Goal: Task Accomplishment & Management: Complete application form

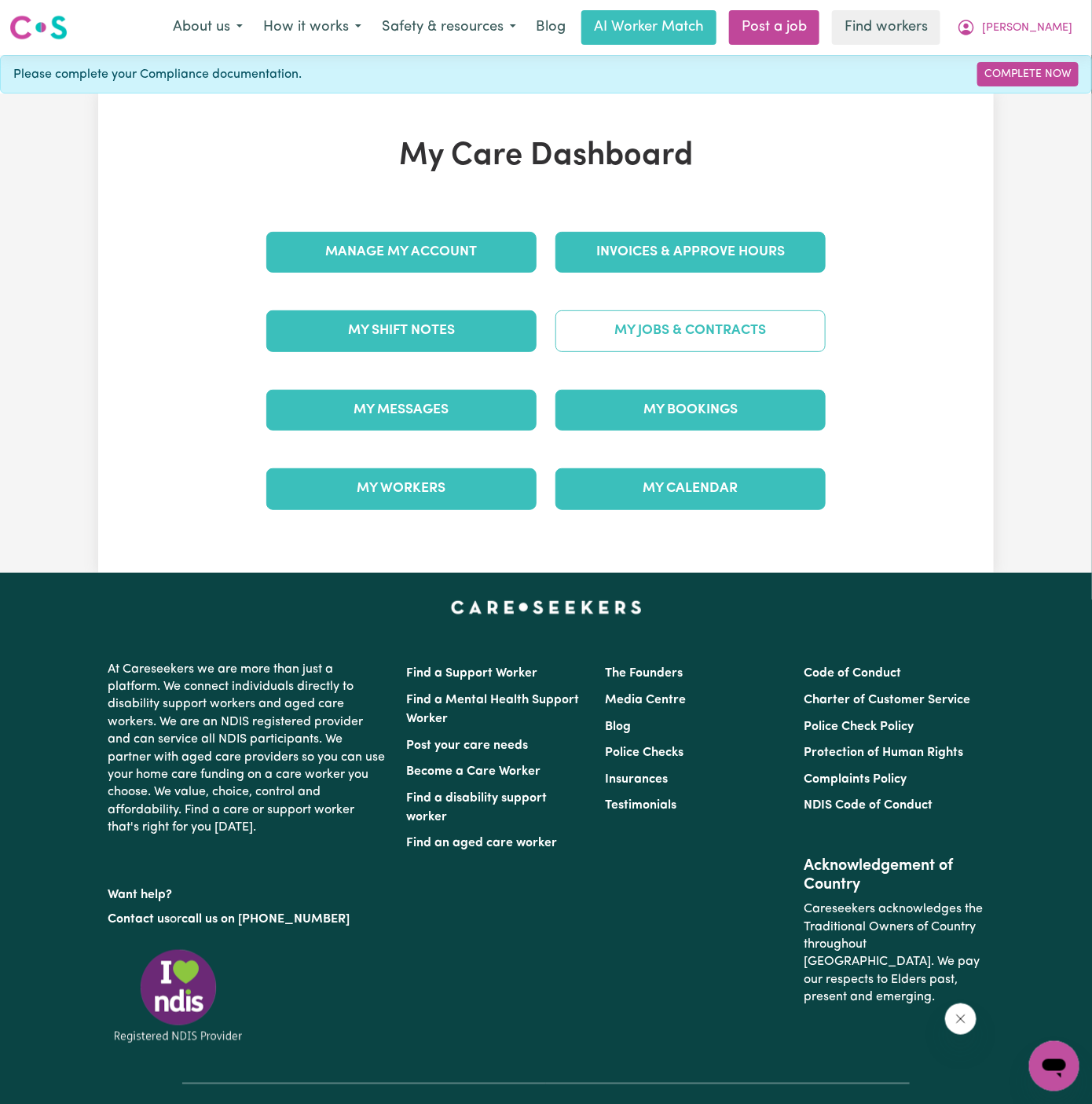
click at [659, 336] on link "My Jobs & Contracts" at bounding box center [690, 331] width 270 height 41
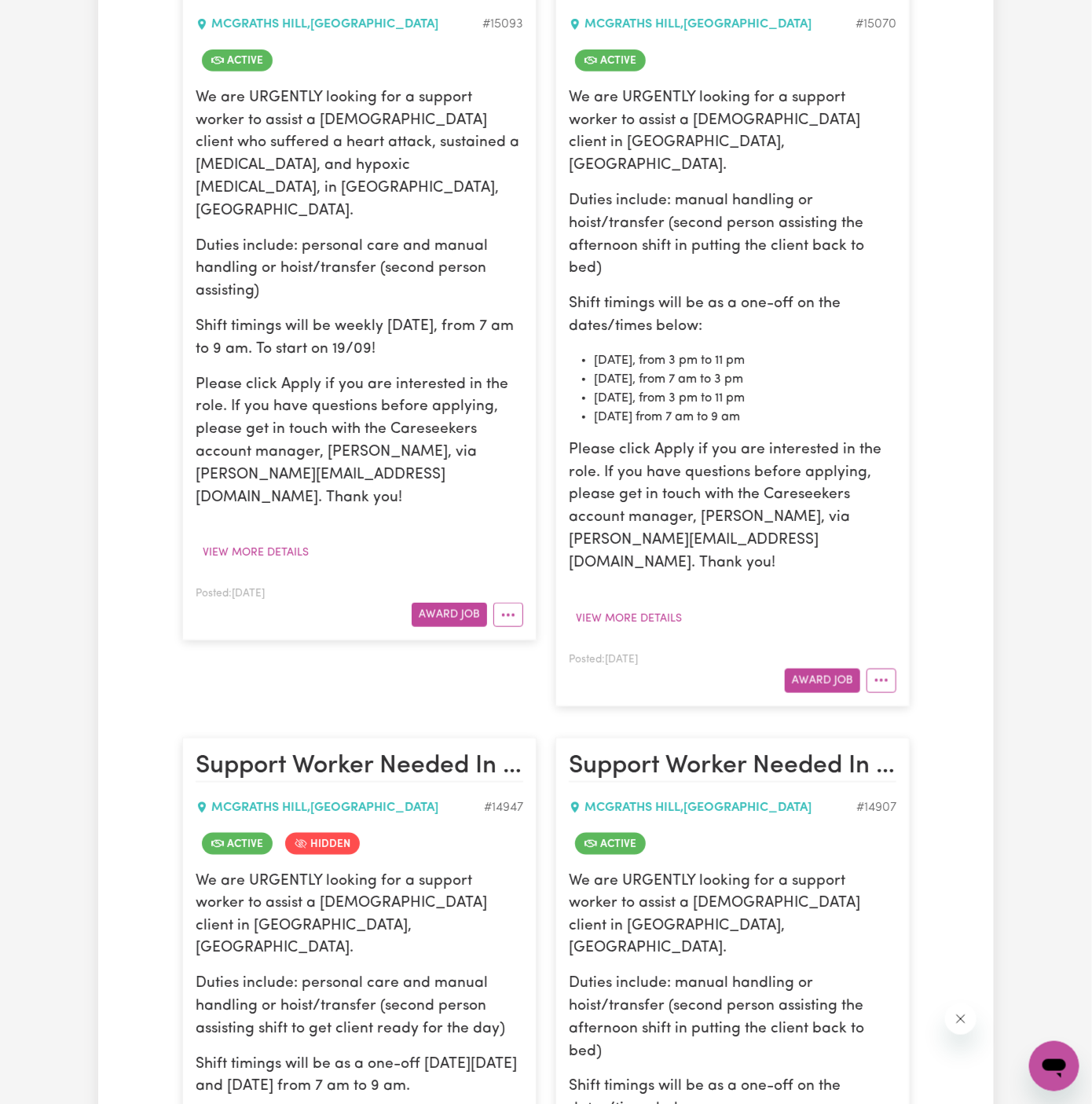
scroll to position [391, 0]
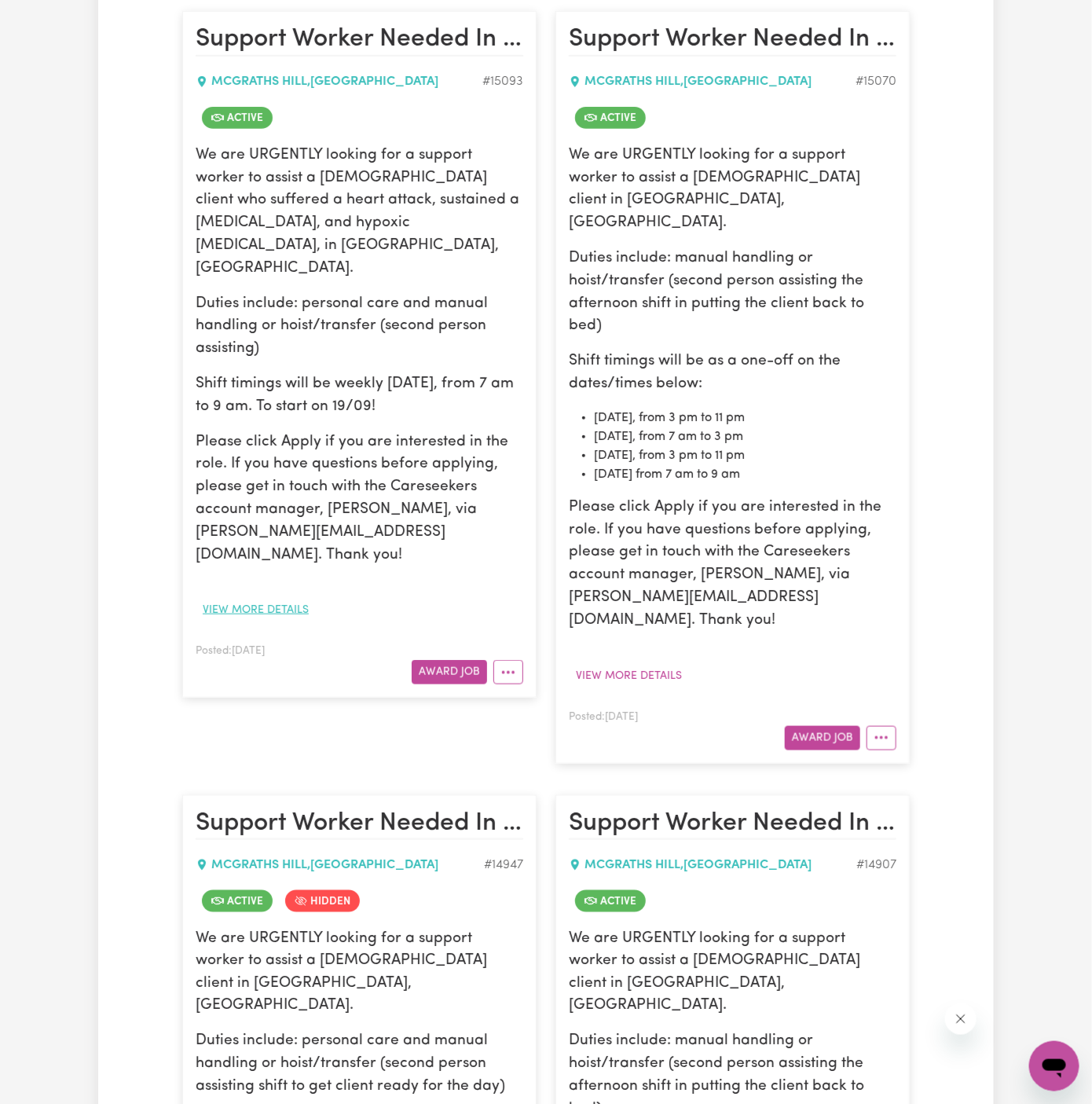
click at [247, 598] on button "View more details" at bounding box center [256, 610] width 121 height 25
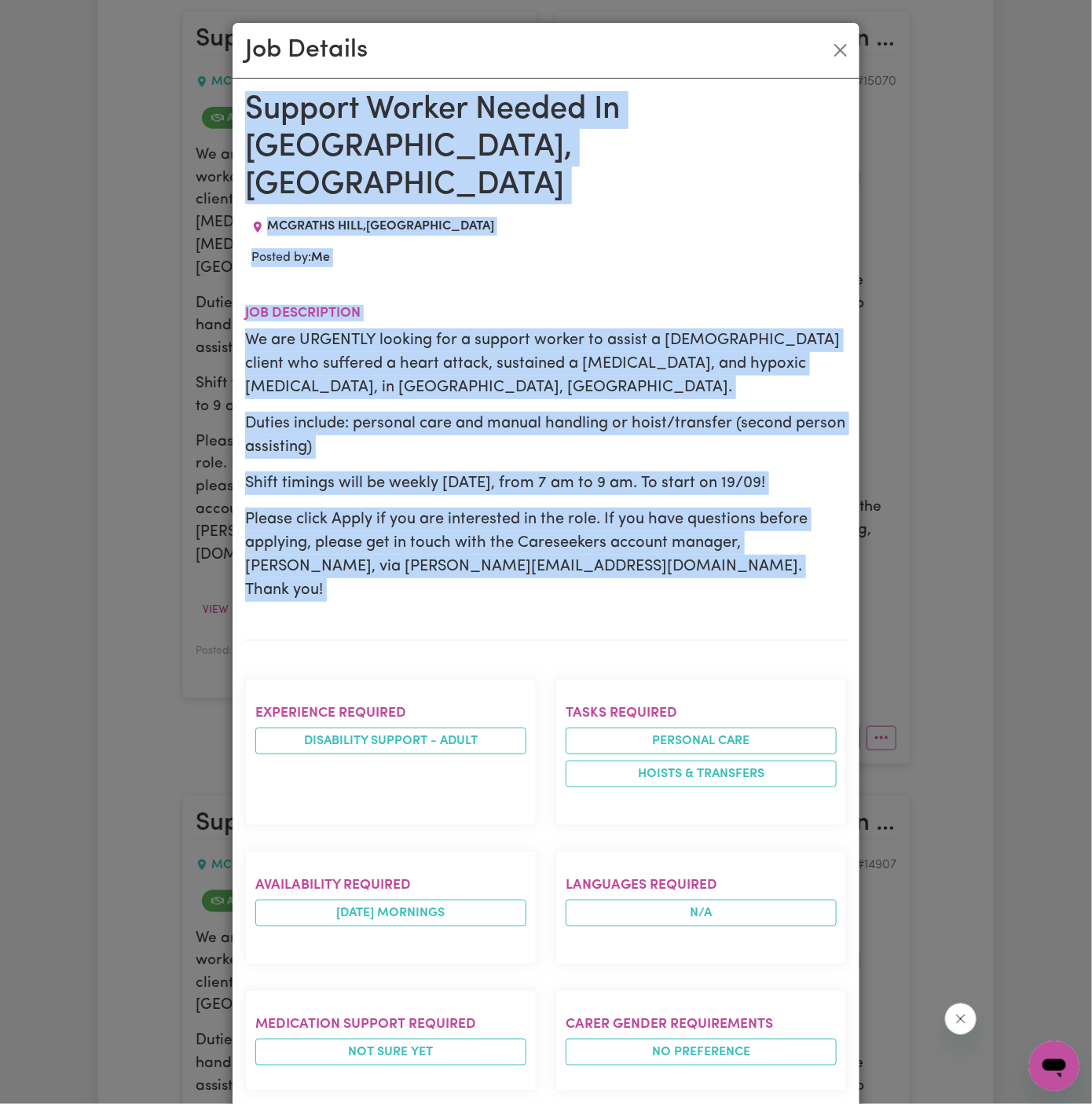
drag, startPoint x: 245, startPoint y: 113, endPoint x: 403, endPoint y: 1051, distance: 951.2
click at [403, 1051] on div "Support Worker Needed In [GEOGRAPHIC_DATA], [GEOGRAPHIC_DATA] [GEOGRAPHIC_DATA]…" at bounding box center [546, 873] width 602 height 1564
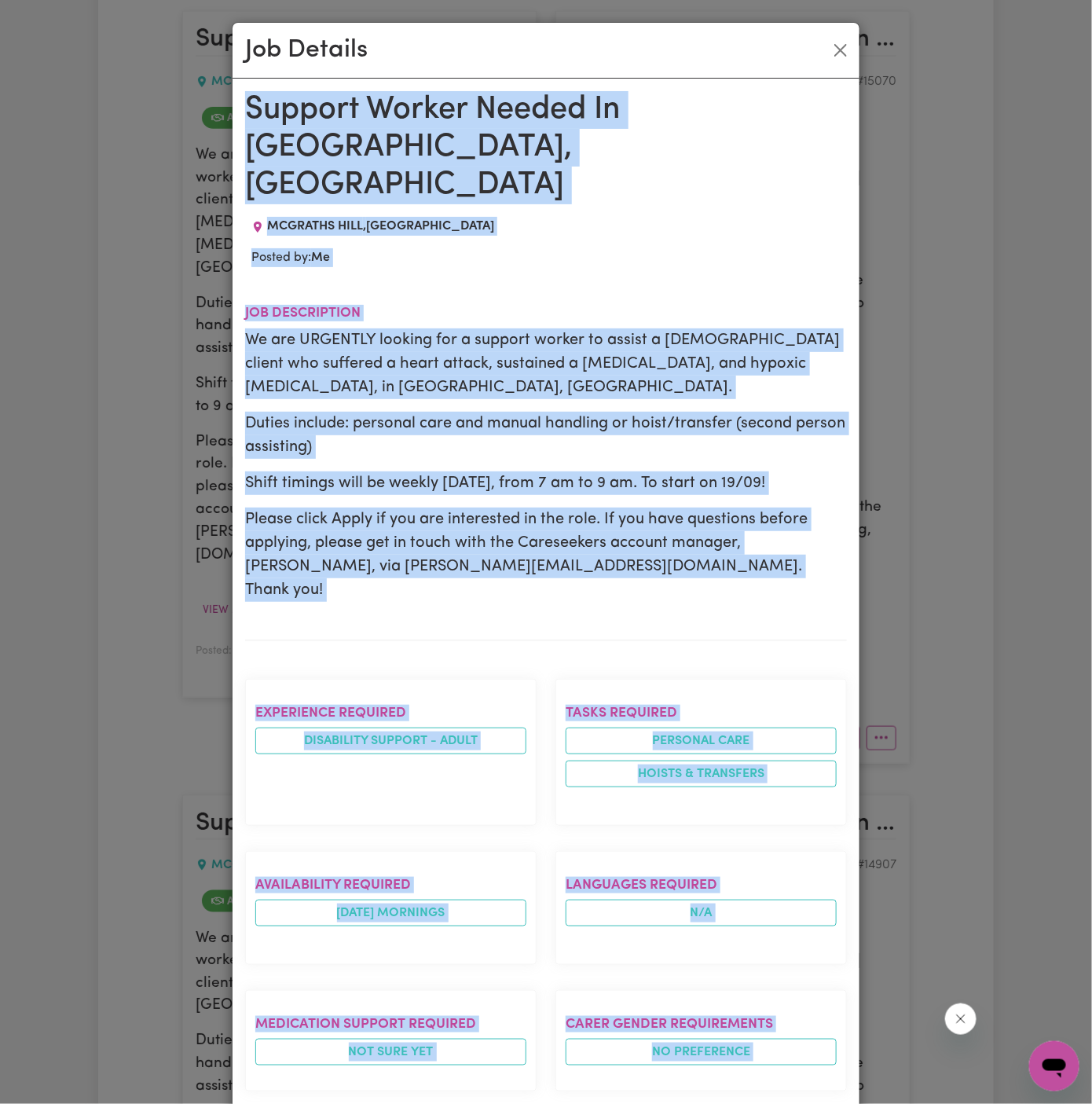
scroll to position [519, 0]
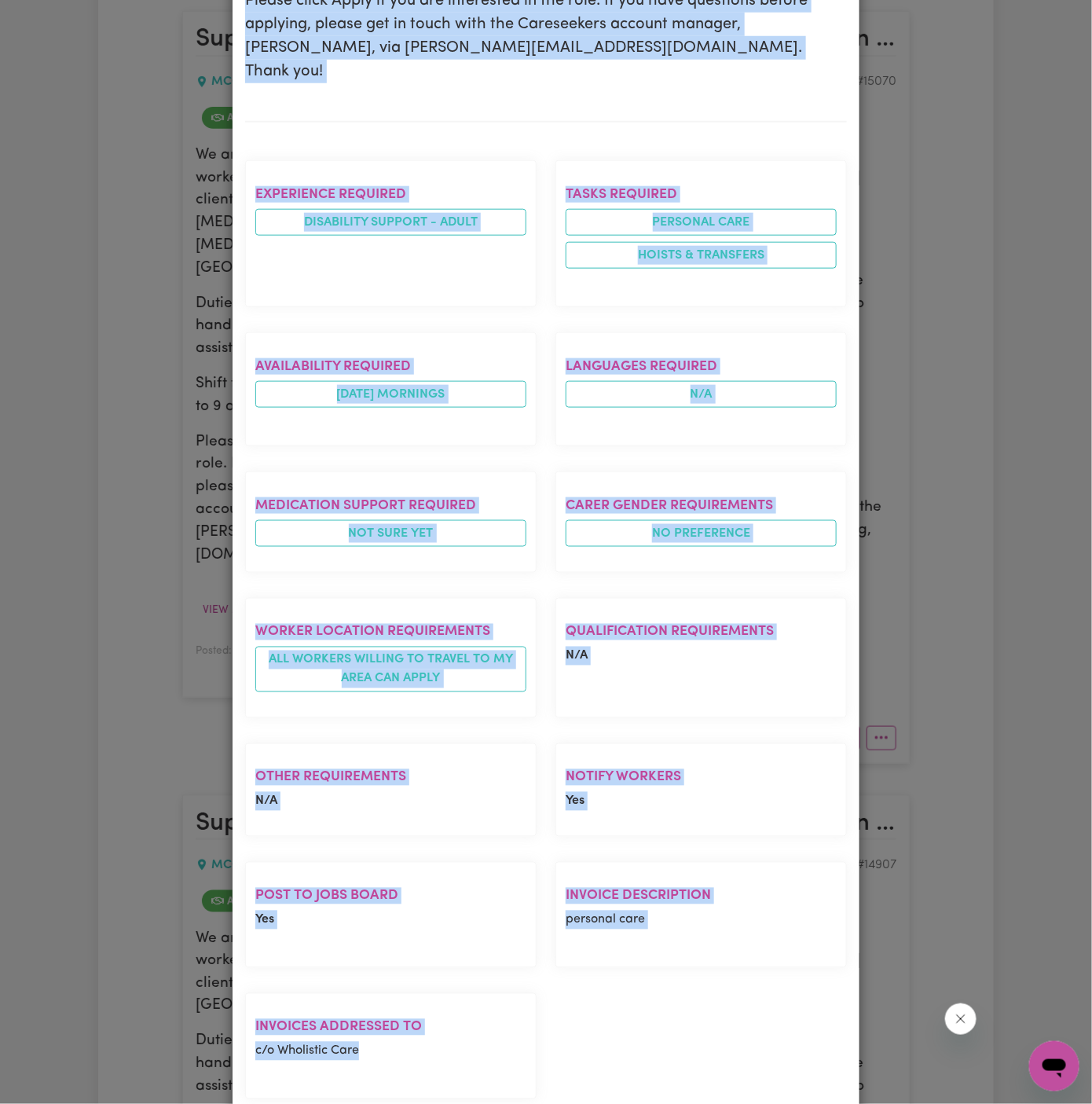
copy div "Support Worker Needed In [GEOGRAPHIC_DATA], [GEOGRAPHIC_DATA] [GEOGRAPHIC_DATA]…"
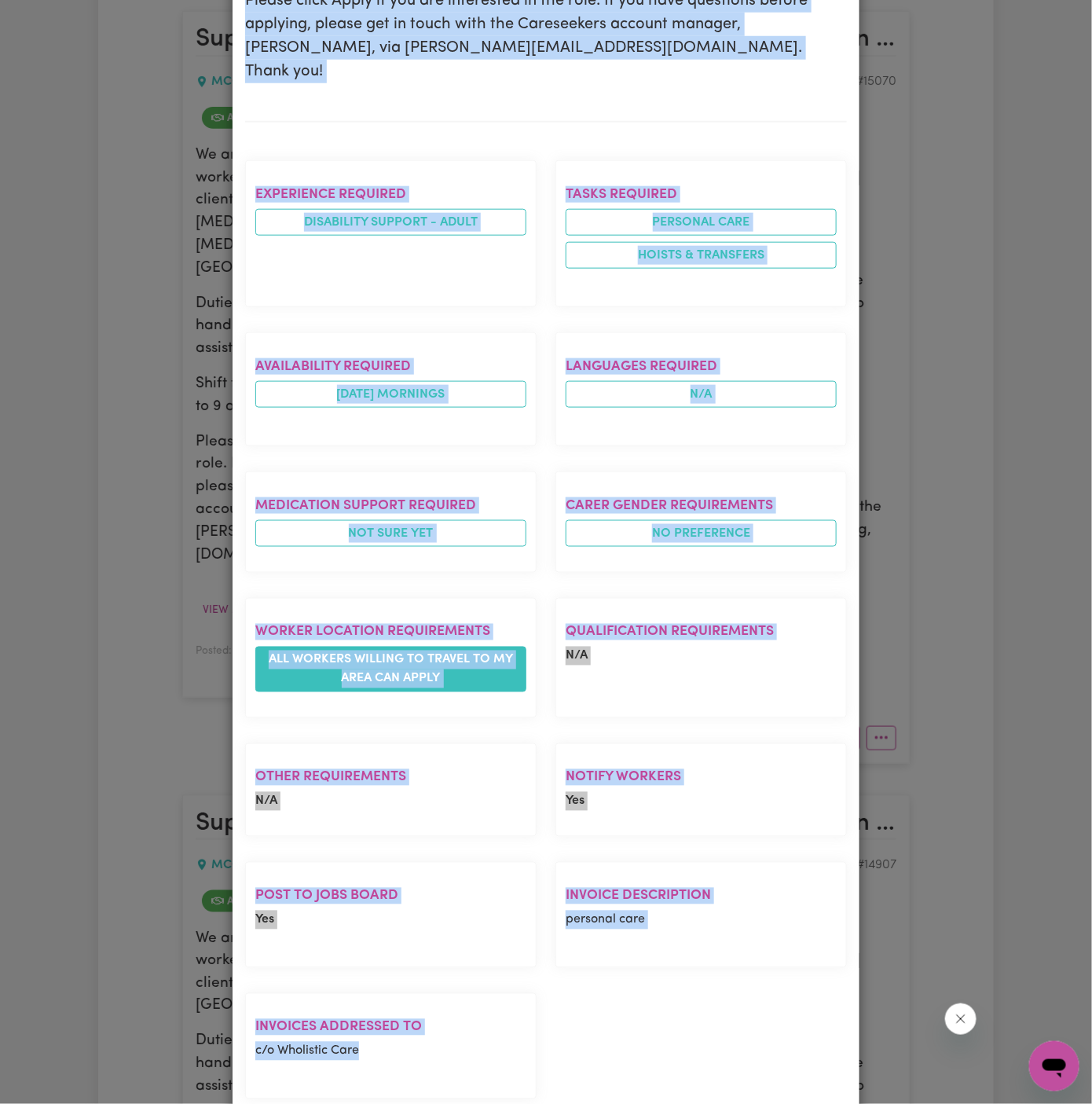
scroll to position [0, 0]
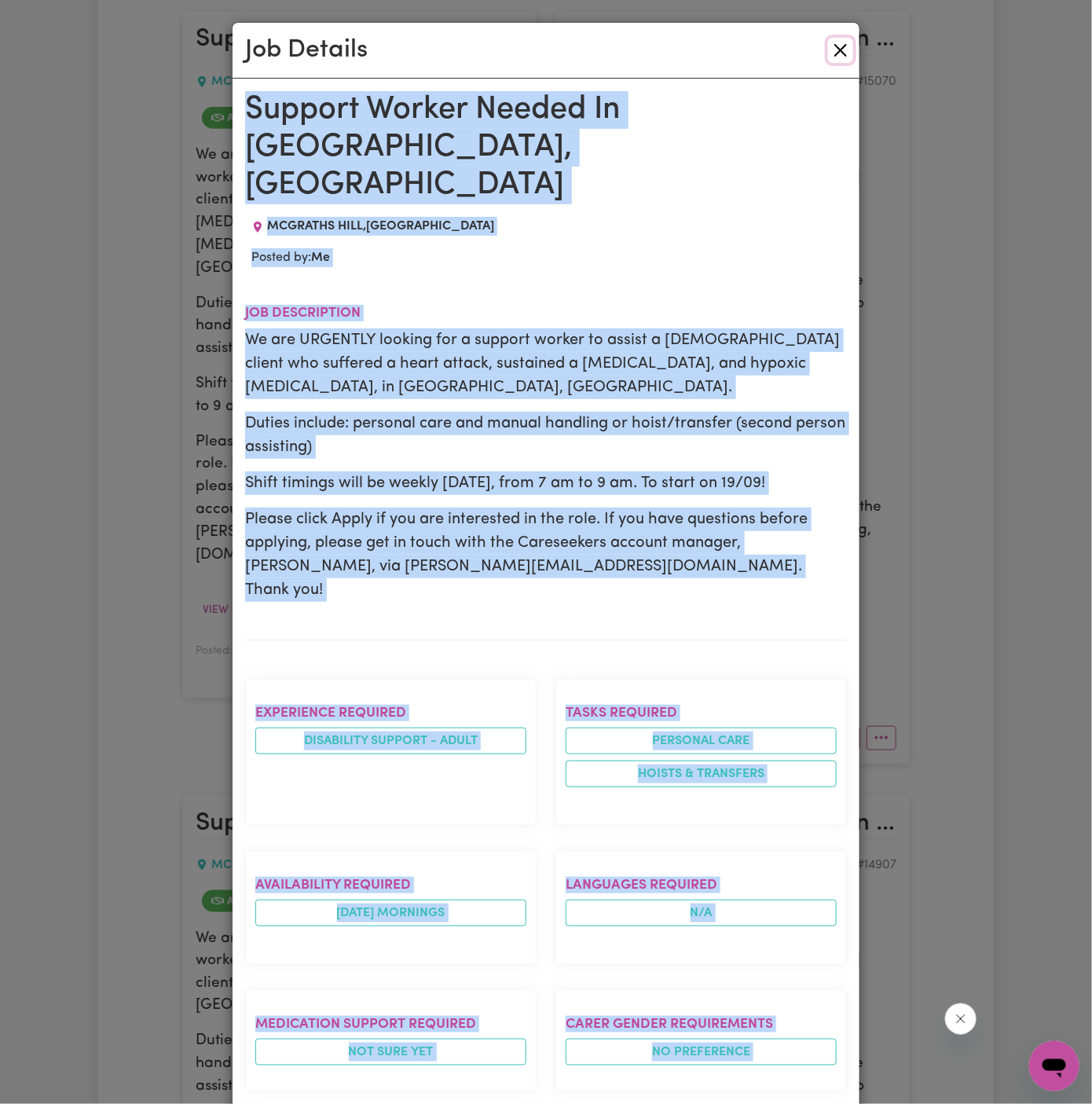
click at [833, 44] on button "Close" at bounding box center [841, 51] width 25 height 25
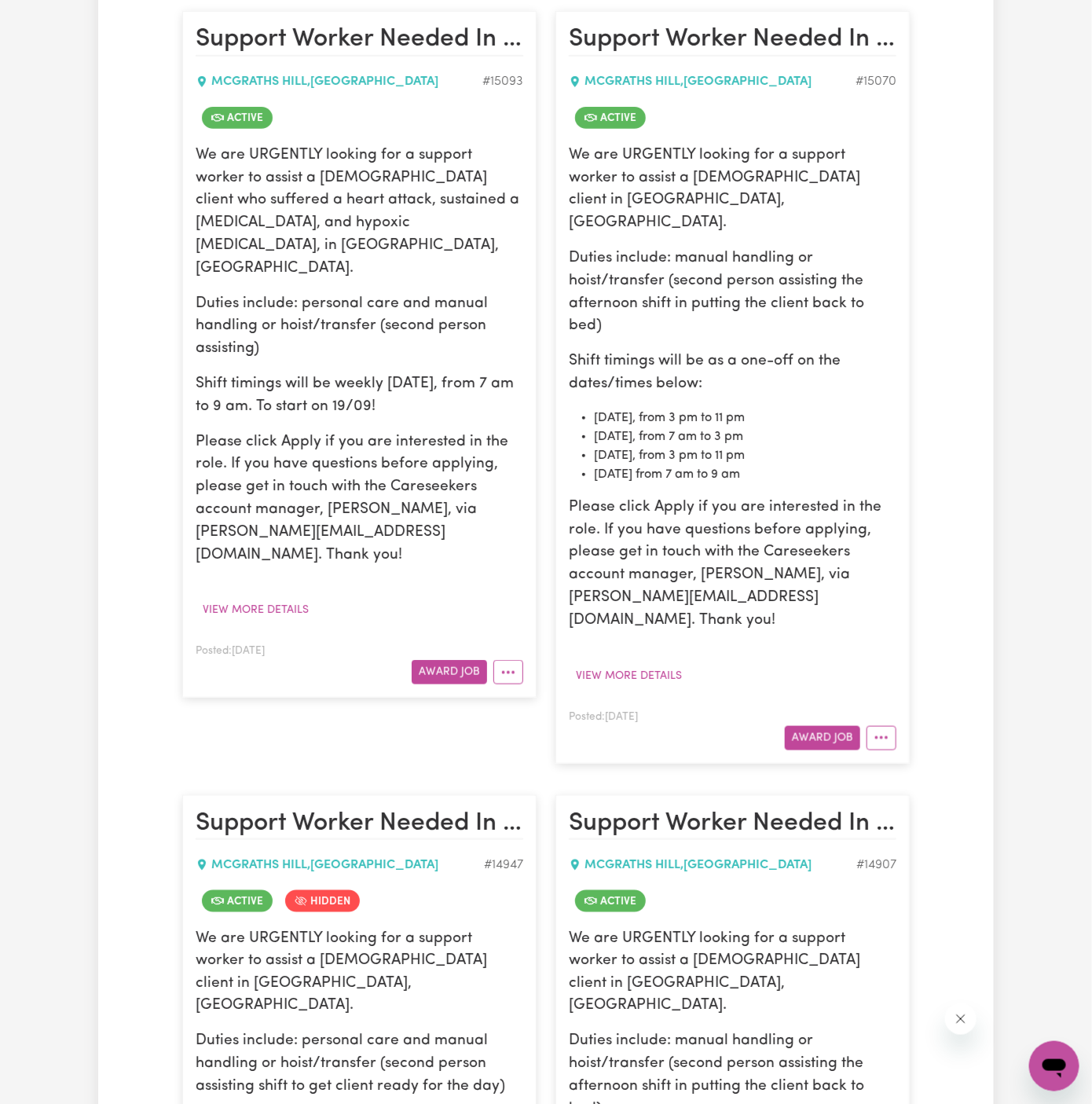
click at [842, 44] on h2 "Support Worker Needed In [GEOGRAPHIC_DATA], [GEOGRAPHIC_DATA]" at bounding box center [732, 40] width 328 height 32
click at [884, 730] on icon "More options" at bounding box center [882, 738] width 16 height 16
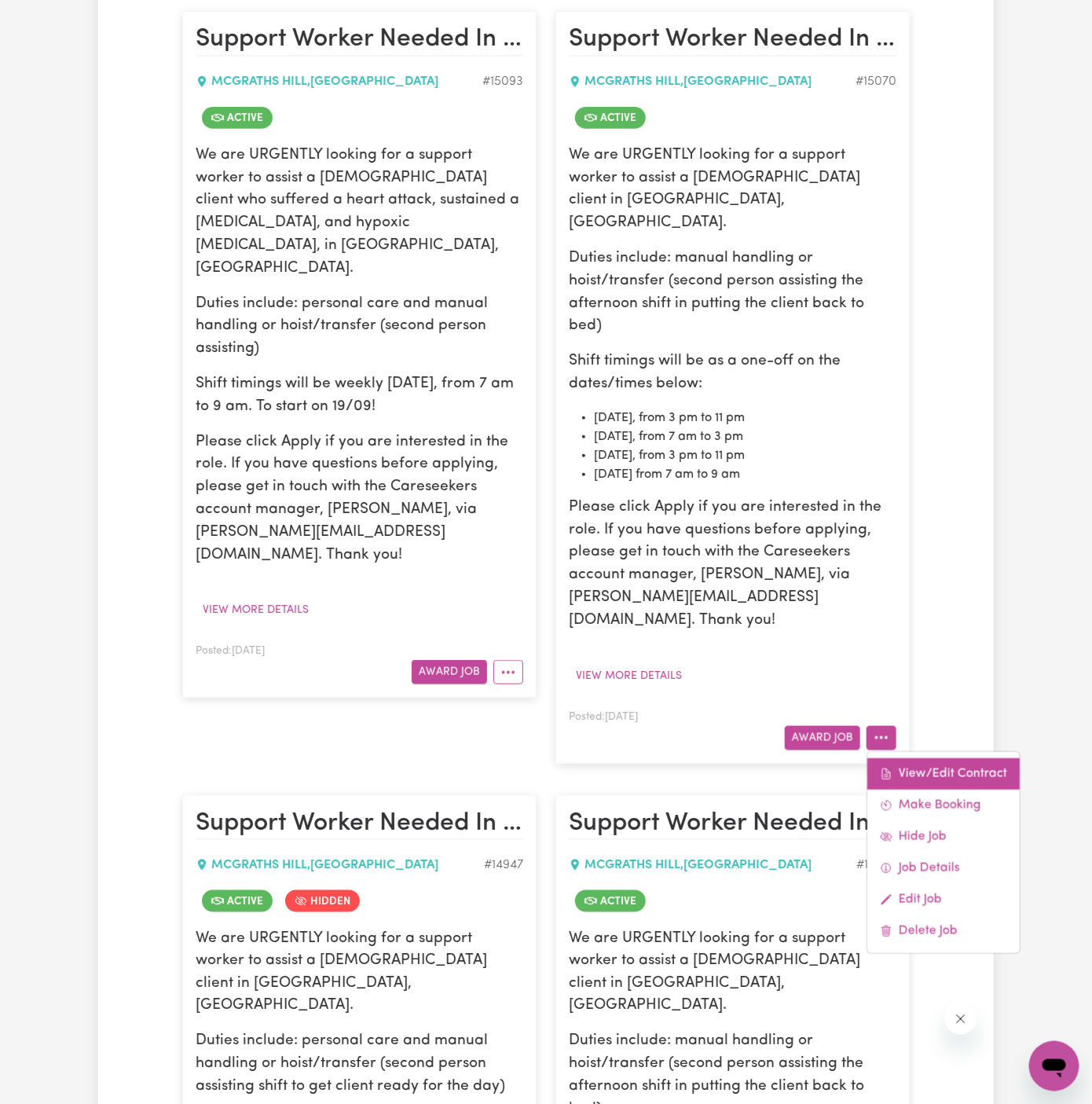
click at [933, 758] on link "View/Edit Contract" at bounding box center [944, 774] width 152 height 32
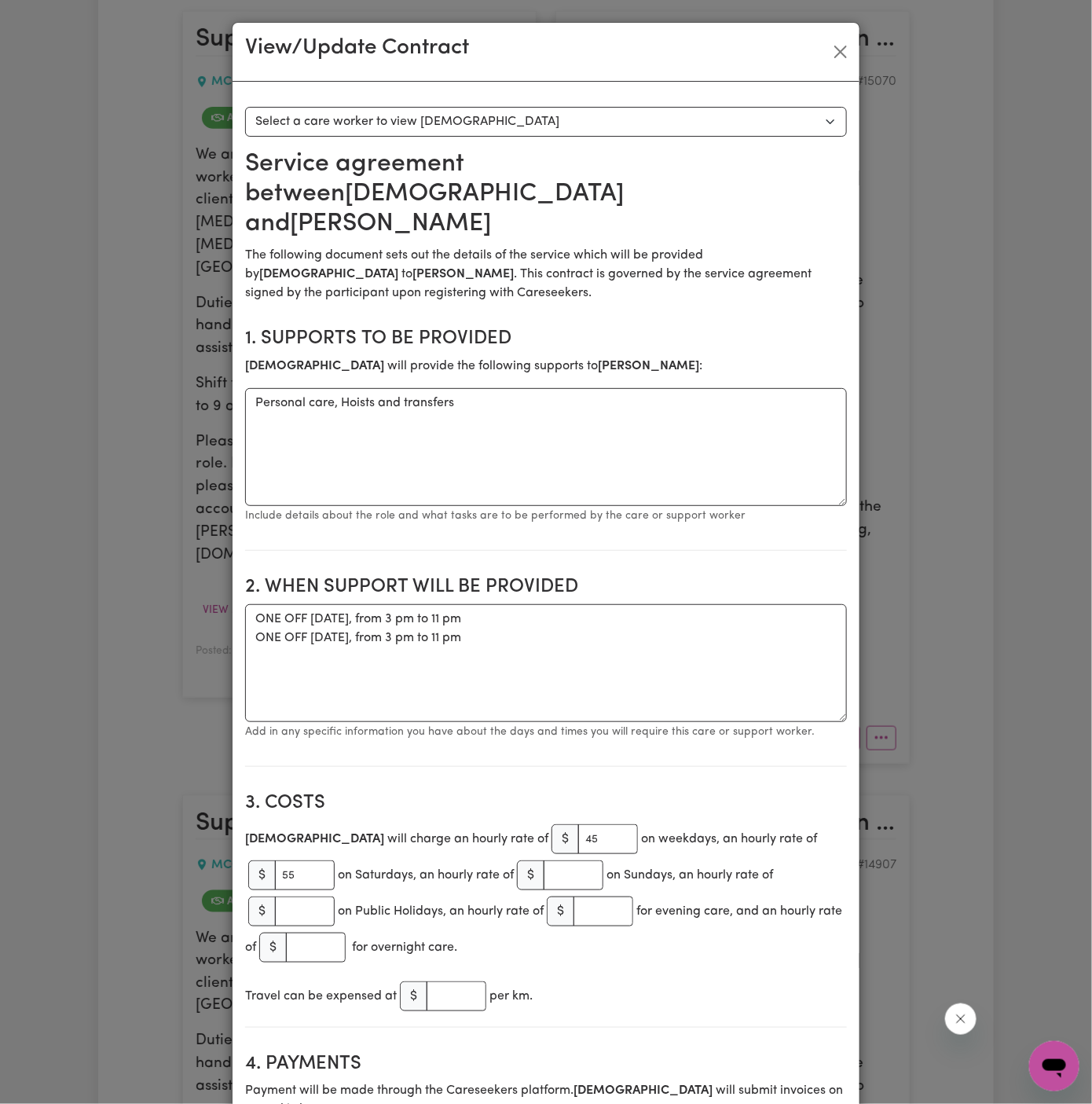
click at [939, 627] on div "View/Update Contract Select a contract to view Select a care worker to view [DE…" at bounding box center [546, 552] width 1092 height 1104
click at [865, 51] on div "View/Update Contract Select a contract to view Select a care worker to view [DE…" at bounding box center [546, 552] width 1092 height 1104
click at [843, 44] on button "Close" at bounding box center [841, 52] width 25 height 25
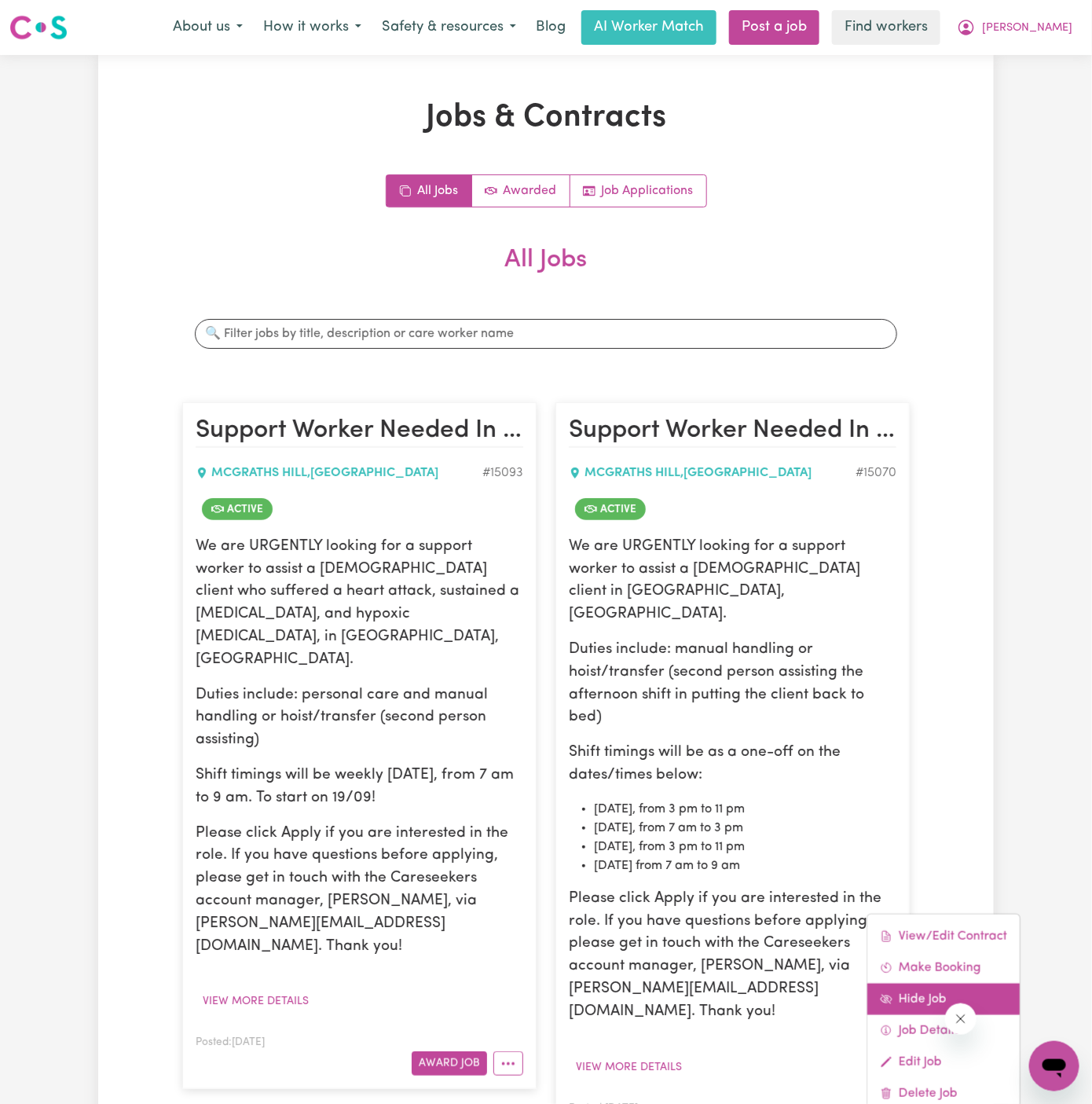
click at [950, 983] on link "Hide Job" at bounding box center [944, 999] width 152 height 32
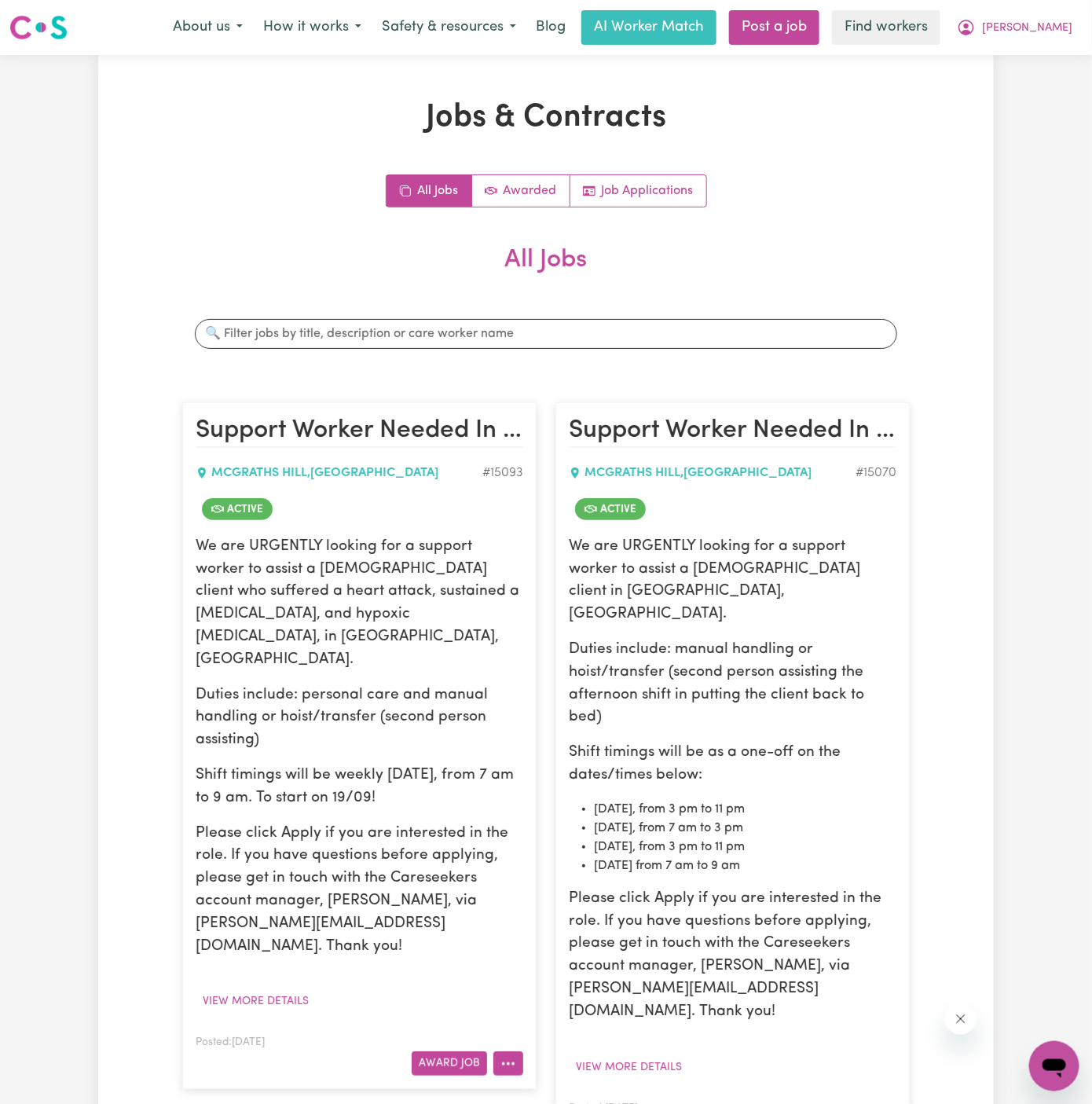
click at [515, 1056] on icon "More options" at bounding box center [508, 1064] width 16 height 16
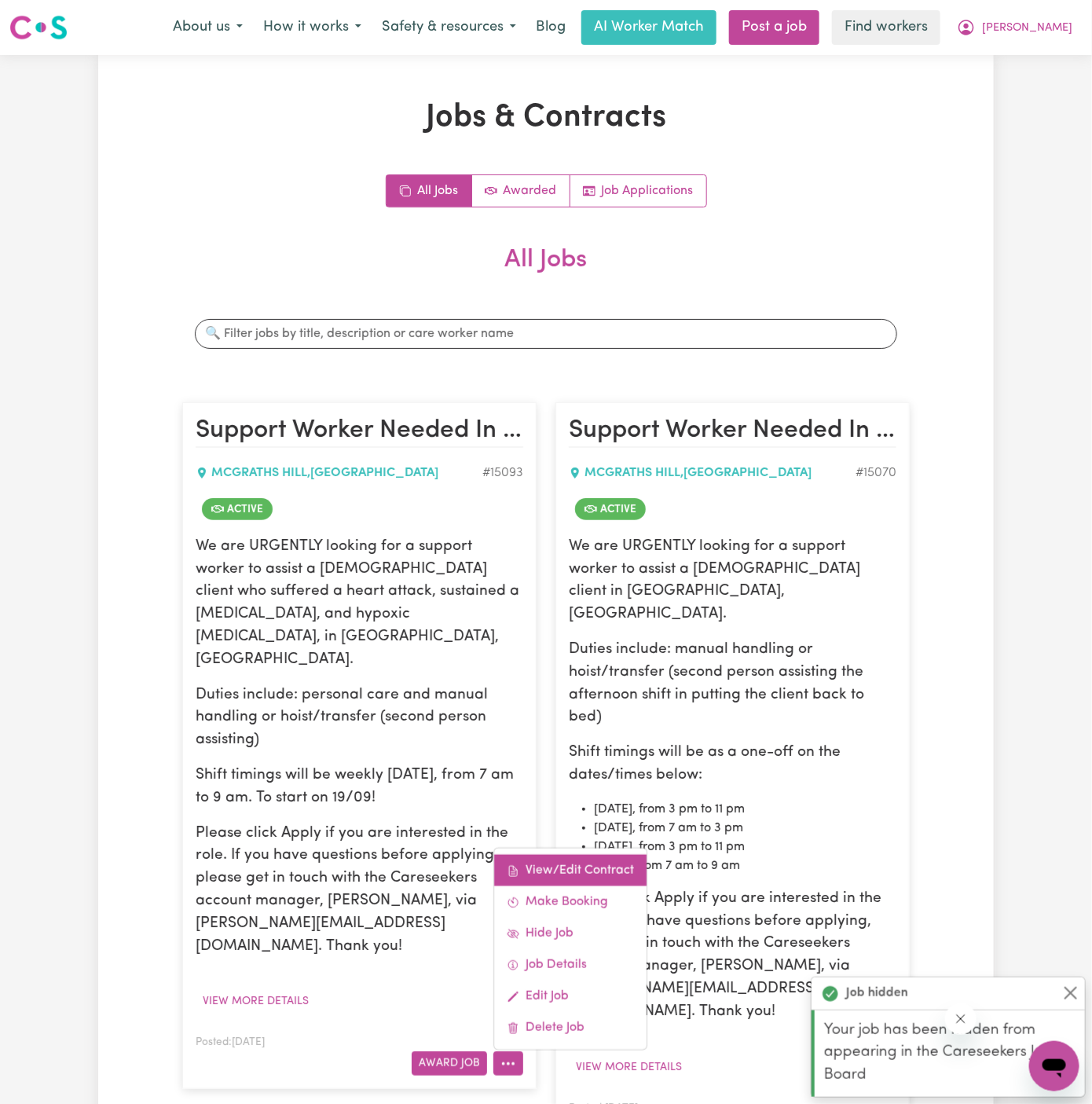
click at [542, 855] on link "View/Edit Contract" at bounding box center [570, 871] width 152 height 32
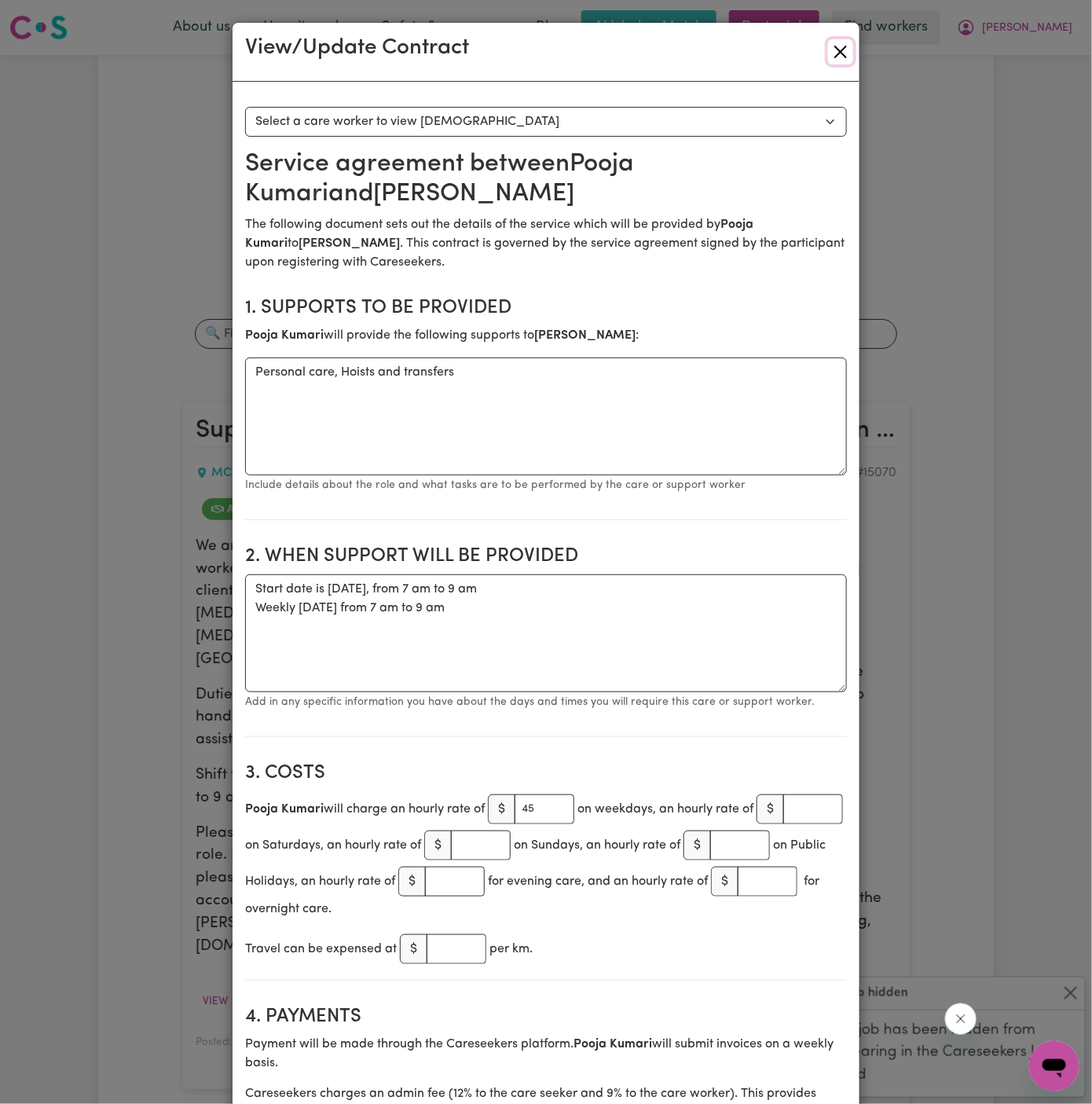
click at [850, 51] on button "Close" at bounding box center [841, 52] width 25 height 25
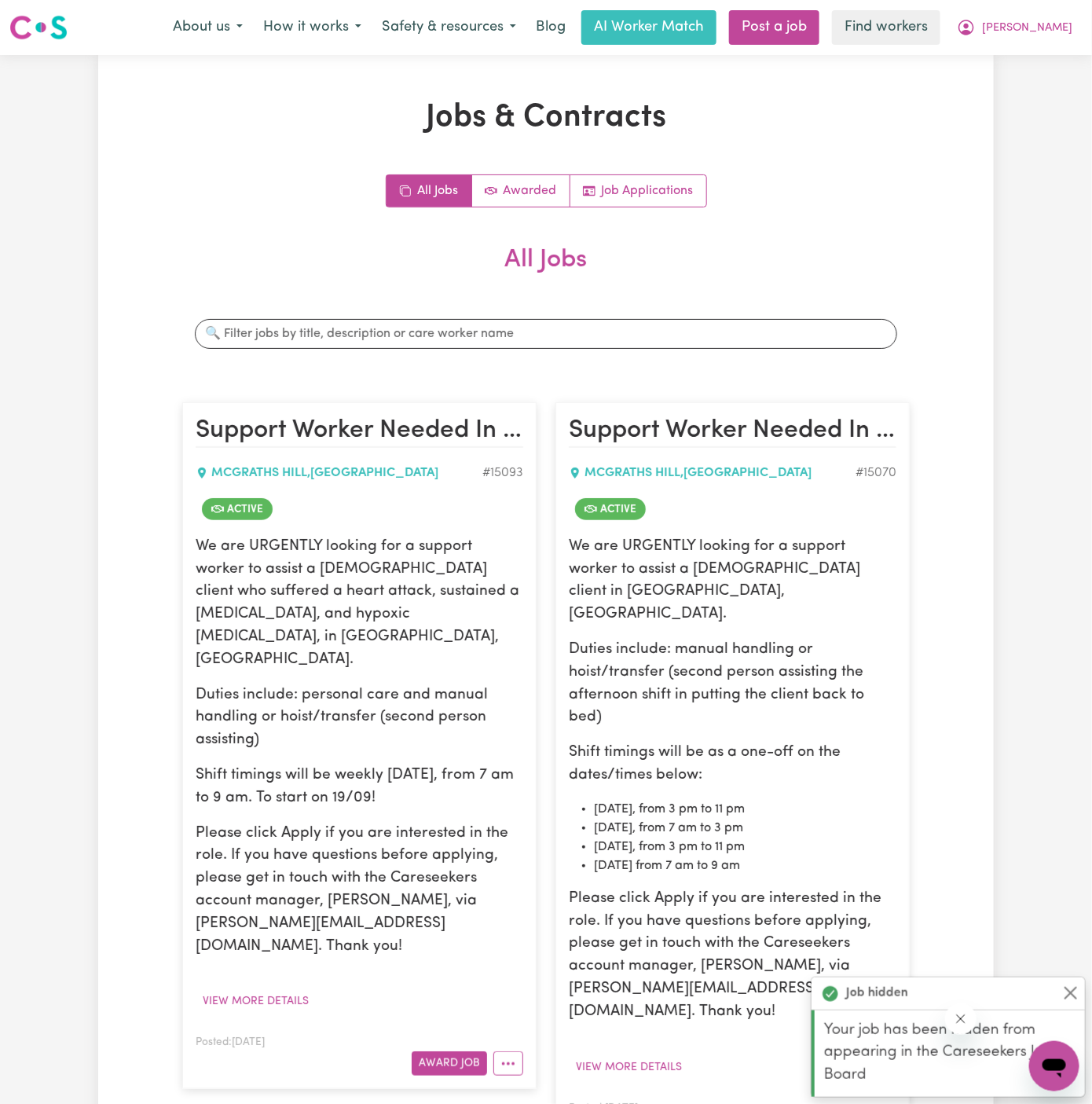
click at [527, 995] on article "Support Worker Needed In [GEOGRAPHIC_DATA], [GEOGRAPHIC_DATA] [GEOGRAPHIC_DATA]…" at bounding box center [359, 746] width 354 height 687
click at [519, 1051] on button "More options" at bounding box center [508, 1063] width 30 height 25
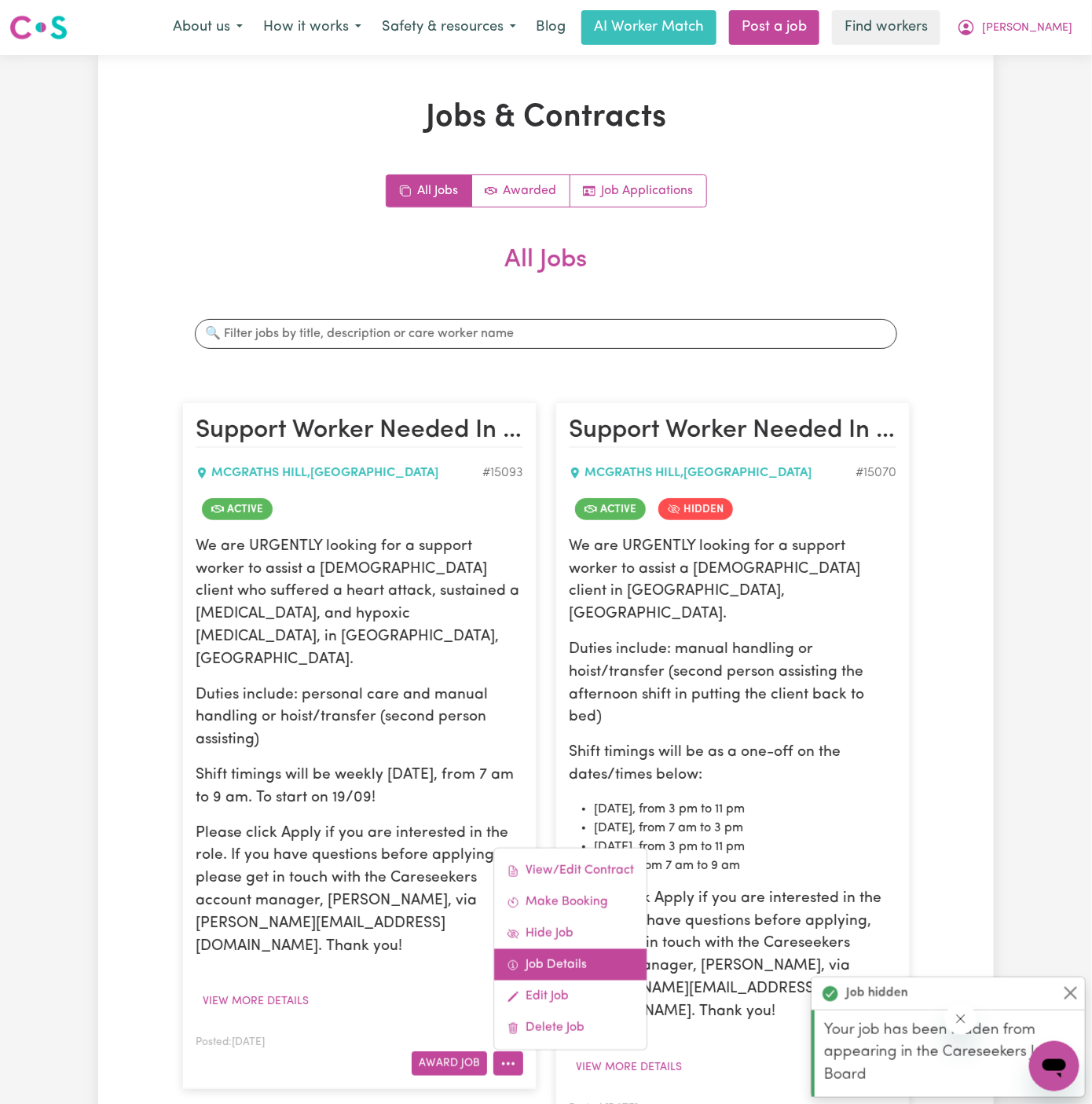
click at [601, 949] on link "Job Details" at bounding box center [570, 965] width 152 height 32
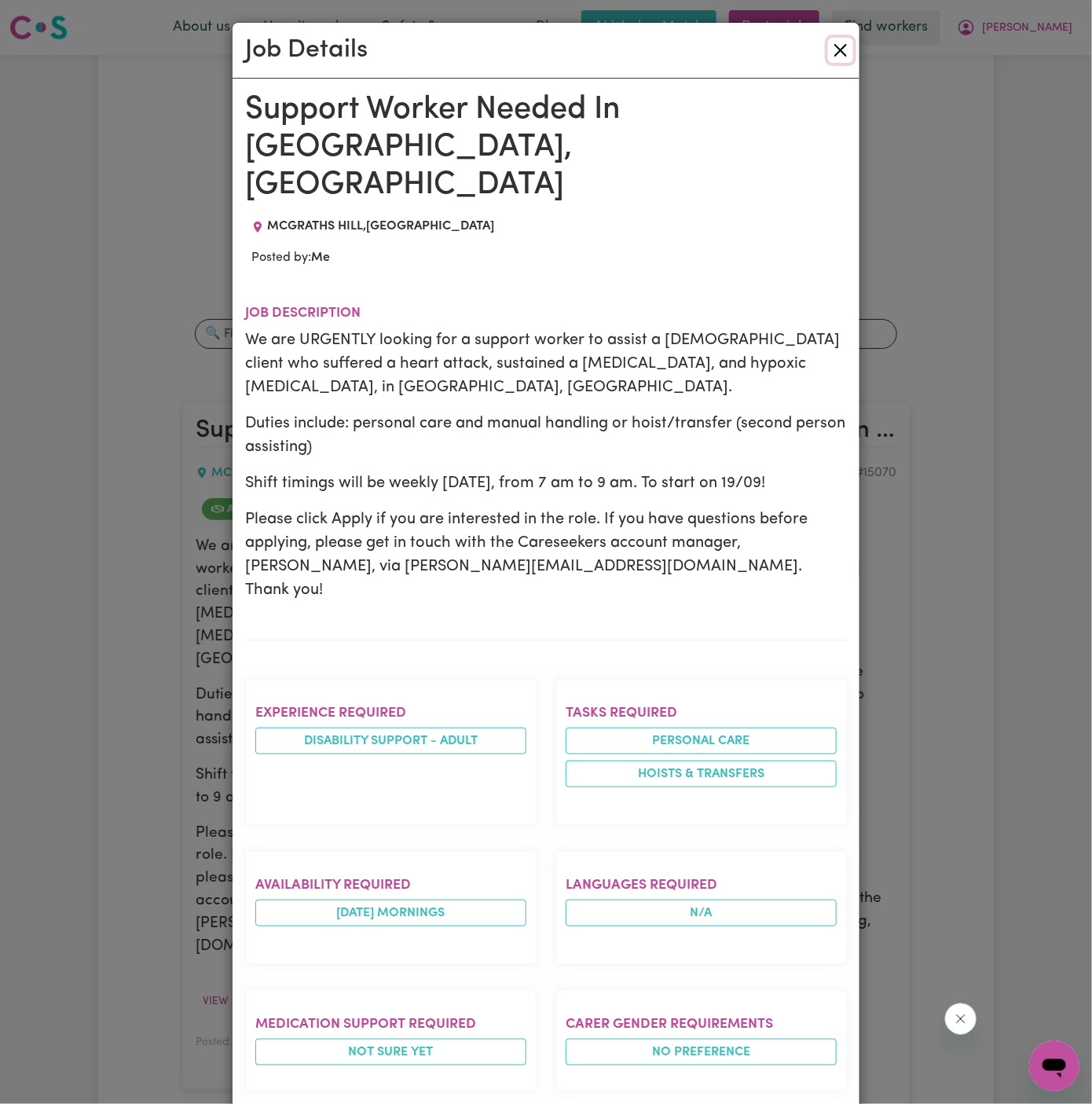
click at [837, 52] on button "Close" at bounding box center [841, 51] width 25 height 25
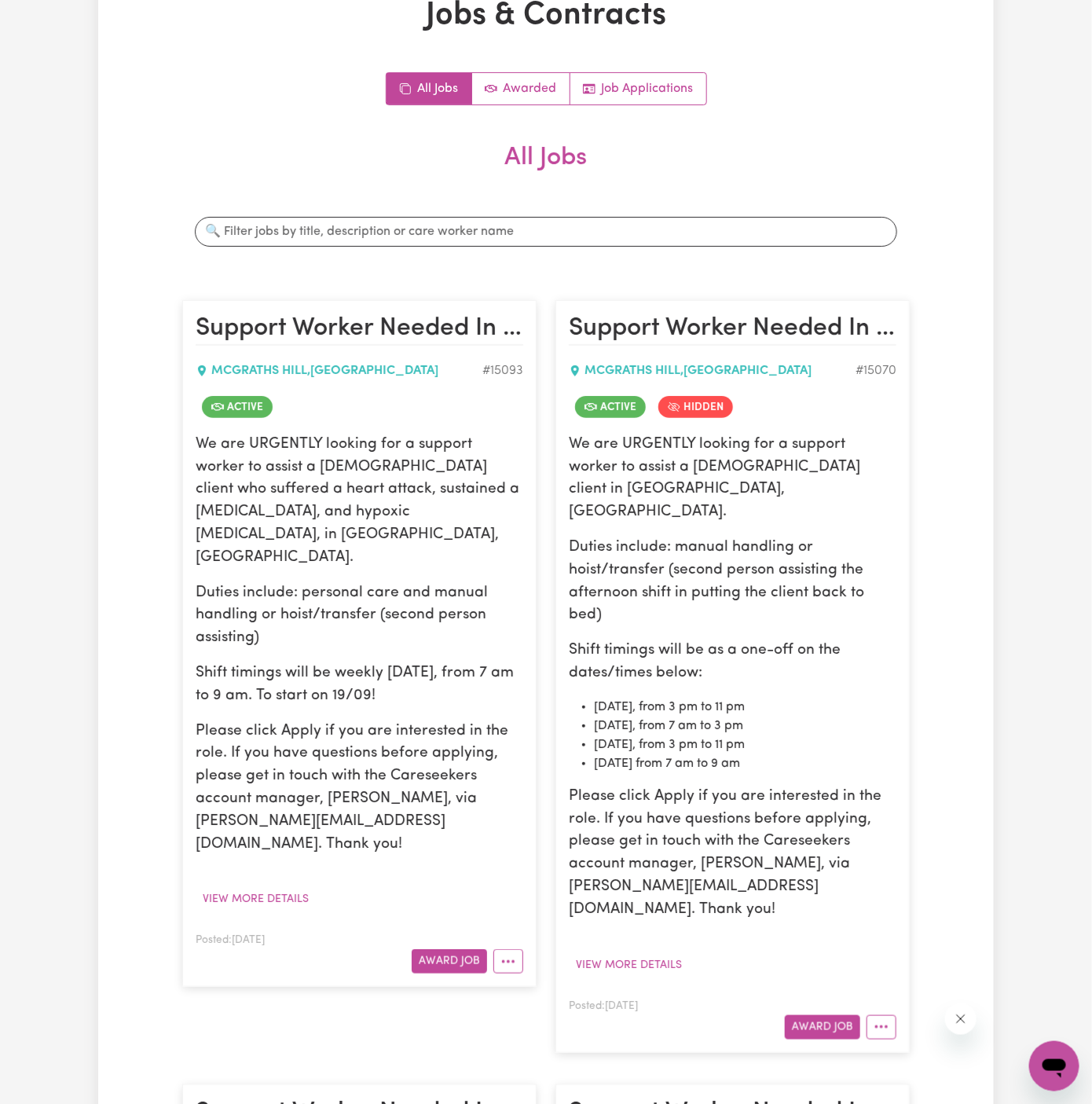
scroll to position [158, 0]
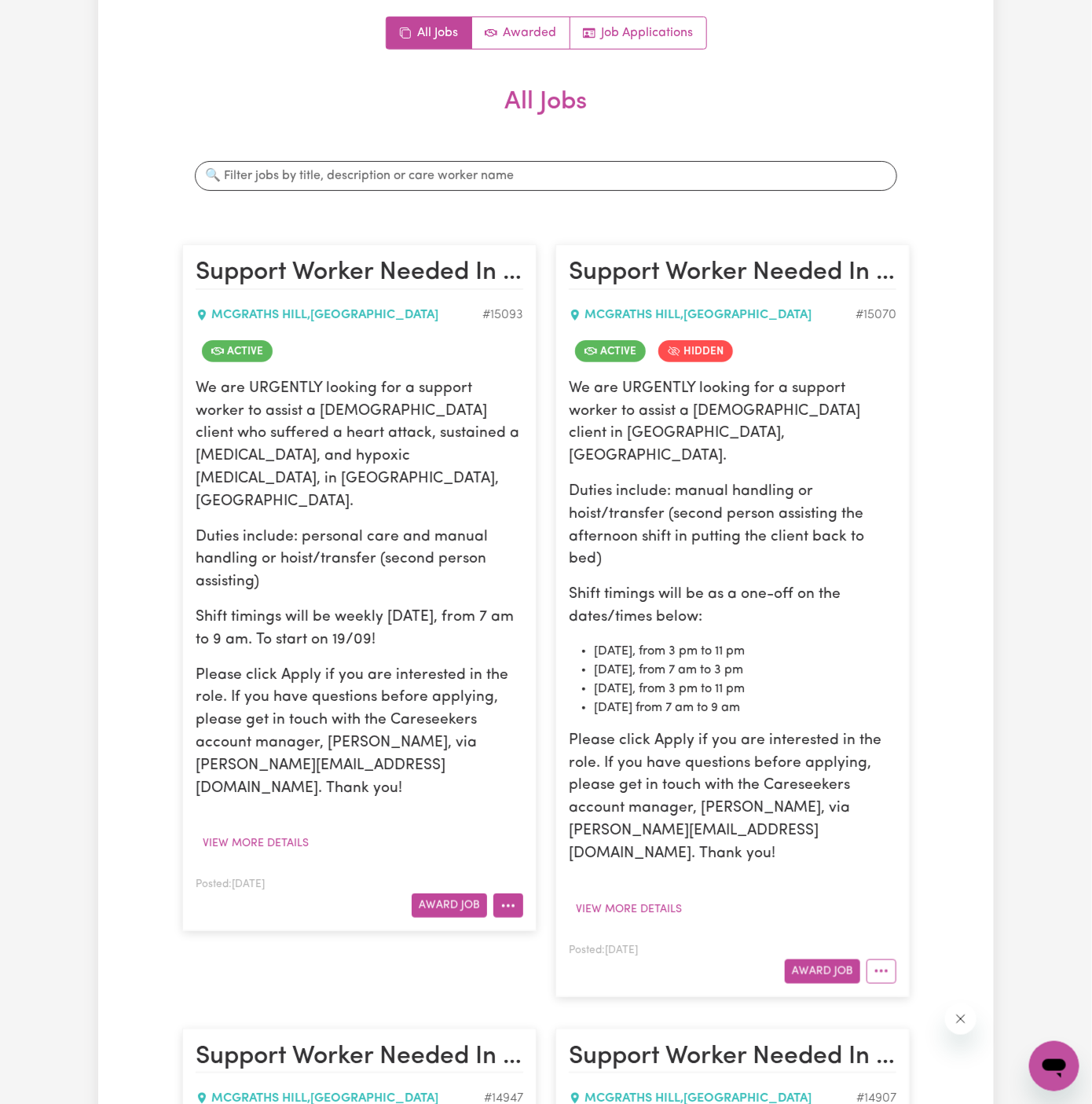
click at [519, 893] on button "More options" at bounding box center [508, 905] width 30 height 25
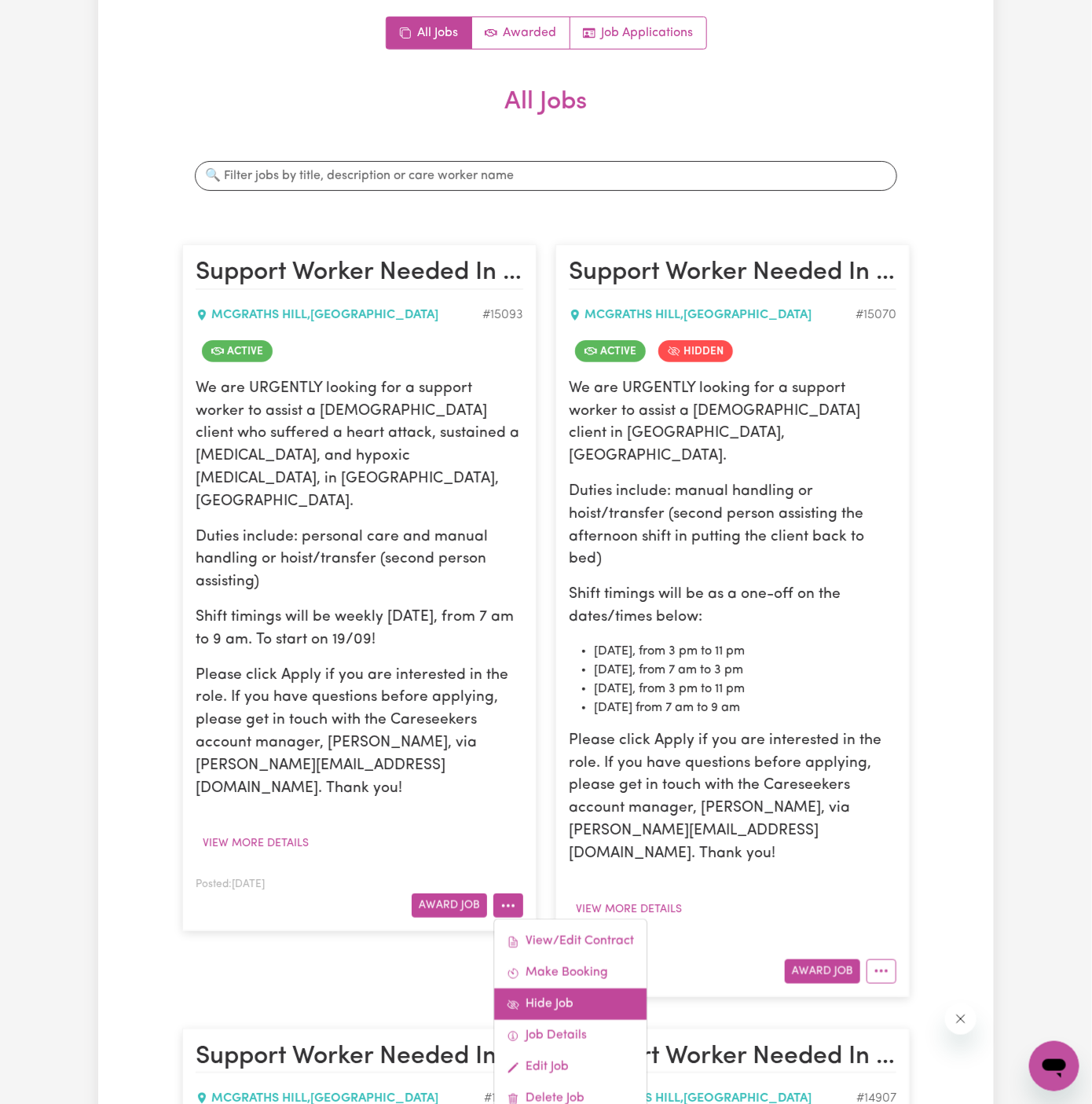
click at [601, 989] on link "Hide Job" at bounding box center [570, 1005] width 152 height 32
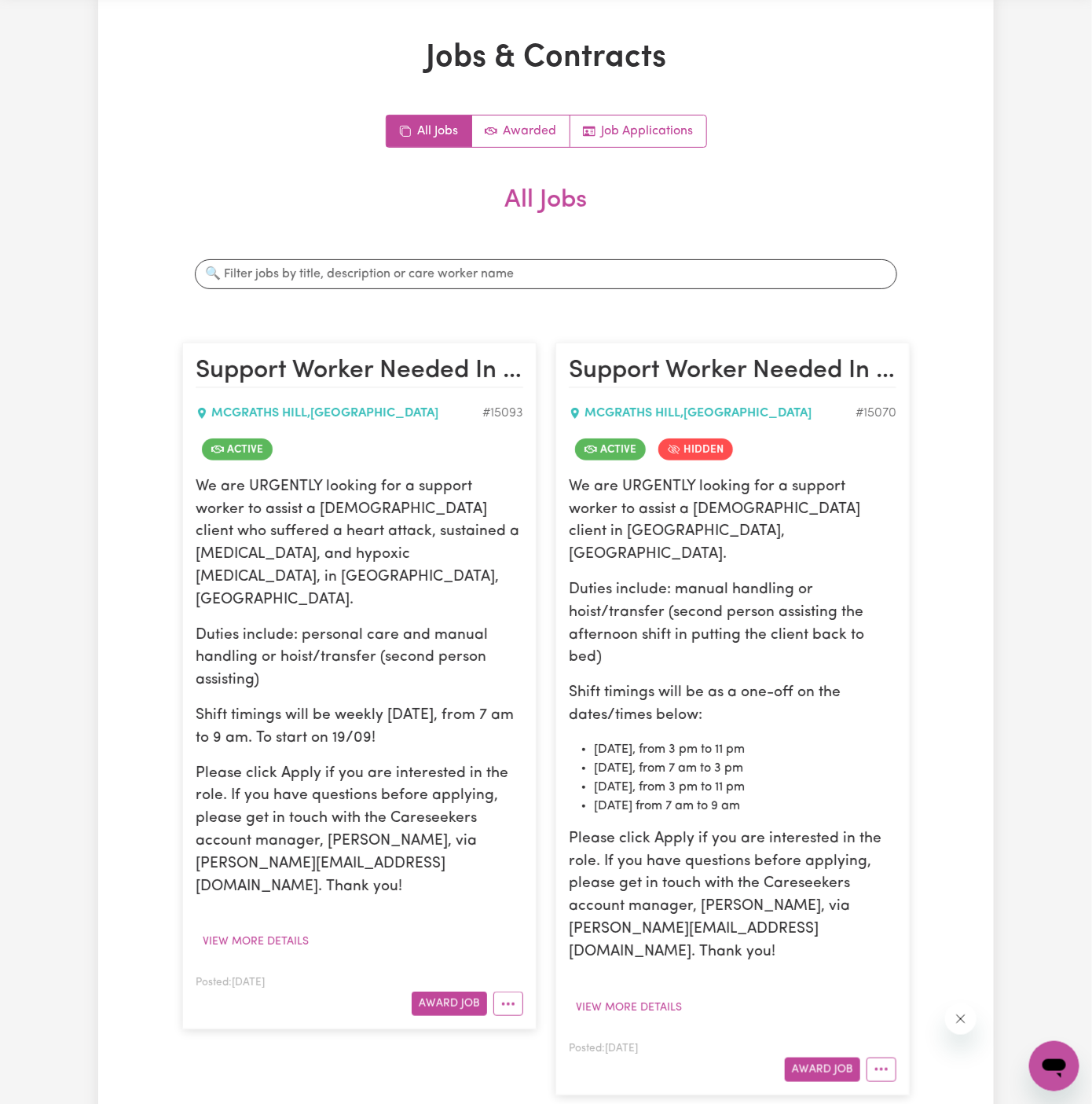
scroll to position [0, 0]
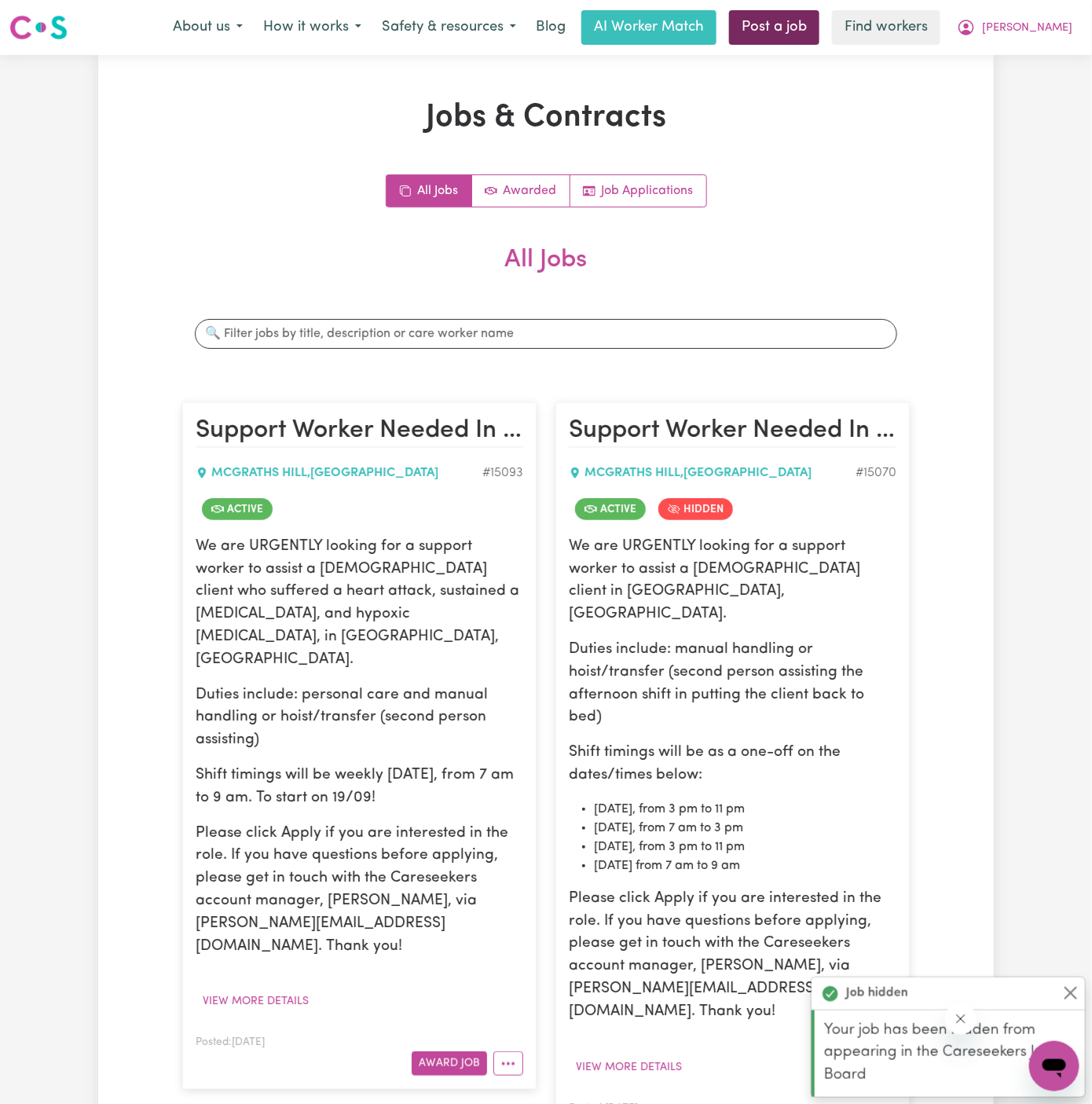
click at [819, 24] on link "Post a job" at bounding box center [774, 28] width 90 height 35
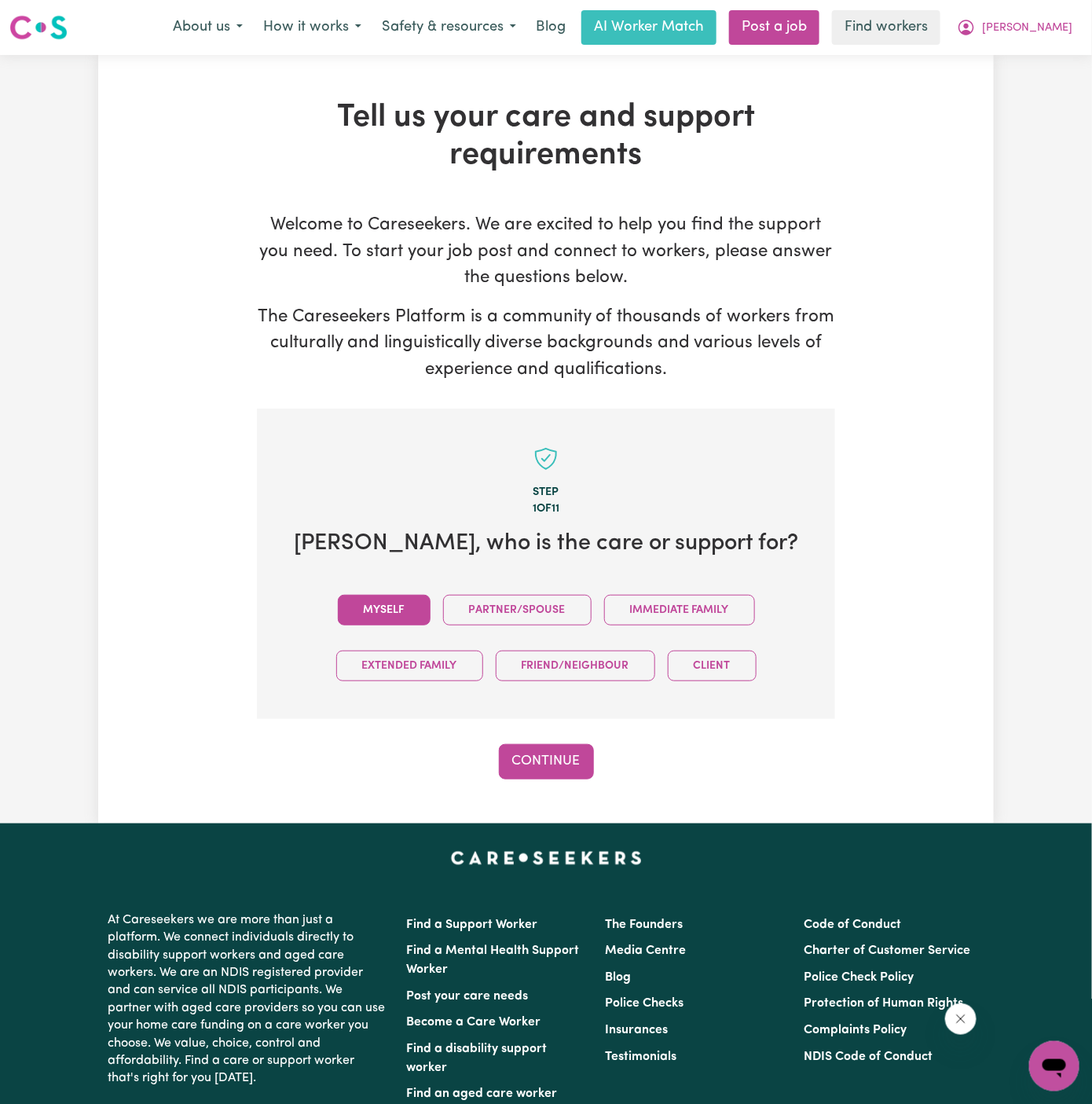
click at [398, 609] on button "Myself" at bounding box center [384, 610] width 93 height 31
click at [535, 761] on button "Continue" at bounding box center [546, 761] width 95 height 35
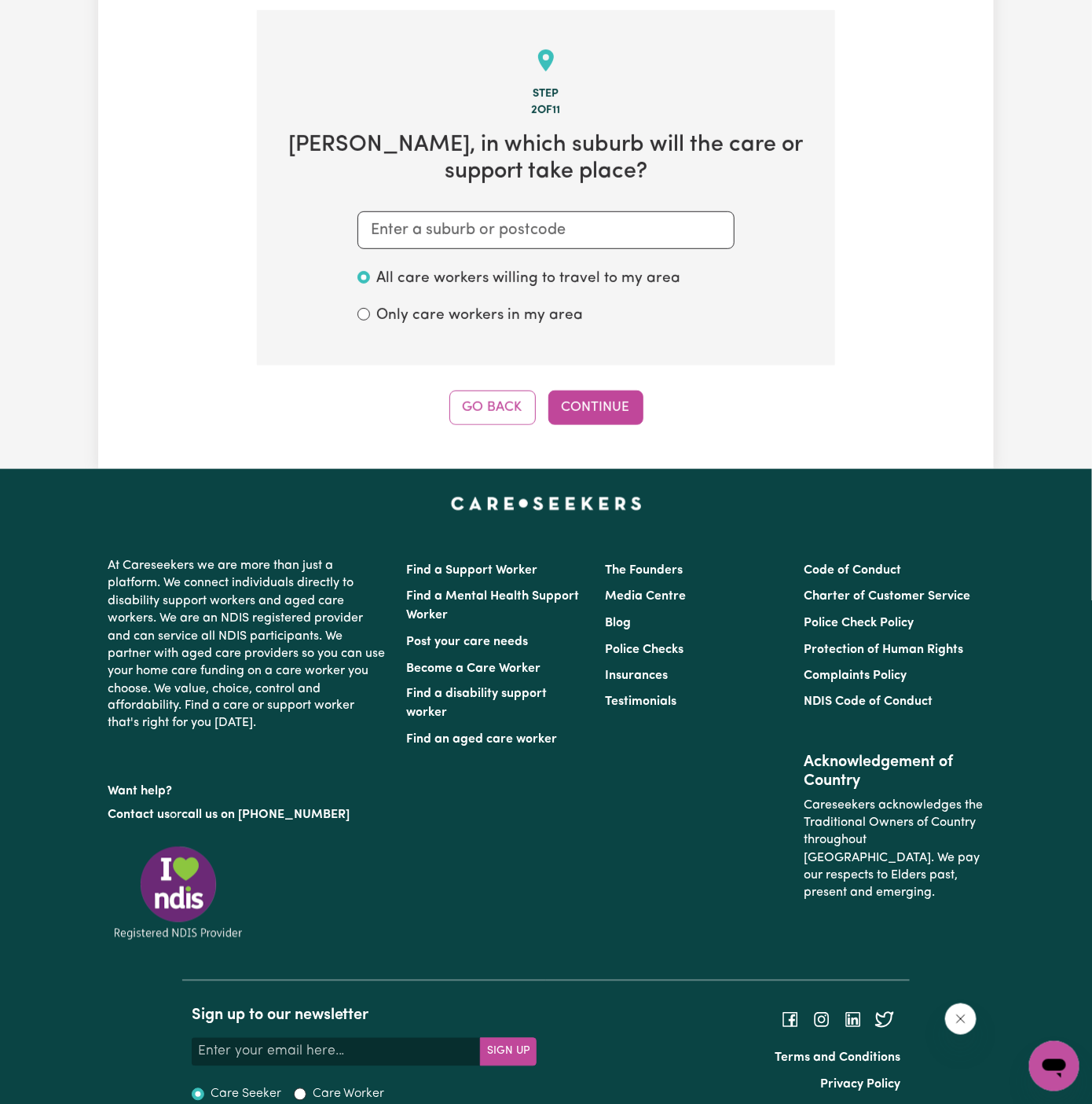
scroll to position [408, 0]
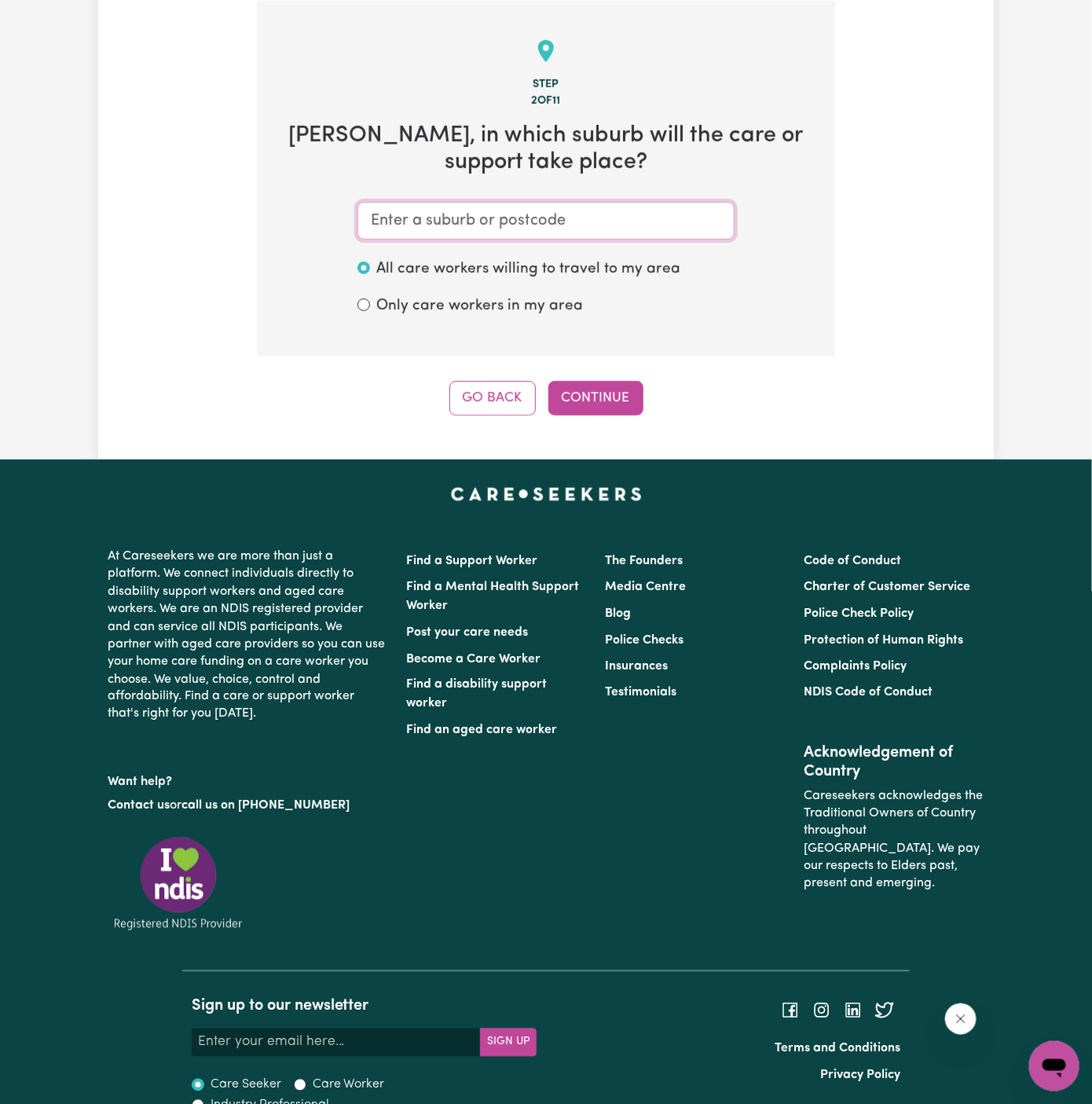
click at [535, 226] on input "text" at bounding box center [546, 221] width 377 height 38
paste input "McGraths Hill"
type input "McGraths Hill"
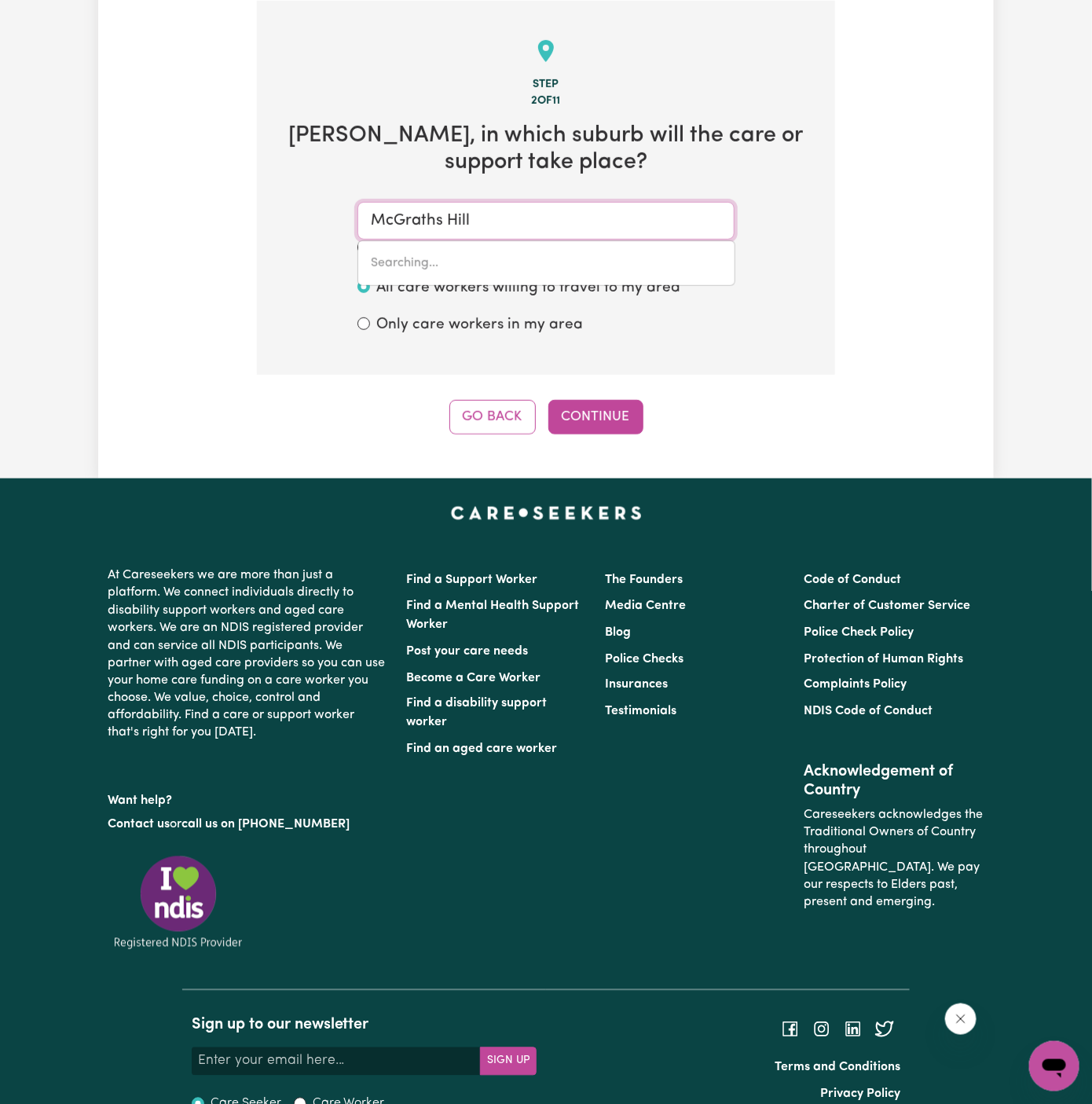
type input "[GEOGRAPHIC_DATA], [GEOGRAPHIC_DATA], 2756"
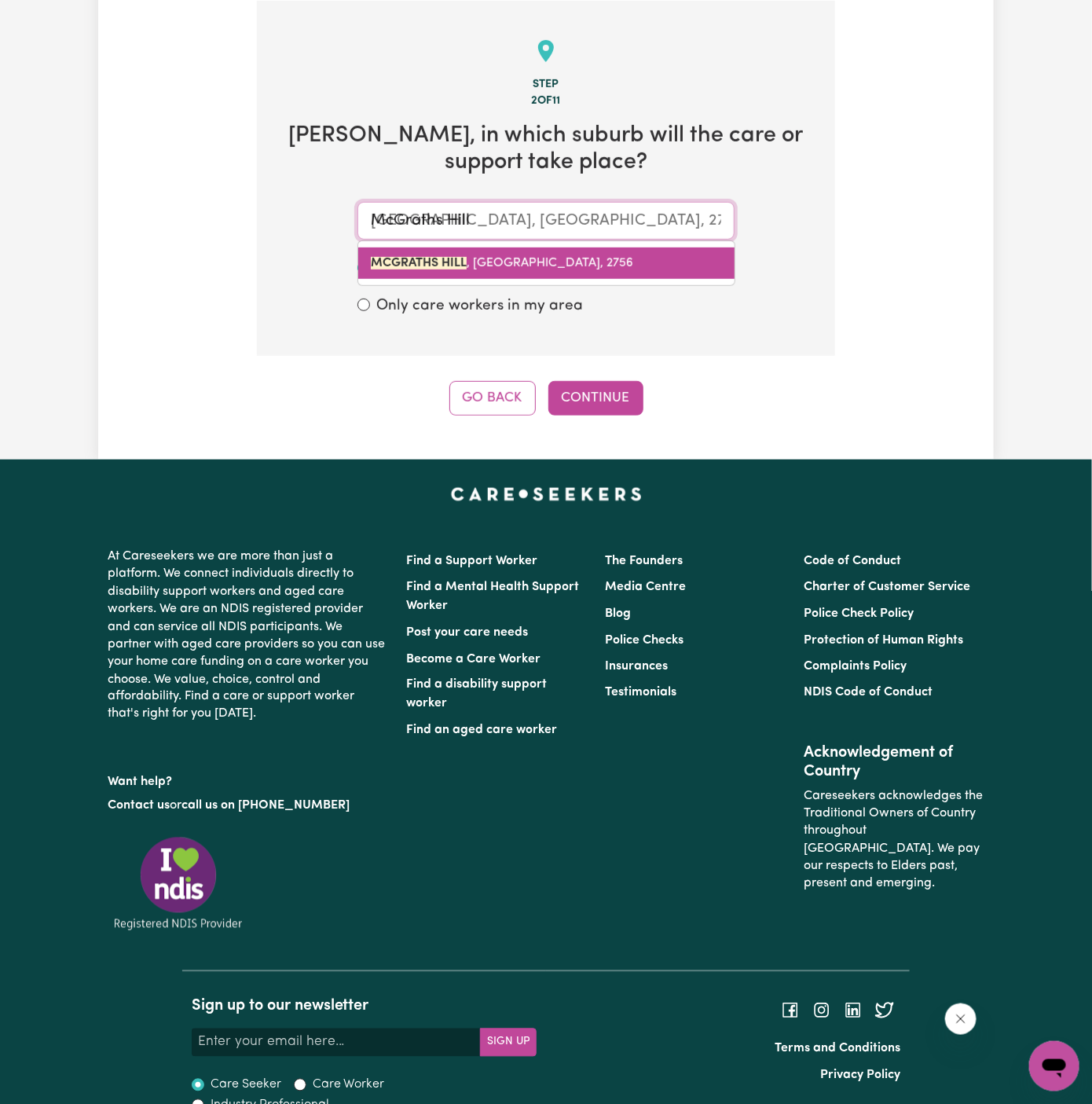
click at [496, 274] on link "[GEOGRAPHIC_DATA] , [GEOGRAPHIC_DATA], 2756" at bounding box center [546, 263] width 376 height 32
type input "[GEOGRAPHIC_DATA], [GEOGRAPHIC_DATA], 2756"
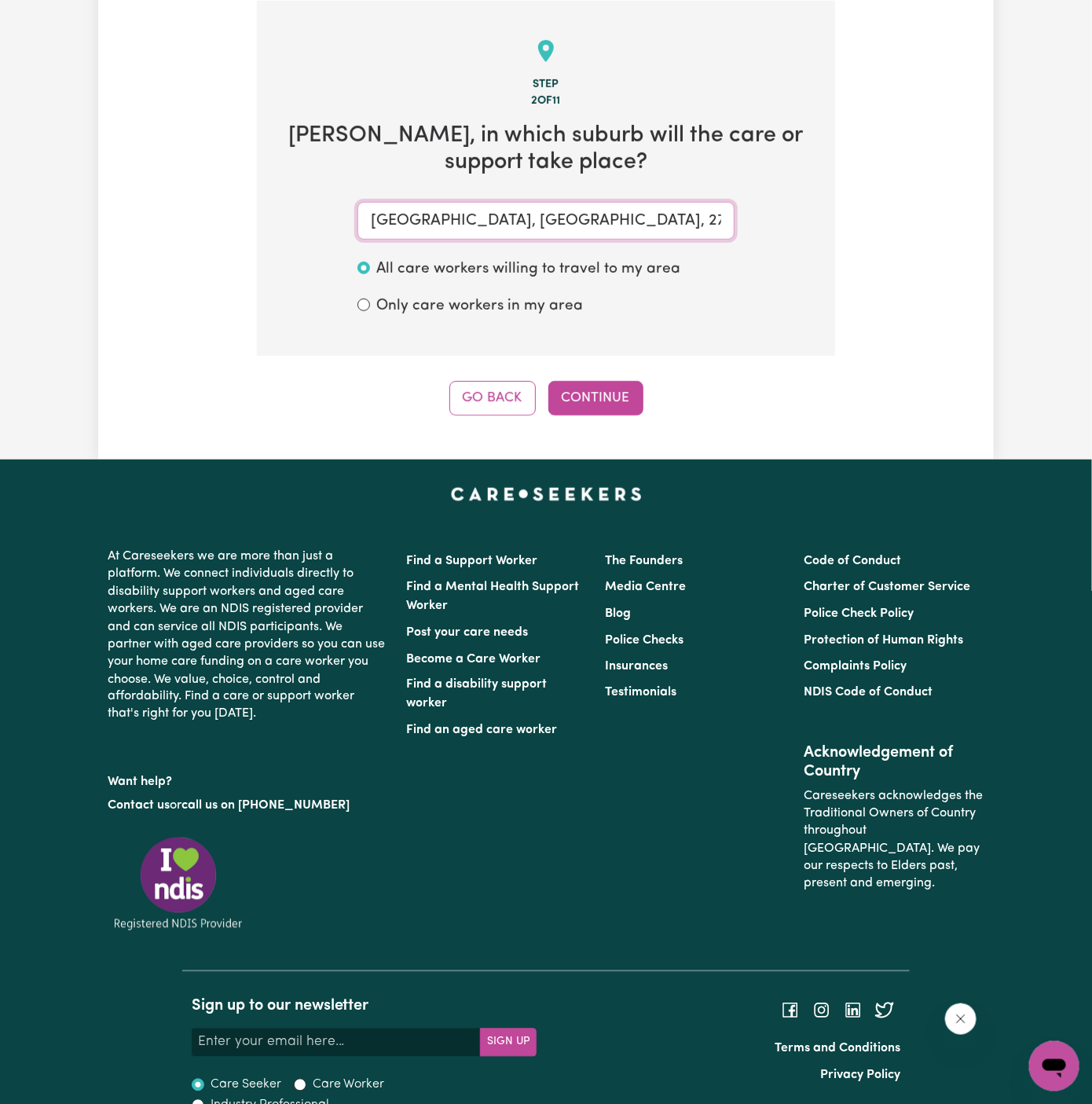
type input "[GEOGRAPHIC_DATA], [GEOGRAPHIC_DATA], 2756"
click at [596, 377] on div "Step 2 of 11 [PERSON_NAME] , in which suburb will the care or support take plac…" at bounding box center [546, 208] width 578 height 415
click at [623, 409] on button "Continue" at bounding box center [596, 398] width 95 height 35
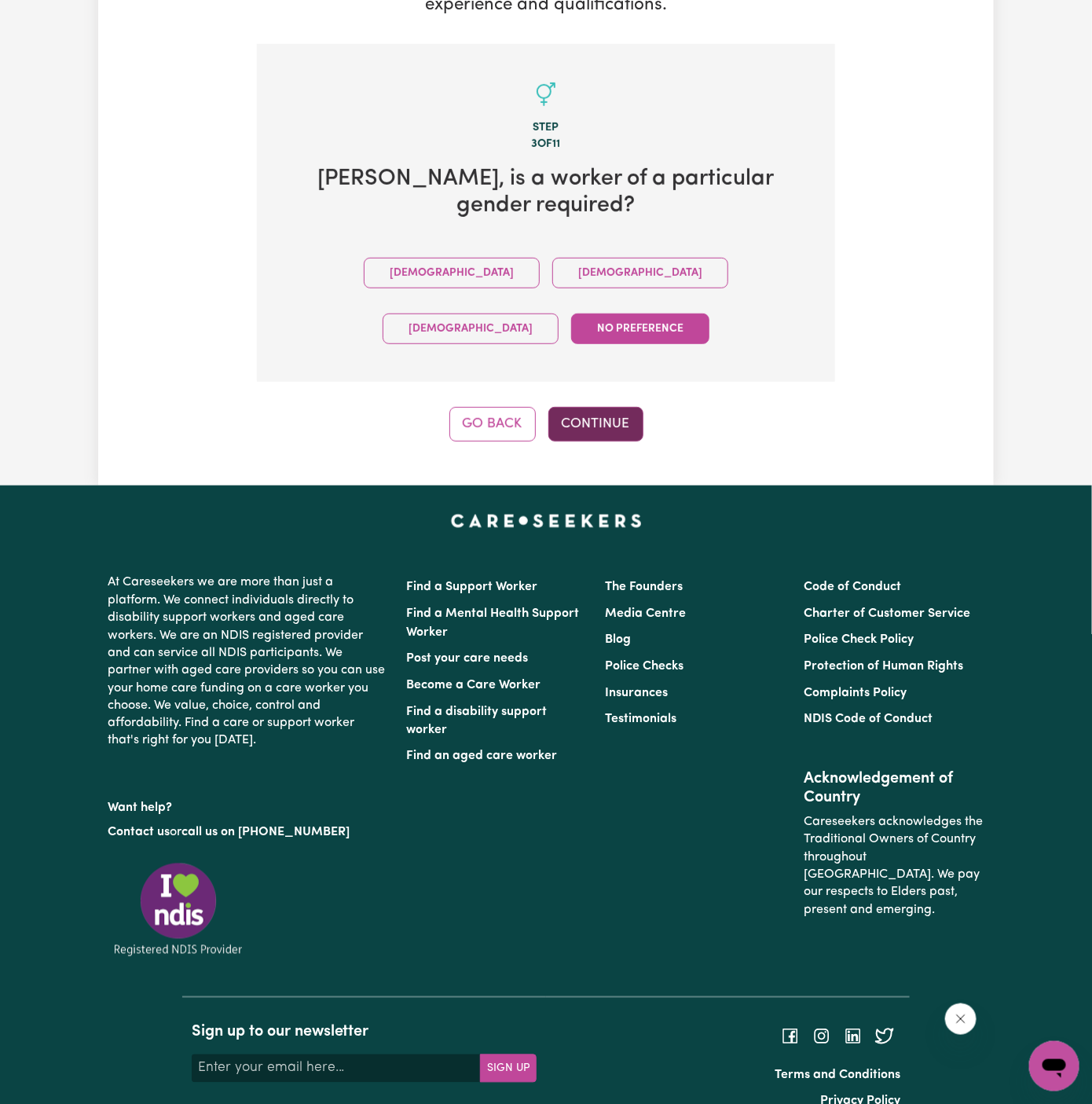
click at [608, 407] on button "Continue" at bounding box center [596, 424] width 95 height 35
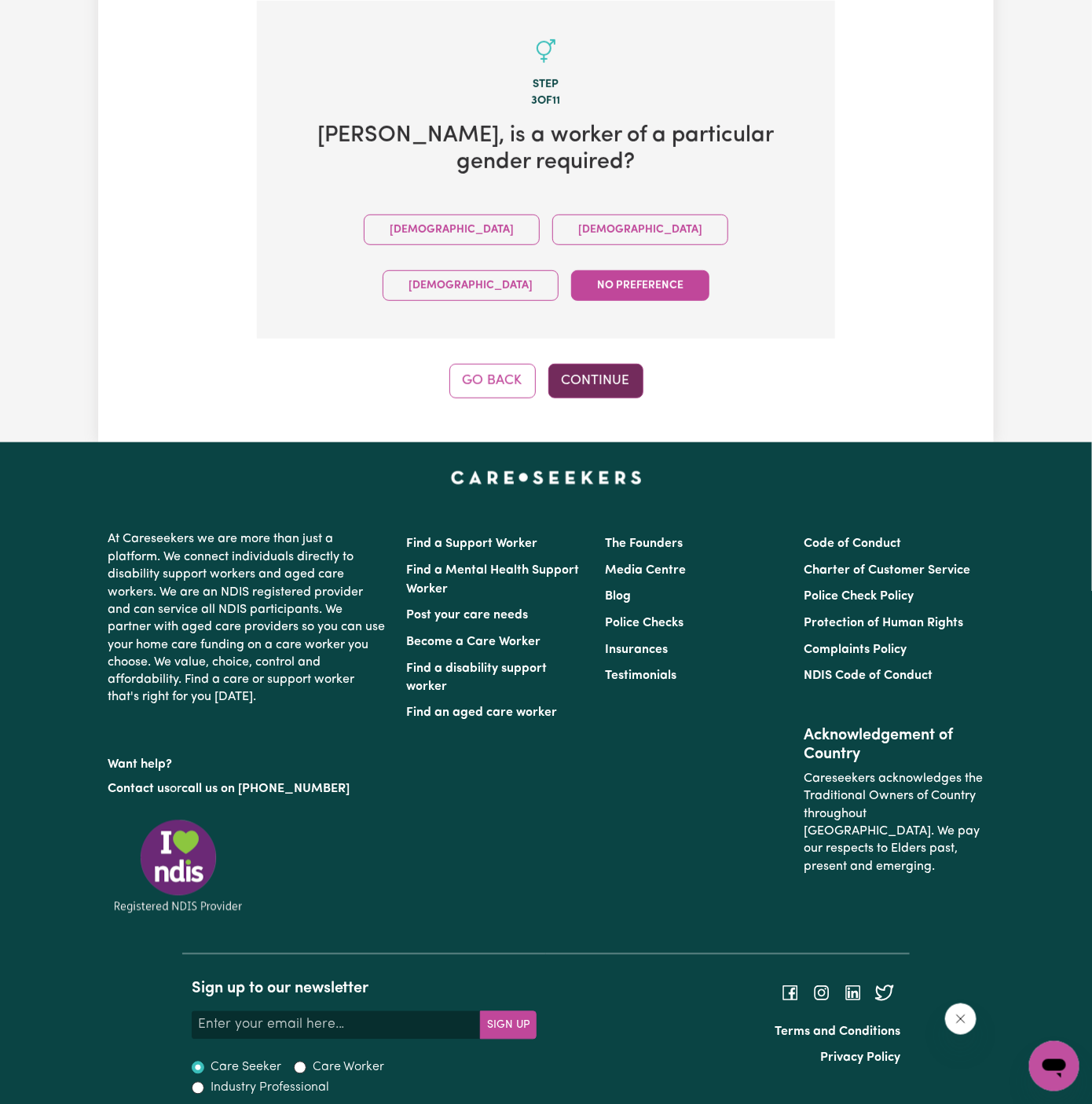
scroll to position [408, 0]
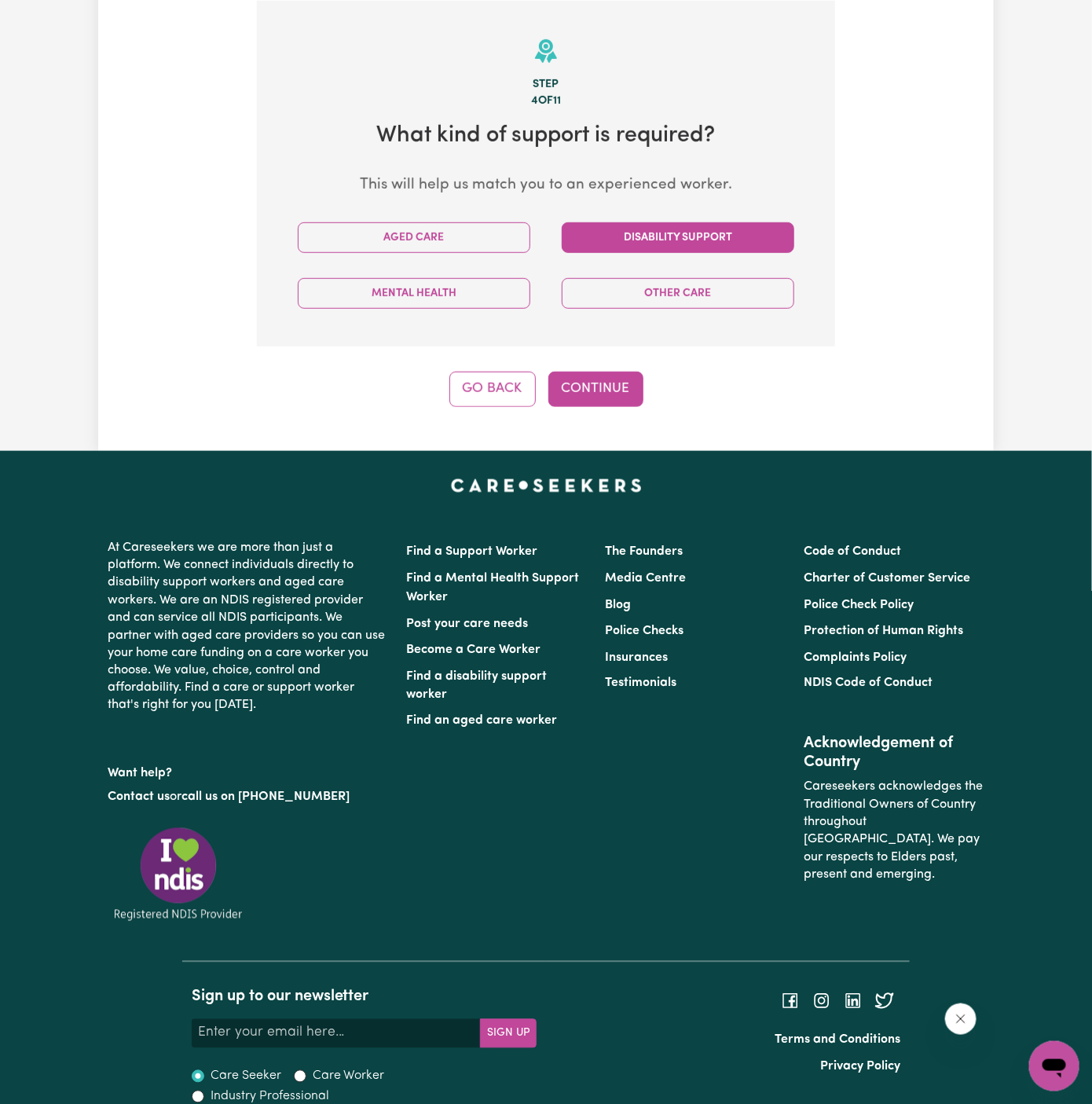
click at [650, 238] on button "Disability Support" at bounding box center [677, 237] width 232 height 31
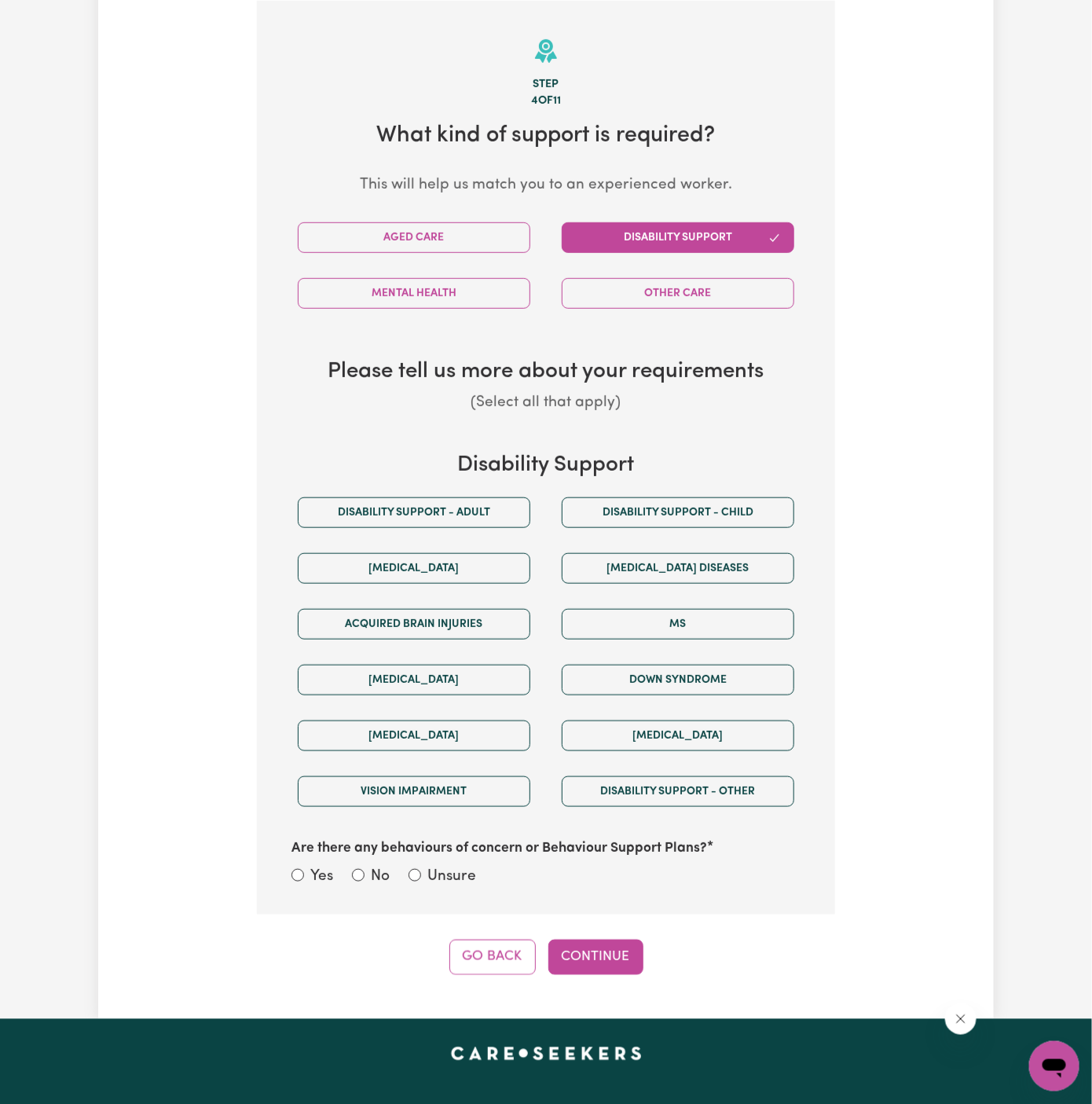
click at [463, 535] on div "Disability support - Adult" at bounding box center [414, 512] width 264 height 56
click at [490, 505] on button "Disability support - Adult" at bounding box center [413, 512] width 232 height 31
click at [435, 878] on label "Unsure" at bounding box center [451, 877] width 48 height 23
click at [421, 878] on input "Unsure" at bounding box center [415, 876] width 13 height 13
radio input "true"
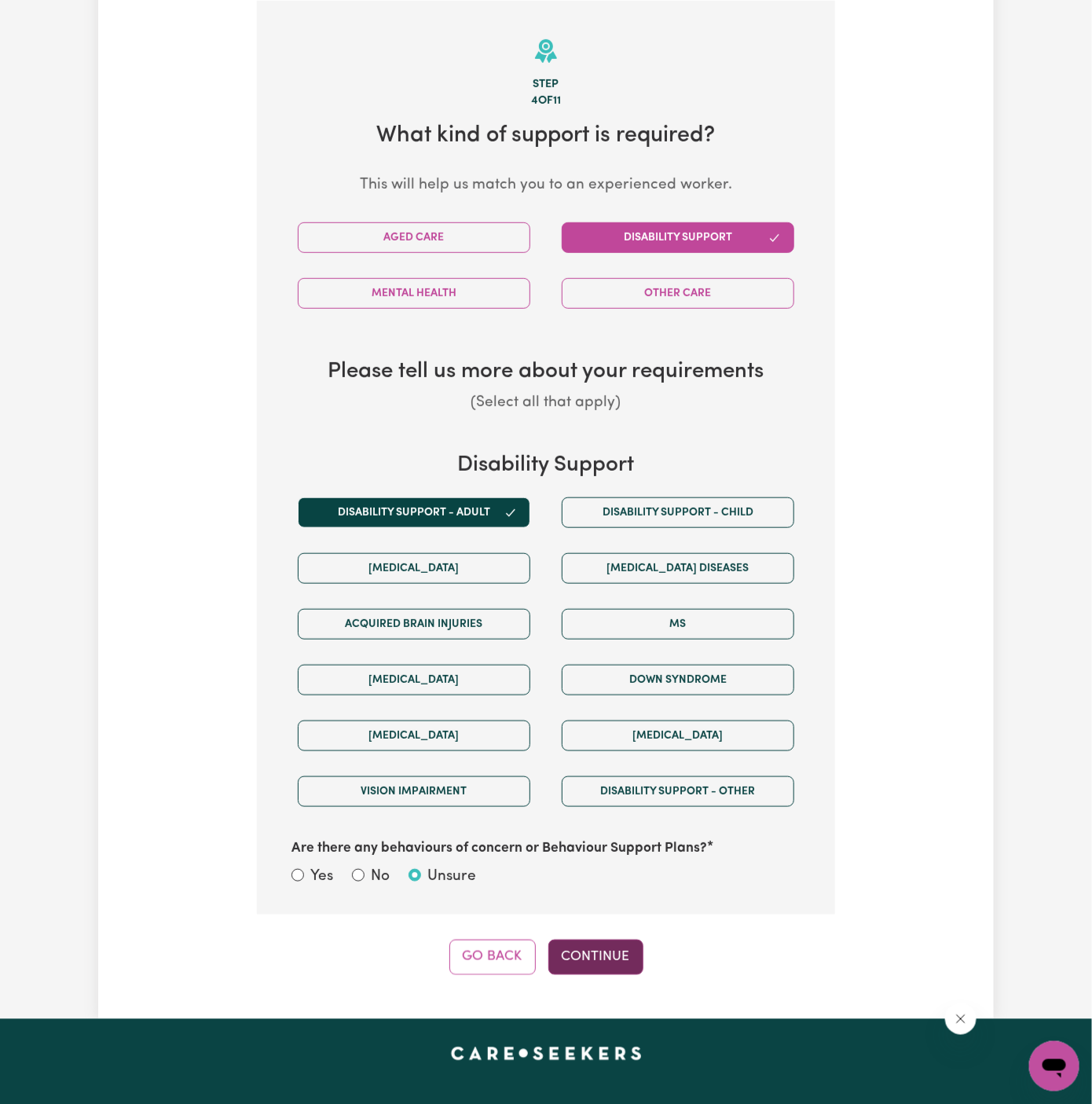
click at [613, 954] on button "Continue" at bounding box center [596, 957] width 95 height 35
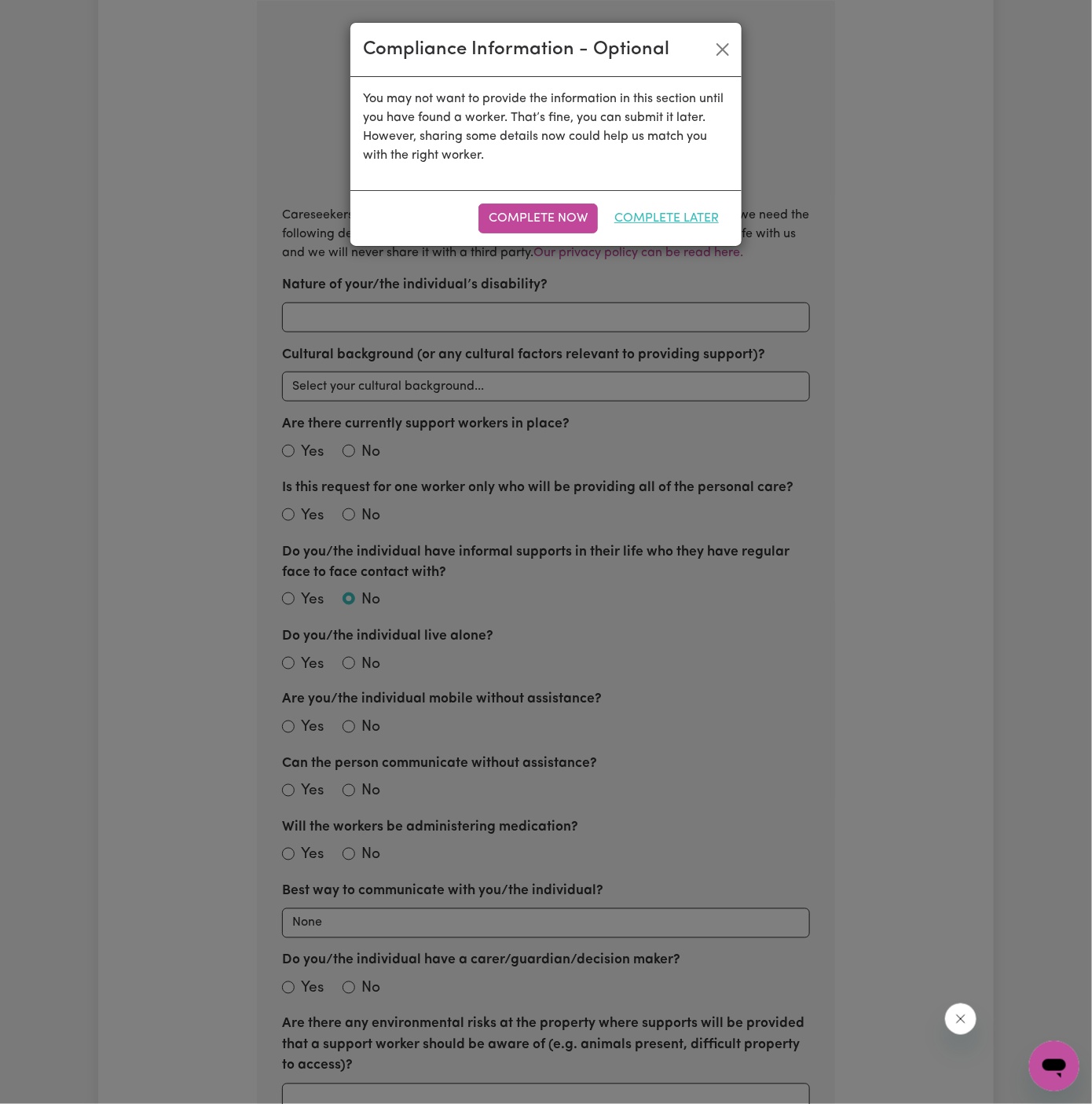
click at [670, 222] on button "Complete Later" at bounding box center [667, 219] width 125 height 30
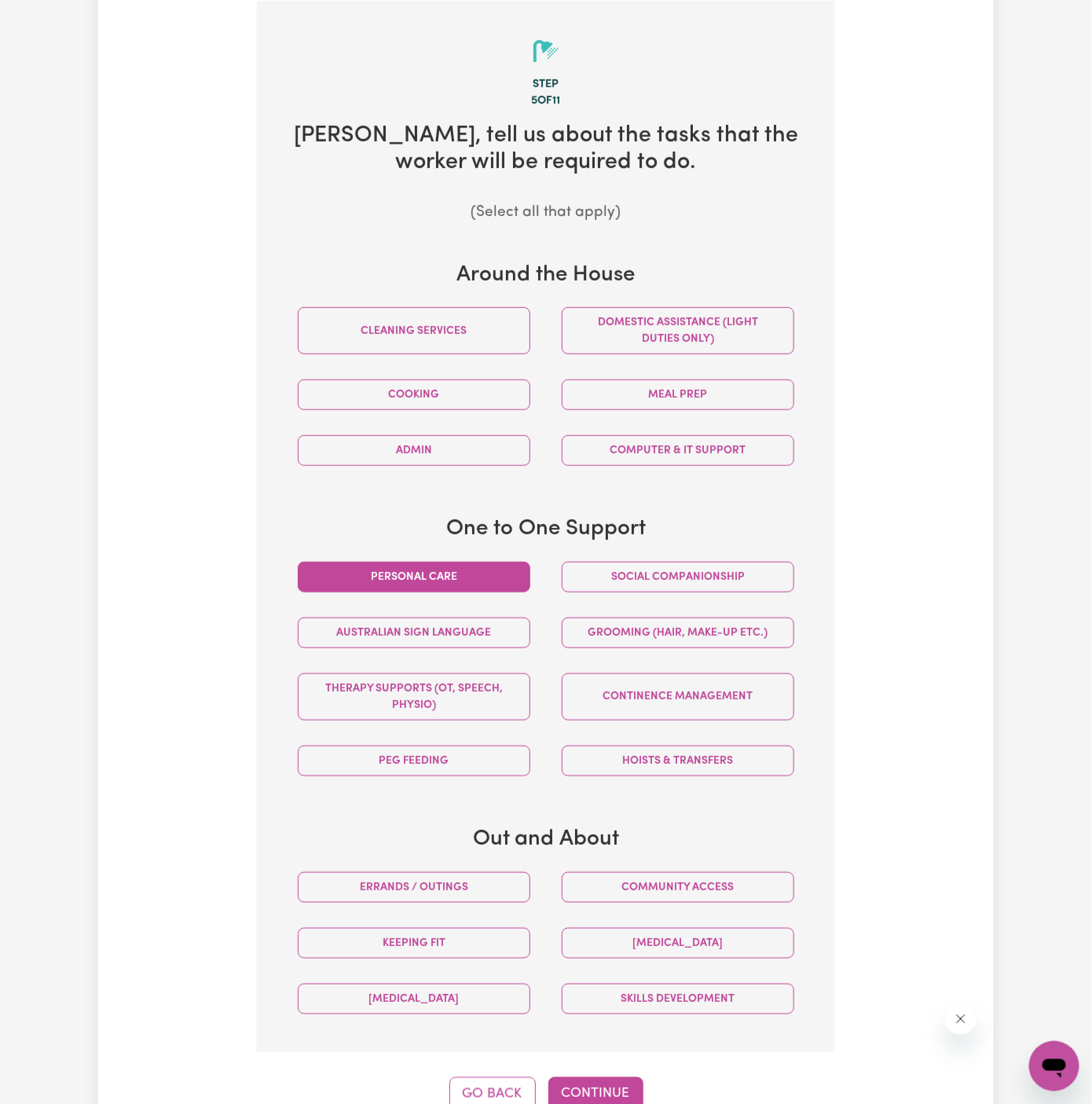
click at [511, 570] on button "Personal care" at bounding box center [413, 577] width 232 height 31
click at [668, 746] on button "Hoists & transfers" at bounding box center [677, 761] width 232 height 31
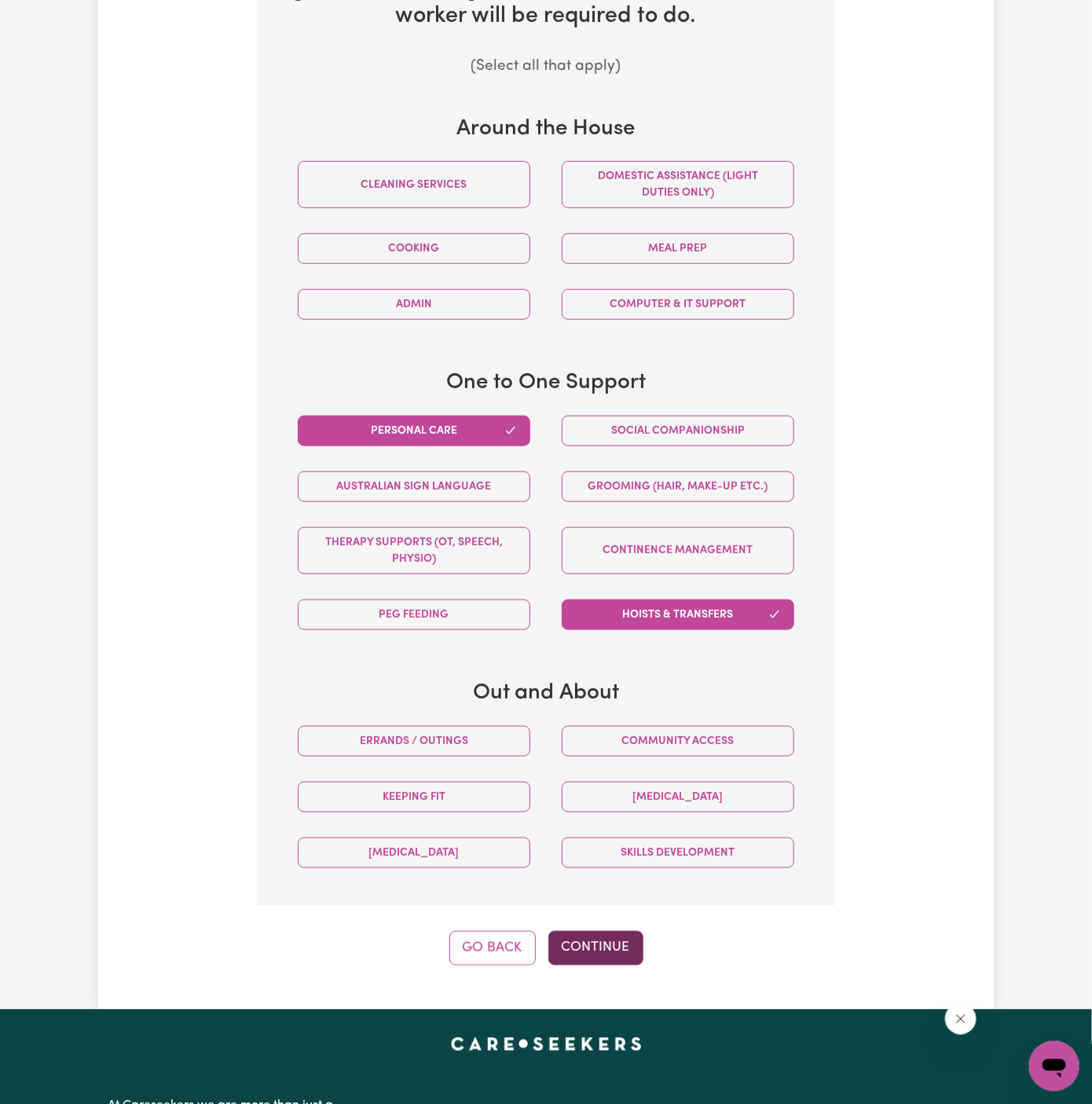
click at [619, 931] on button "Continue" at bounding box center [596, 949] width 95 height 35
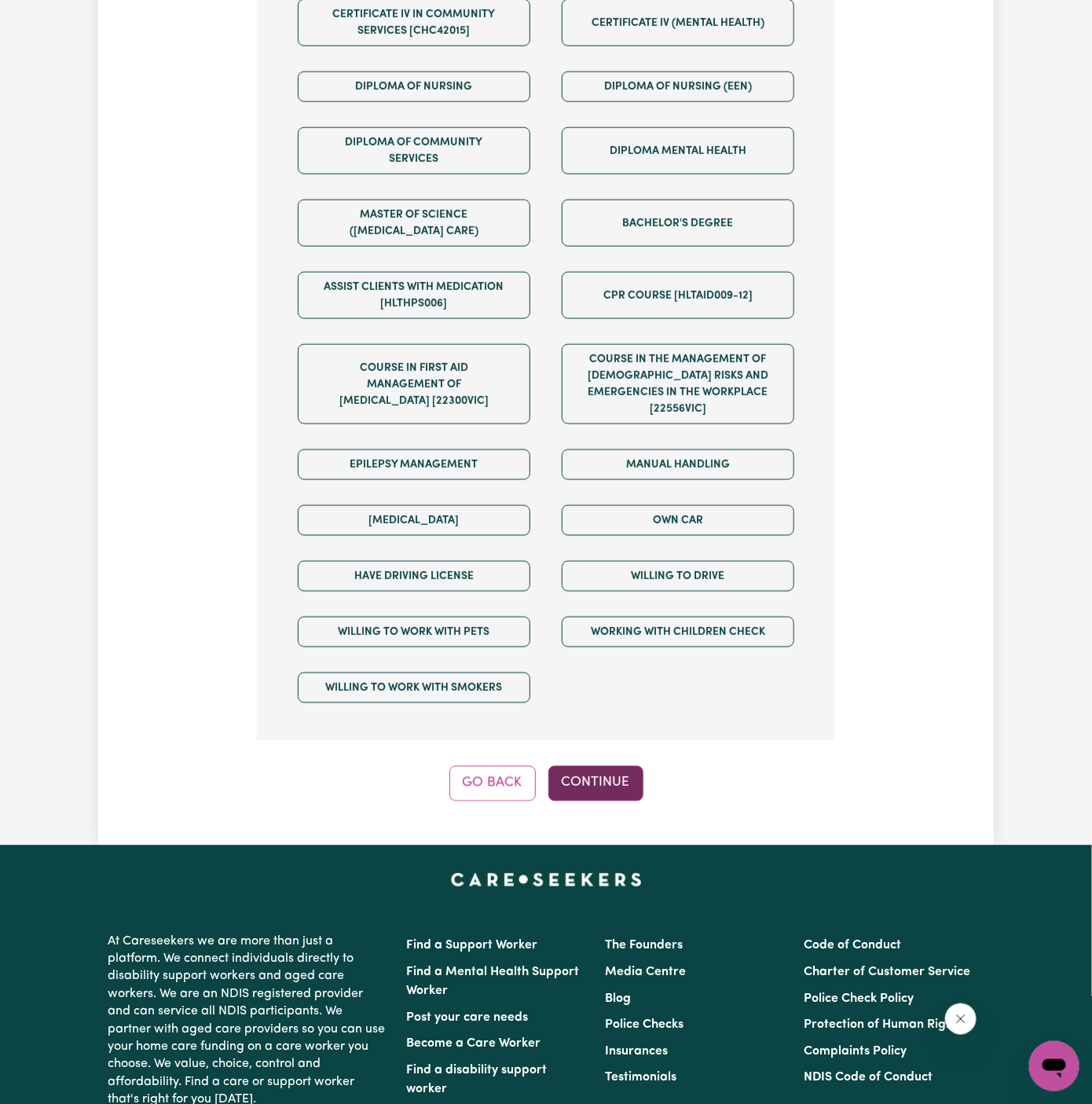
click at [603, 766] on button "Continue" at bounding box center [596, 784] width 95 height 35
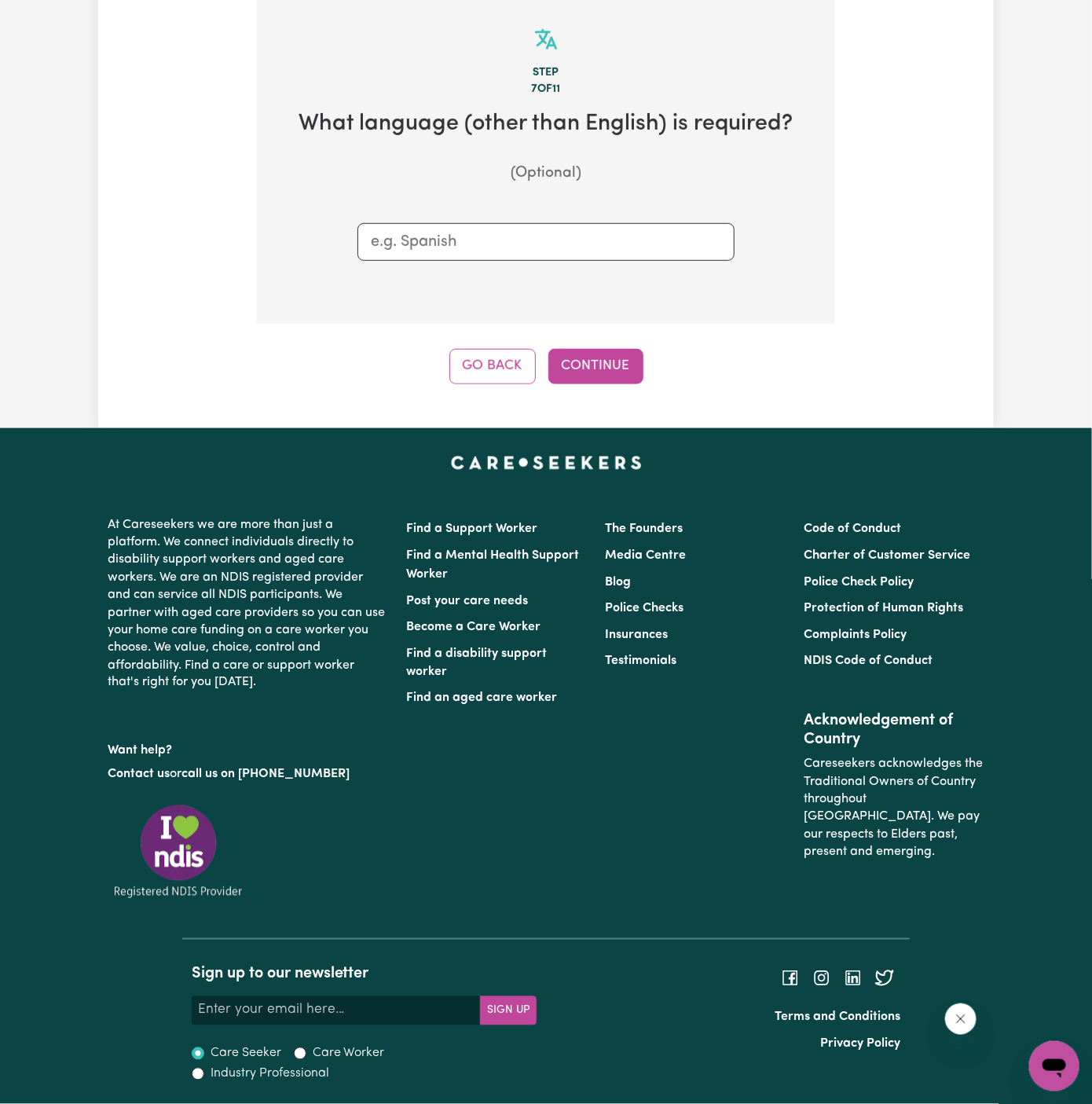
scroll to position [408, 0]
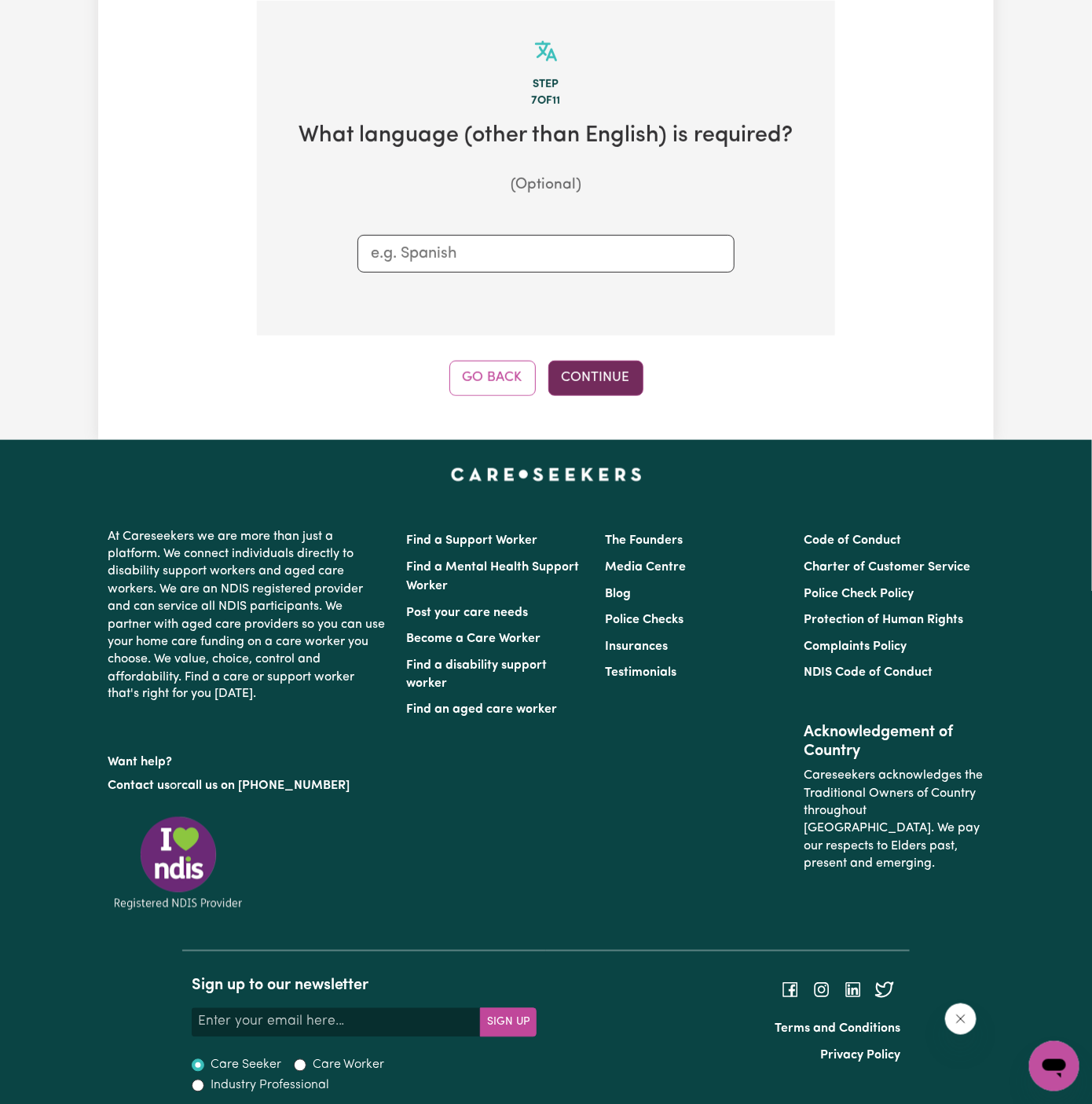
click at [600, 373] on button "Continue" at bounding box center [596, 378] width 95 height 35
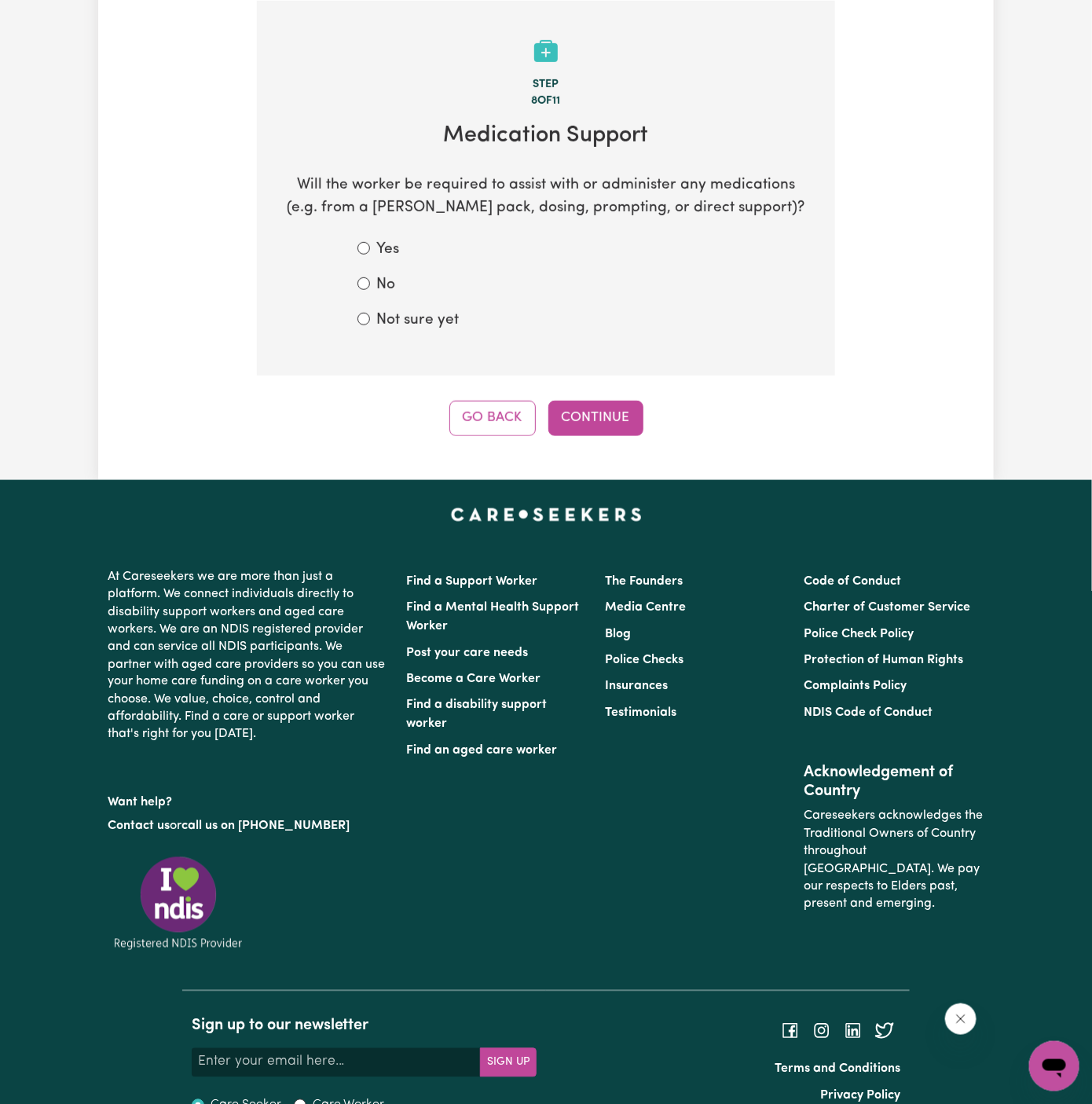
click at [460, 320] on div "Not sure yet" at bounding box center [546, 320] width 377 height 23
click at [395, 309] on label "Not sure yet" at bounding box center [417, 320] width 82 height 23
click at [370, 312] on input "Not sure yet" at bounding box center [364, 319] width 13 height 13
radio input "true"
click at [585, 422] on button "Continue" at bounding box center [596, 418] width 95 height 35
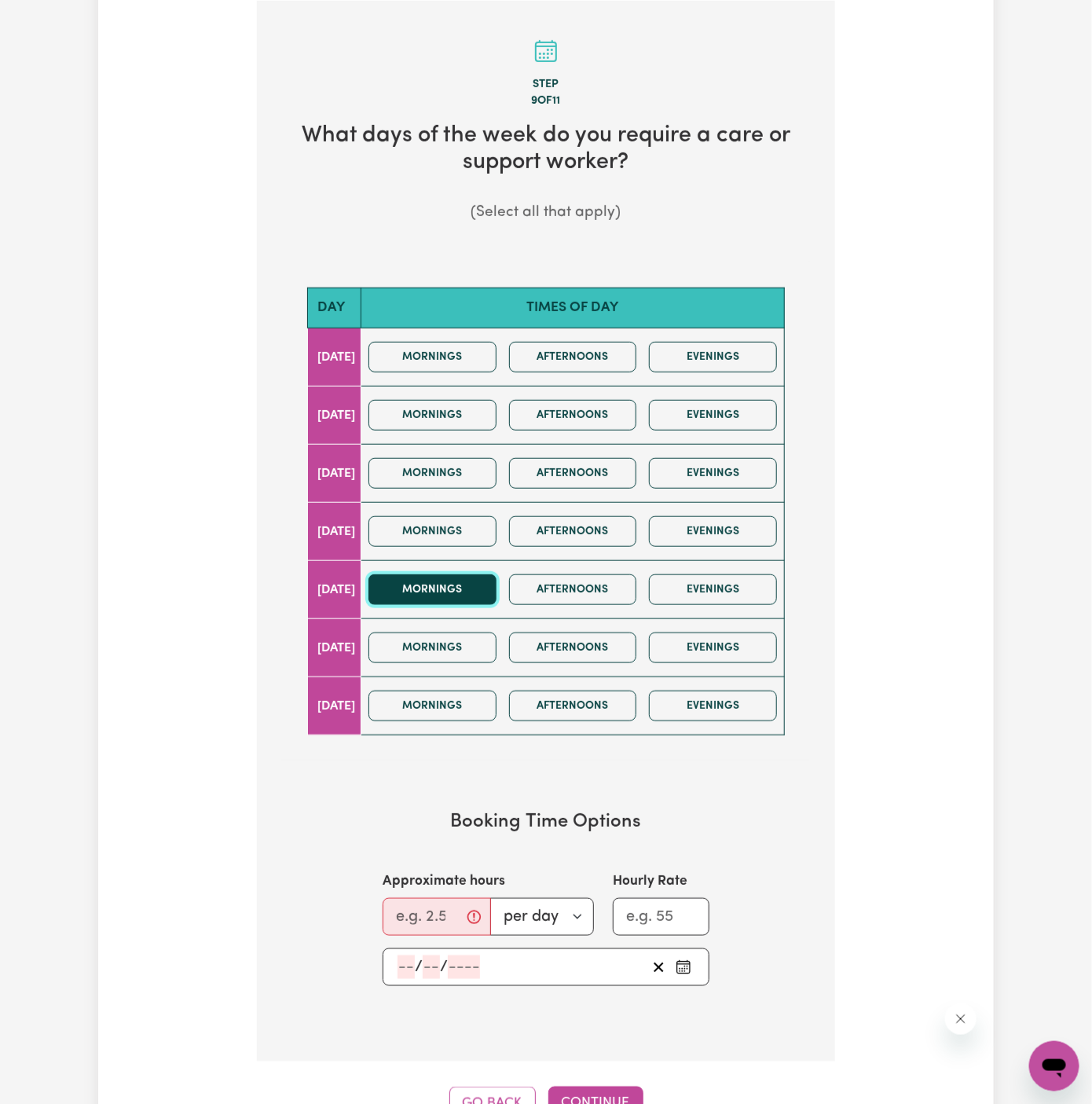
click at [477, 589] on button "Mornings" at bounding box center [432, 589] width 128 height 31
click at [637, 653] on button "Afternoons" at bounding box center [573, 647] width 128 height 31
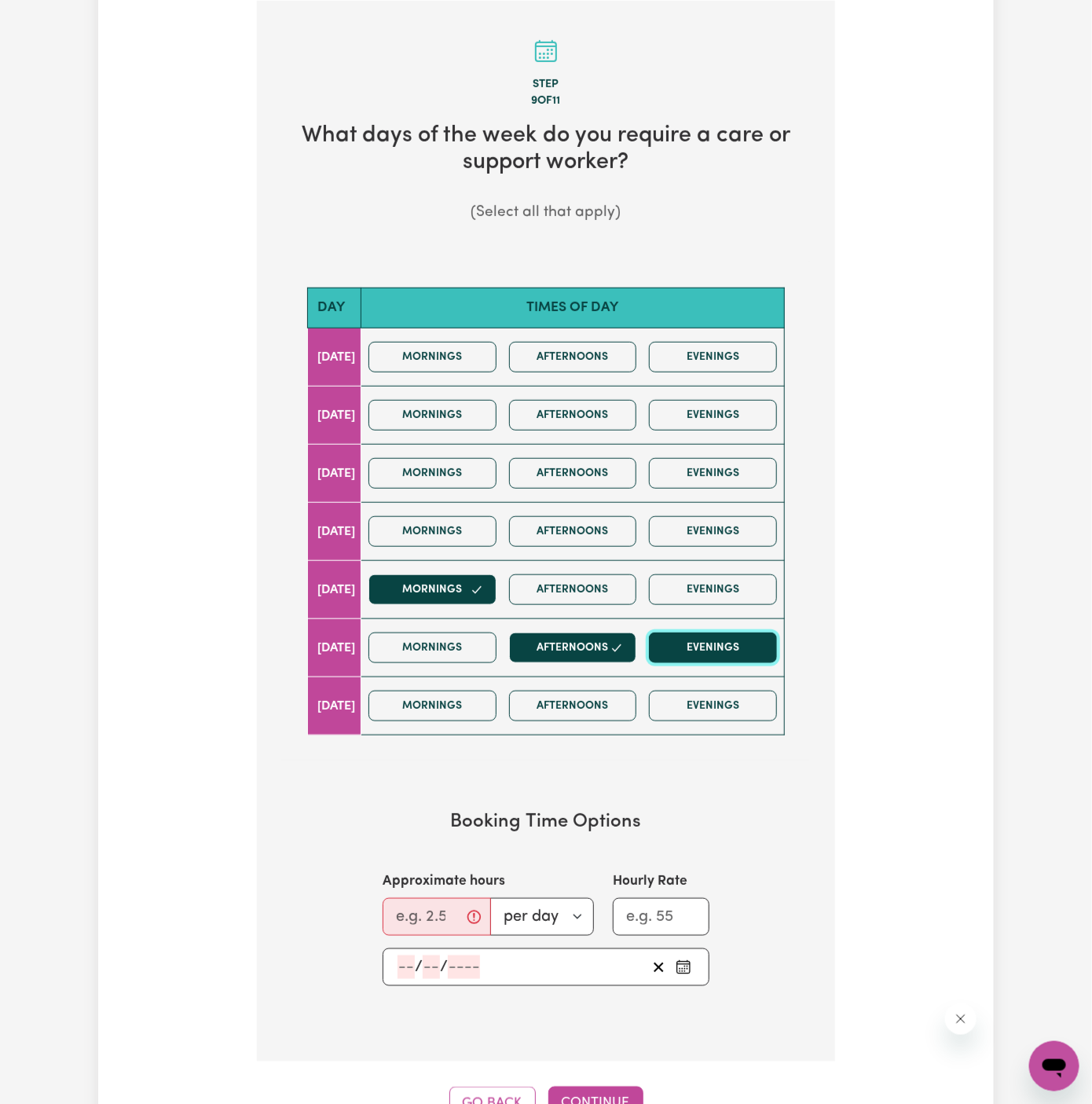
click at [745, 647] on button "Evenings" at bounding box center [712, 647] width 128 height 31
click at [412, 910] on input "Approximate hours" at bounding box center [436, 917] width 109 height 38
type input "8"
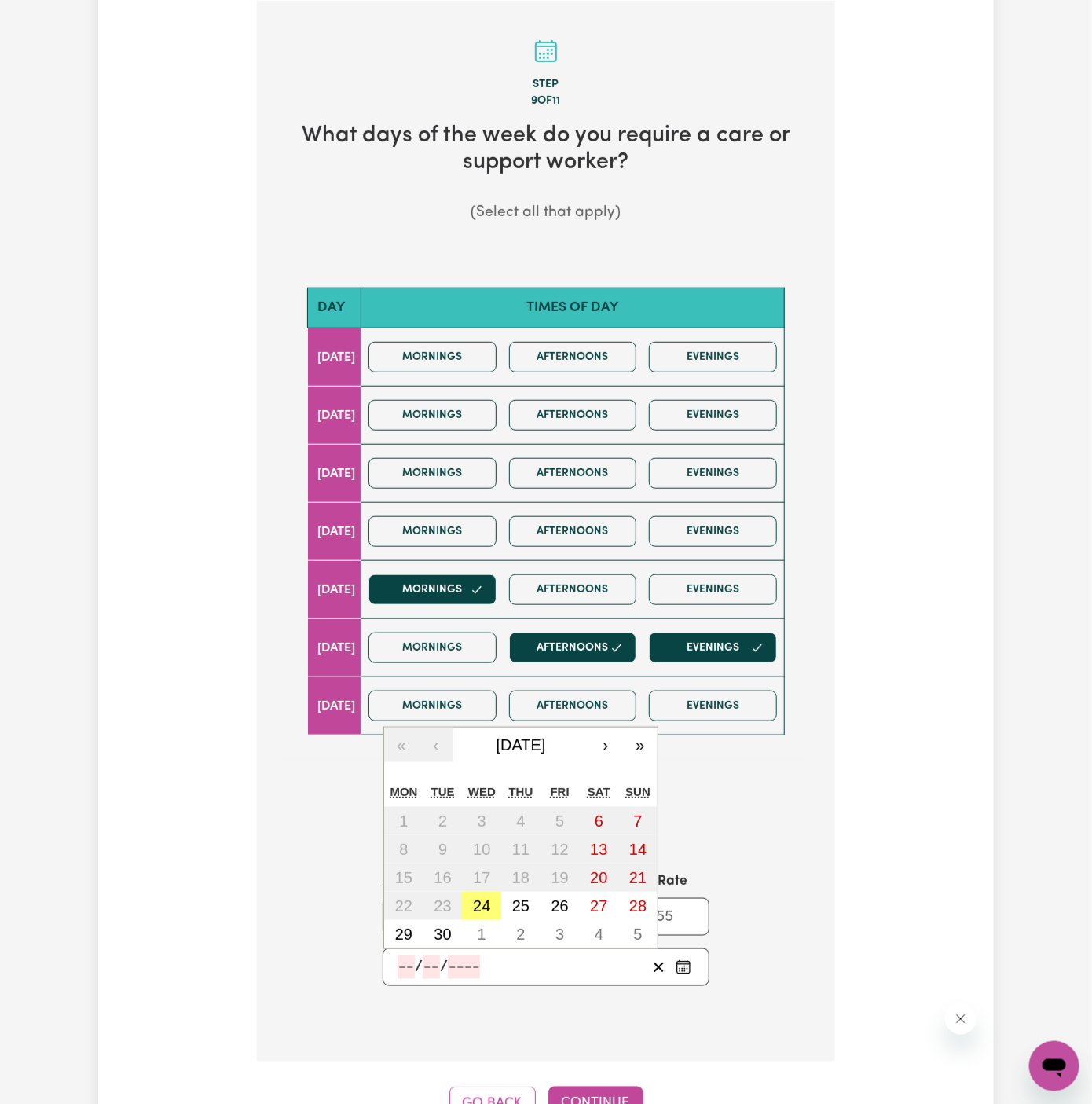
click at [408, 958] on input "number" at bounding box center [406, 968] width 17 height 24
click at [559, 897] on abbr "26" at bounding box center [560, 906] width 17 height 17
type input "[DATE]"
type input "26"
type input "9"
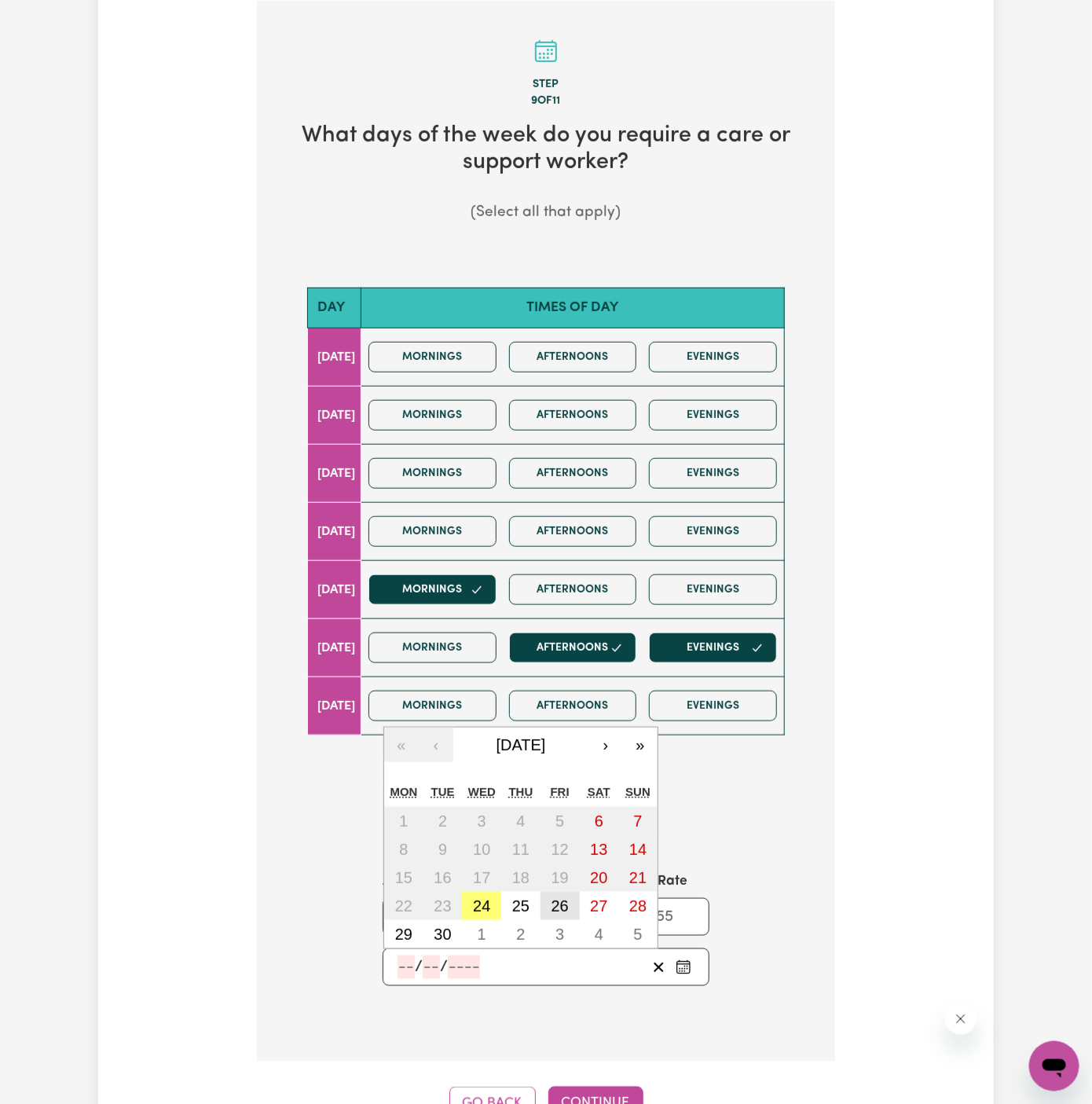
type input "2025"
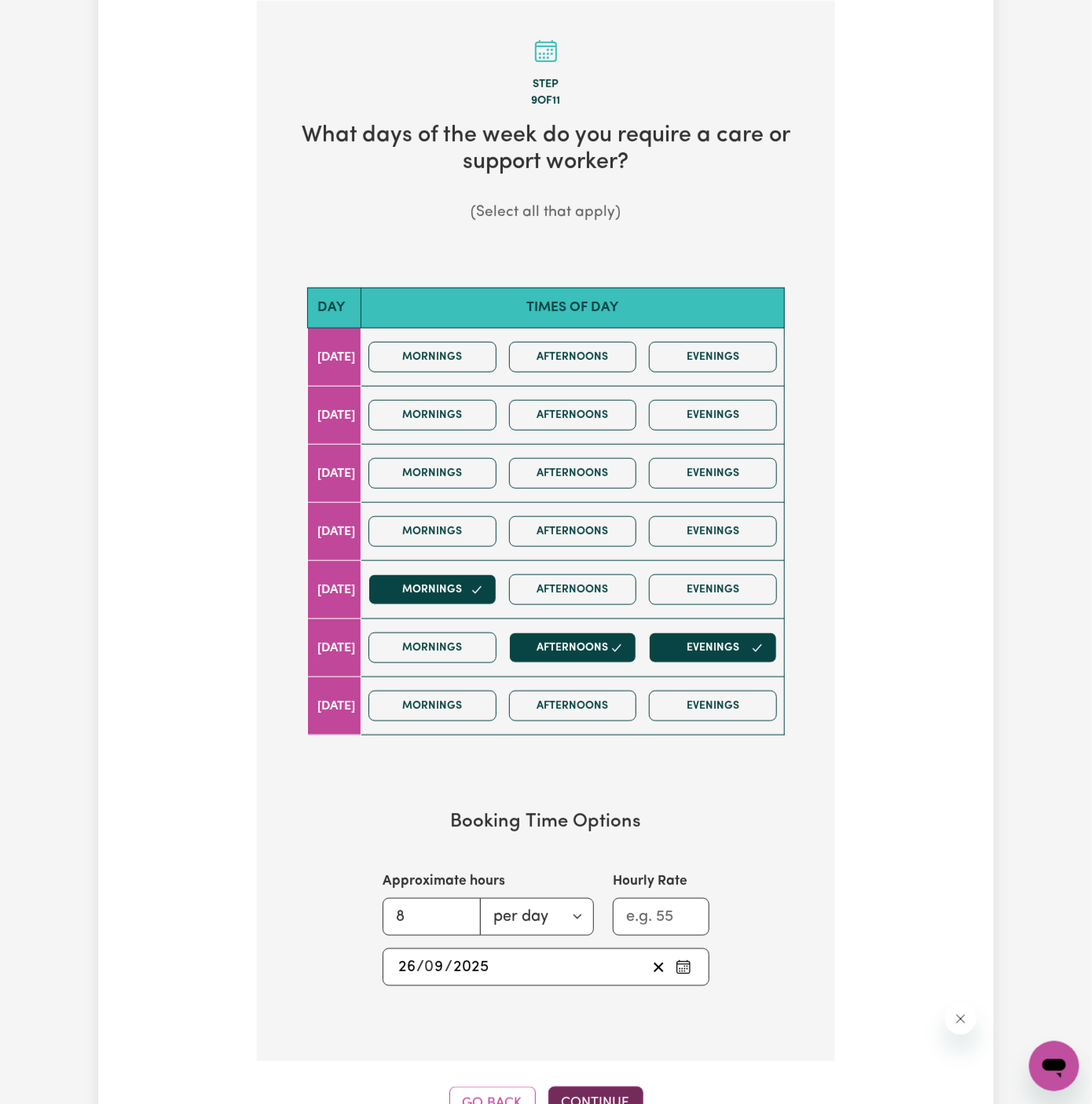
click at [611, 1089] on button "Continue" at bounding box center [596, 1104] width 95 height 35
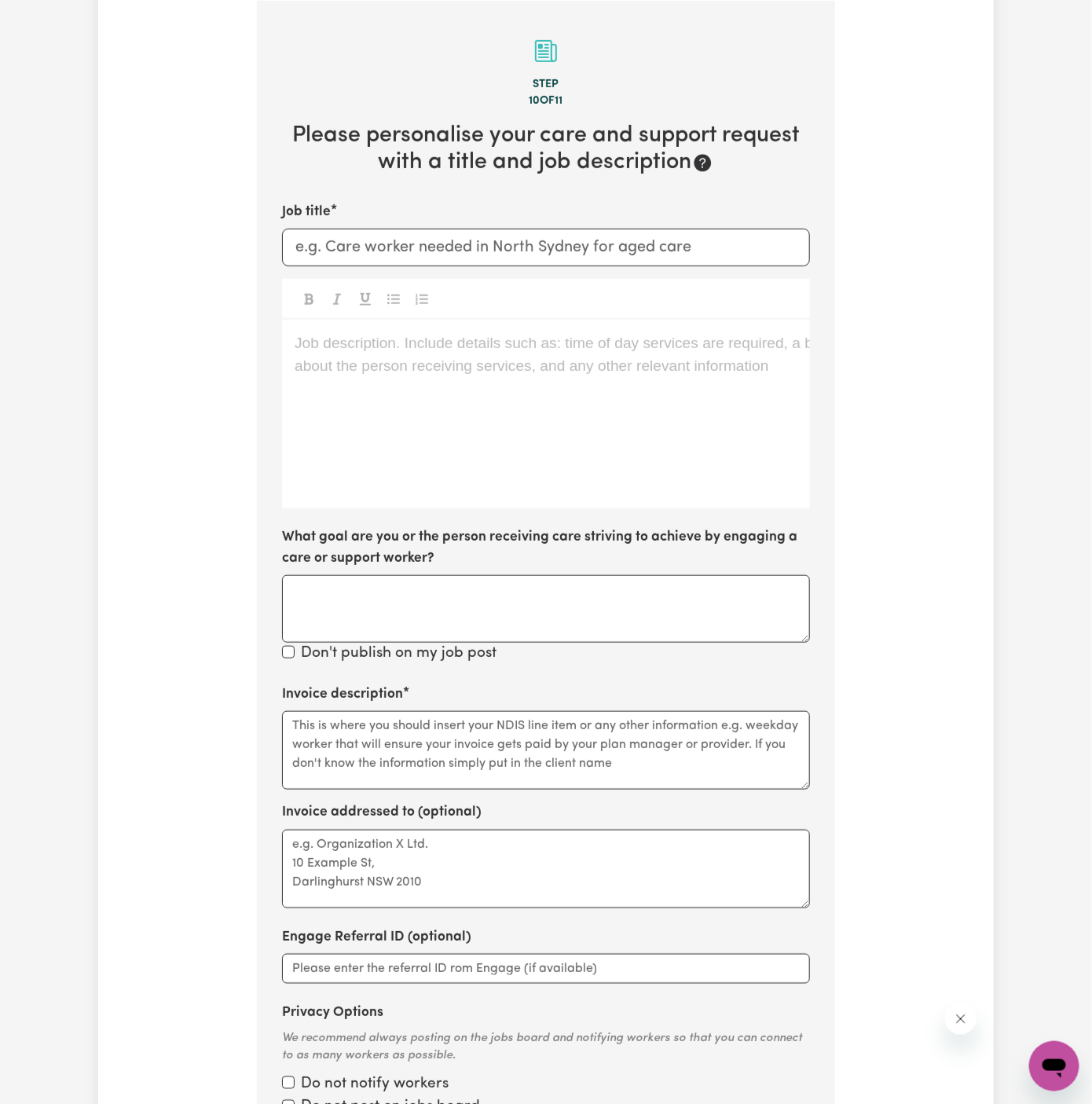
click at [606, 411] on div "Job description. Include details such as: time of day services are required, a …" at bounding box center [546, 414] width 528 height 189
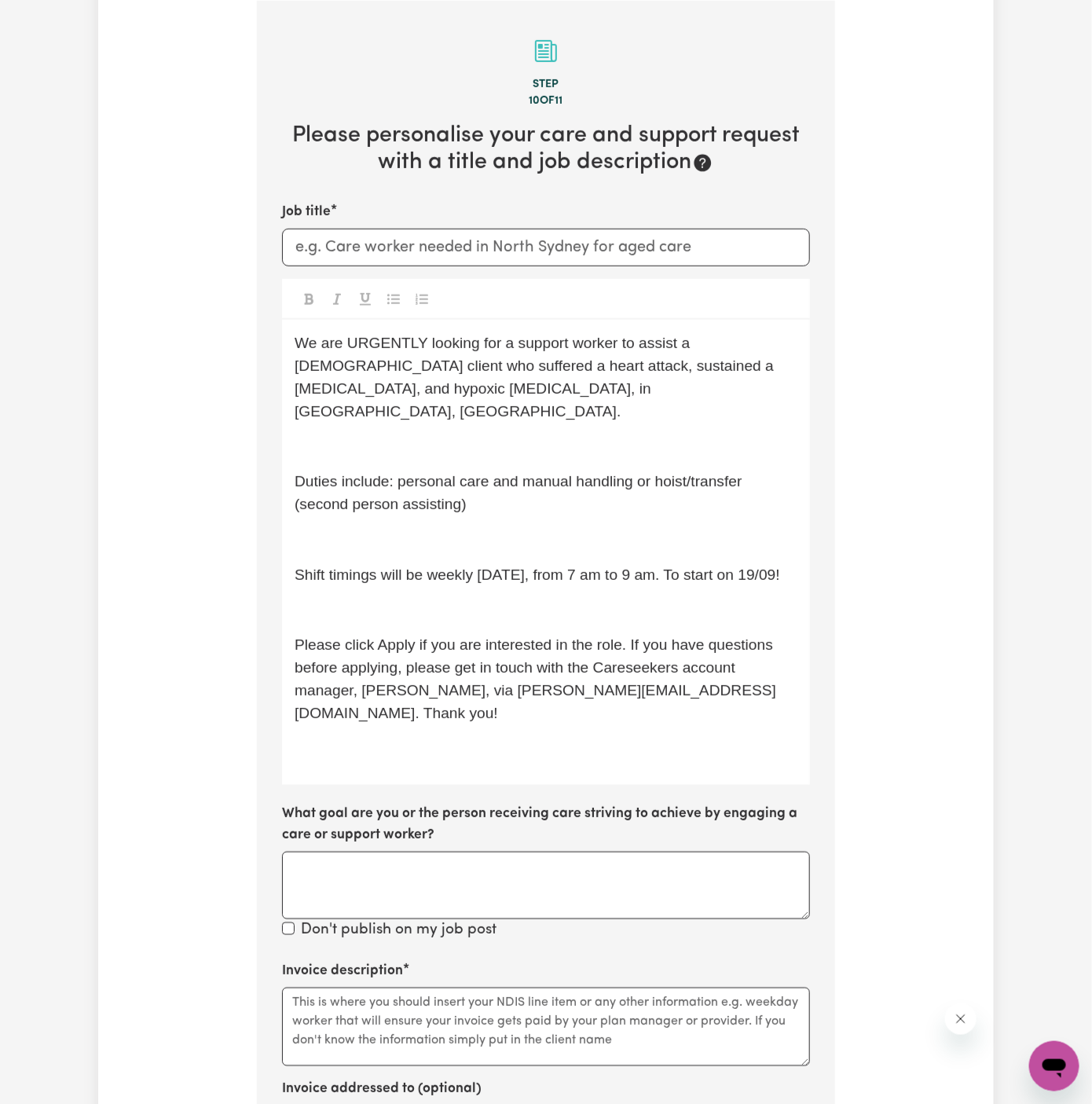
click at [538, 409] on div "We are URGENTLY looking for a support worker to assist a [DEMOGRAPHIC_DATA] cli…" at bounding box center [546, 552] width 528 height 465
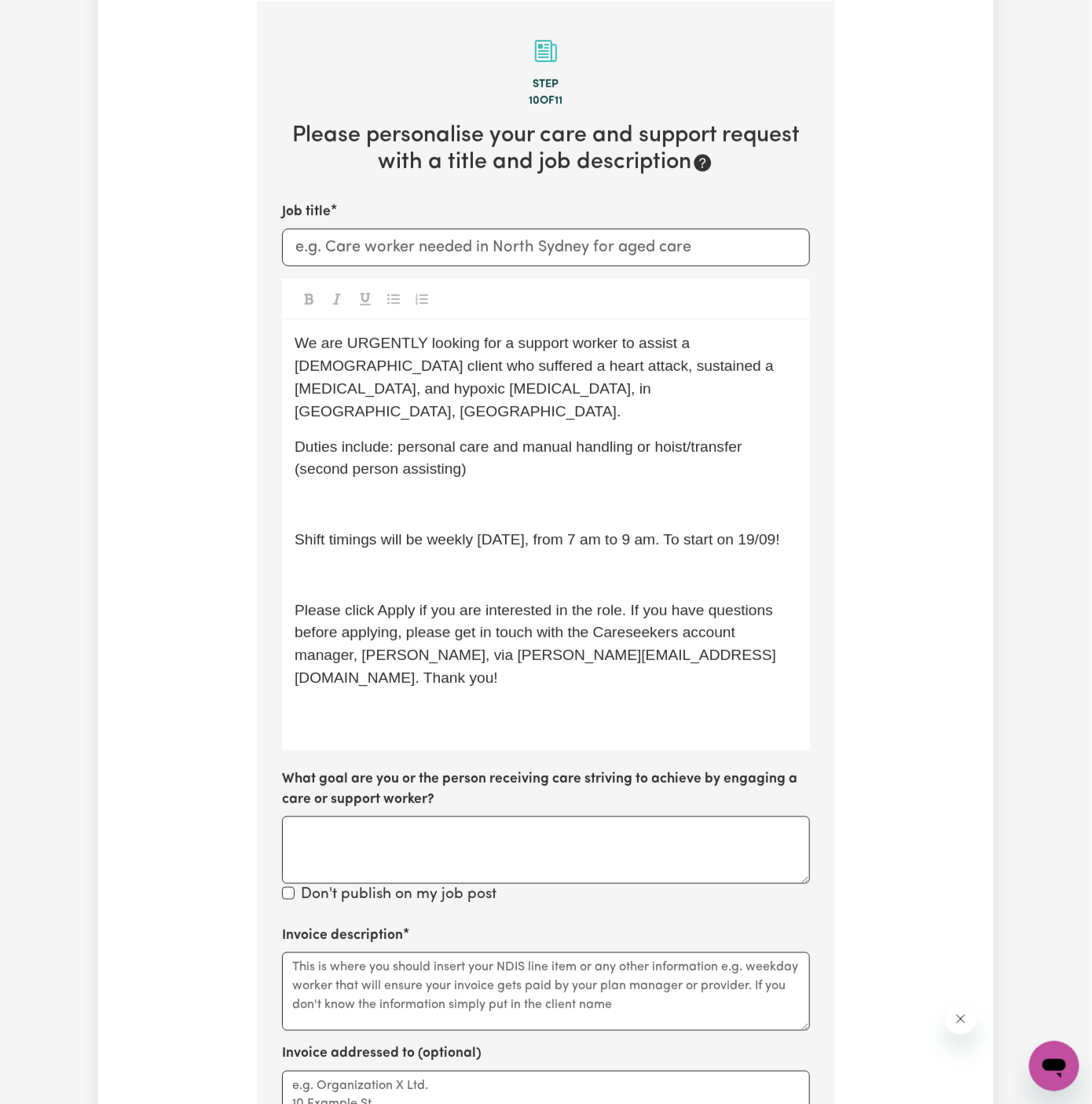
click at [540, 460] on div "We are URGENTLY looking for a support worker to assist a [DEMOGRAPHIC_DATA] cli…" at bounding box center [546, 535] width 528 height 430
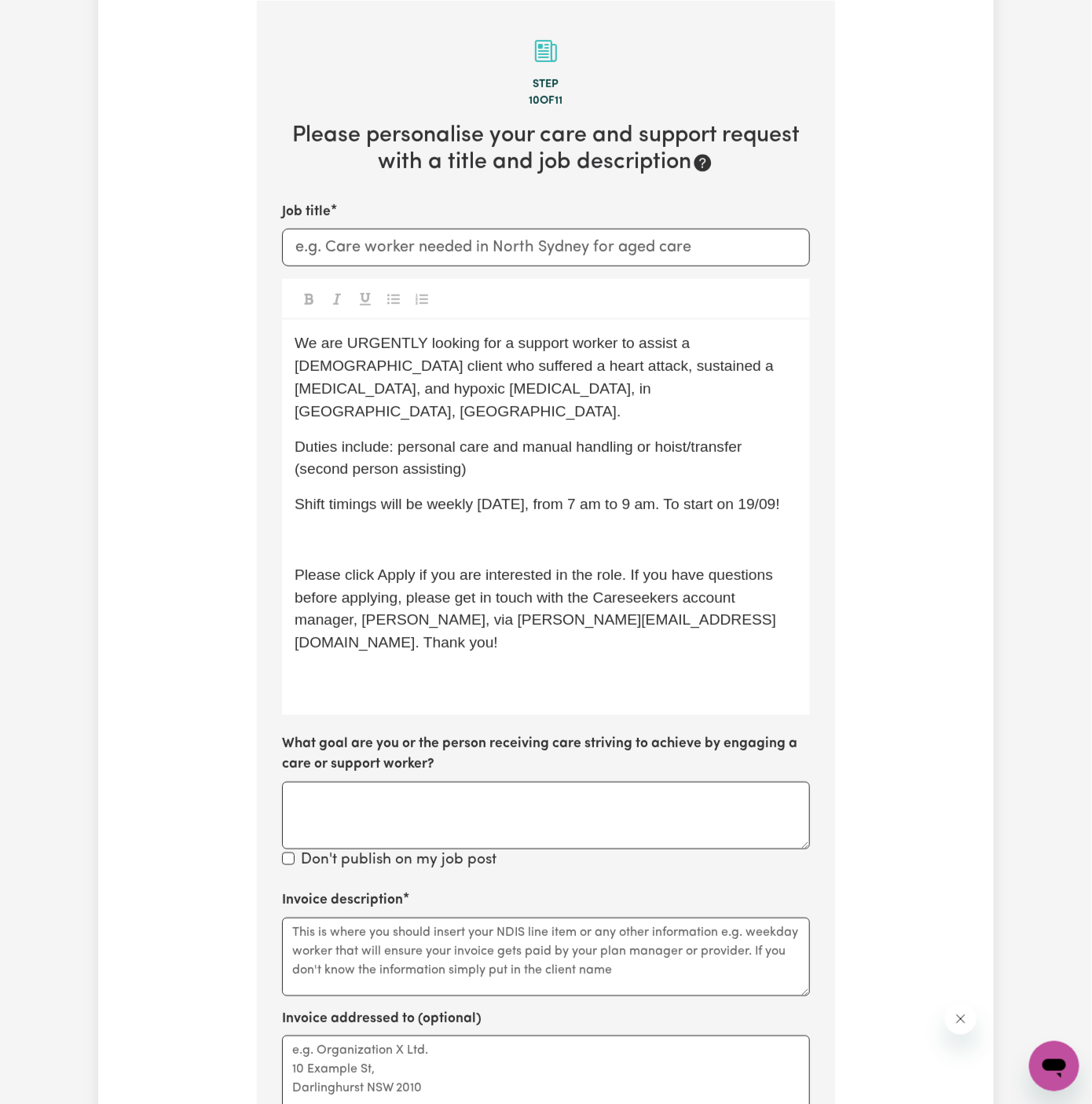
click at [527, 530] on p "﻿" at bounding box center [546, 540] width 503 height 23
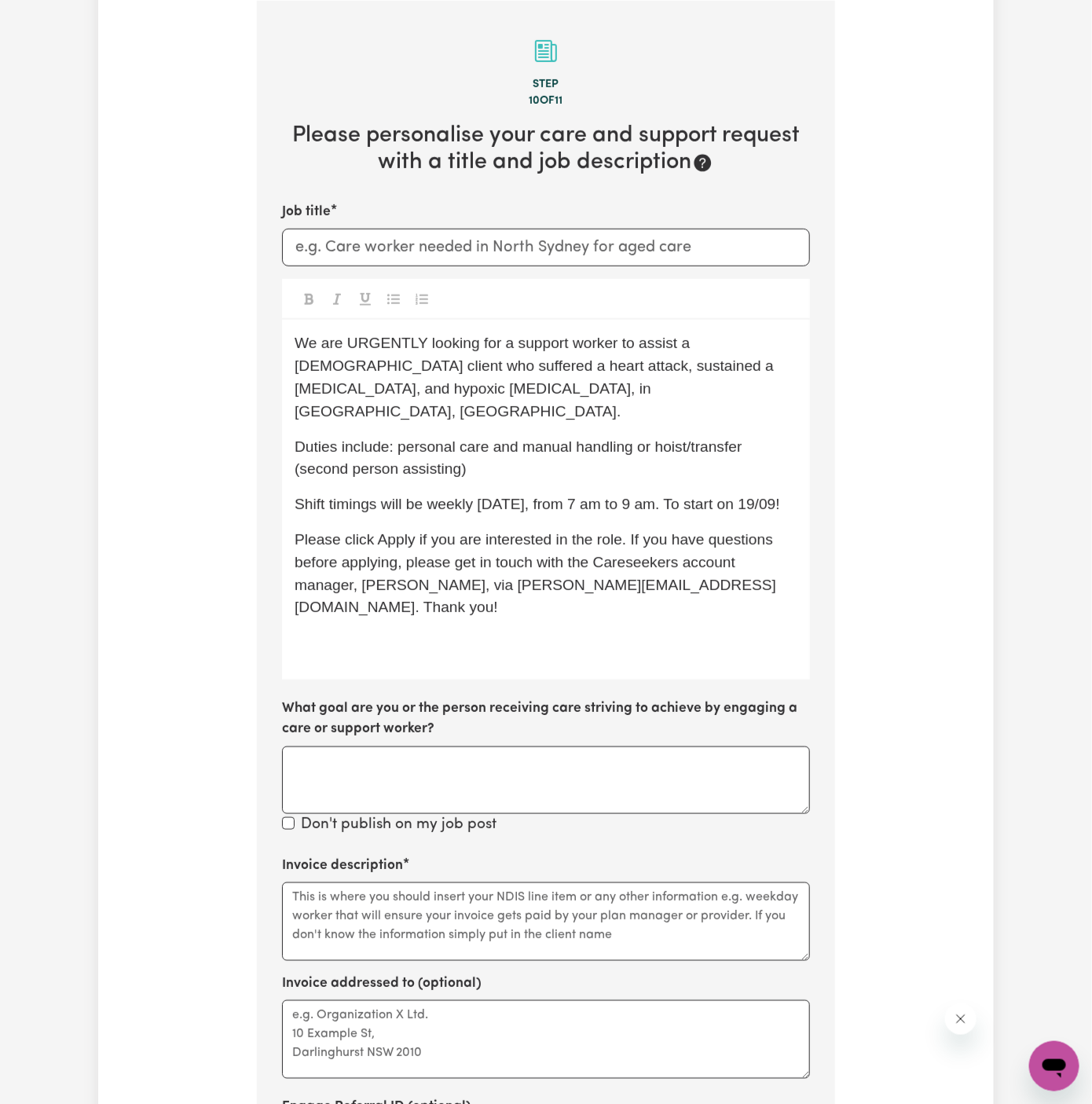
click at [528, 532] on span "Please click Apply if you are interested in the role. If you have questions bef…" at bounding box center [535, 573] width 482 height 84
click at [519, 496] on span "Shift timings will be weekly [DATE], from 7 am to 9 am. To start on 19/09!" at bounding box center [537, 504] width 485 height 17
drag, startPoint x: 433, startPoint y: 484, endPoint x: 524, endPoint y: 486, distance: 91.0
click at [524, 496] on span "Shift timings will be weekly [DATE], from 7 am to 9 am. To start on 19/09!" at bounding box center [537, 504] width 485 height 17
click at [514, 496] on span "Shift timings will be weekly [DATE], from 7 am to 9 am. To start on 19/09!" at bounding box center [537, 504] width 485 height 17
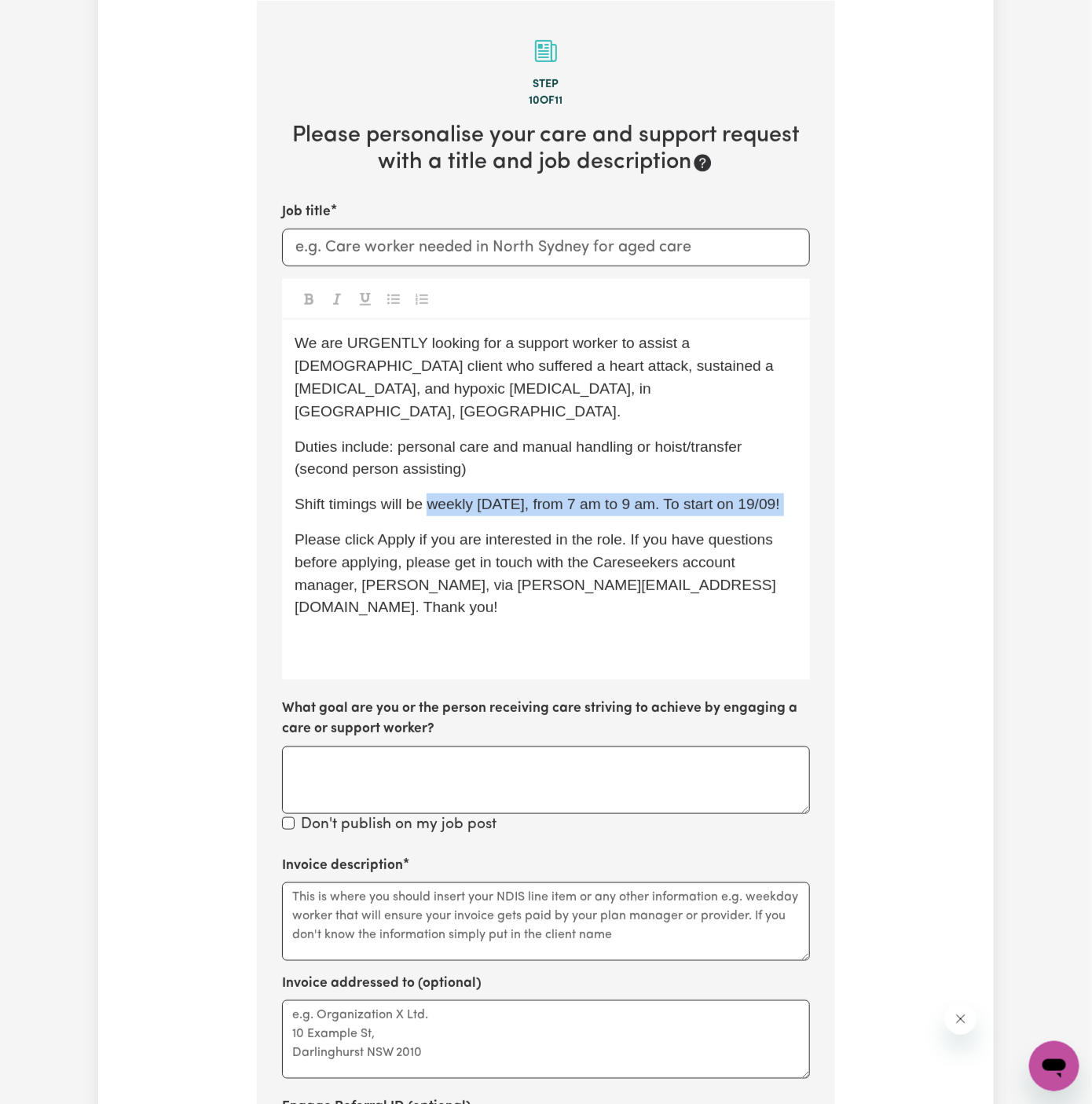
drag, startPoint x: 431, startPoint y: 480, endPoint x: 496, endPoint y: 512, distance: 72.4
click at [496, 512] on p "Shift timings will be weekly [DATE], from 7 am to 9 am. To start on 19/09!" at bounding box center [546, 504] width 503 height 23
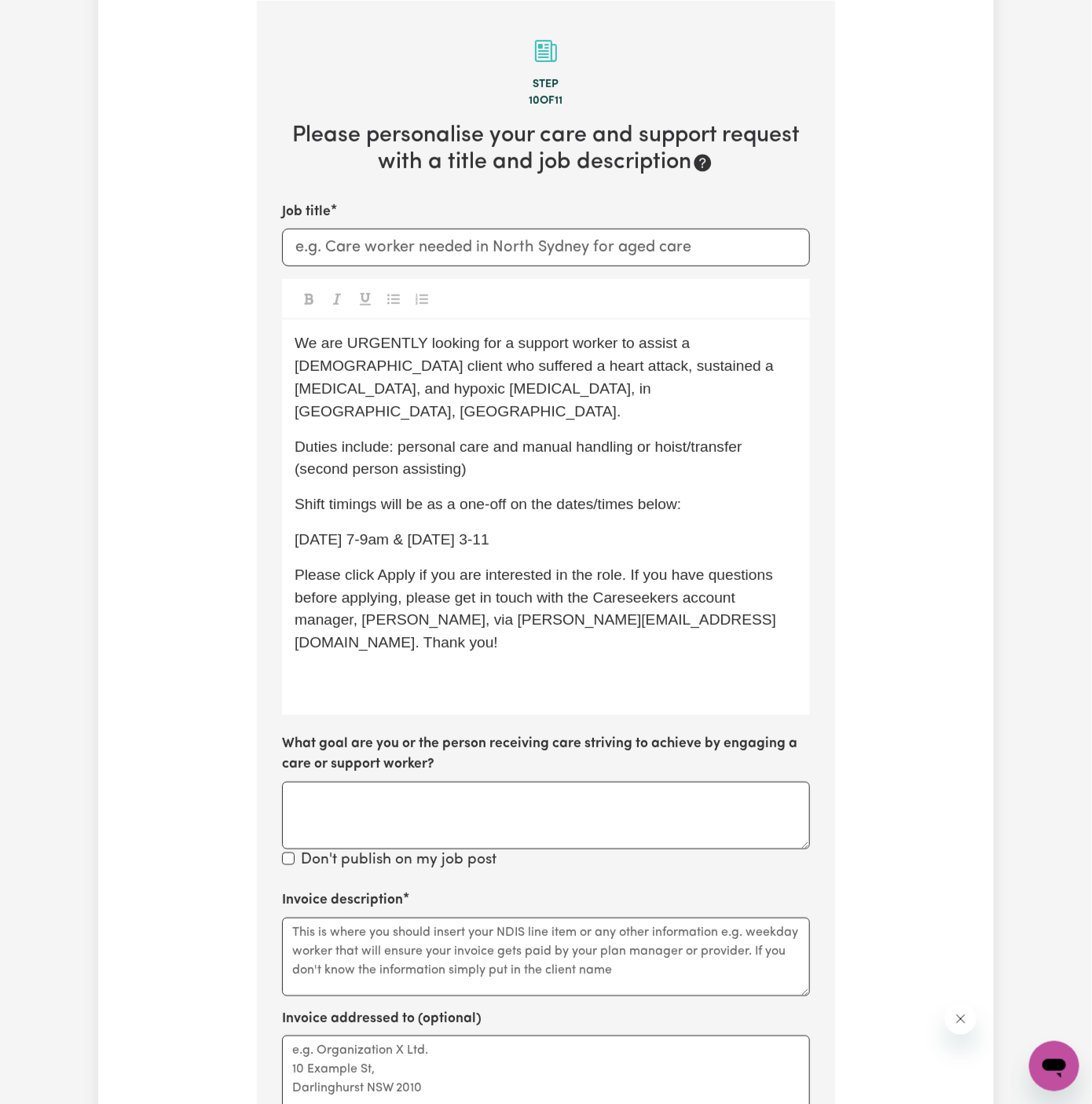
click at [400, 531] on span "[DATE] 7-9am & [DATE] 3-11" at bounding box center [392, 539] width 195 height 17
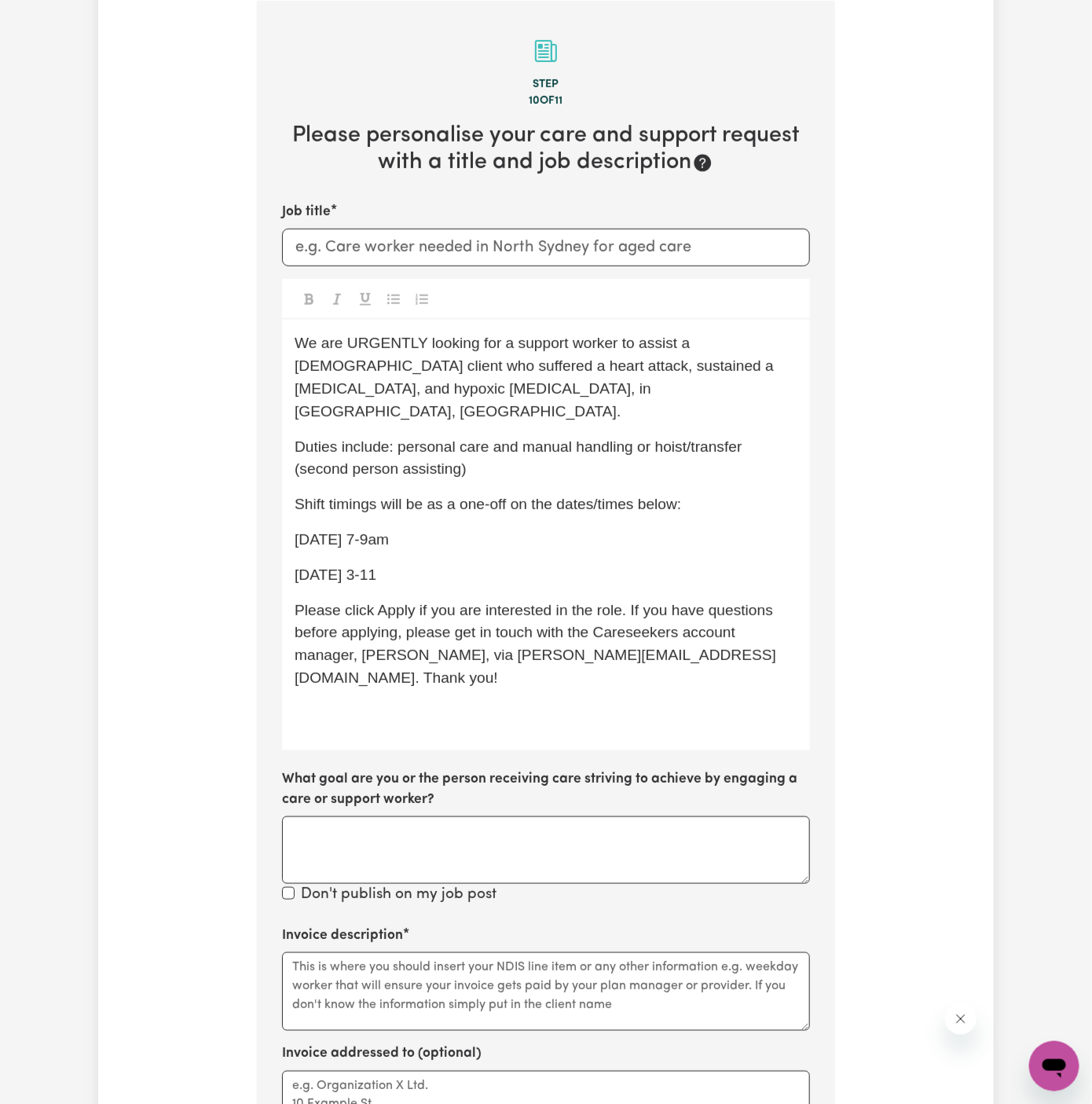
drag, startPoint x: 404, startPoint y: 545, endPoint x: 278, endPoint y: 522, distance: 128.1
click at [278, 522] on section "Step 10 of 11 Please personalise your care and support request with a title and…" at bounding box center [546, 700] width 578 height 1398
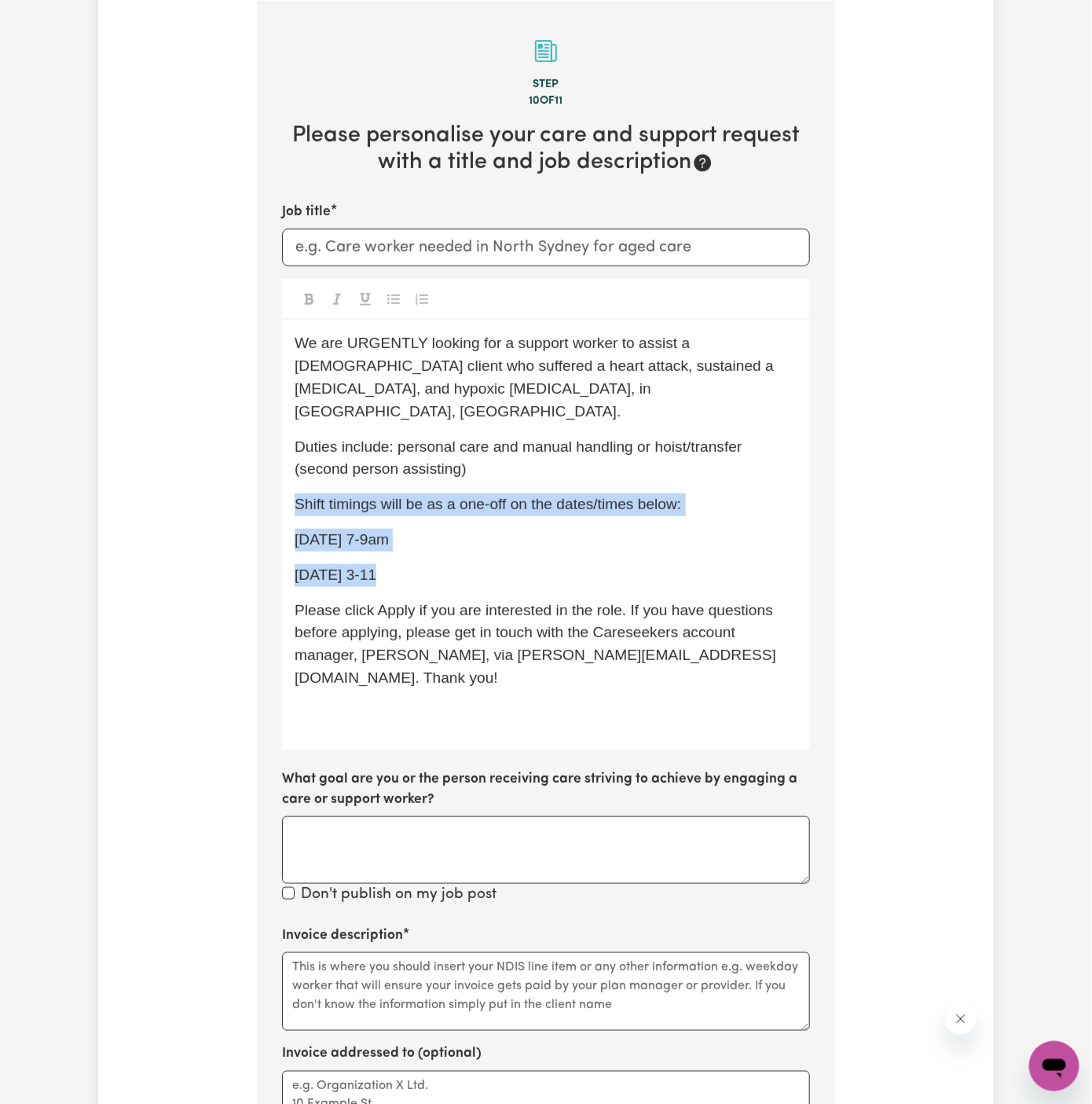
click at [386, 300] on button "Toggle undefined" at bounding box center [393, 299] width 22 height 21
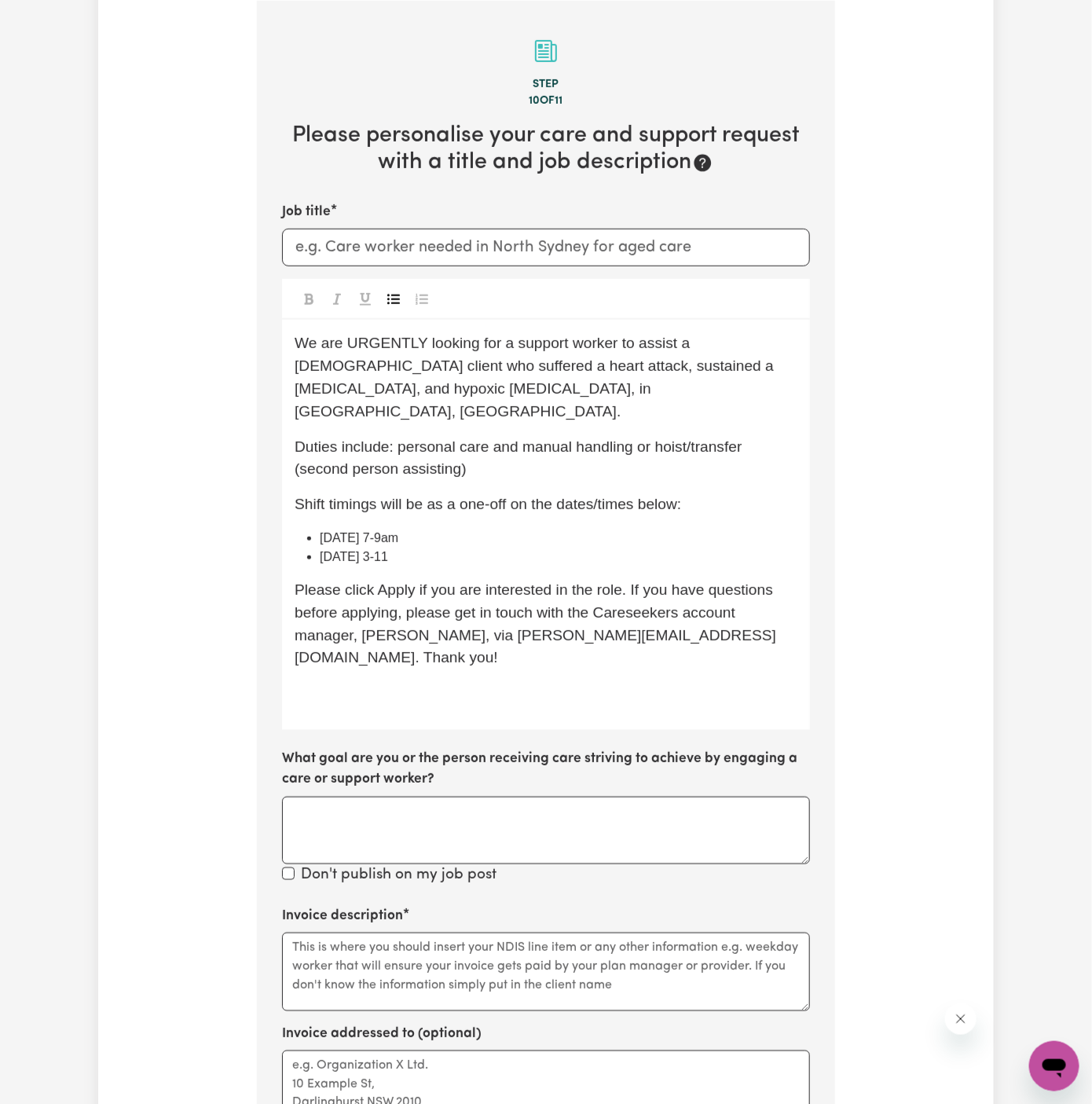
click at [441, 493] on p "Shift timings will be as a one-off on the dates/times below:" at bounding box center [546, 504] width 503 height 23
click at [320, 531] on span "[DATE] 7-9am" at bounding box center [358, 538] width 79 height 13
click at [323, 550] on span "[DATE] 3-11" at bounding box center [354, 556] width 68 height 13
click at [392, 531] on span "[DATE] 7-9am" at bounding box center [358, 538] width 79 height 13
click at [388, 550] on span "[DATE] 3-11" at bounding box center [354, 556] width 68 height 13
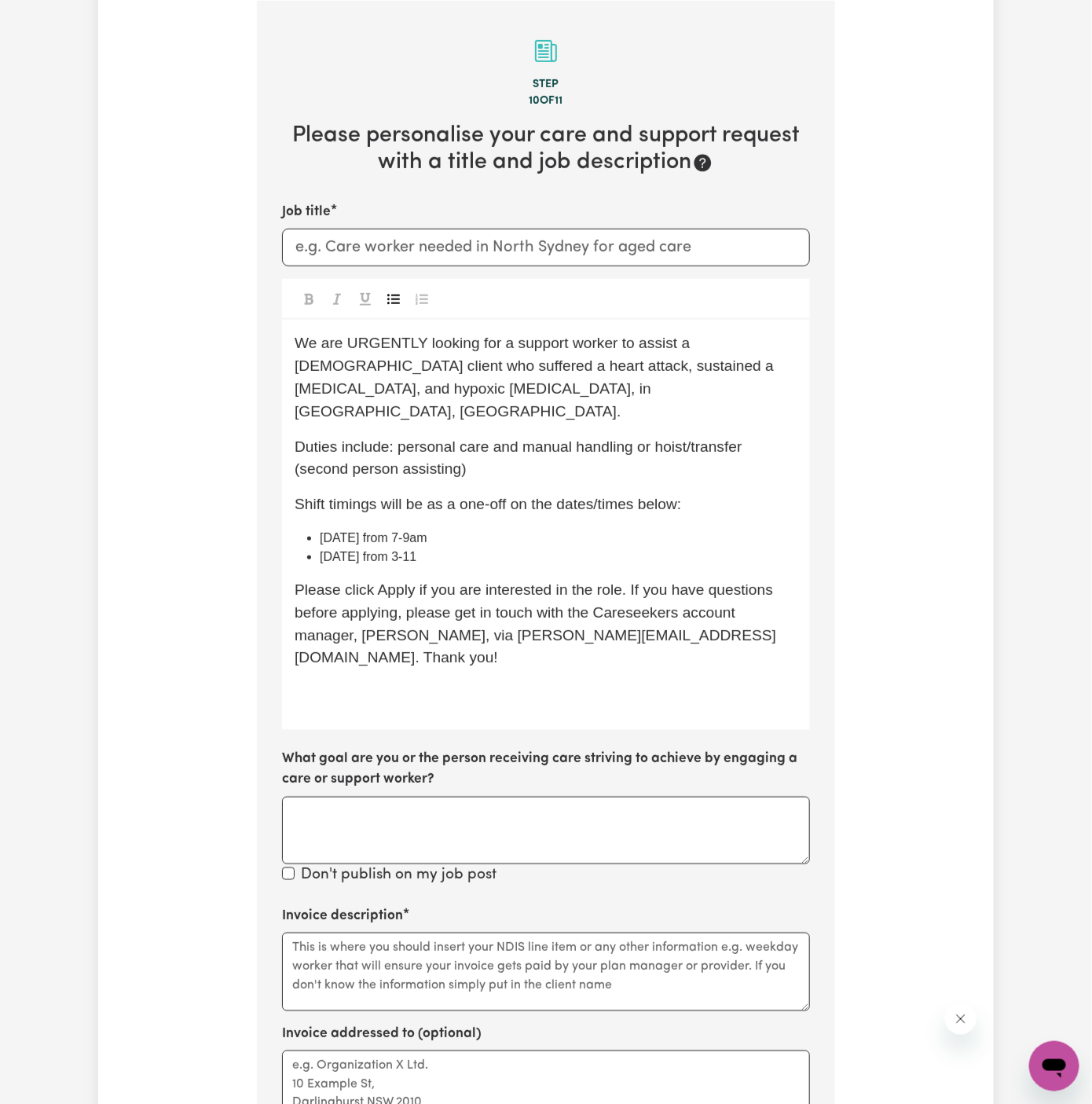
click at [427, 531] on span "[DATE] from 7-9am" at bounding box center [374, 538] width 108 height 13
click at [433, 531] on span "[DATE] from 7a to 9am" at bounding box center [383, 538] width 127 height 13
click at [443, 531] on span "[DATE] from 7 a to 9am" at bounding box center [385, 538] width 131 height 13
click at [481, 529] on li "[DATE] from 7 am to 9am" at bounding box center [558, 539] width 477 height 19
click at [416, 550] on span "[DATE] from 3-11" at bounding box center [368, 556] width 97 height 13
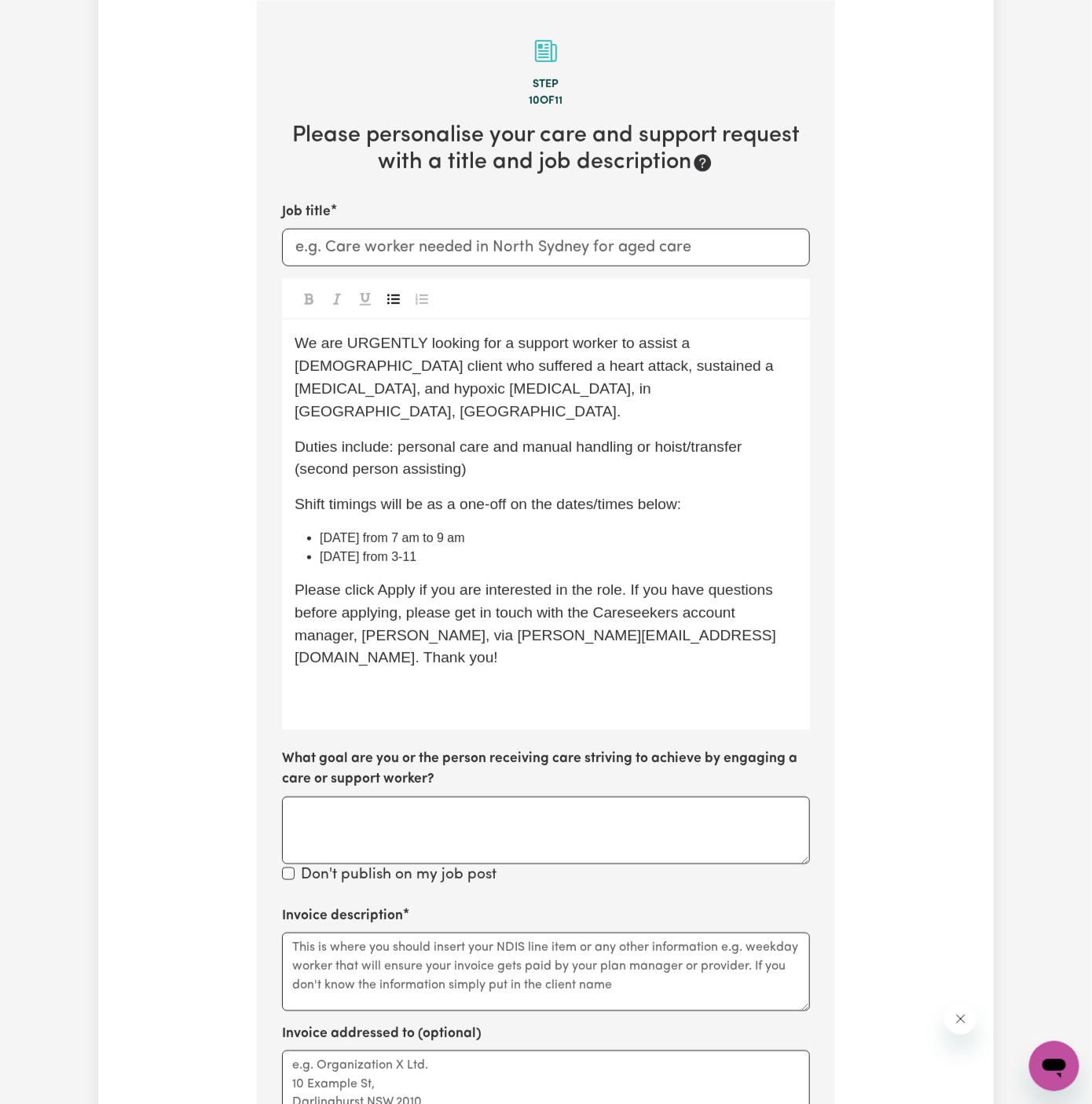
click at [416, 550] on span "[DATE] from 3-11" at bounding box center [368, 556] width 97 height 13
click at [498, 547] on li "[DATE] from 3pm -11" at bounding box center [558, 557] width 477 height 19
click at [462, 550] on span "[DATE] from 3pm -11 pm" at bounding box center [390, 556] width 142 height 13
click at [459, 550] on span "[DATE] from 3pm -11 pm" at bounding box center [389, 556] width 139 height 13
click at [465, 531] on span "[DATE] from 7 am to 9 am" at bounding box center [392, 538] width 145 height 13
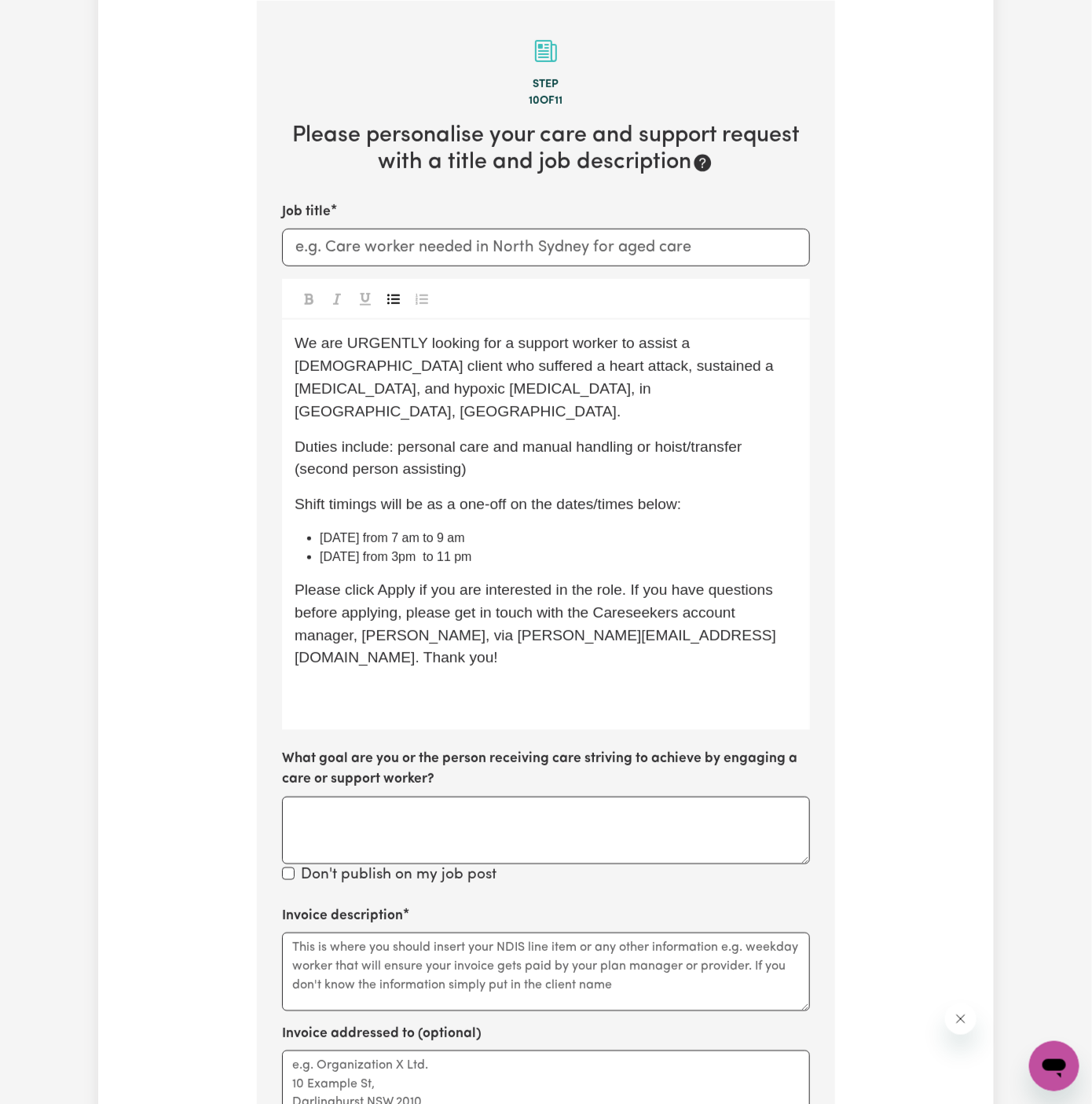
click at [505, 547] on li "[DATE] from 3pm to 11 pm" at bounding box center [558, 557] width 477 height 19
click at [433, 251] on input "Job title" at bounding box center [546, 247] width 528 height 38
click at [382, 255] on input "Sup" at bounding box center [546, 247] width 528 height 38
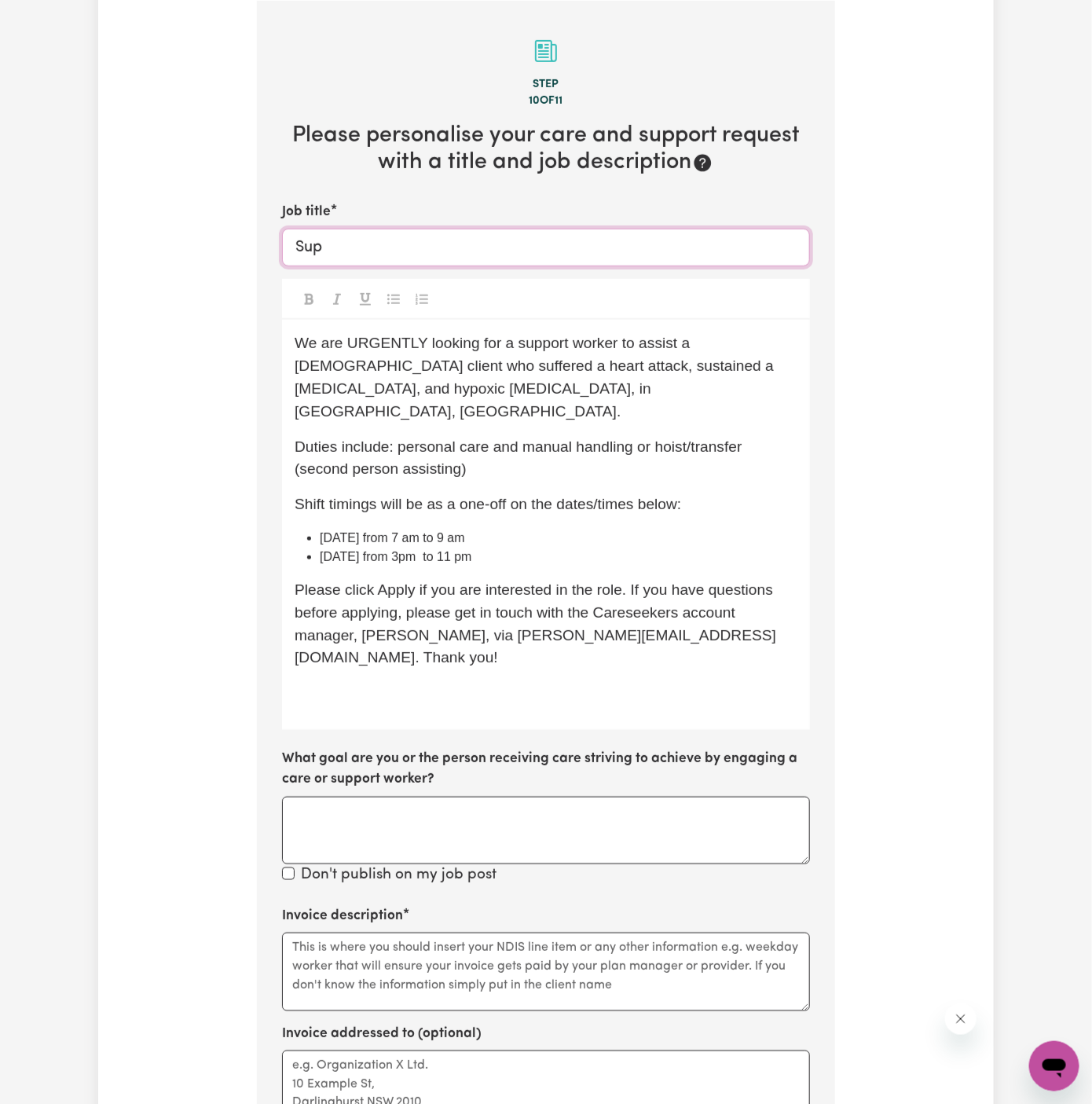
paste input "port Worker Needed In [GEOGRAPHIC_DATA], [GEOGRAPHIC_DATA]"
type input "Support Worker Needed In [GEOGRAPHIC_DATA], [GEOGRAPHIC_DATA]"
click at [559, 661] on div "We are URGENTLY looking for a support worker to assist a [DEMOGRAPHIC_DATA] cli…" at bounding box center [546, 524] width 528 height 410
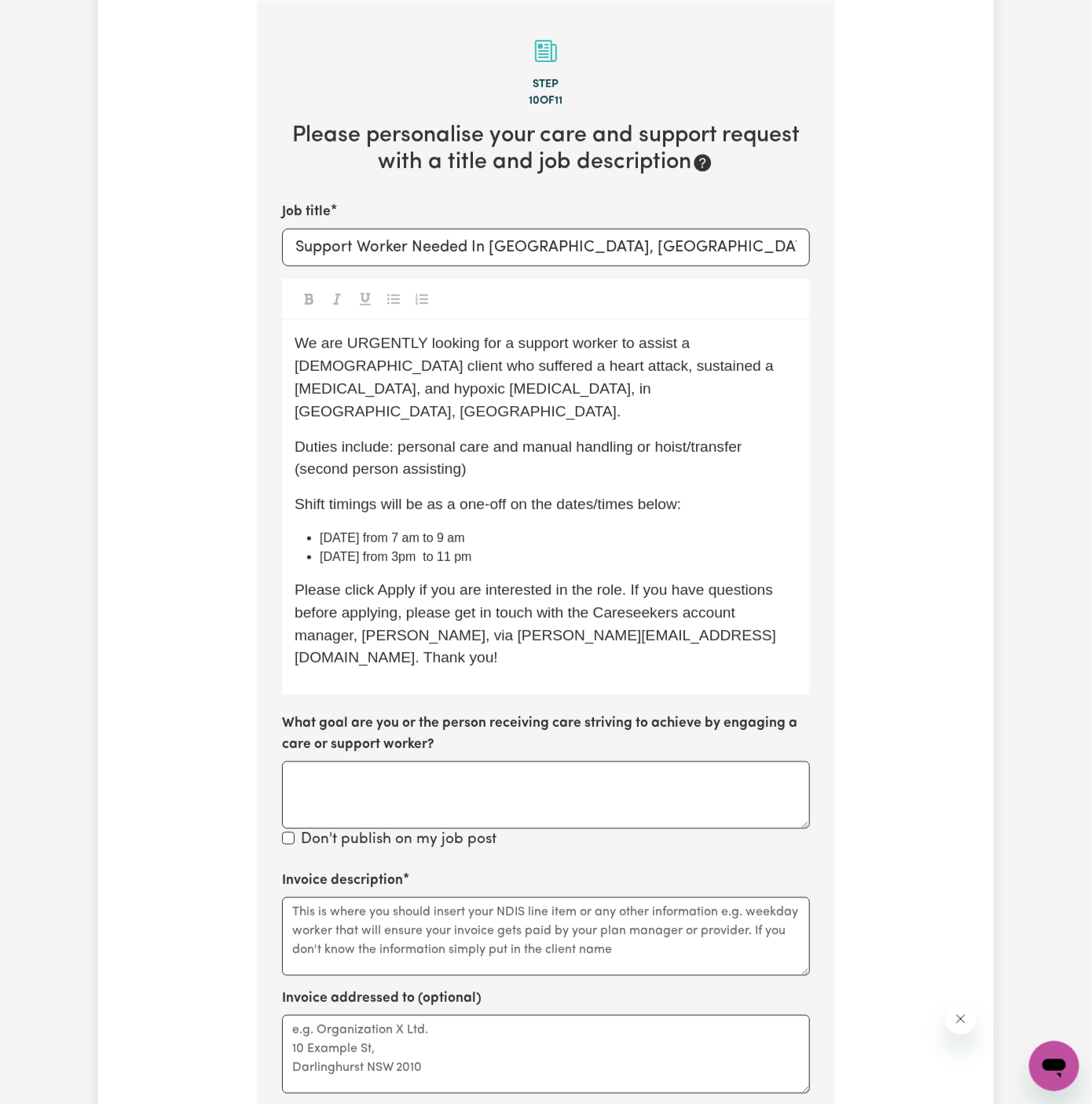
click at [454, 550] on span "[DATE] from 3pm to 11 pm" at bounding box center [396, 556] width 152 height 13
click at [527, 554] on div "We are URGENTLY looking for a support worker to assist a [DEMOGRAPHIC_DATA] cli…" at bounding box center [546, 507] width 528 height 375
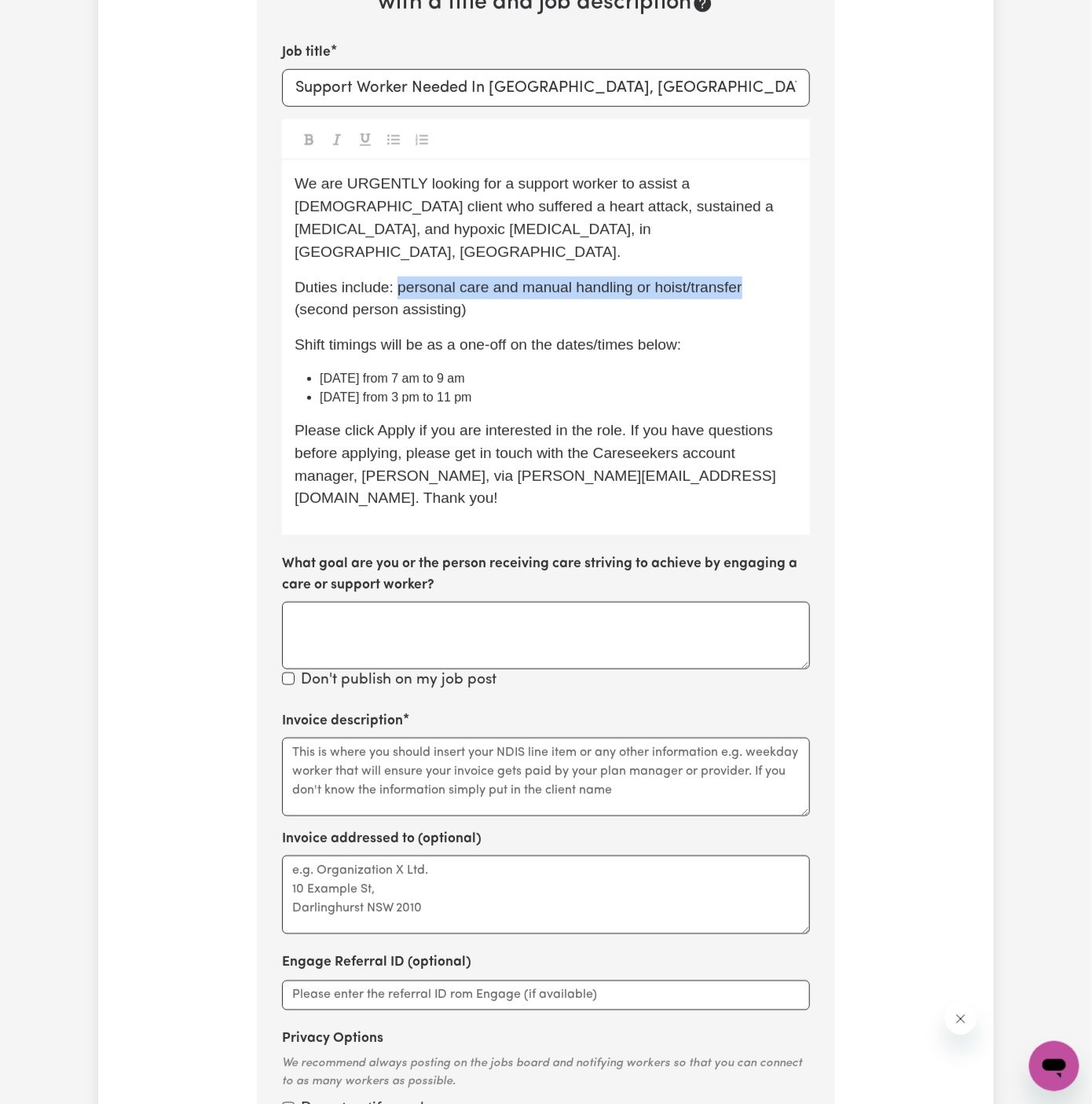
drag, startPoint x: 400, startPoint y: 267, endPoint x: 741, endPoint y: 267, distance: 341.0
click at [741, 279] on span "Duties include: personal care and manual handling or hoist/transfer (second per…" at bounding box center [520, 299] width 452 height 40
copy span "personal care and manual handling or hoist/transfer"
click at [437, 711] on div "Invoice description" at bounding box center [546, 763] width 528 height 105
click at [437, 738] on textarea "Invoice description" at bounding box center [546, 776] width 528 height 79
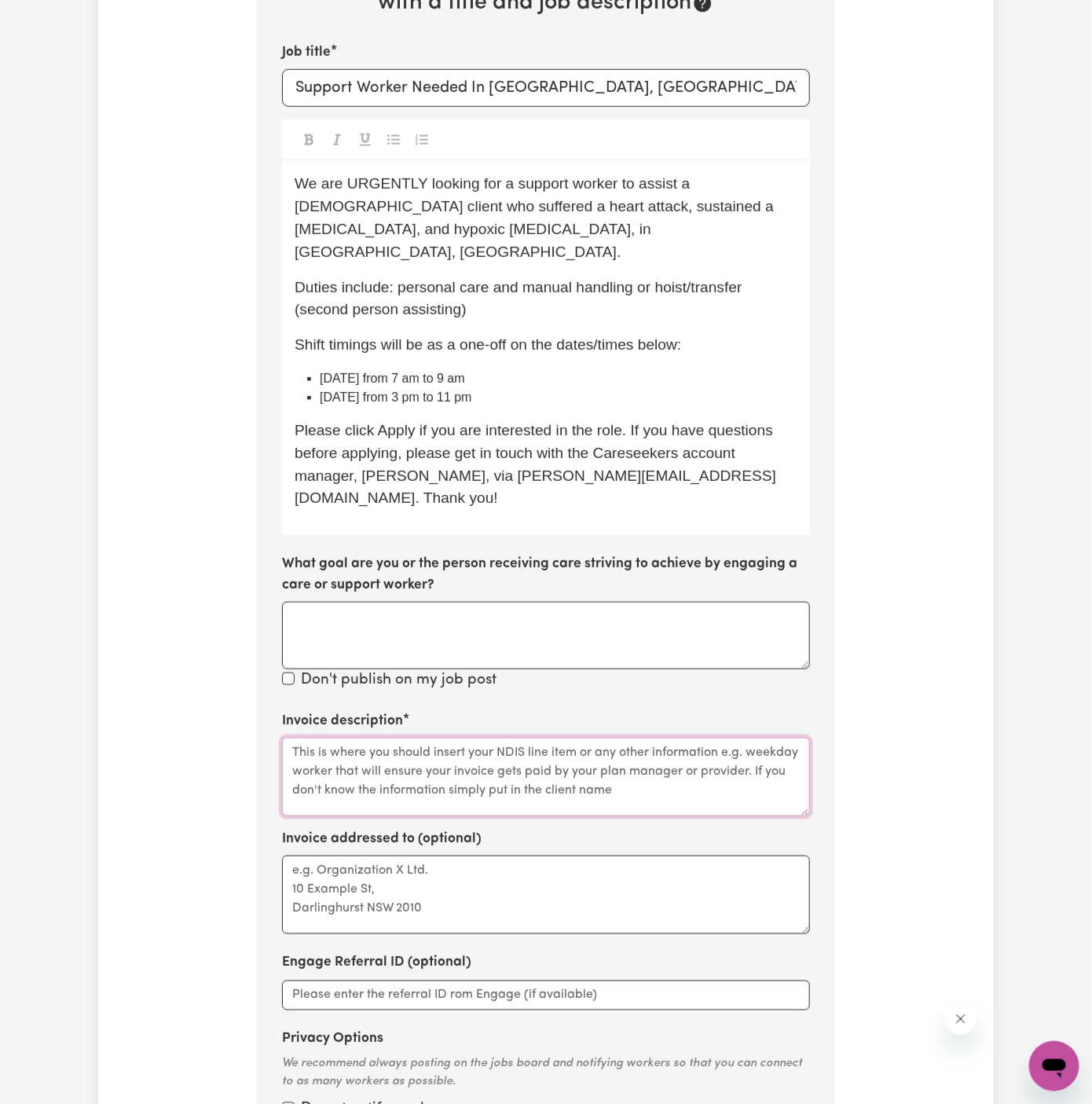
paste textarea "personal care and manual handling or hoist/transfer"
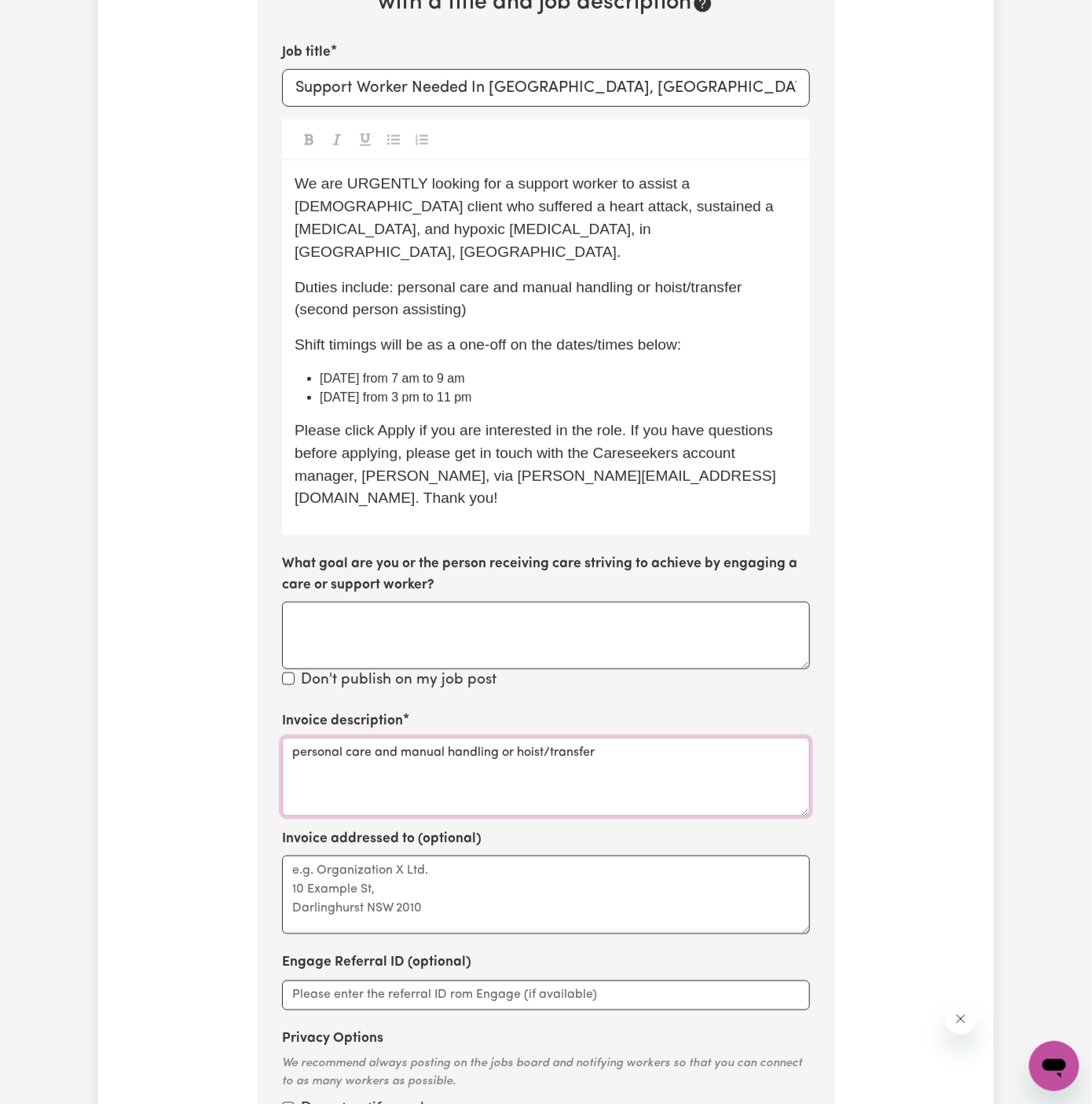
drag, startPoint x: 517, startPoint y: 708, endPoint x: 428, endPoint y: 704, distance: 89.1
click at [428, 738] on textarea "personal care and manual handling or hoist/transfer" at bounding box center [546, 776] width 528 height 79
type textarea "personal care and hoist/transfer"
click at [370, 856] on textarea "Invoice addressed to (optional)" at bounding box center [546, 895] width 528 height 79
paste textarea "c/o Wholistic Care"
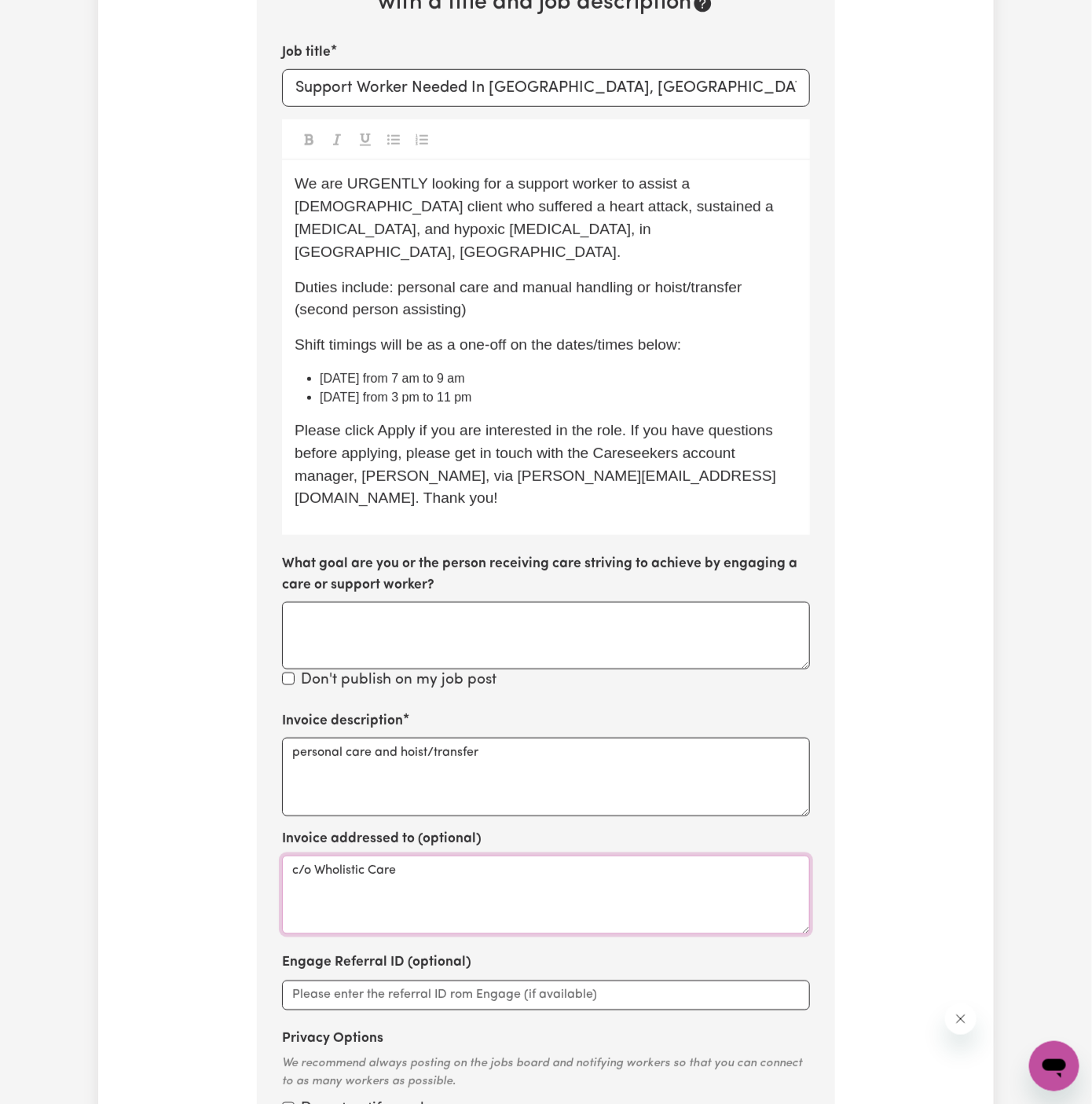
type textarea "c/o Wholistic Care"
click at [529, 388] on li "[DATE] from 3 pm to 11 pm" at bounding box center [558, 397] width 477 height 19
click at [564, 388] on li "[DATE] from 3 pm to 11 pm" at bounding box center [558, 397] width 477 height 19
click at [600, 279] on span "Duties include: personal care and manual handling or hoist/transfer (second per…" at bounding box center [520, 299] width 452 height 40
click at [640, 240] on div "We are URGENTLY looking for a support worker to assist a [DEMOGRAPHIC_DATA] cli…" at bounding box center [546, 347] width 528 height 375
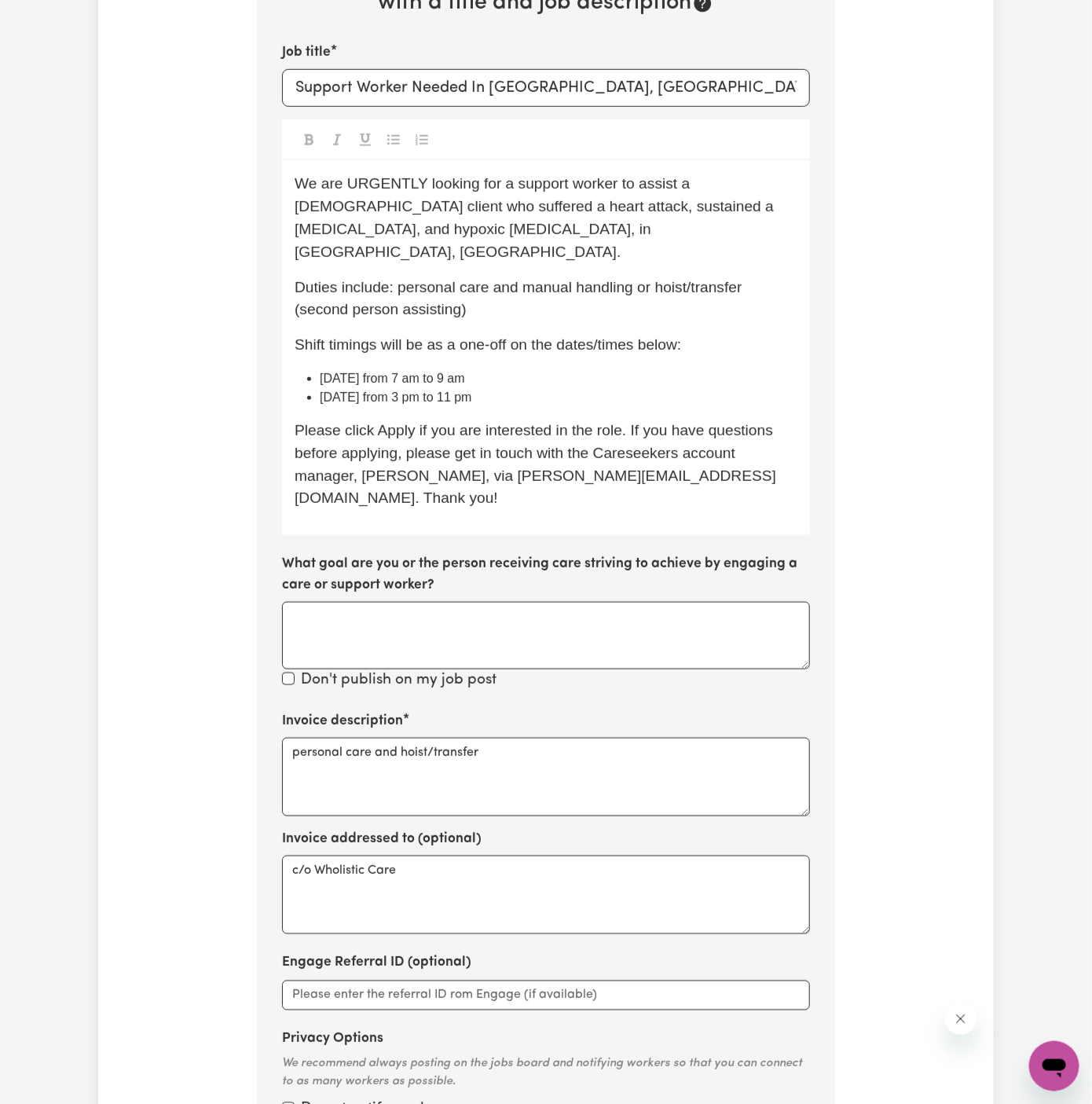
click at [661, 279] on span "Duties include: personal care and manual handling or hoist/transfer (second per…" at bounding box center [520, 299] width 452 height 40
click at [676, 279] on span "Duties include: personal care and manual handling or hoist/transfer (second per…" at bounding box center [520, 299] width 452 height 40
click at [492, 297] on p "Duties include: personal care and manual handling or hoist/transfer (second per…" at bounding box center [546, 299] width 503 height 45
click at [549, 336] on span "Shift timings will be as a one-off on the dates/times below:" at bounding box center [487, 344] width 386 height 17
click at [604, 370] on li "[DATE] from 7 am to 9 am" at bounding box center [558, 379] width 477 height 19
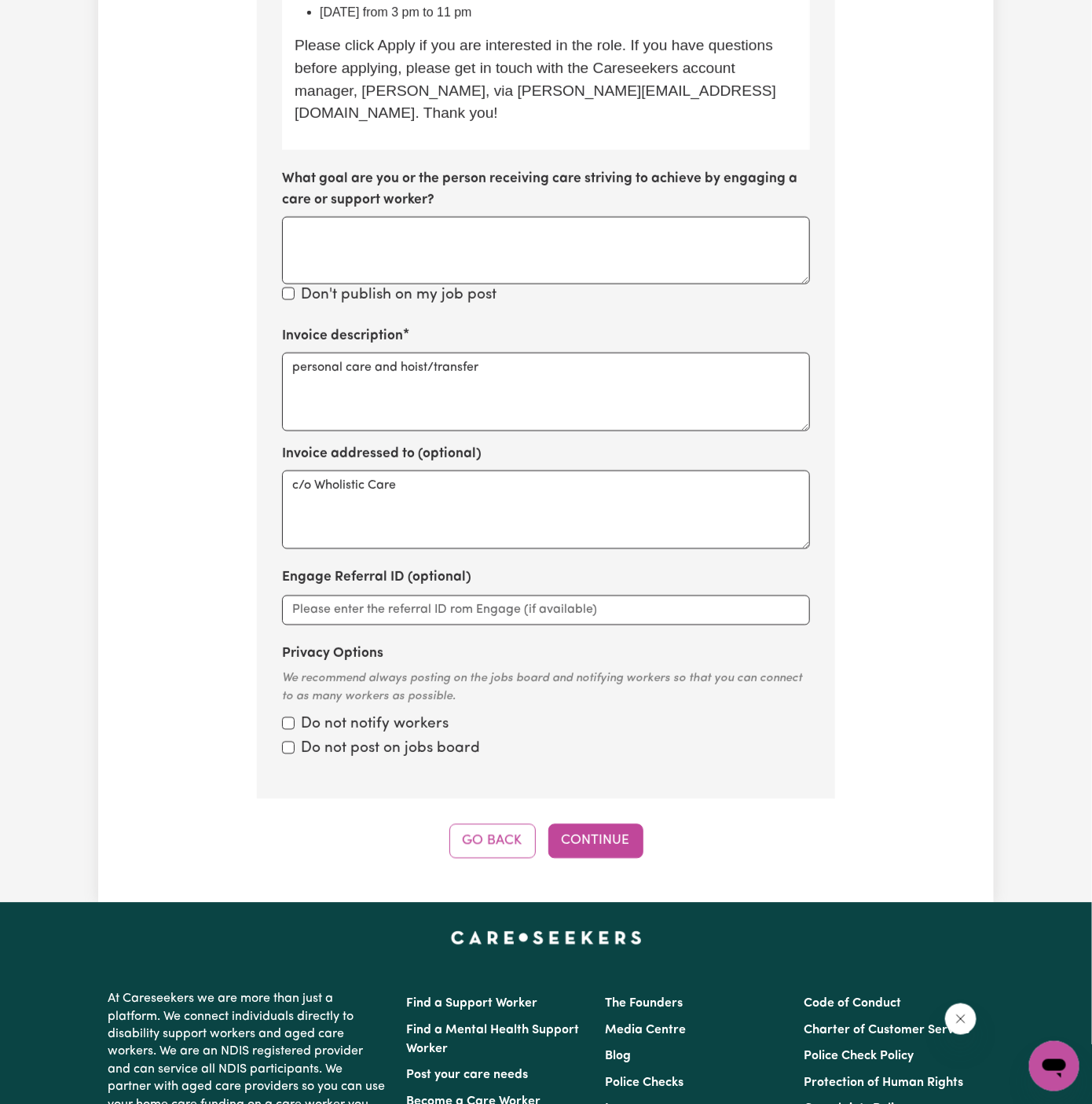
scroll to position [966, 0]
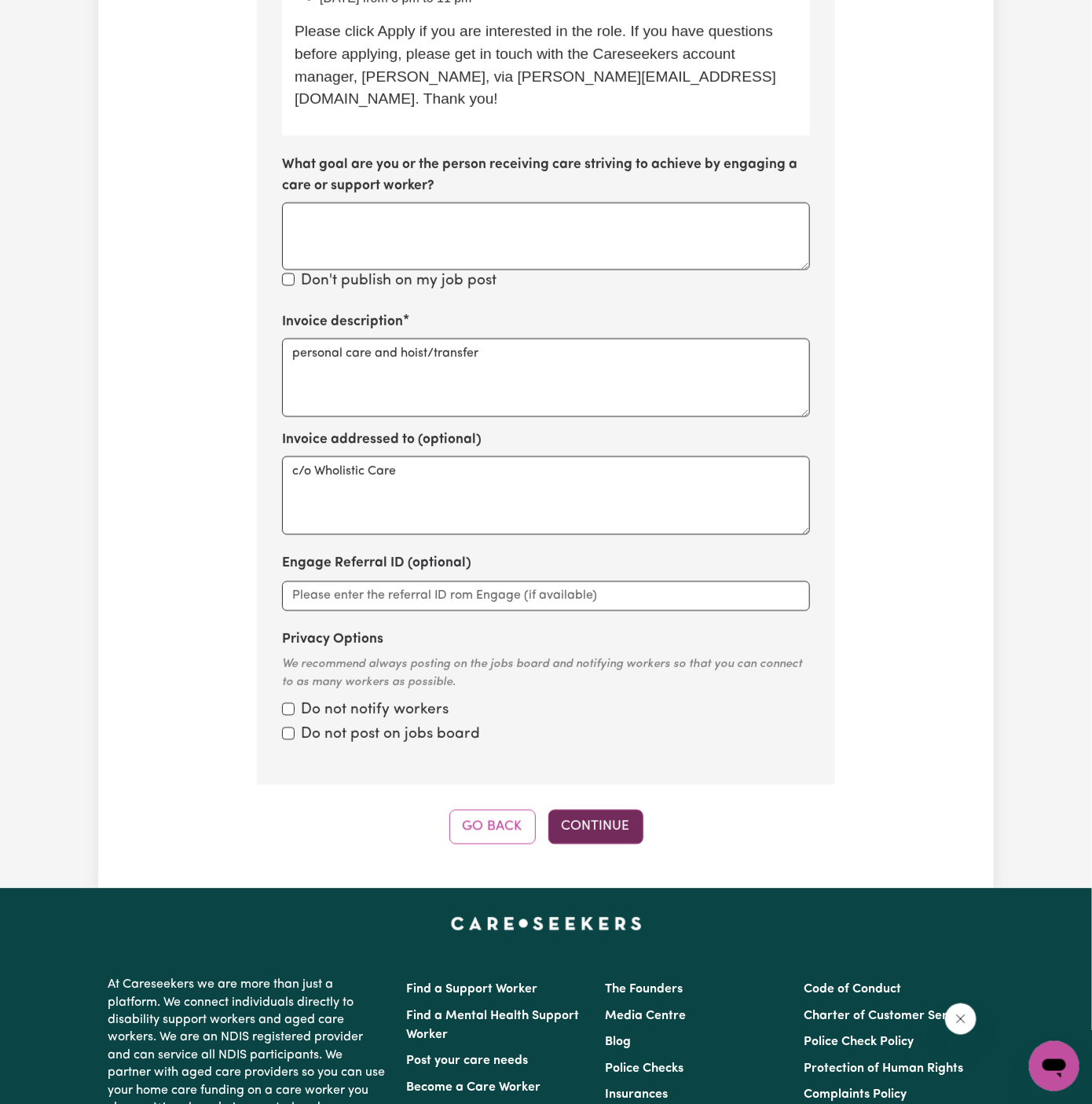
click at [602, 810] on button "Continue" at bounding box center [596, 827] width 95 height 35
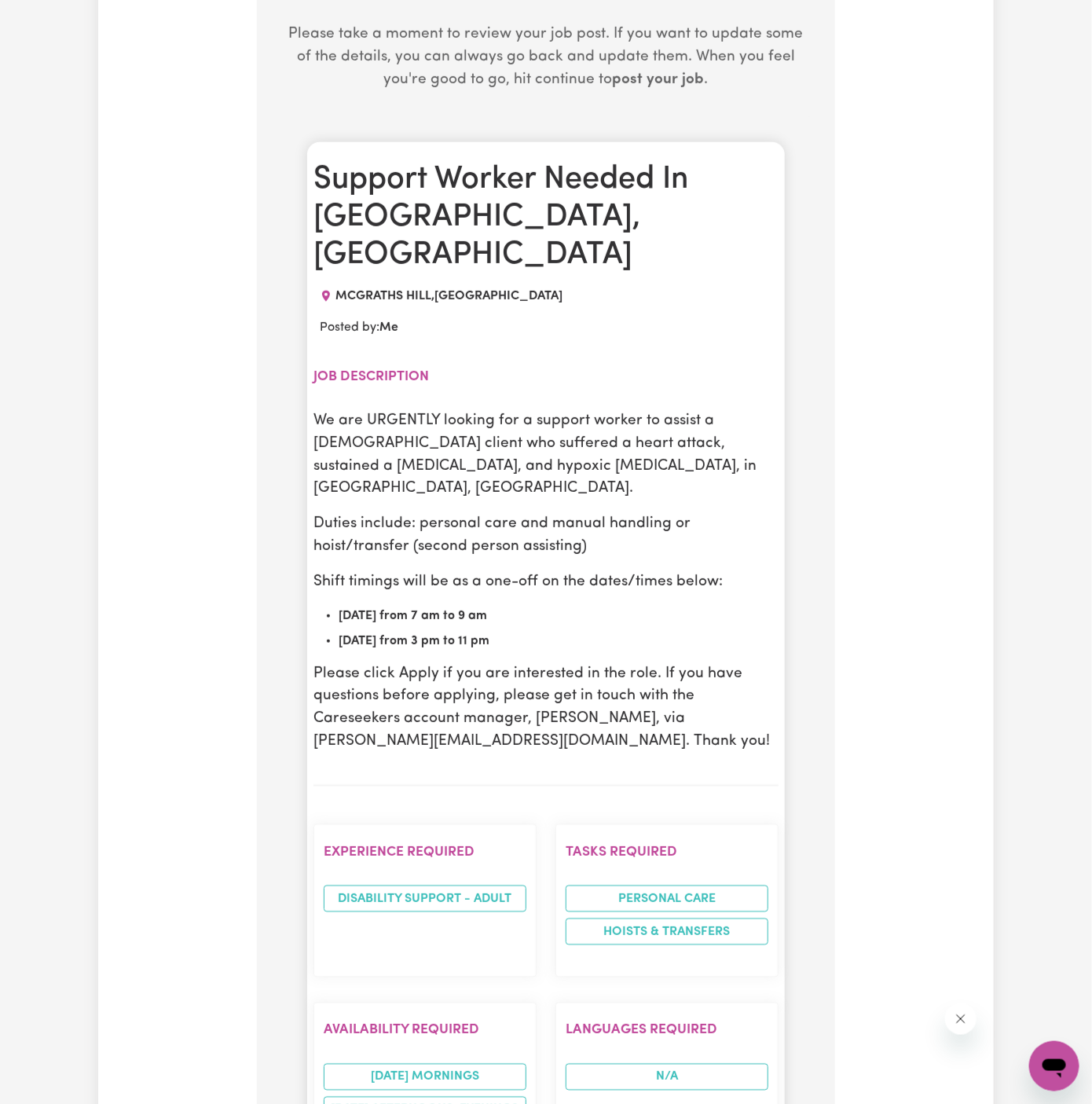
scroll to position [482, 0]
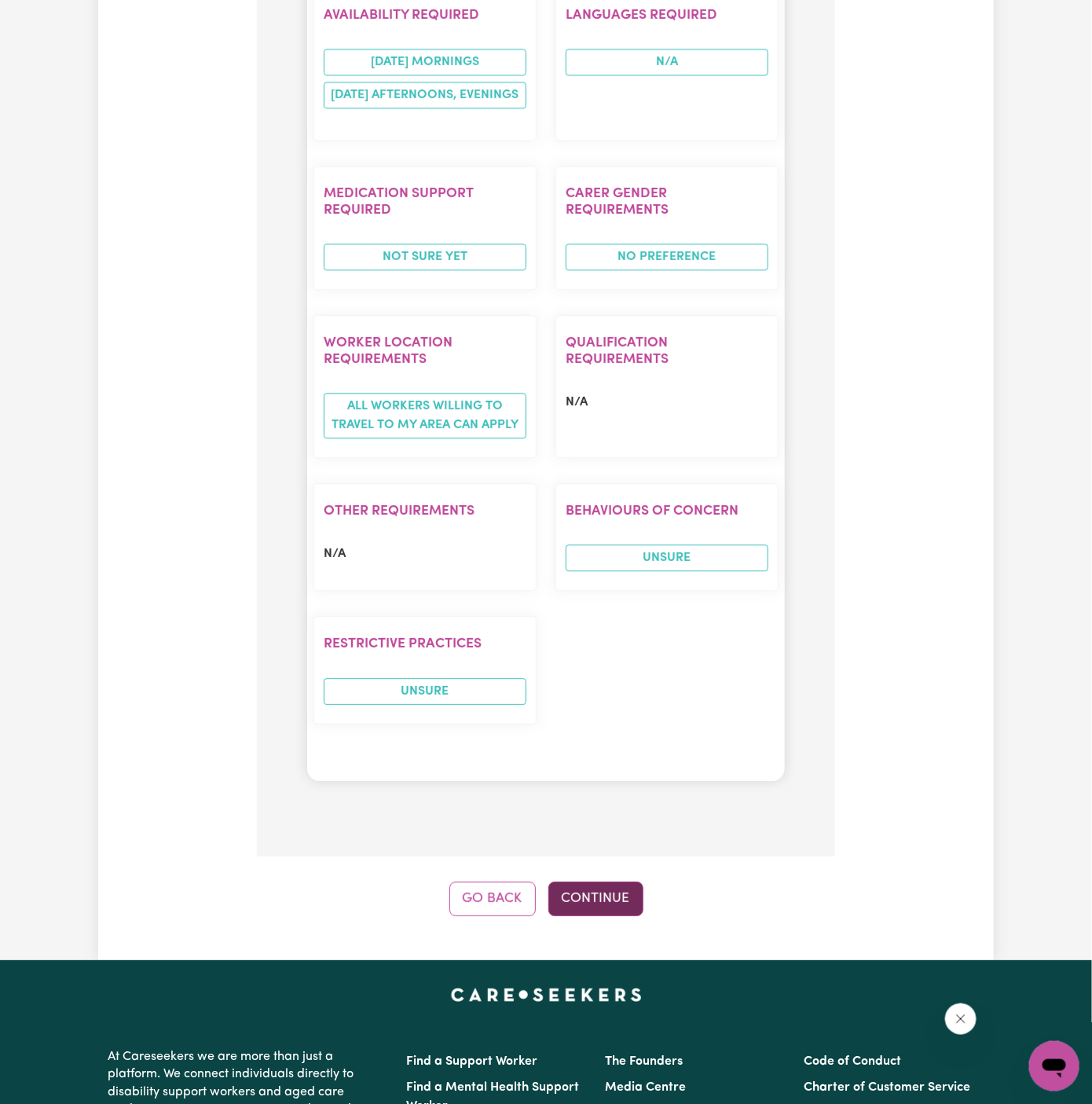
click at [611, 881] on button "Continue" at bounding box center [596, 899] width 95 height 35
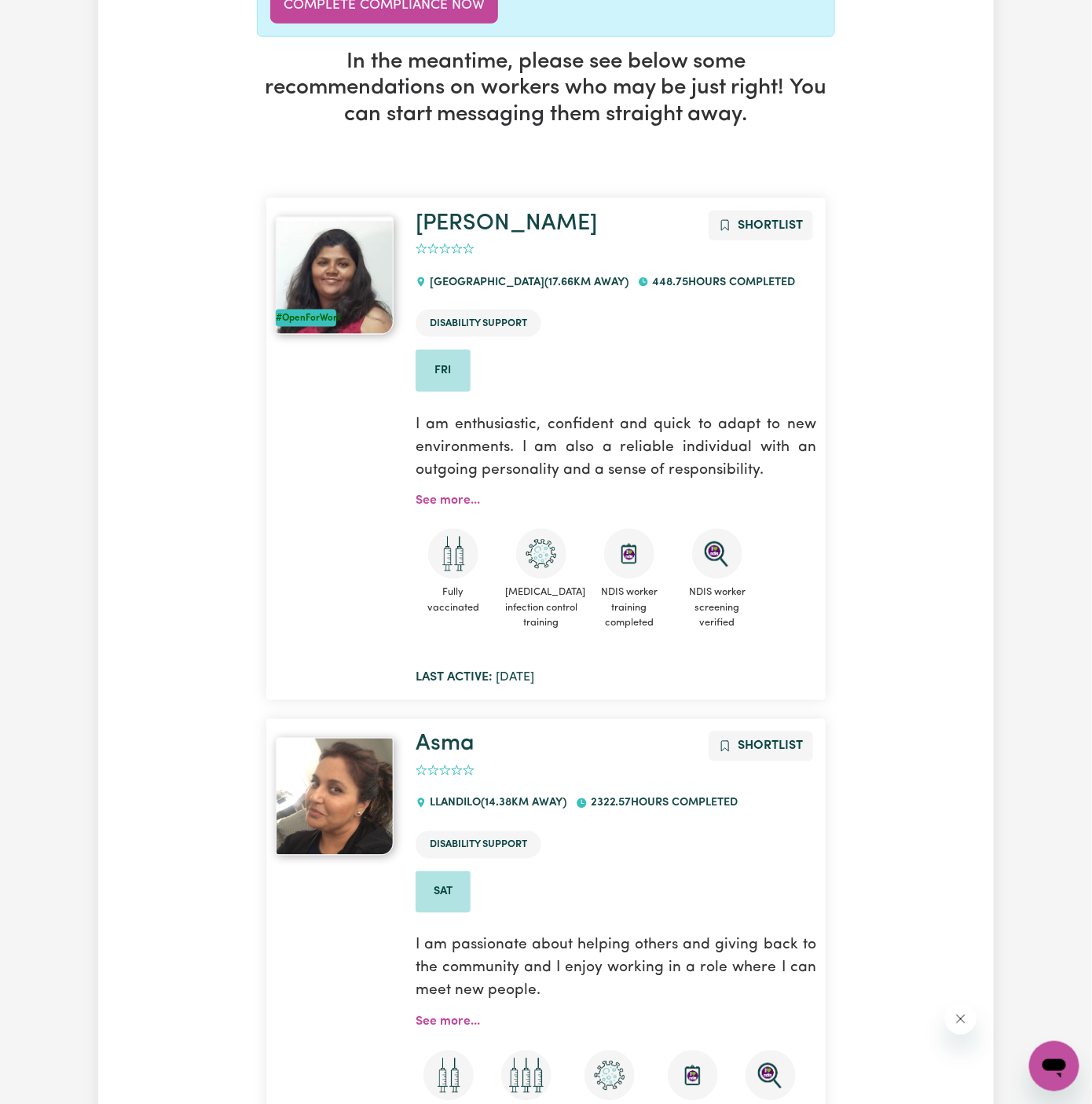
scroll to position [0, 0]
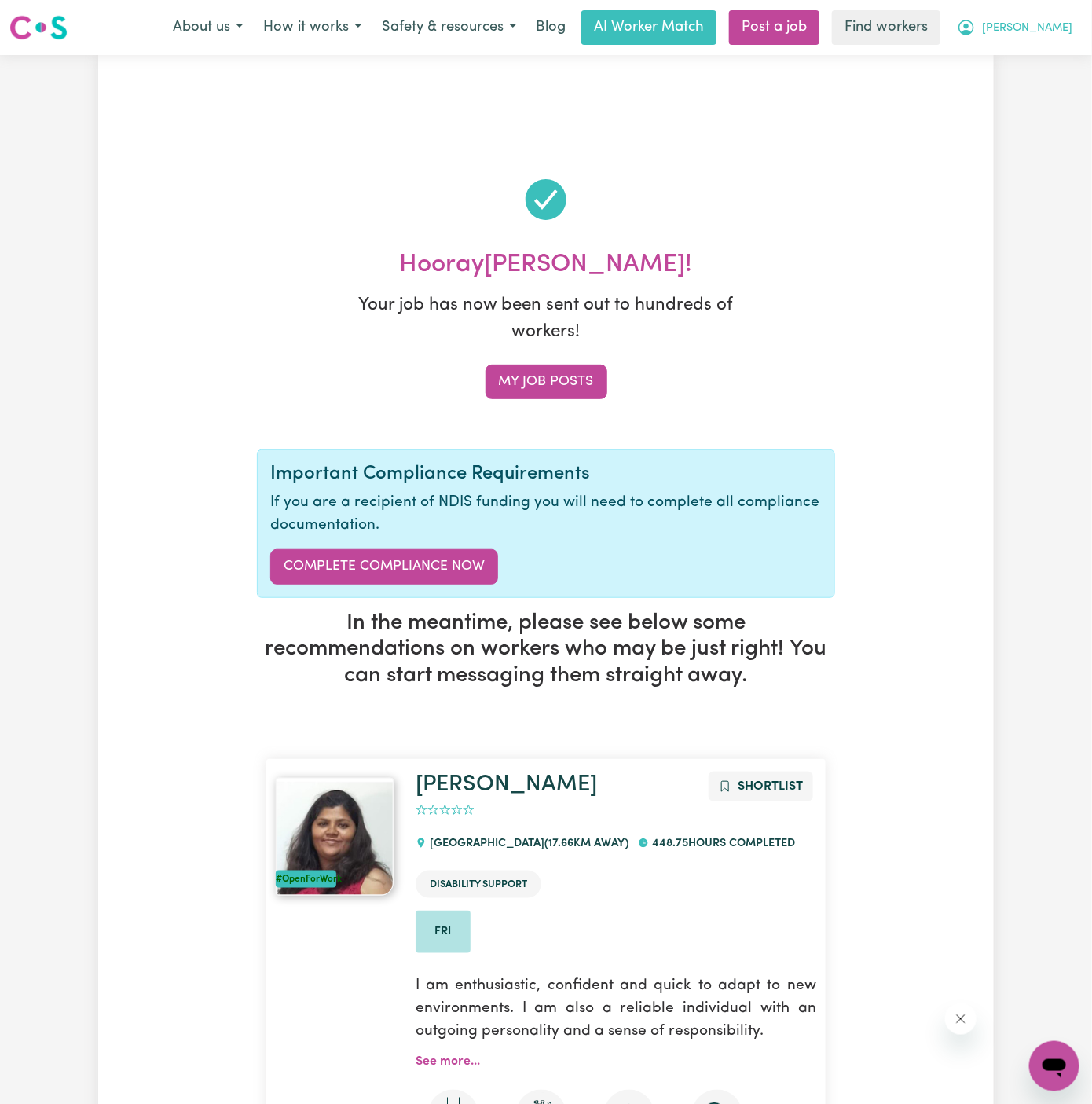
click at [1045, 20] on span "[PERSON_NAME]" at bounding box center [1027, 29] width 90 height 17
click at [1045, 49] on link "My Dashboard" at bounding box center [1020, 61] width 125 height 30
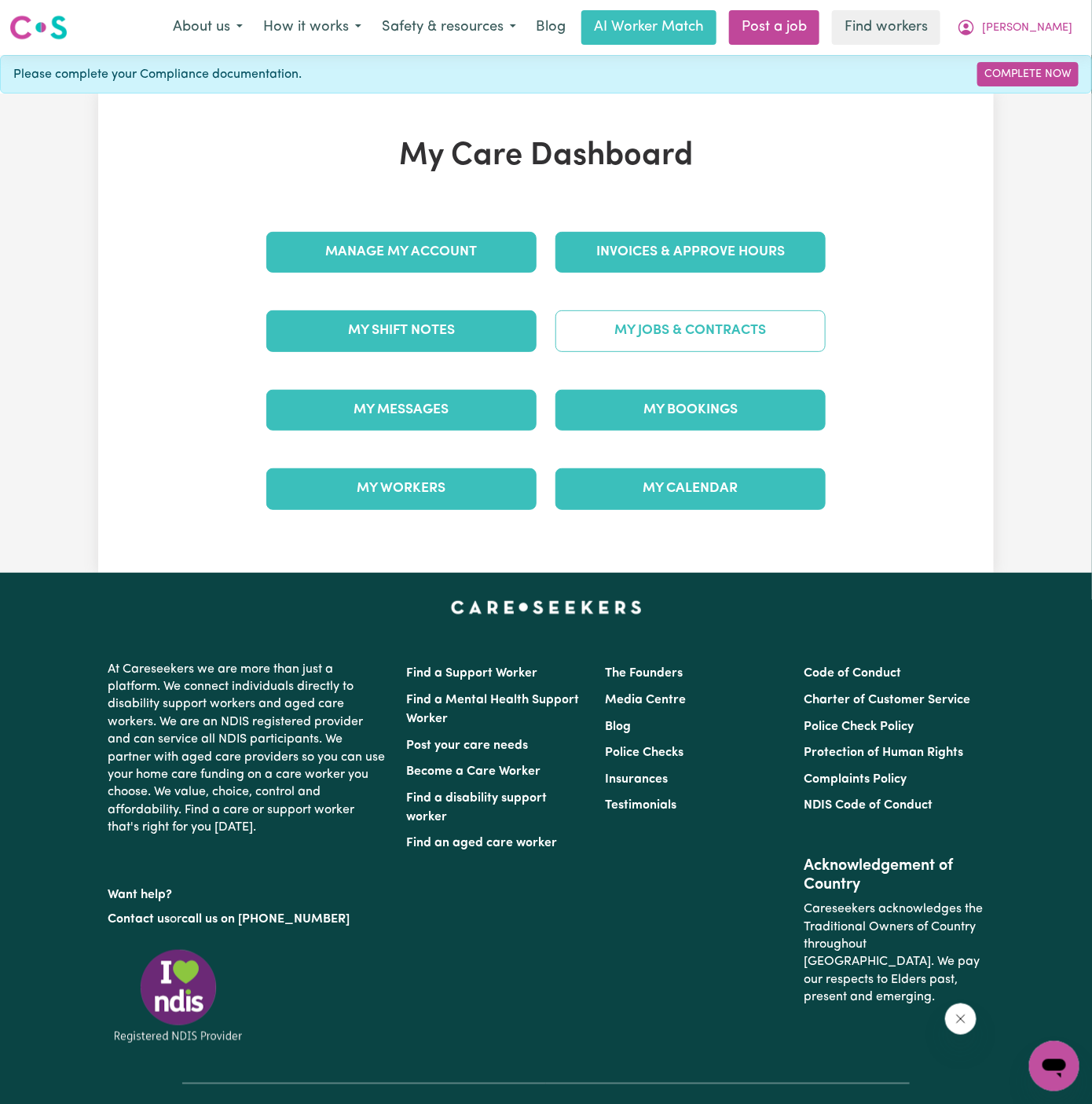
click at [672, 327] on link "My Jobs & Contracts" at bounding box center [690, 331] width 270 height 41
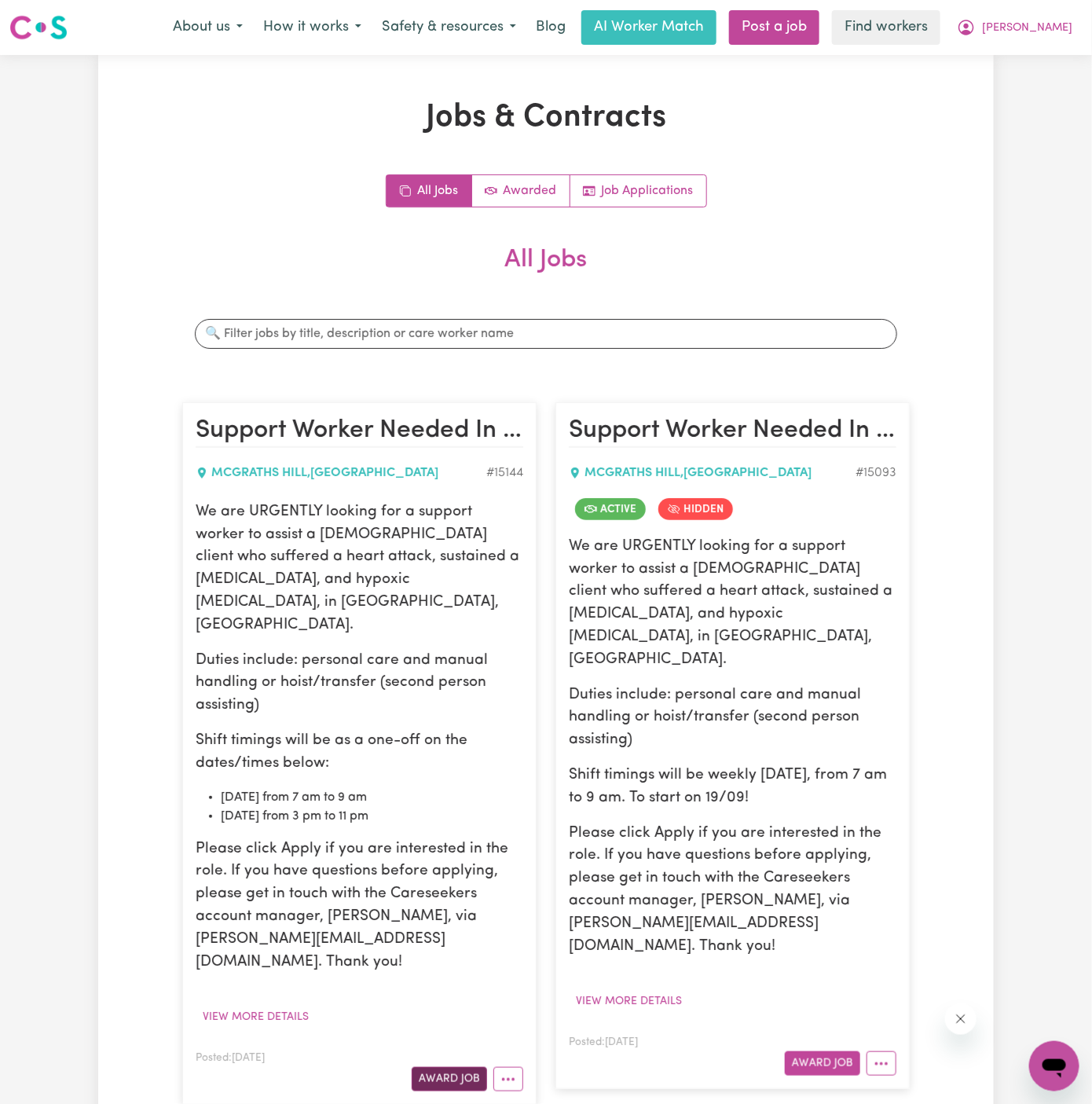
click at [469, 1067] on button "Award Job" at bounding box center [449, 1079] width 75 height 25
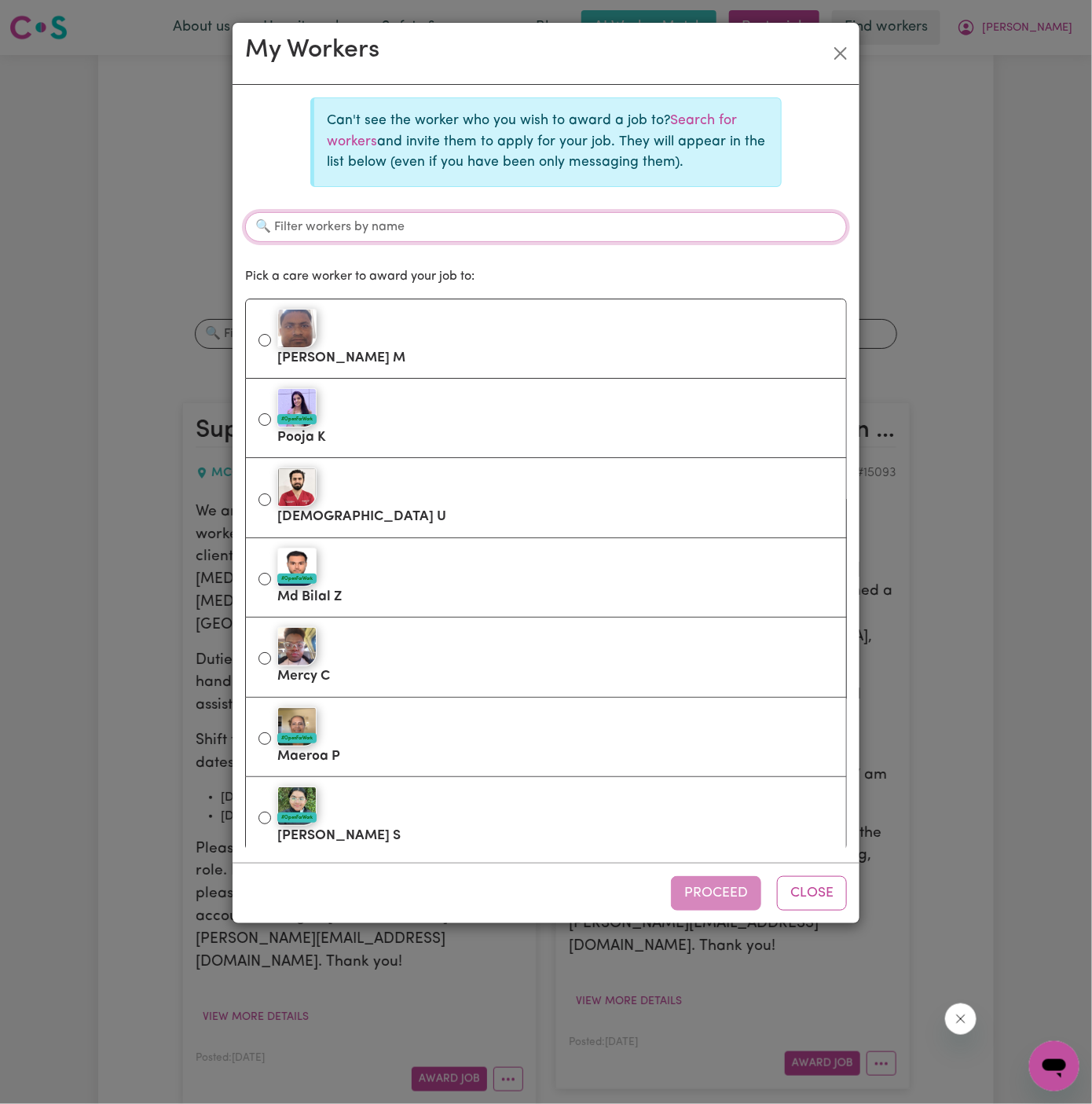
click at [619, 228] on input "Filter workers by name" at bounding box center [546, 227] width 602 height 30
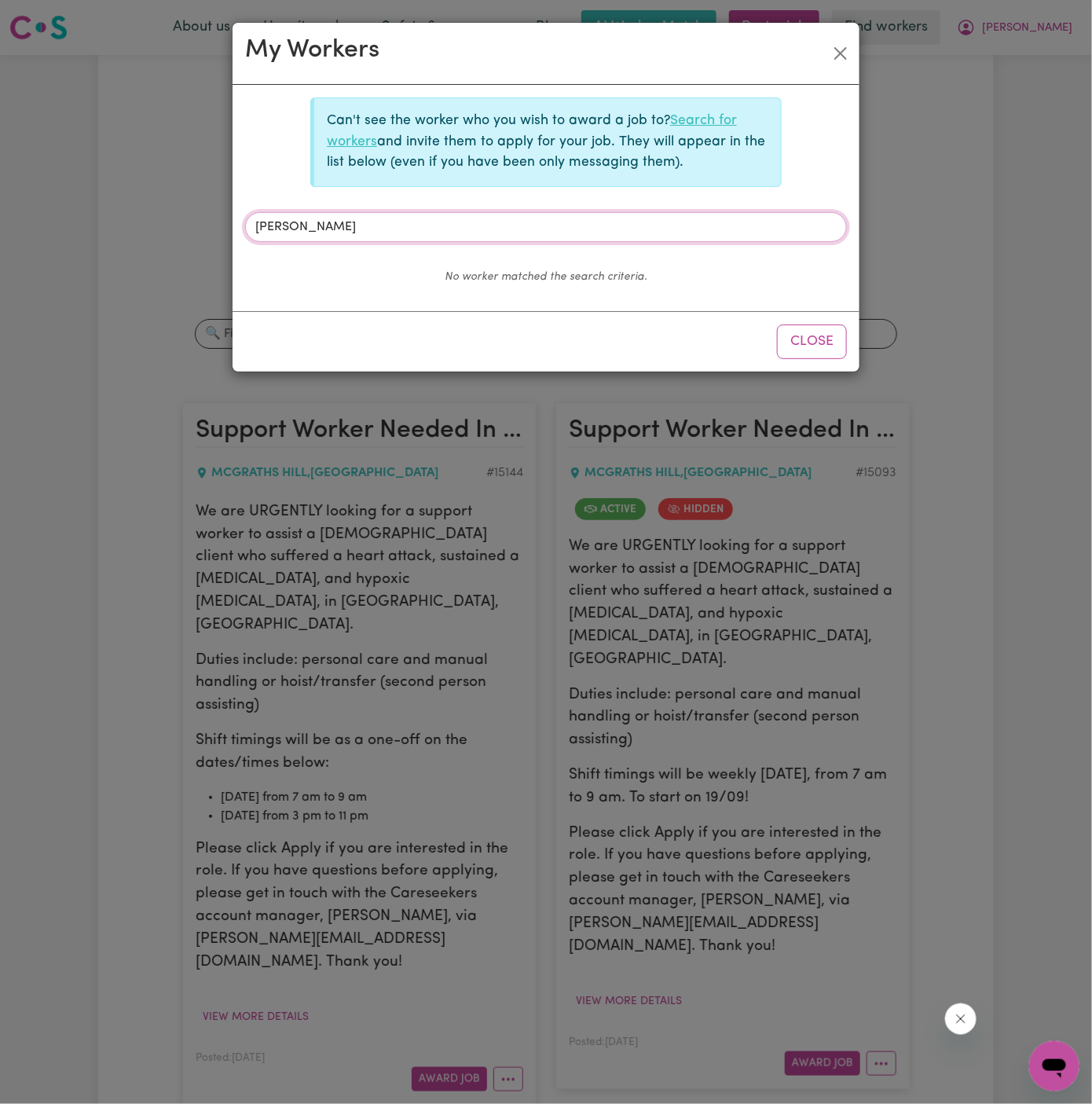
type input "[PERSON_NAME]"
click at [682, 117] on link "Search for workers" at bounding box center [531, 131] width 410 height 34
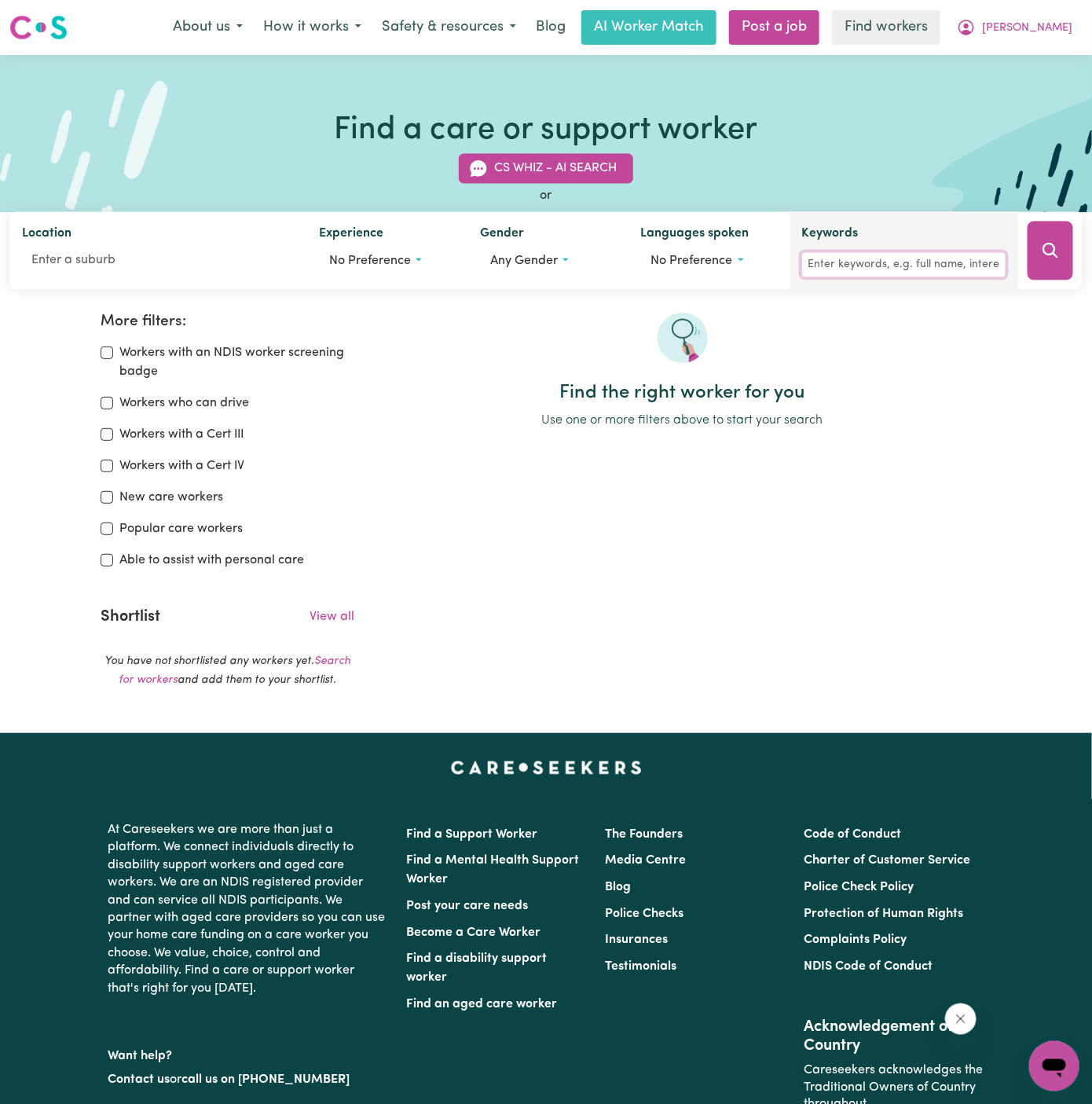
click at [888, 259] on input "Keywords" at bounding box center [903, 265] width 204 height 25
type input "[PERSON_NAME]"
click at [1057, 259] on icon "Search" at bounding box center [1051, 251] width 19 height 19
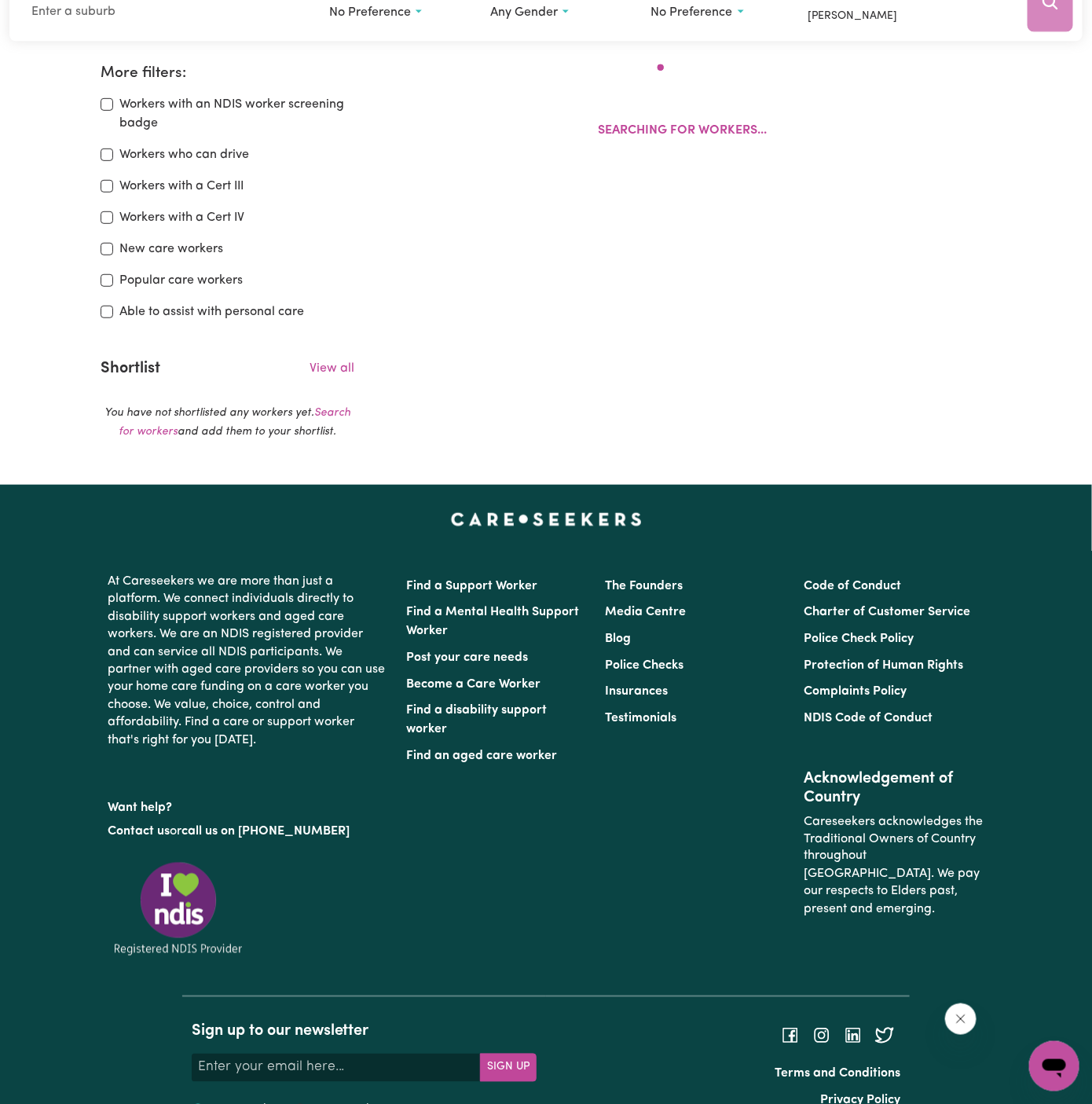
scroll to position [262, 0]
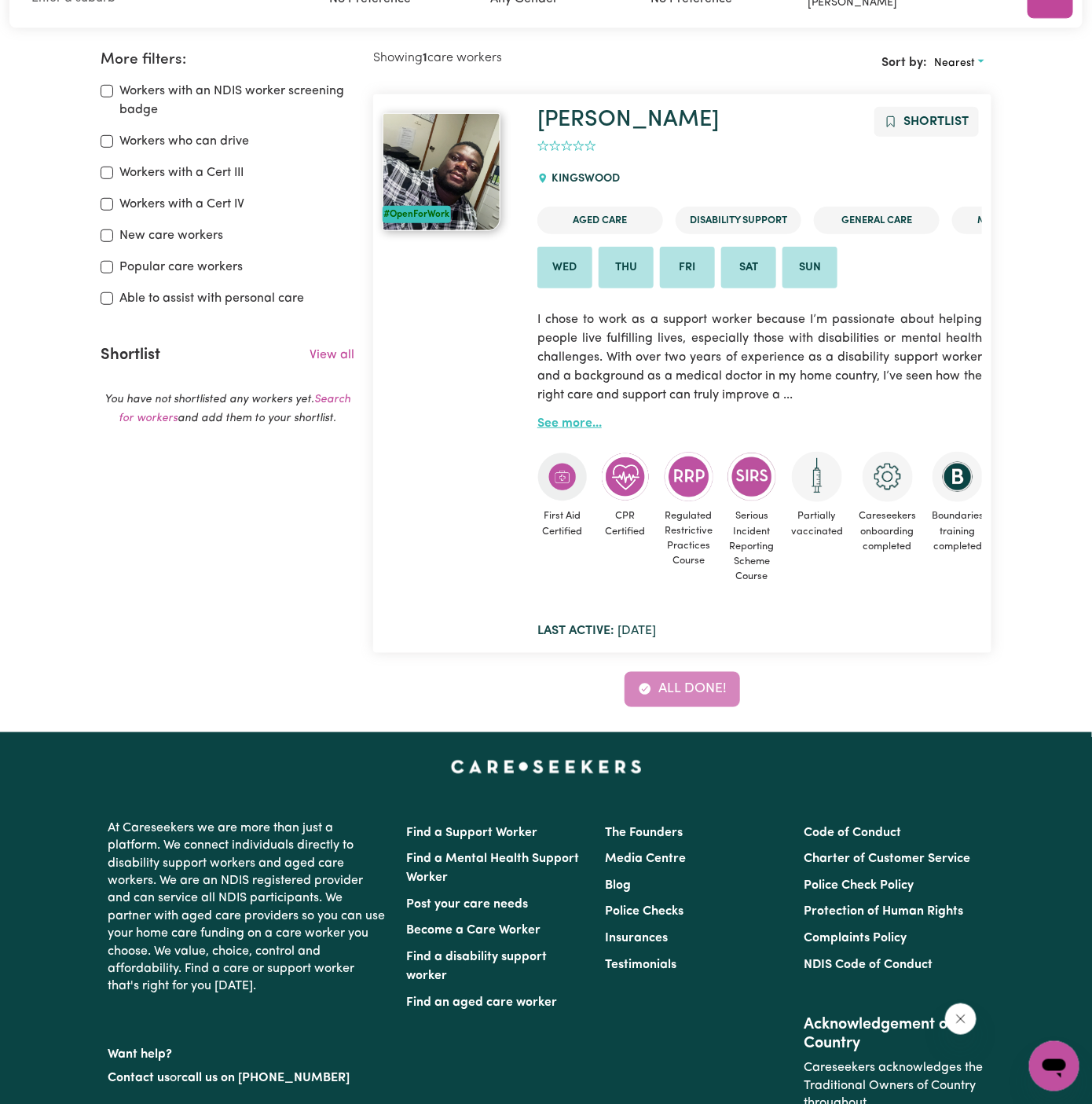
click at [554, 417] on link "See more..." at bounding box center [569, 424] width 64 height 13
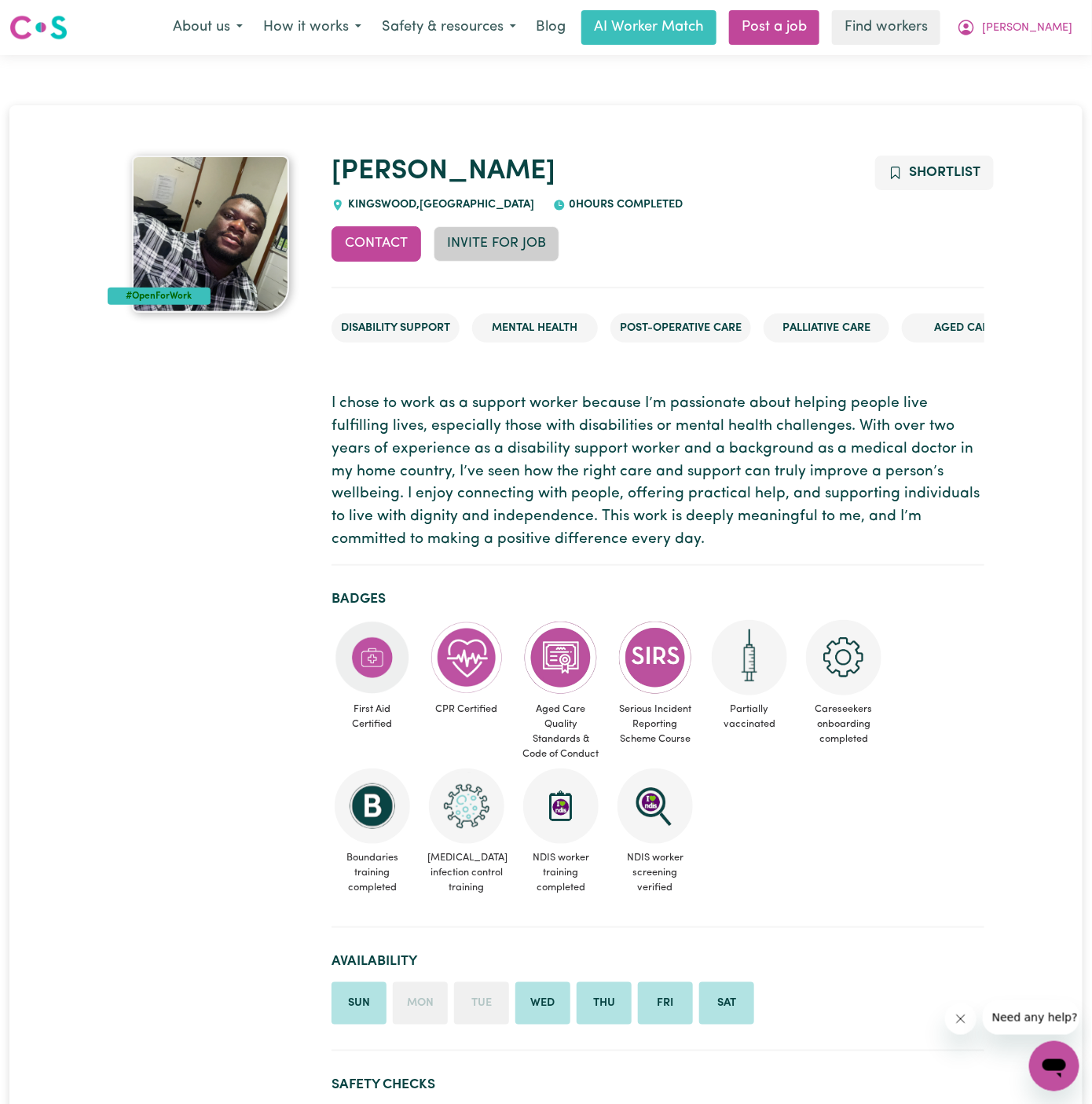
click at [499, 249] on button "Invite for Job" at bounding box center [496, 243] width 125 height 35
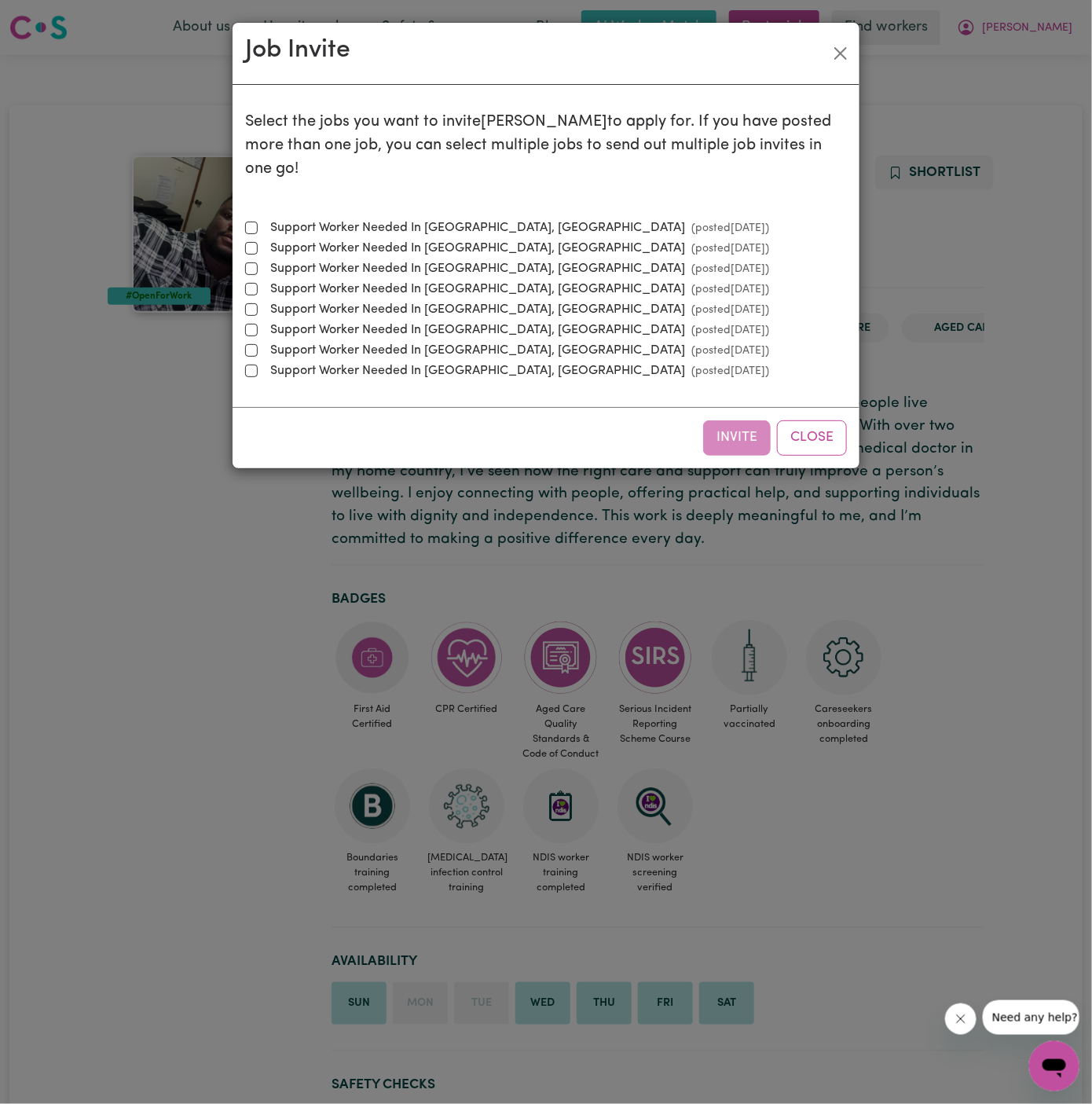
click at [467, 218] on label "Support Worker Needed In McGraths Hill, NSW (posted Sep 24 2025 )" at bounding box center [516, 228] width 505 height 19
click at [258, 221] on input "Support Worker Needed In McGraths Hill, NSW (posted Sep 24 2025 )" at bounding box center [251, 228] width 13 height 13
checkbox input "true"
click at [745, 420] on button "Invite" at bounding box center [737, 438] width 67 height 35
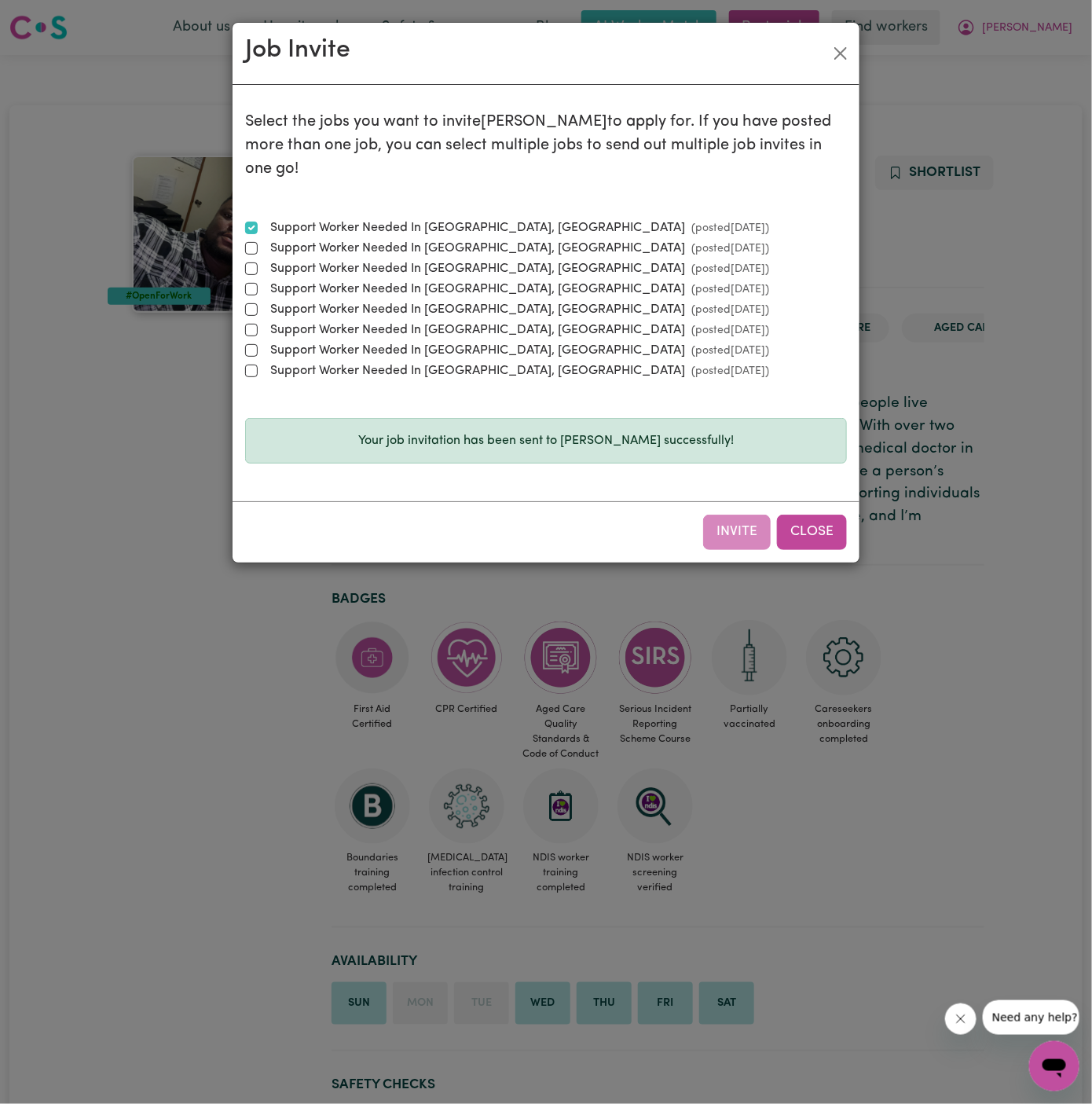
click at [822, 523] on button "Close" at bounding box center [812, 532] width 70 height 35
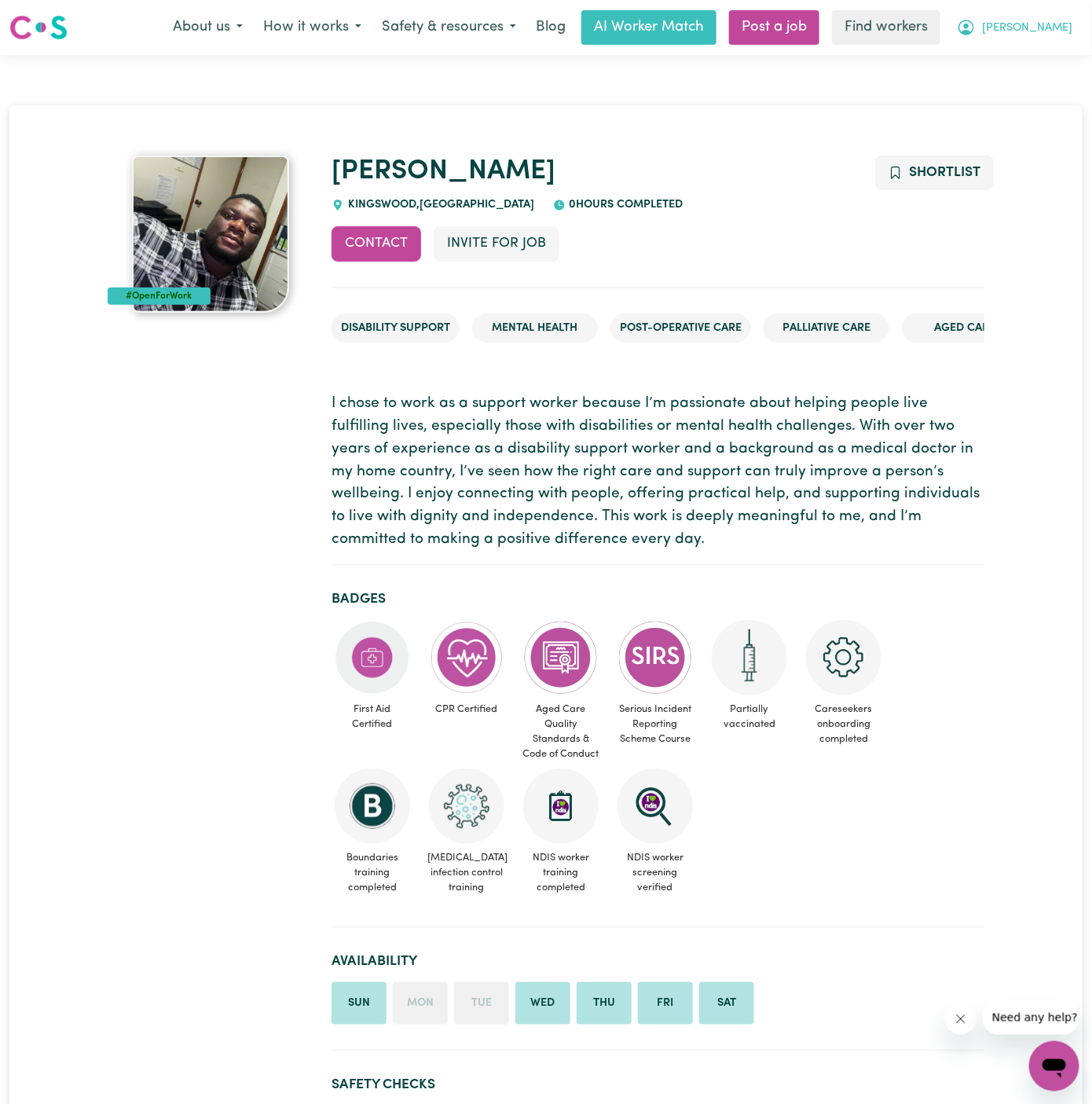
click at [1042, 27] on span "[PERSON_NAME]" at bounding box center [1027, 29] width 90 height 17
click at [1042, 77] on link "Logout" at bounding box center [1020, 90] width 125 height 30
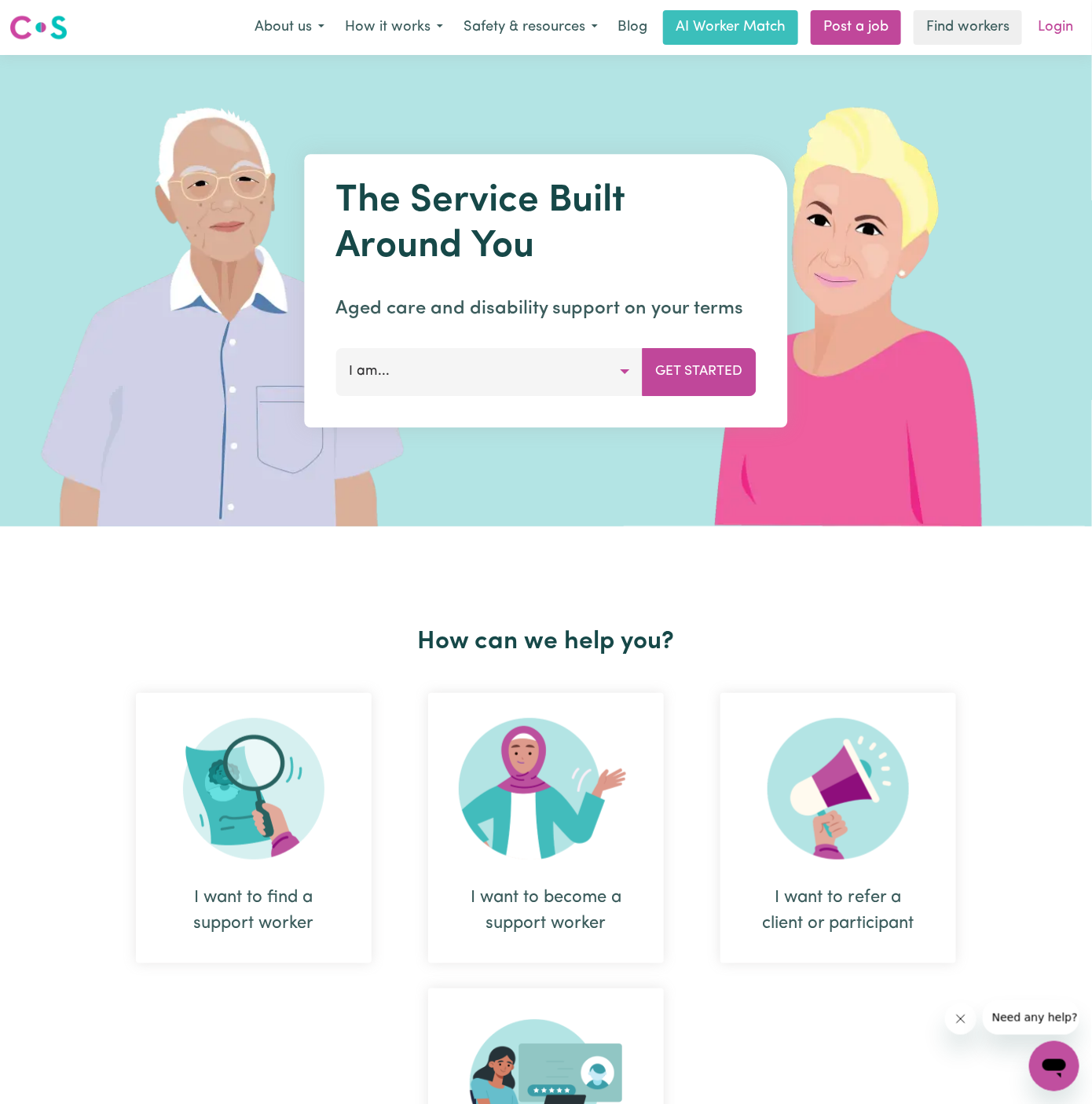
click at [1067, 29] on link "Login" at bounding box center [1056, 28] width 54 height 35
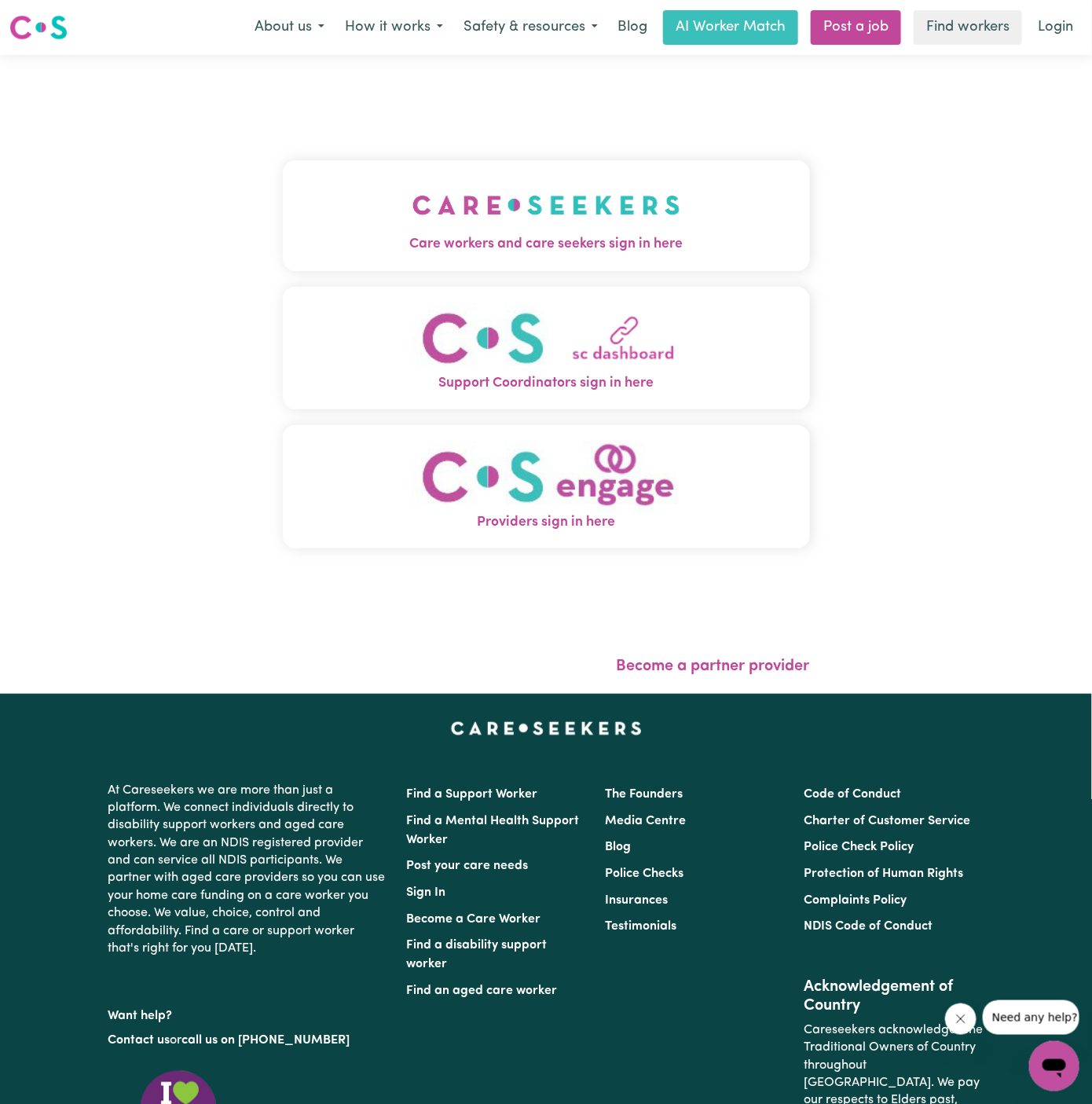
click at [570, 209] on img "Care workers and care seekers sign in here" at bounding box center [546, 205] width 268 height 58
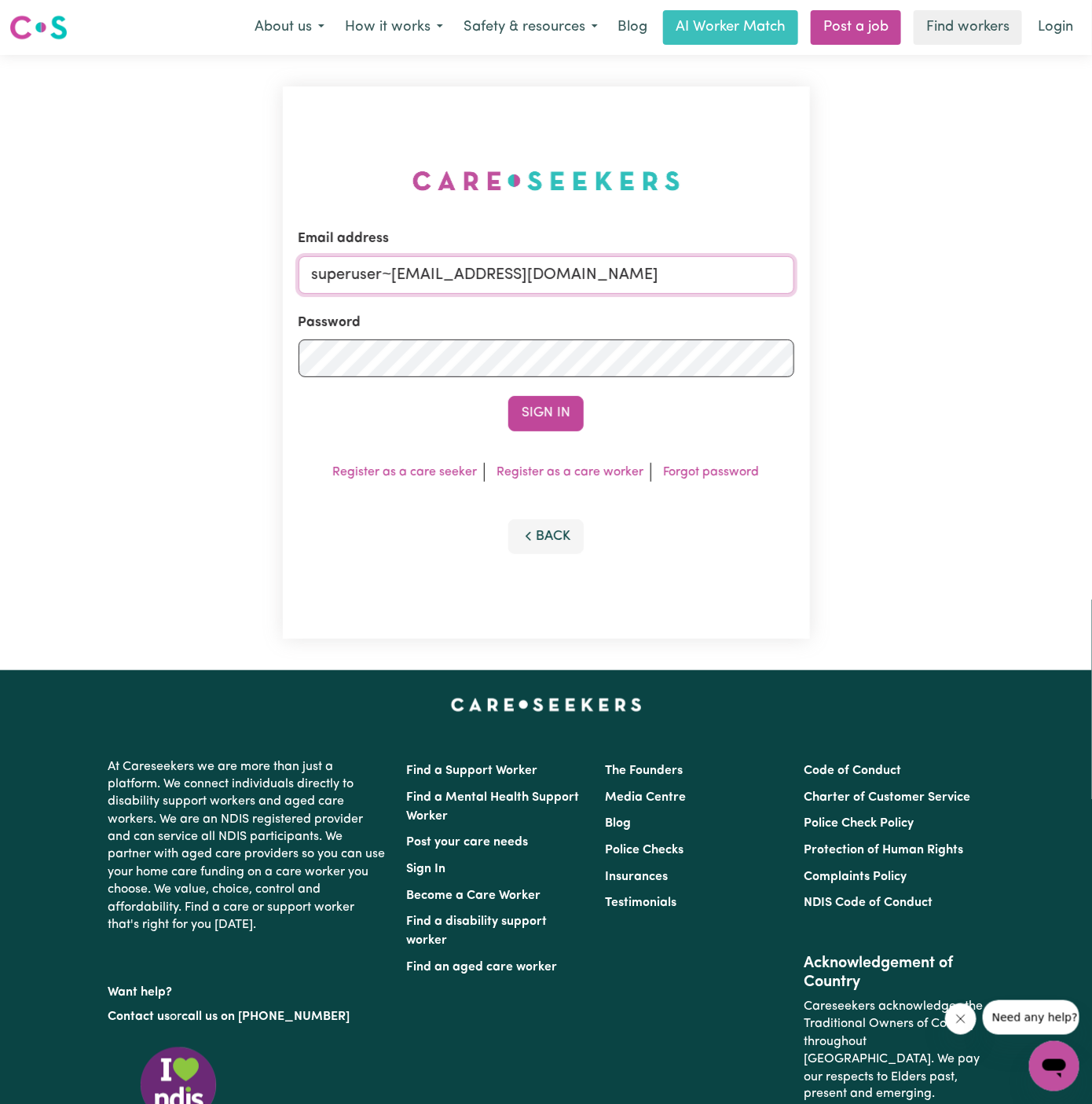
drag, startPoint x: 391, startPoint y: 274, endPoint x: 904, endPoint y: 280, distance: 513.0
click at [904, 280] on div "Email address superuser~hsgill1336719@gmail.com Password Sign In Register as a …" at bounding box center [546, 362] width 1092 height 615
type input "superuser~RobertMoorWC@careseekers.com.au"
click at [565, 407] on button "Sign In" at bounding box center [546, 413] width 75 height 35
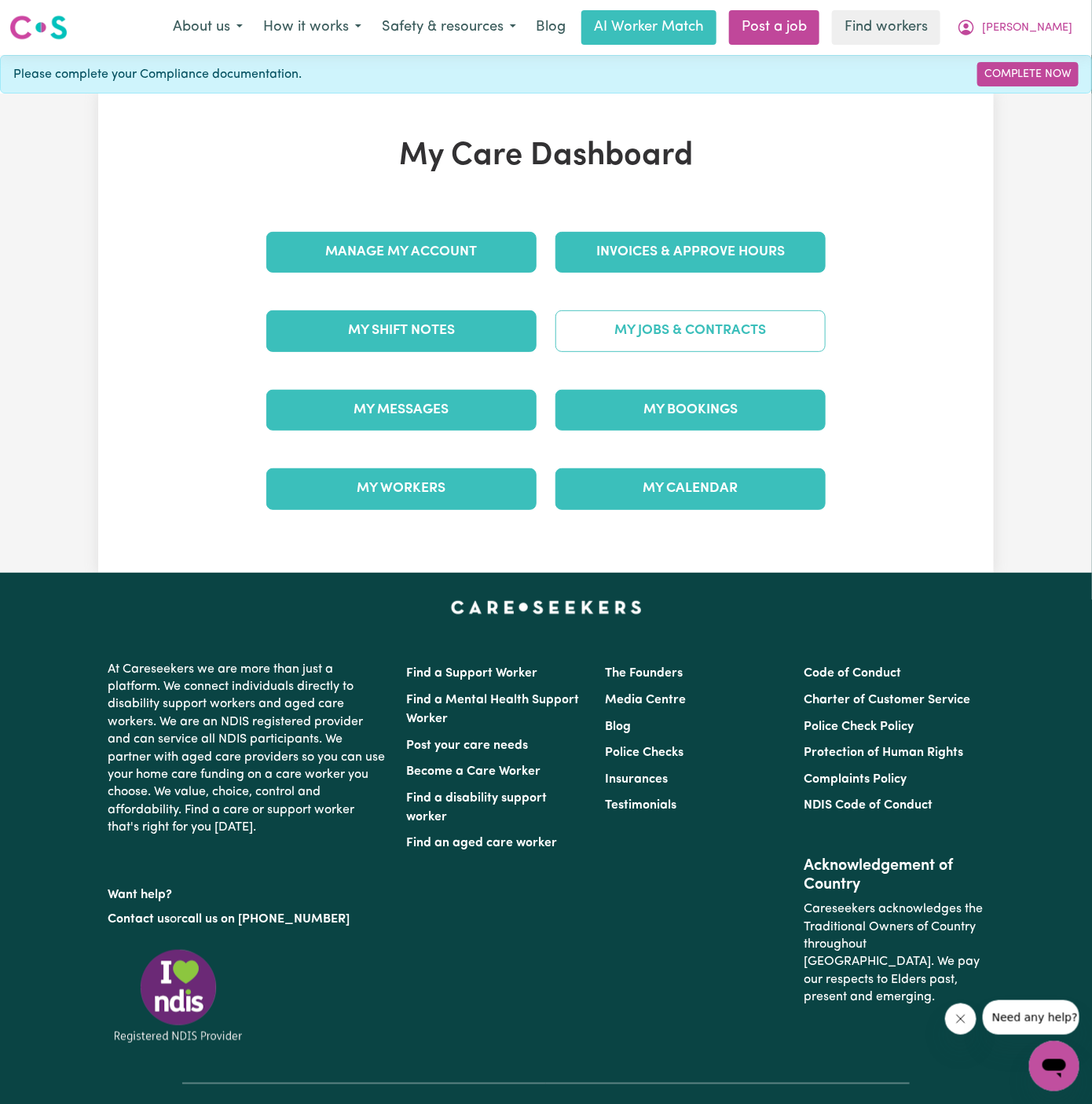
click at [679, 327] on link "My Jobs & Contracts" at bounding box center [690, 331] width 270 height 41
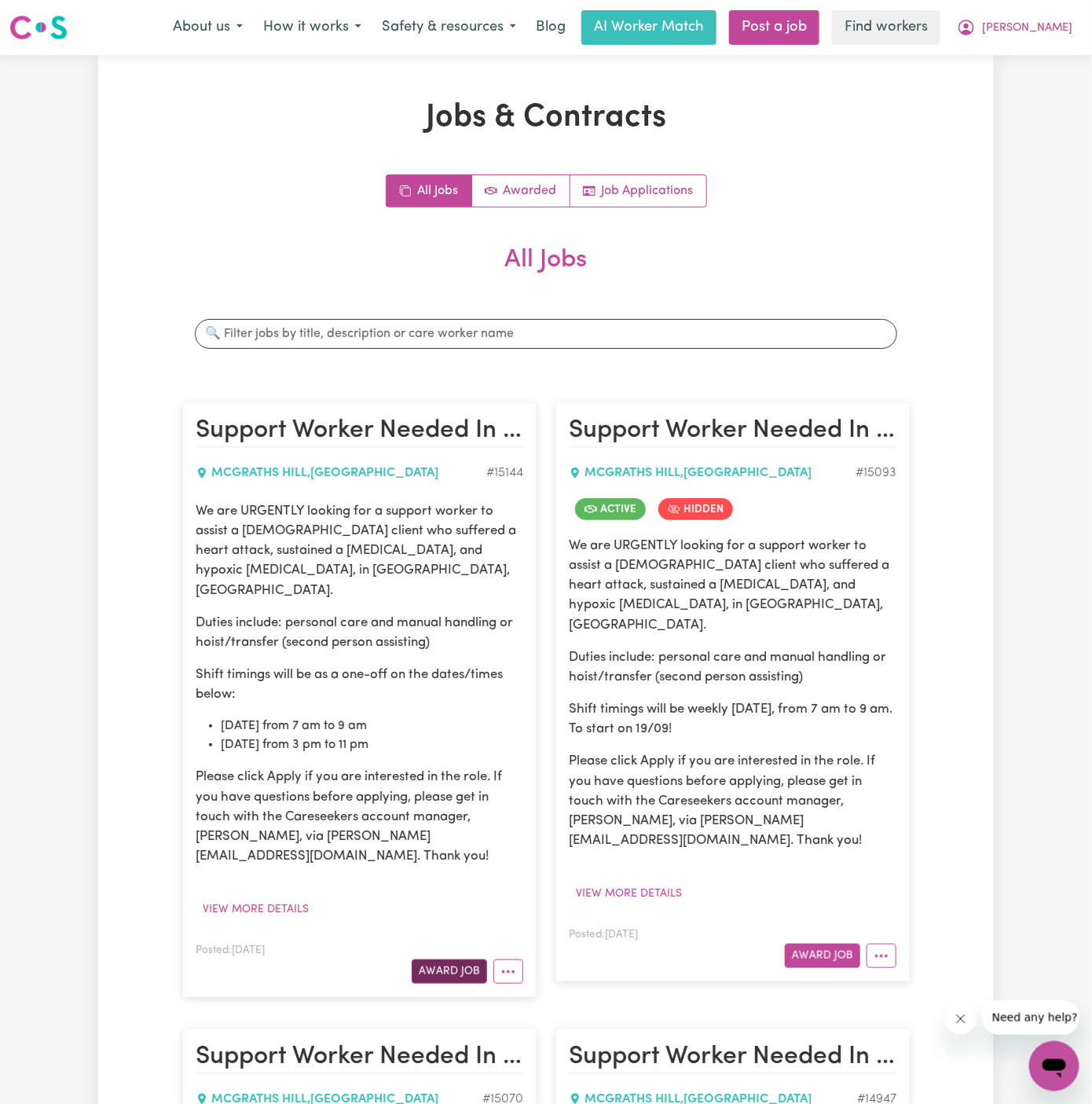
click at [454, 960] on button "Award Job" at bounding box center [449, 972] width 75 height 25
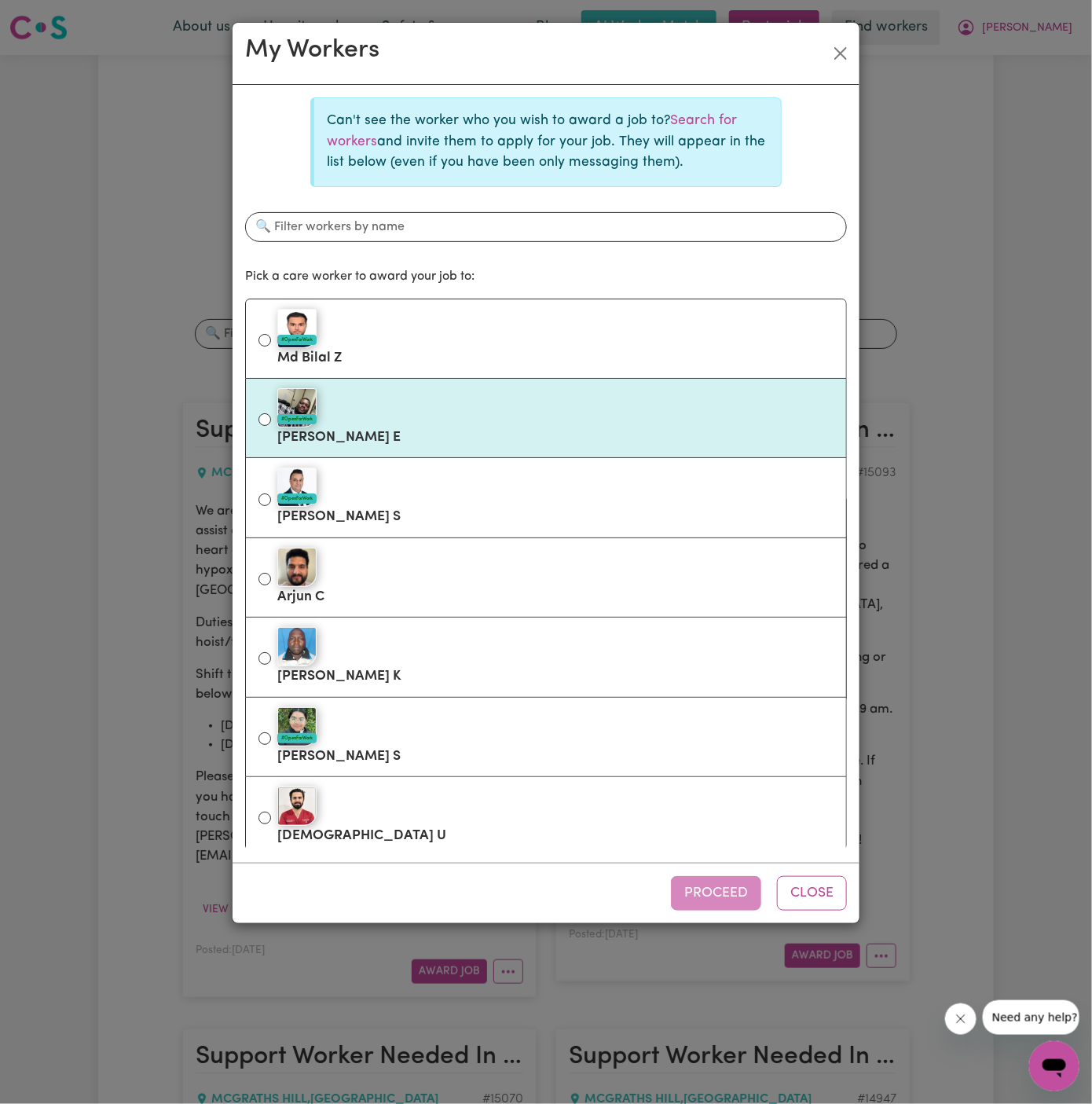
click at [449, 412] on div "#OpenForWork" at bounding box center [555, 408] width 556 height 40
click at [271, 413] on input "#OpenForWork Ezra E" at bounding box center [265, 420] width 13 height 13
radio input "true"
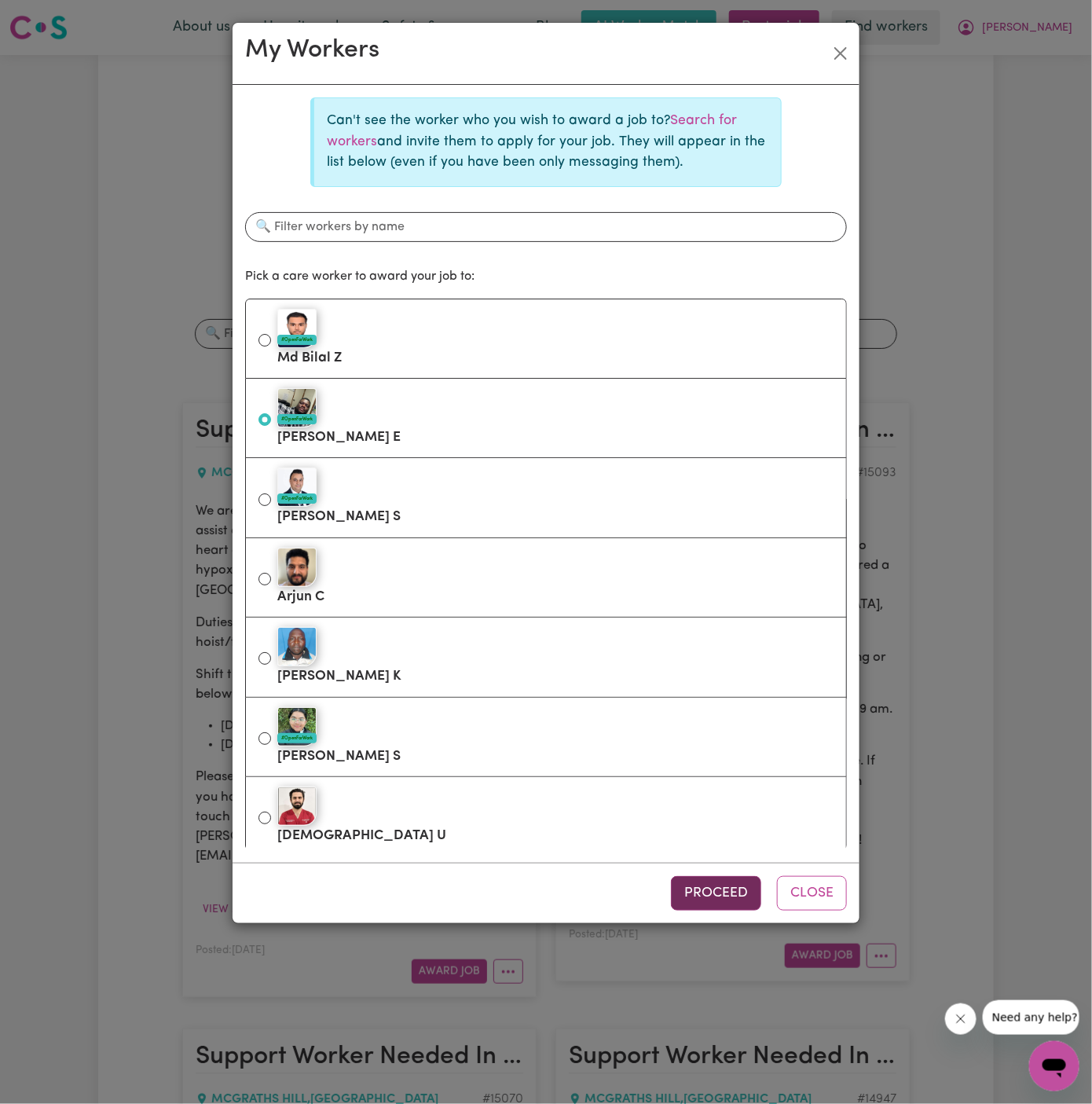
click at [726, 889] on button "Proceed" at bounding box center [716, 894] width 90 height 35
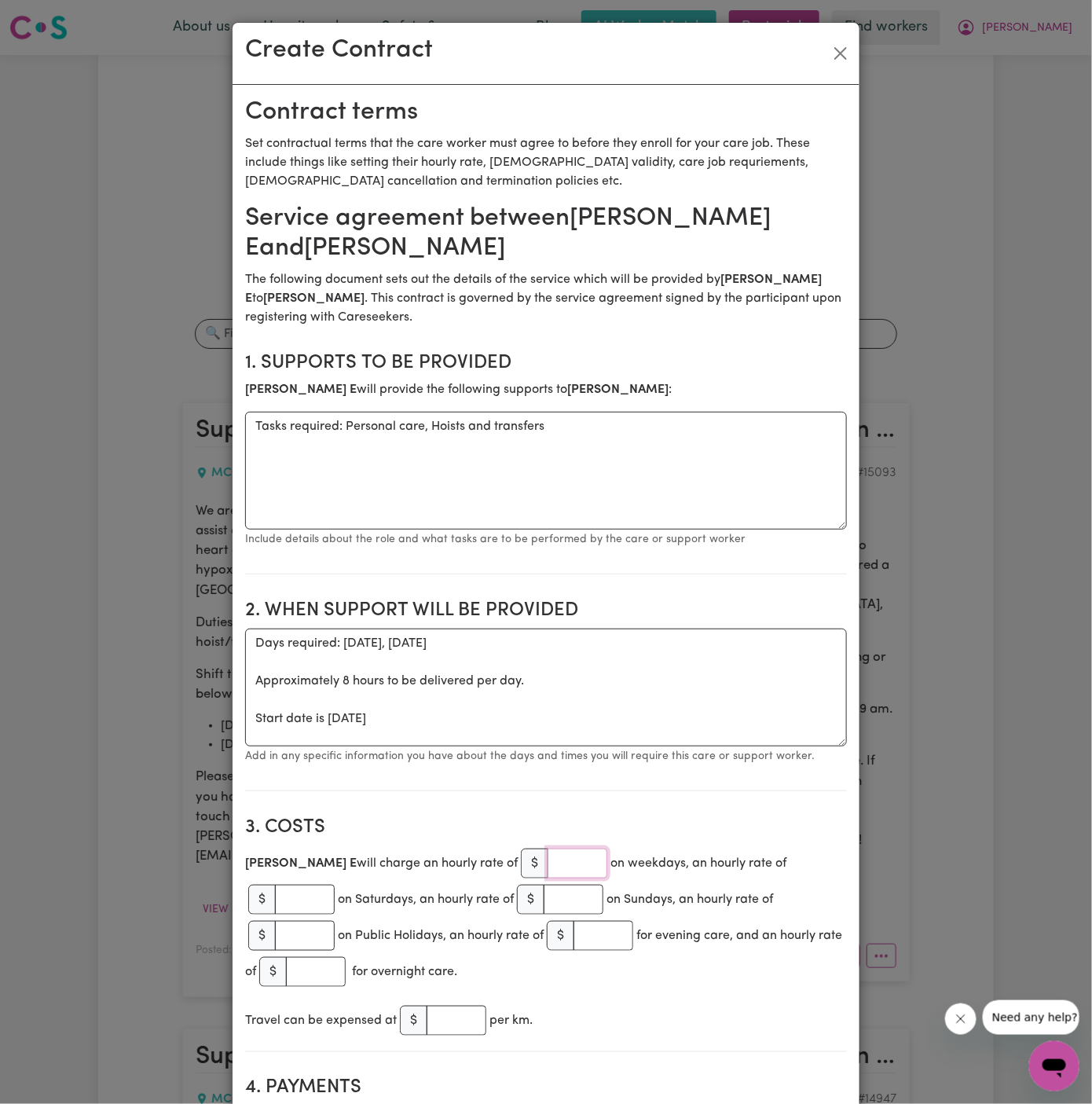
click at [547, 861] on input "number" at bounding box center [577, 864] width 59 height 30
type input "45"
click at [588, 776] on section "2. When support will be provided When support will be provided Days required: f…" at bounding box center [546, 689] width 602 height 205
click at [504, 700] on textarea "Days required: friday, saturday Approximately 8 hours to be delivered per day. …" at bounding box center [546, 687] width 602 height 118
drag, startPoint x: 328, startPoint y: 723, endPoint x: 236, endPoint y: 645, distance: 120.6
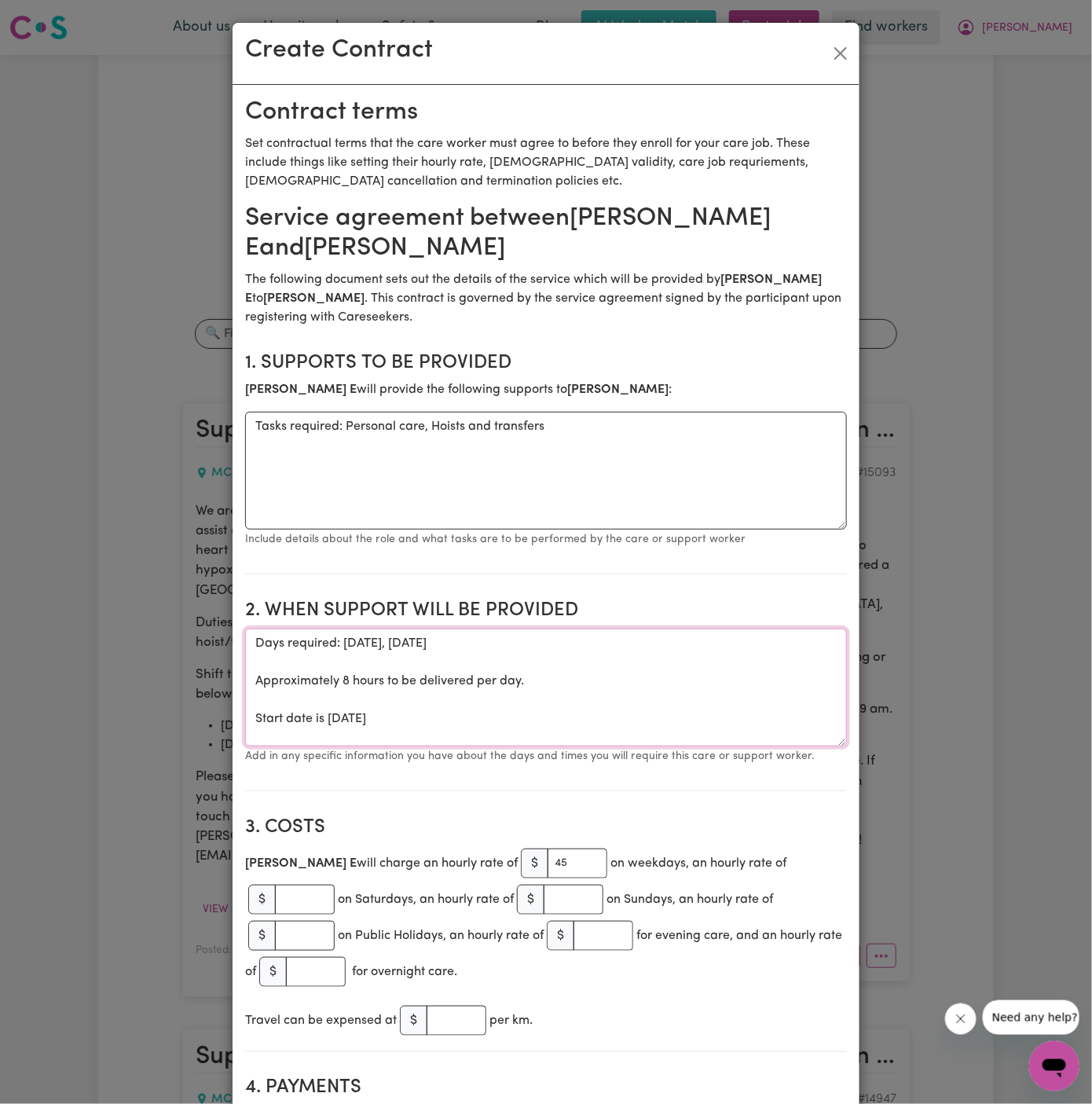
click at [544, 642] on textarea "ONE OFF Friday 26 September 2025" at bounding box center [546, 687] width 602 height 118
drag, startPoint x: 368, startPoint y: 643, endPoint x: 489, endPoint y: 638, distance: 121.1
click at [489, 638] on textarea "ONE OFF Friday 26 September 2025 from 7 am to 9 am ONE OFF Saturday 27" at bounding box center [546, 687] width 602 height 118
click at [473, 699] on textarea "ONE OFF Friday 26 September 2025 from 7 am to 9 am ONE OFF Saturday 27" at bounding box center [546, 687] width 602 height 118
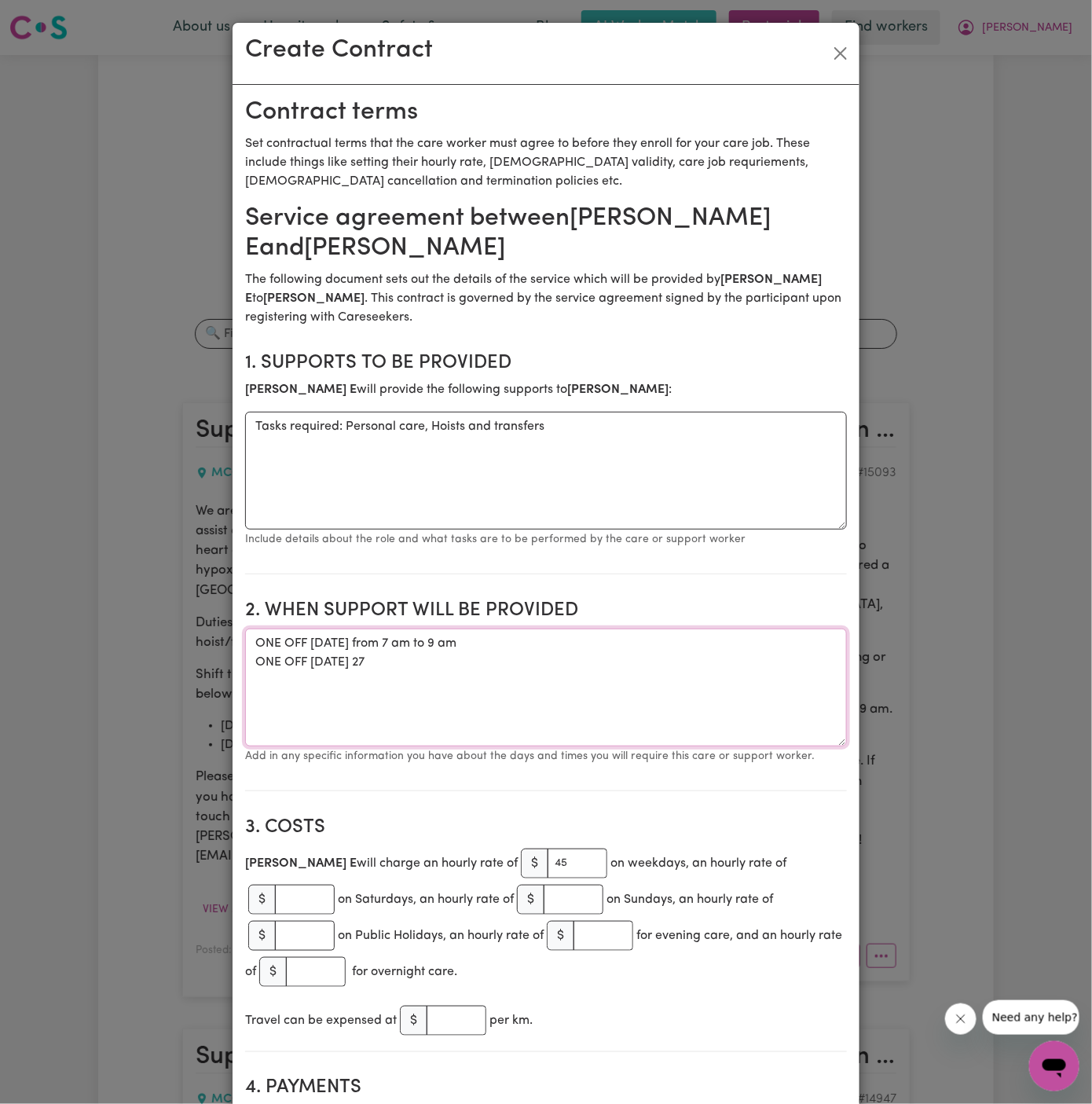
paste textarea "September 2025 from"
type textarea "ONE OFF Friday 26 September 2025 from 7 am to 9 am ONE OFF Saturday 27 Septembe…"
click at [558, 562] on section "1. Supports to be provided Ezra E will provide the following supports to Robert…" at bounding box center [546, 457] width 602 height 236
click at [656, 645] on textarea "ONE OFF Friday 26 September 2025 from 7 am to 9 am ONE OFF Saturday 27 Septembe…" at bounding box center [546, 687] width 602 height 118
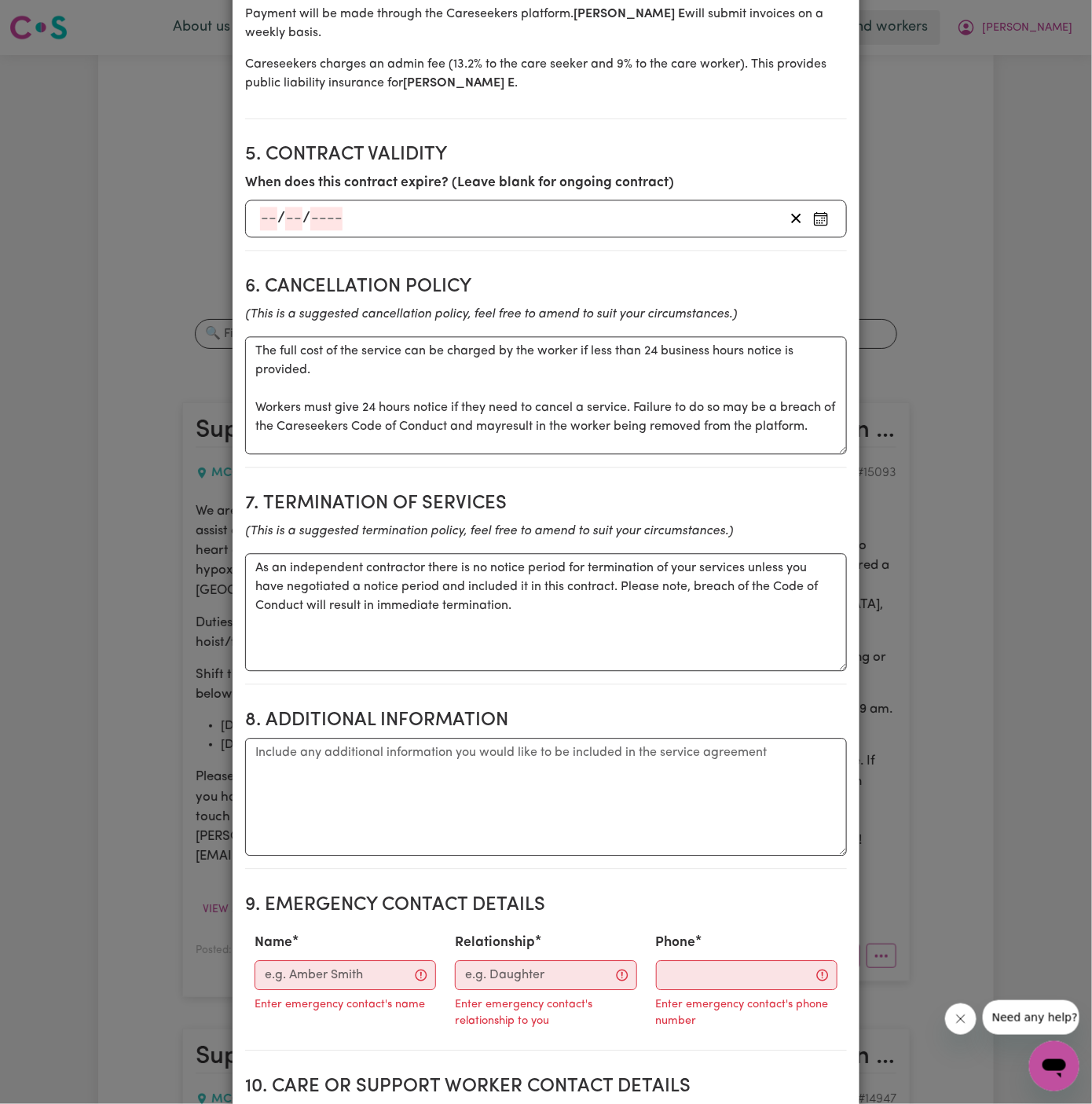
scroll to position [1228, 0]
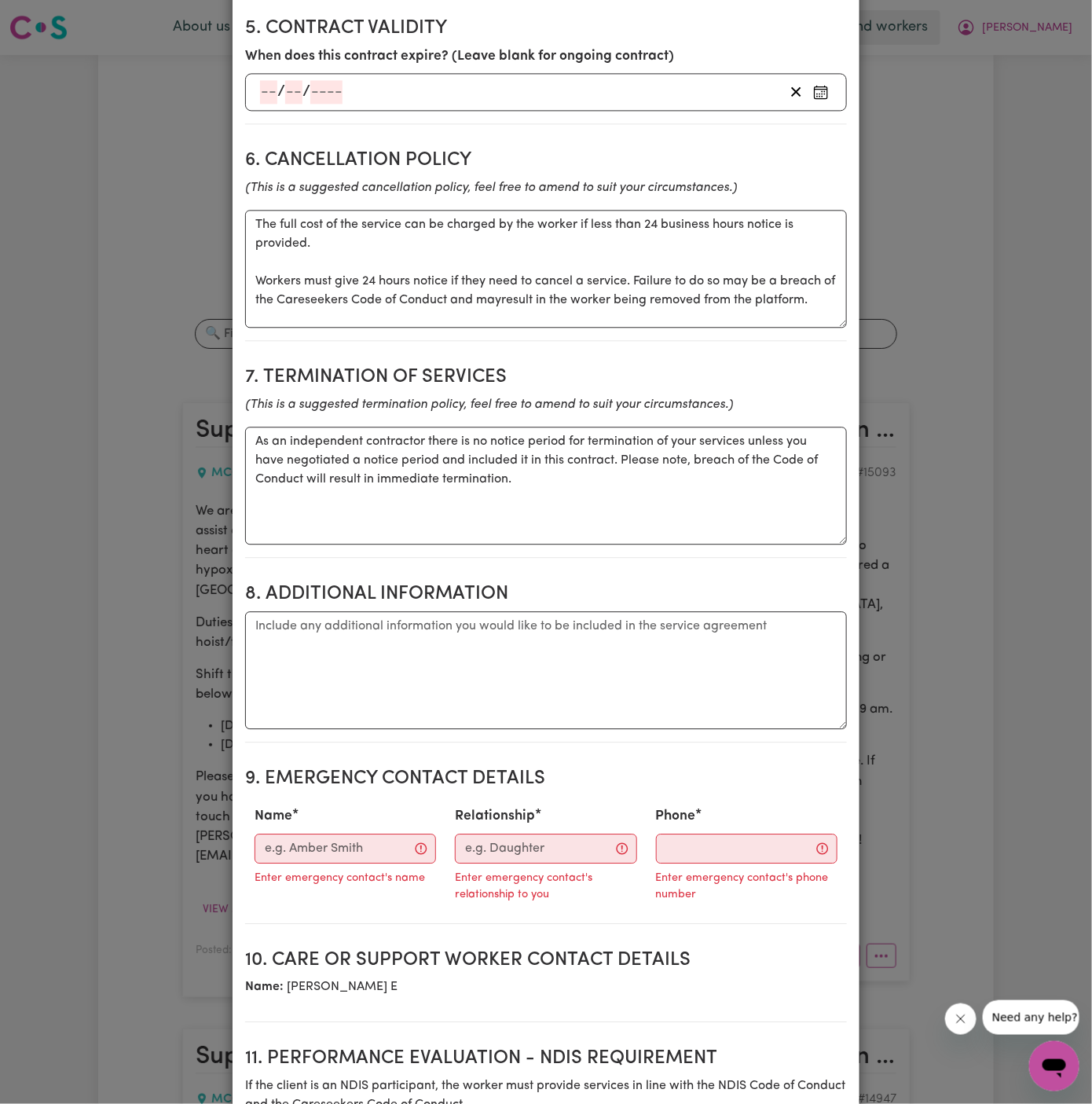
click at [551, 611] on textarea "Additional information" at bounding box center [546, 670] width 602 height 118
paste textarea "[STREET_ADDRESS][PERSON_NAME][PERSON_NAME] NOTE: Battle [GEOGRAPHIC_DATA]; Park…"
type textarea "Client's Address: 14 Roberts Place, McGraths Hill, NSW NOTE: Battle Axe Drivewa…"
click at [332, 834] on input "Name" at bounding box center [345, 849] width 182 height 30
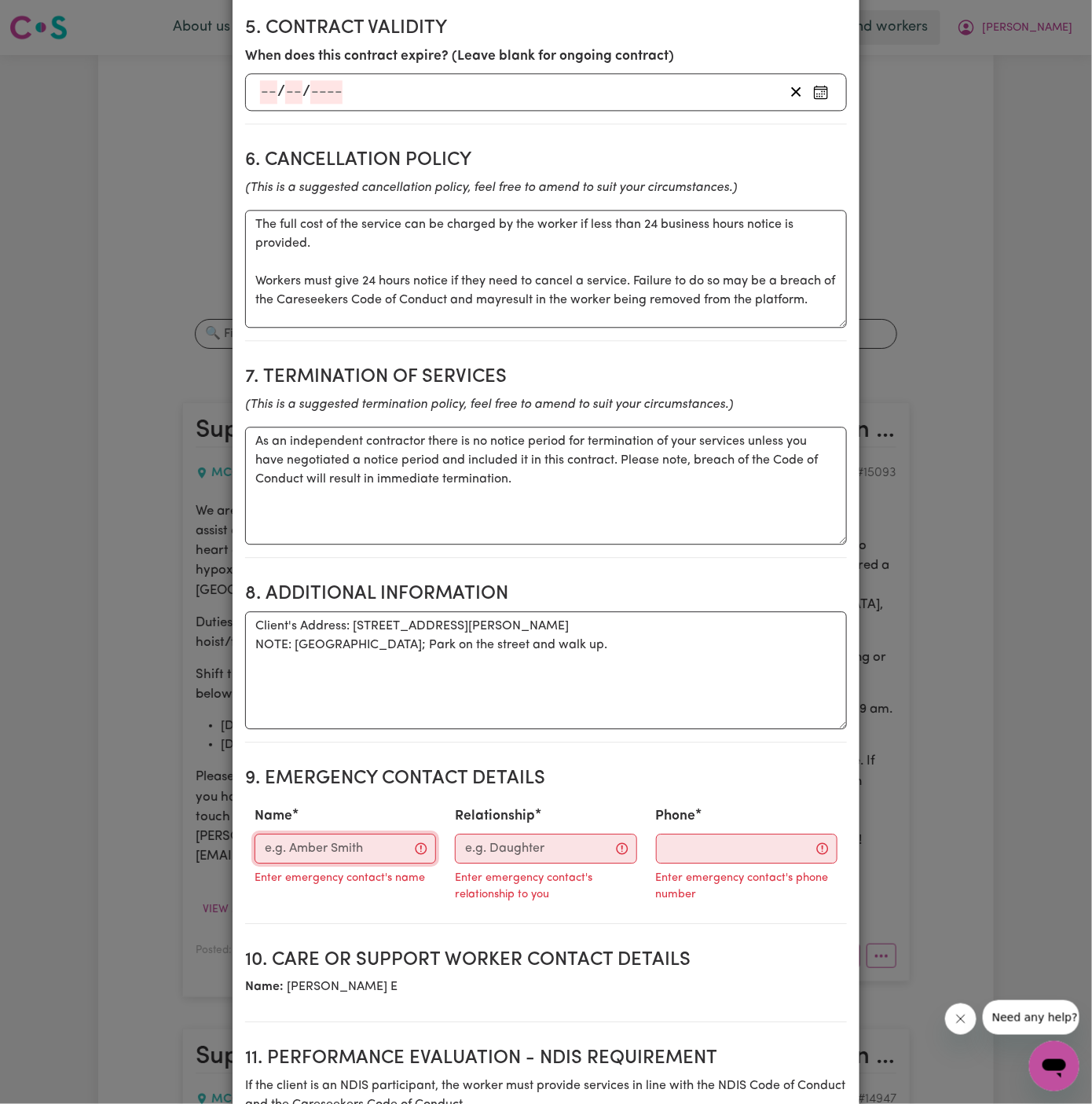
click at [332, 834] on input "Name" at bounding box center [345, 849] width 182 height 30
paste input "Kylie - Wholistic Care || 0422 962 088"
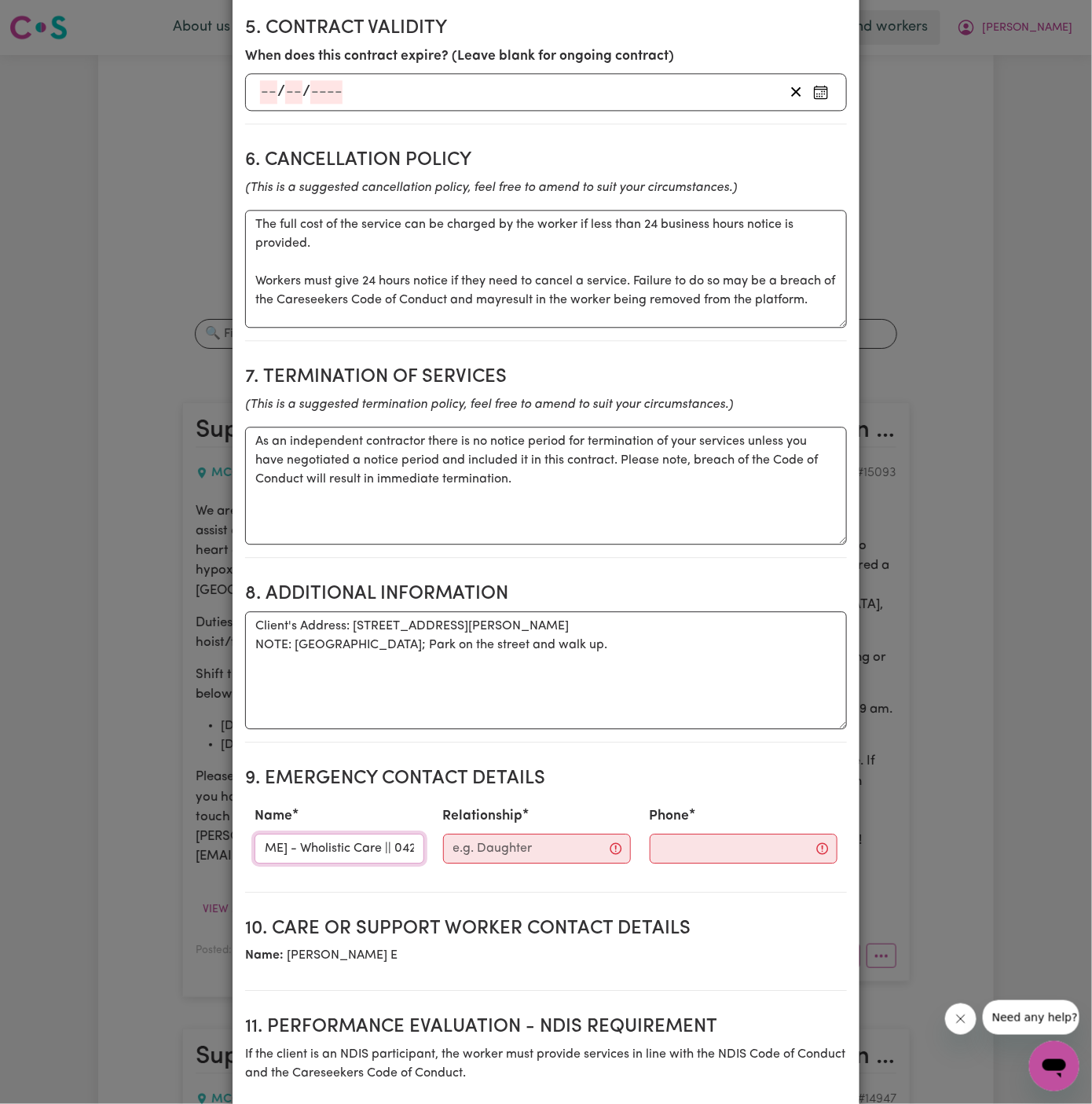
drag, startPoint x: 323, startPoint y: 803, endPoint x: 484, endPoint y: 825, distance: 162.5
click at [484, 825] on div "Name Kylie - Wholistic Care || 0422 962 088 Relationship Phone" at bounding box center [546, 834] width 602 height 69
type input "Kylie - Wholistic Care ||"
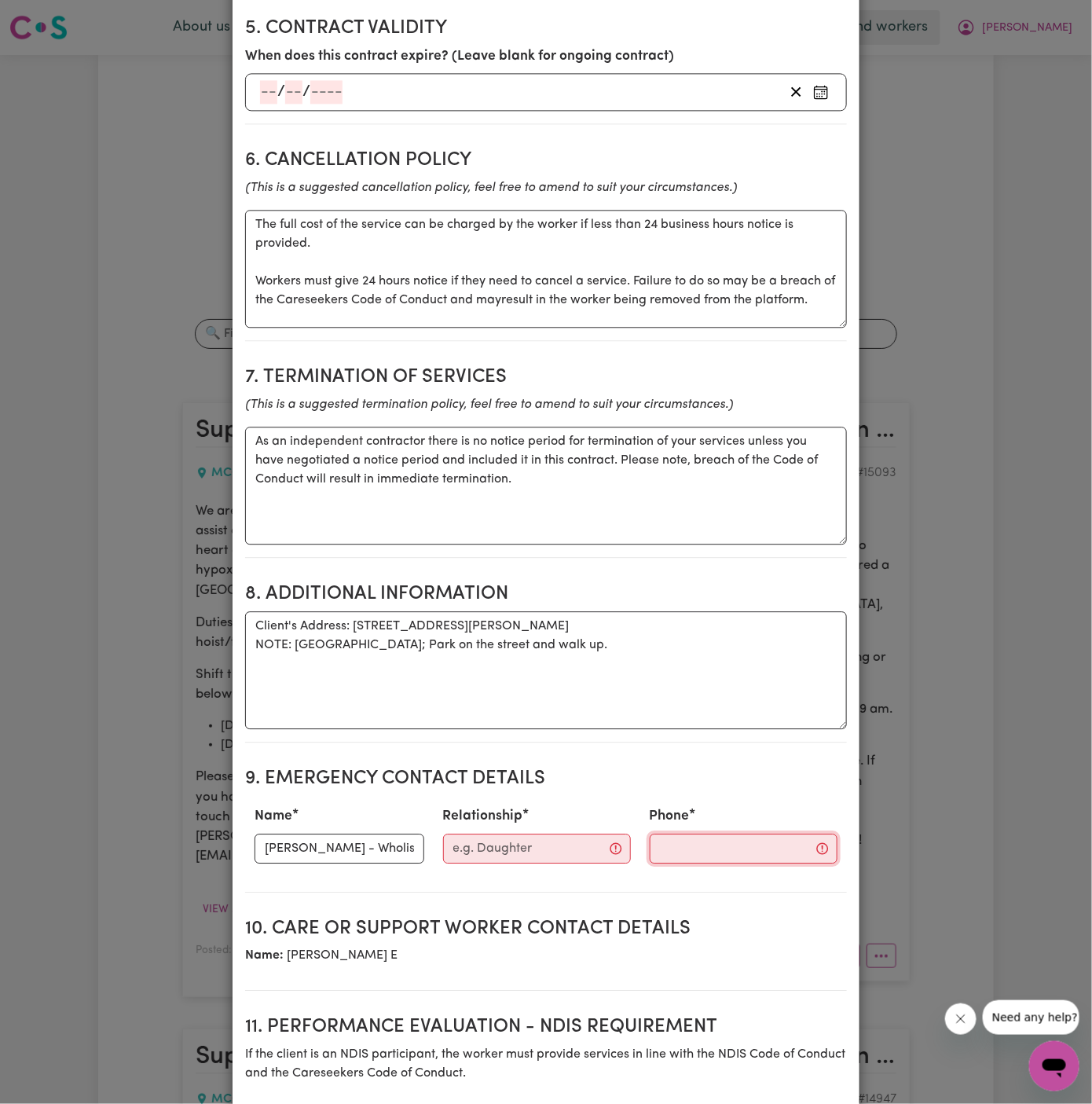
click at [727, 834] on input "Phone" at bounding box center [743, 849] width 188 height 30
paste input "0422 962 088"
type input "0422 962 088"
drag, startPoint x: 301, startPoint y: 798, endPoint x: 492, endPoint y: 801, distance: 191.0
click at [492, 801] on div "Name Kylie - Wholistic Care || Relationship Phone 0422 962 088" at bounding box center [546, 834] width 602 height 69
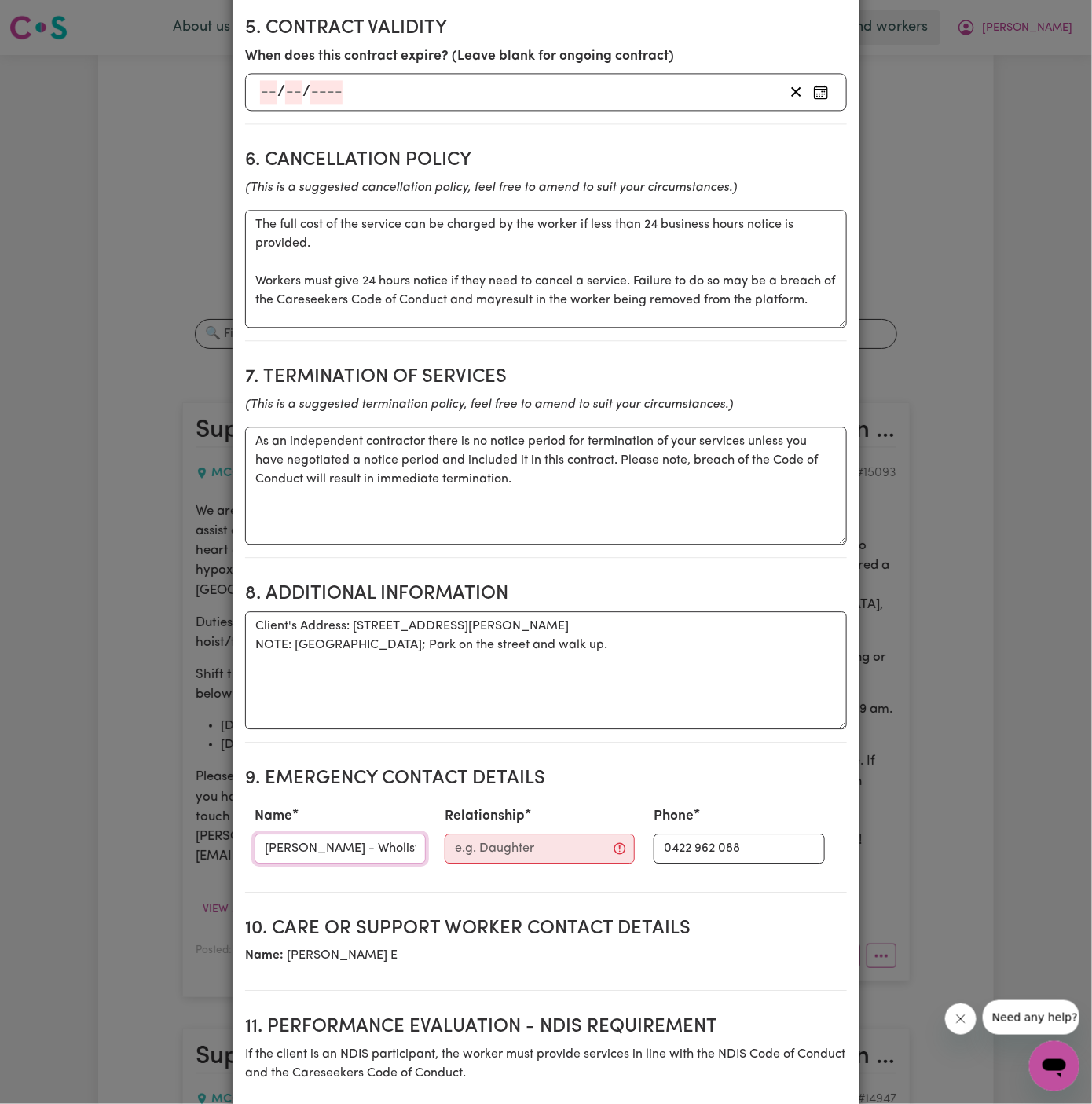
scroll to position [0, 1]
drag, startPoint x: 301, startPoint y: 811, endPoint x: 489, endPoint y: 811, distance: 188.0
click at [489, 811] on div "Name Kylie - Wholistic Care || Relationship Phone 0422 962 088" at bounding box center [546, 834] width 602 height 69
type input "Kylie -"
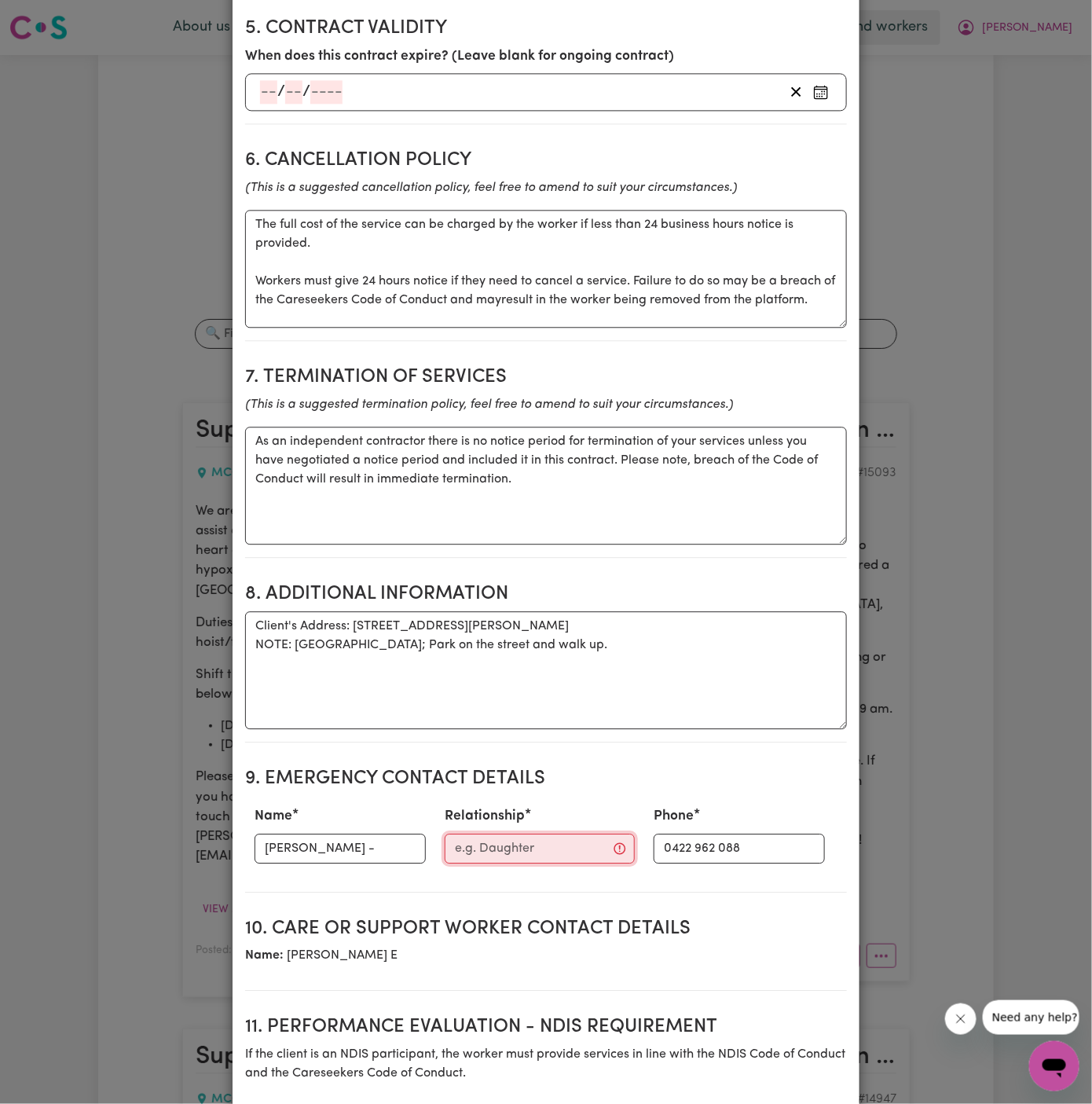
click at [526, 834] on input "Relationship" at bounding box center [540, 849] width 190 height 30
paste input "Wholistic Care ||"
click at [364, 834] on input "Kylie -" at bounding box center [340, 849] width 171 height 30
click at [445, 834] on input "Wholistic Care" at bounding box center [531, 849] width 171 height 30
type input "Wholistic Care"
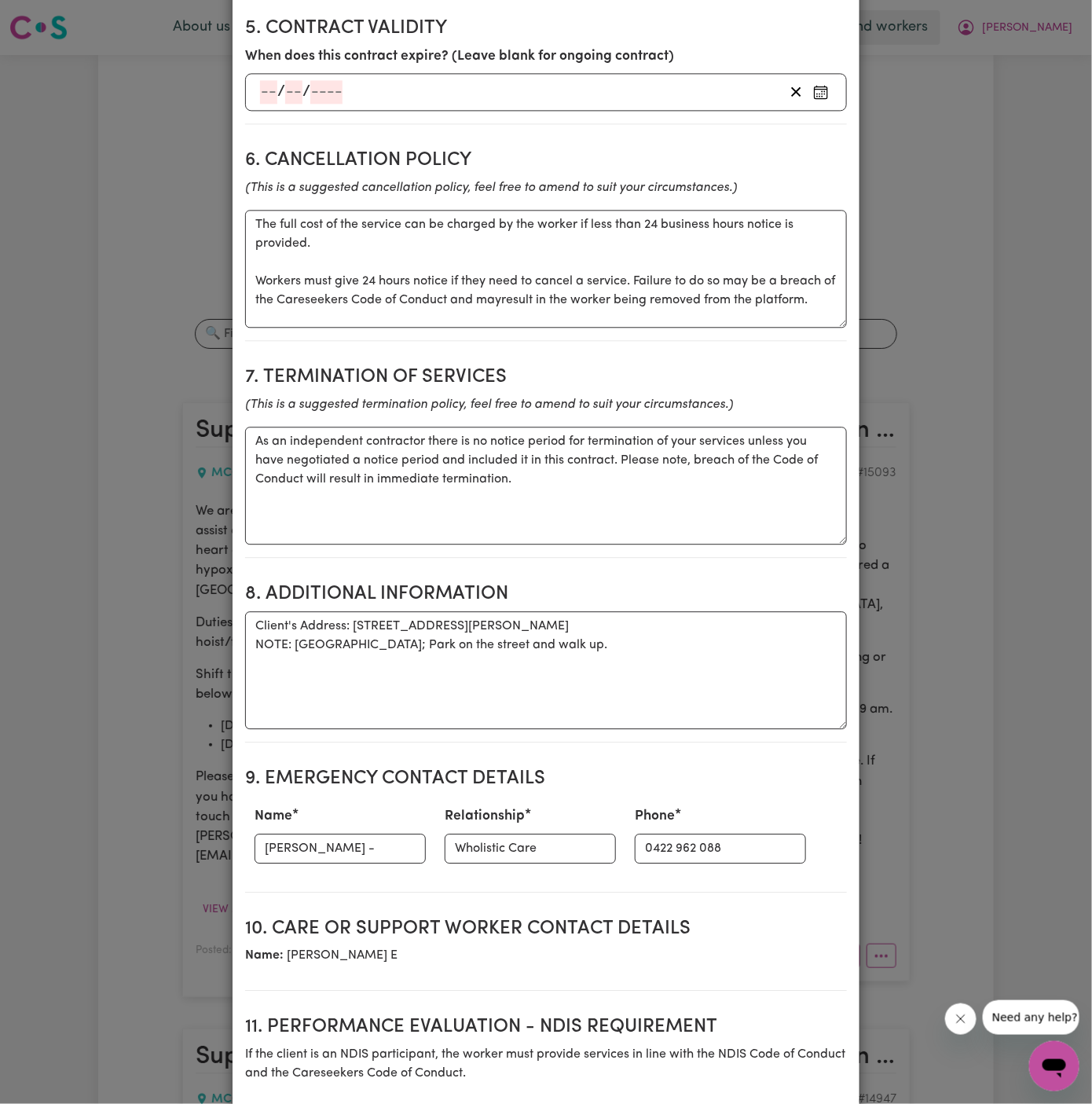
click at [435, 808] on div "Relationship Wholistic Care" at bounding box center [531, 834] width 190 height 69
click at [352, 834] on input "Kylie -" at bounding box center [340, 849] width 171 height 30
type input "[PERSON_NAME]"
click at [485, 806] on label "Relationship" at bounding box center [485, 816] width 80 height 21
click at [485, 834] on input "Wholistic Care" at bounding box center [531, 849] width 171 height 30
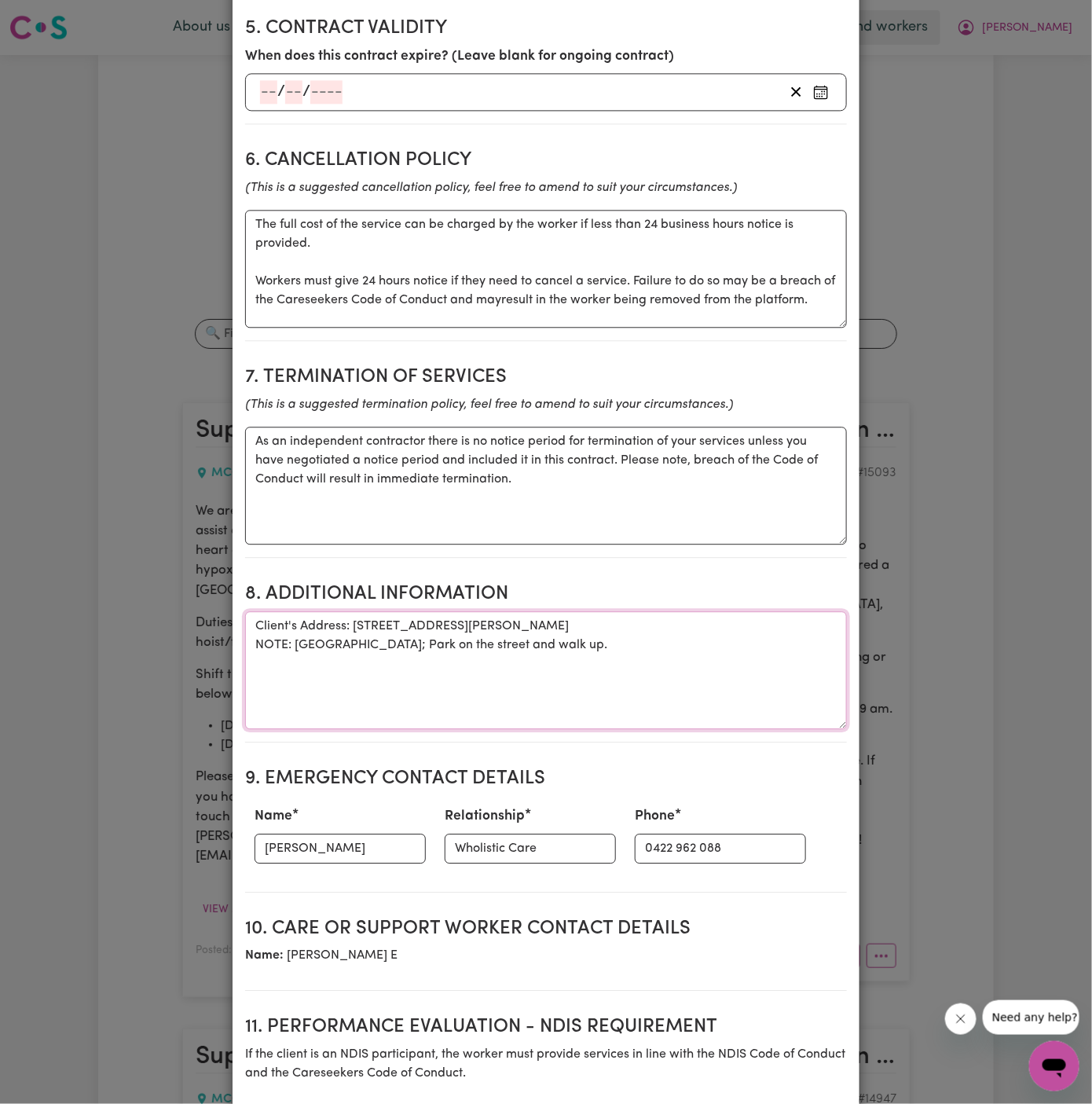
click at [489, 643] on textarea "Client's Address: 14 Roberts Place, McGraths Hill, NSW NOTE: Battle Axe Drivewa…" at bounding box center [546, 670] width 602 height 118
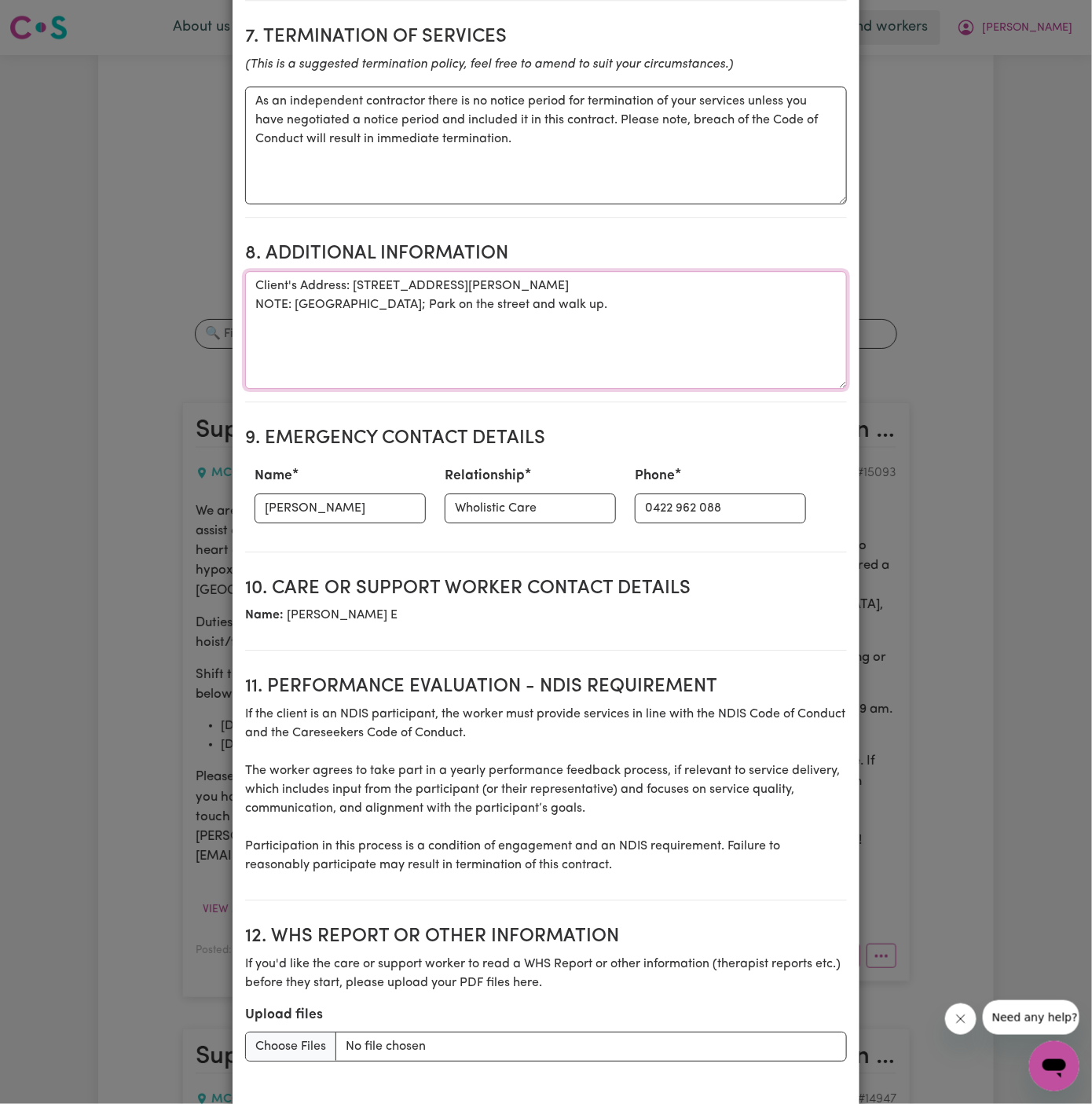
scroll to position [1632, 0]
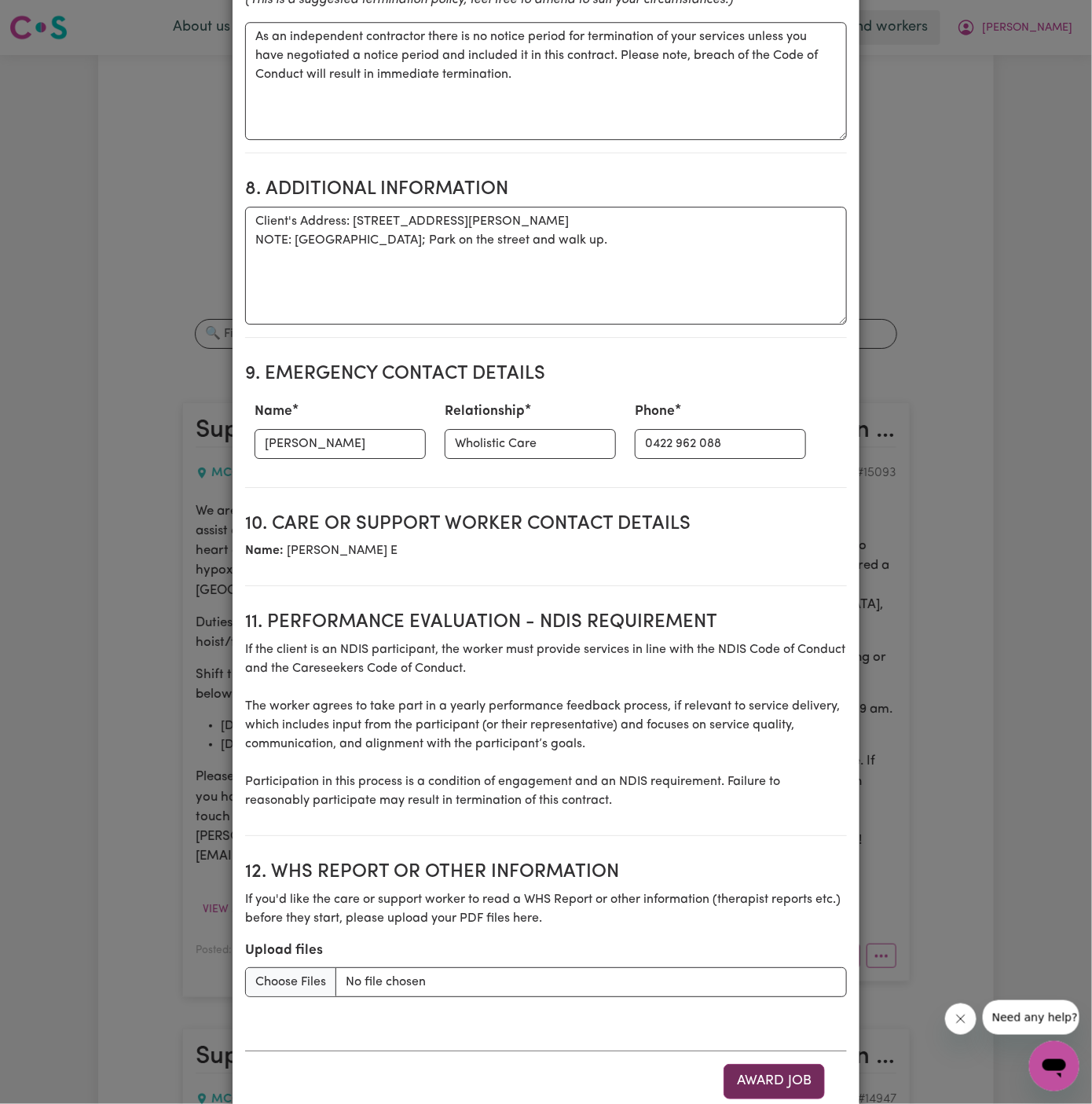
click at [770, 1064] on button "Award Job" at bounding box center [774, 1081] width 102 height 35
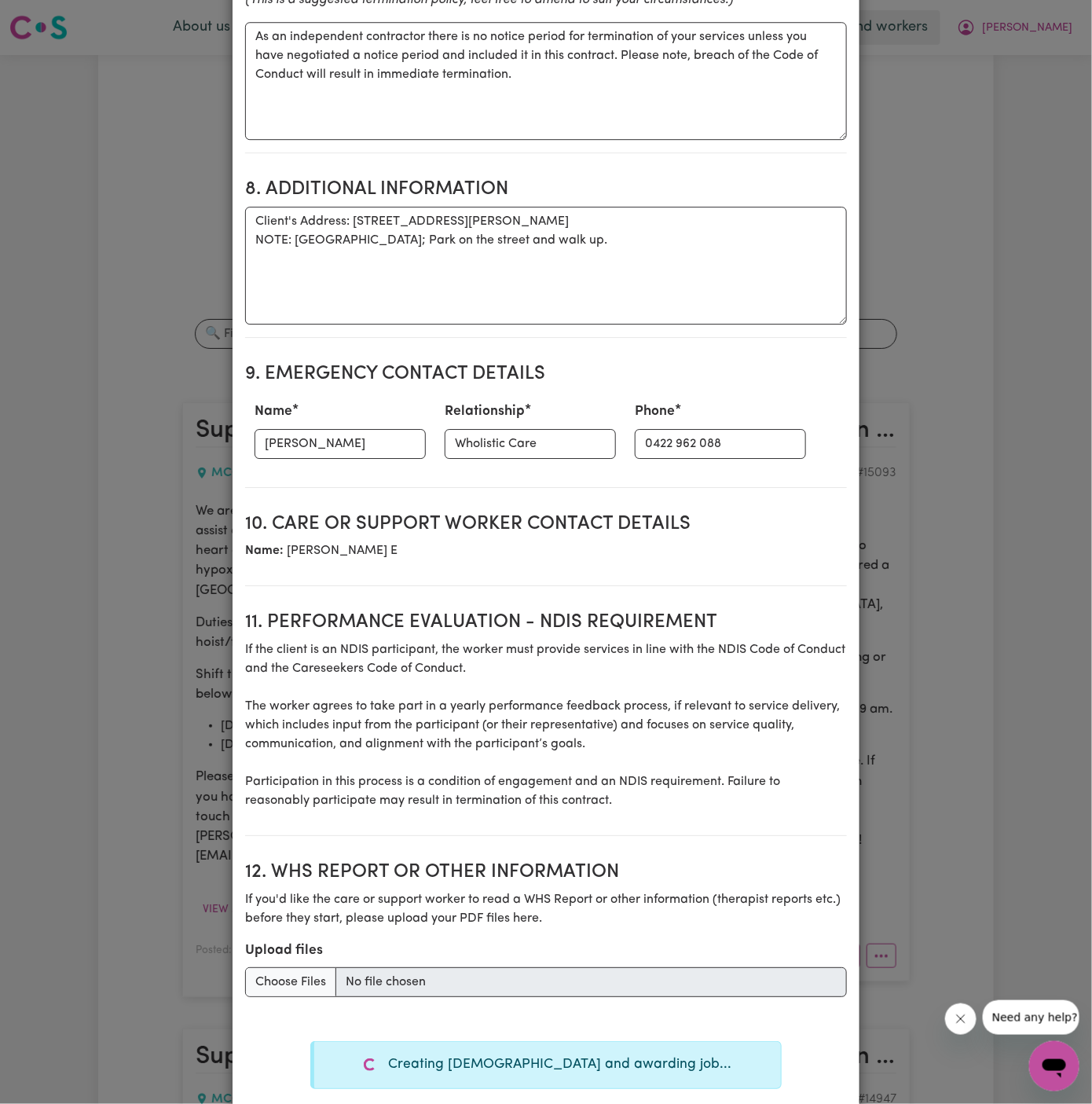
type textarea "Days required: friday, saturday Approximately 8 hours to be delivered per day. …"
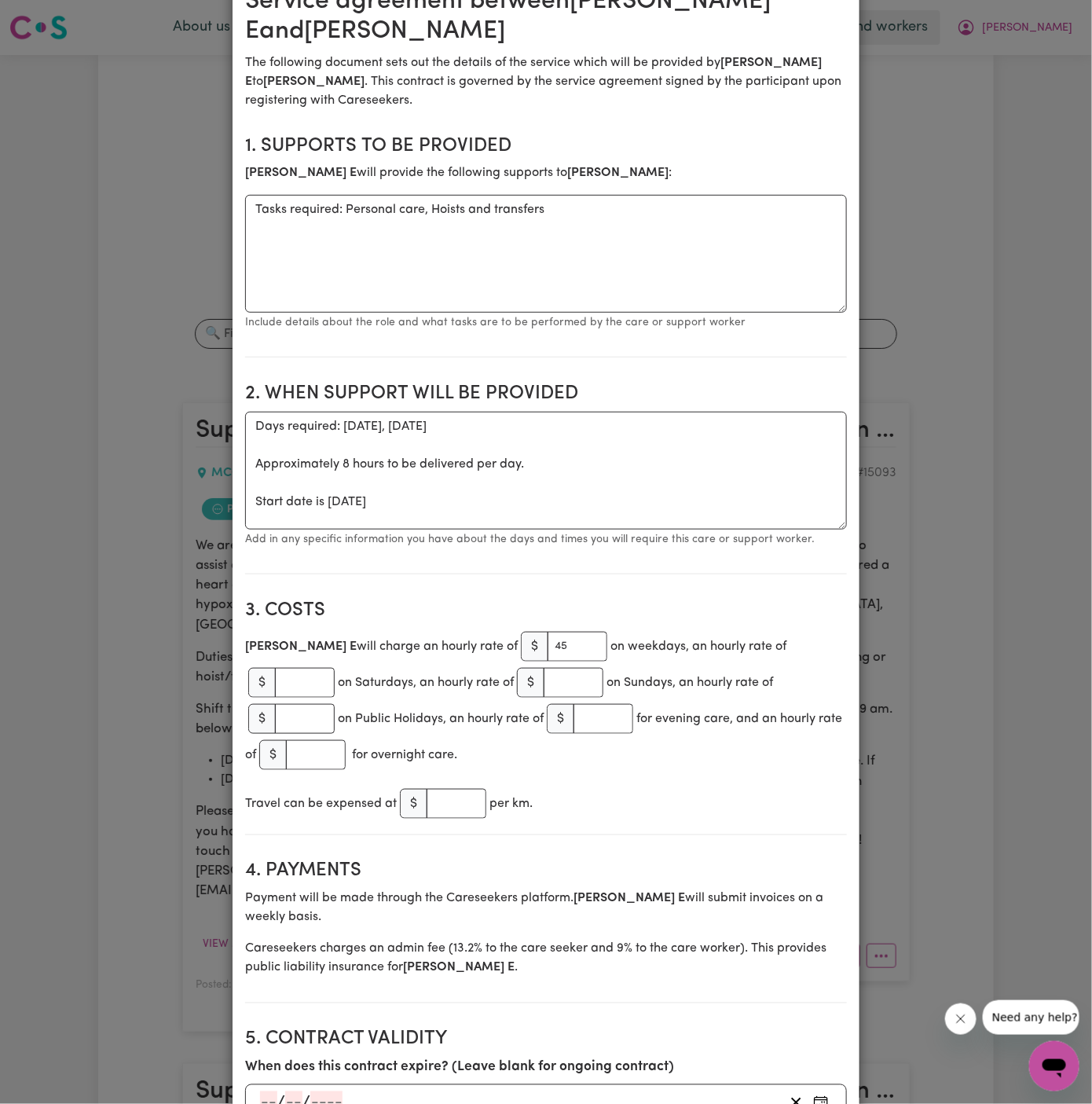
scroll to position [0, 0]
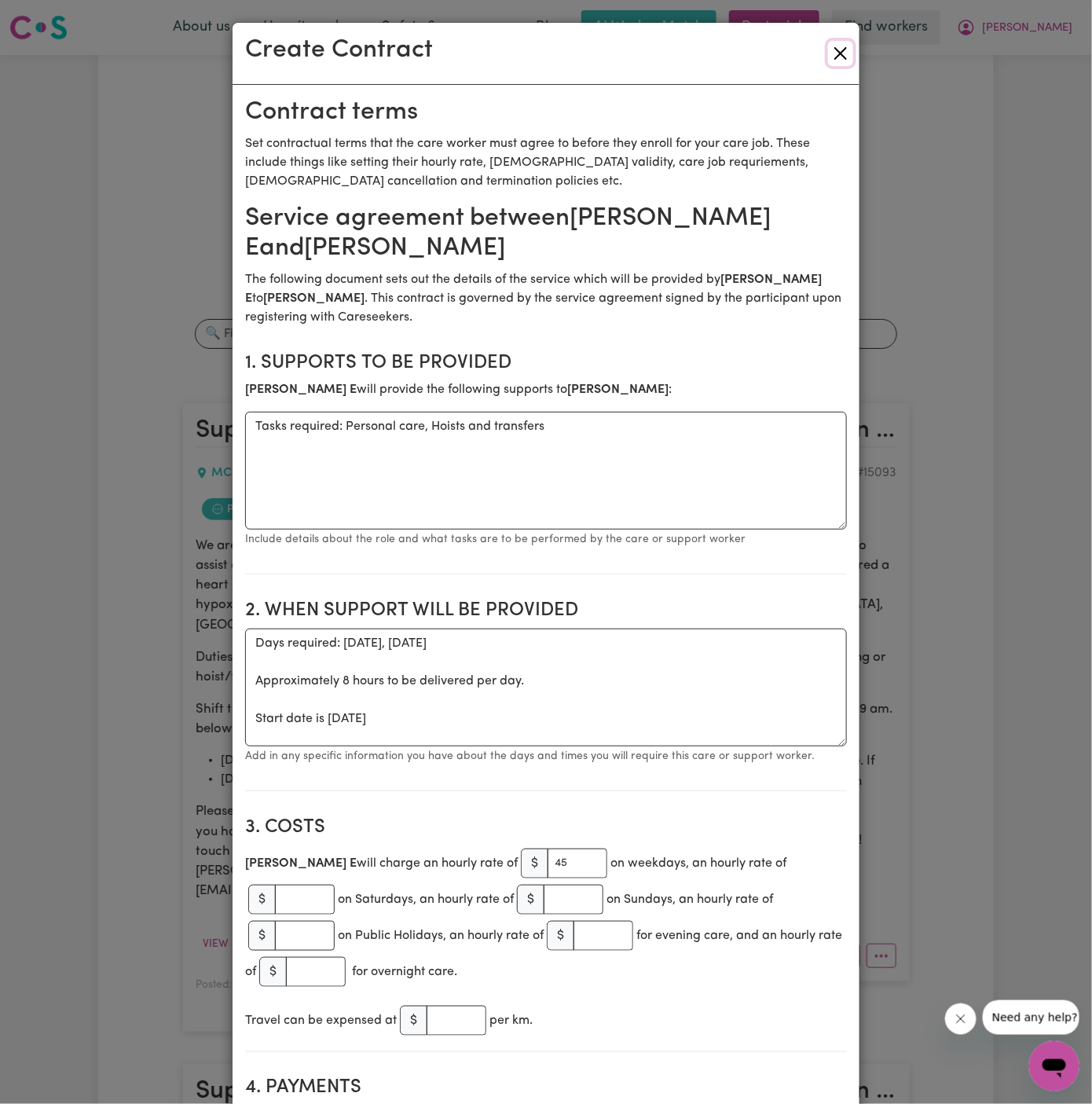
click at [845, 58] on button "Close" at bounding box center [841, 54] width 25 height 25
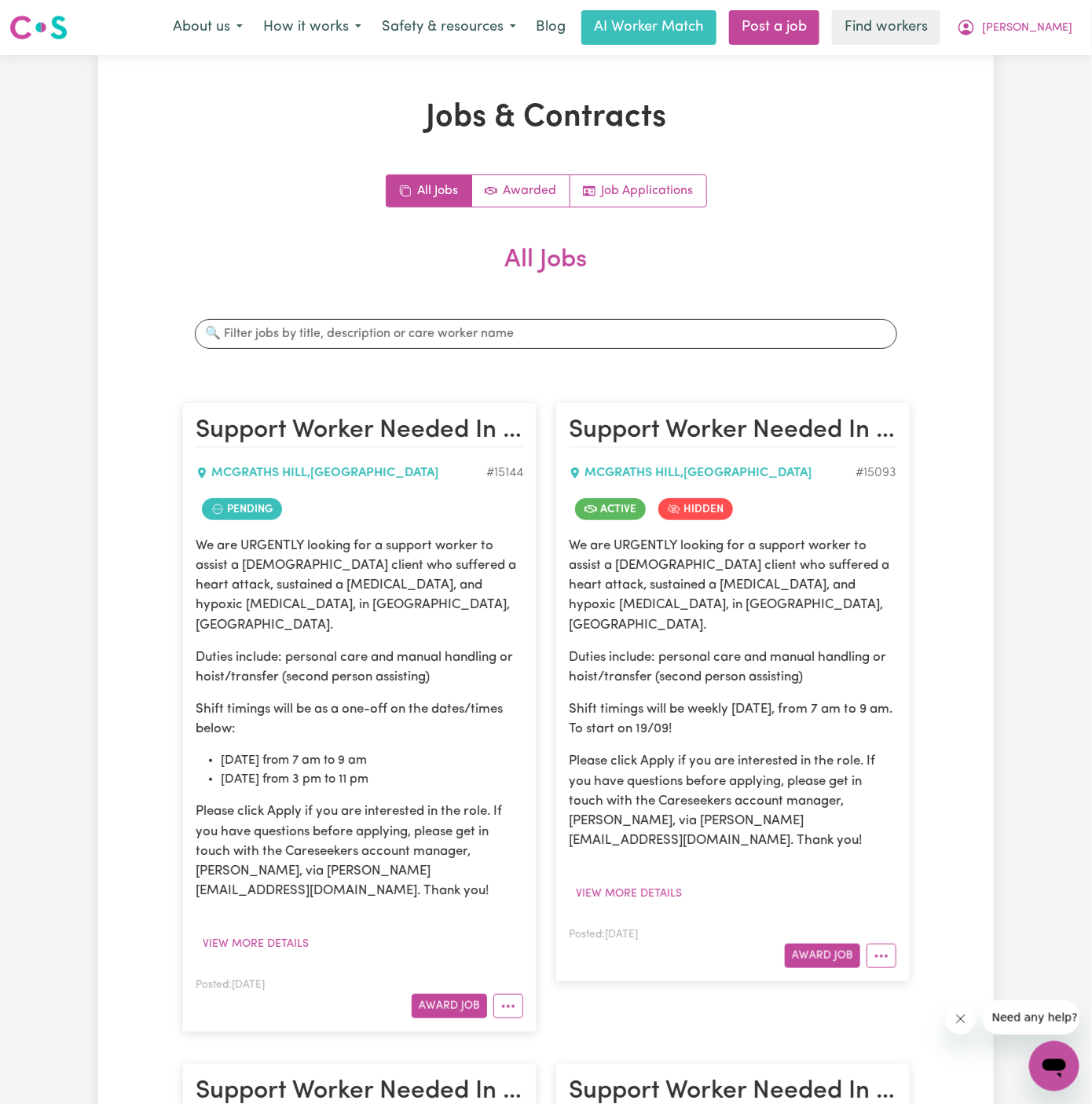
click at [516, 975] on div "Posted: Sep 24, 2025 Award Job" at bounding box center [359, 996] width 328 height 43
click at [513, 999] on icon "More options" at bounding box center [508, 1006] width 16 height 16
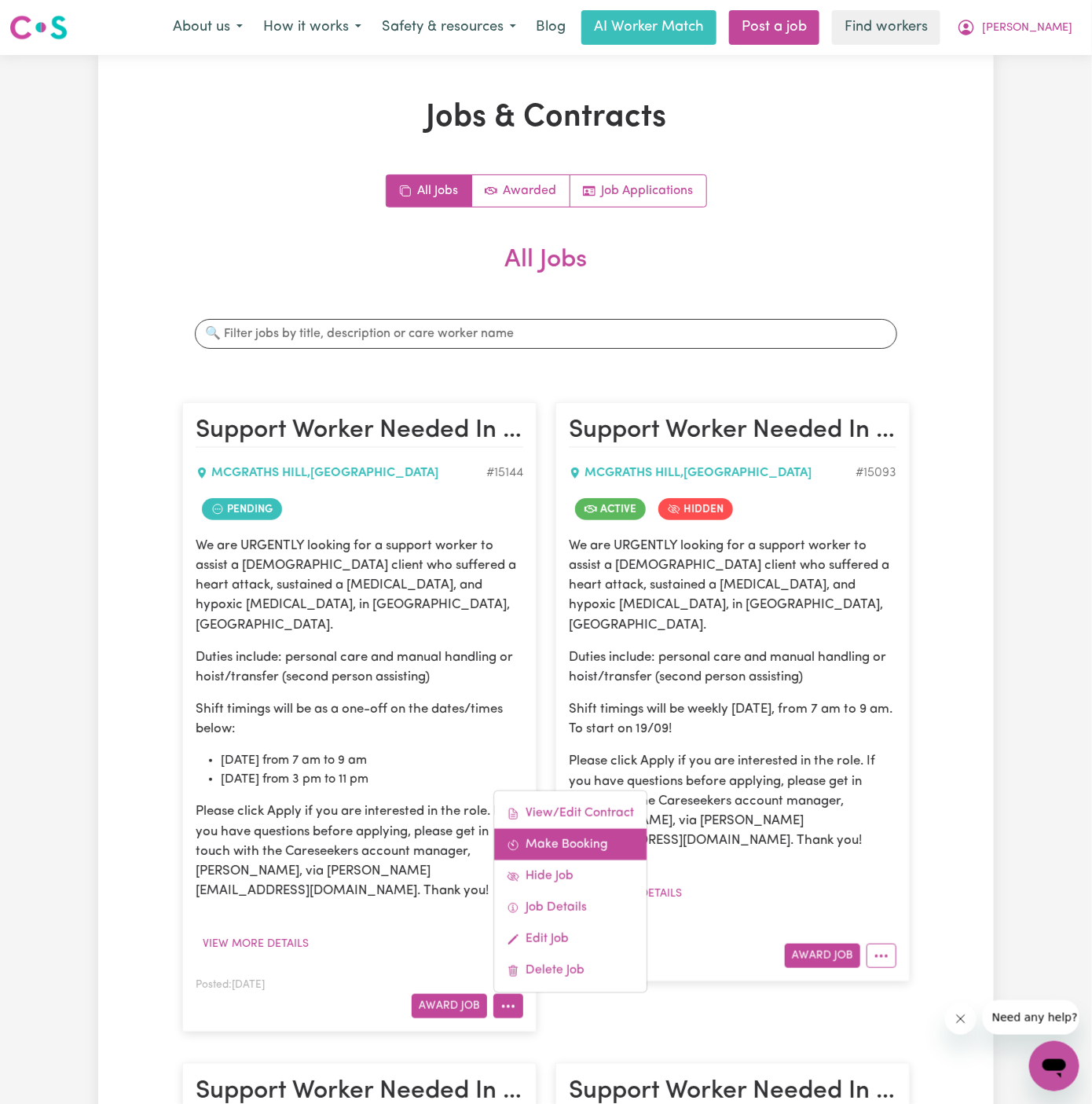
click at [581, 829] on link "Make Booking" at bounding box center [570, 845] width 152 height 32
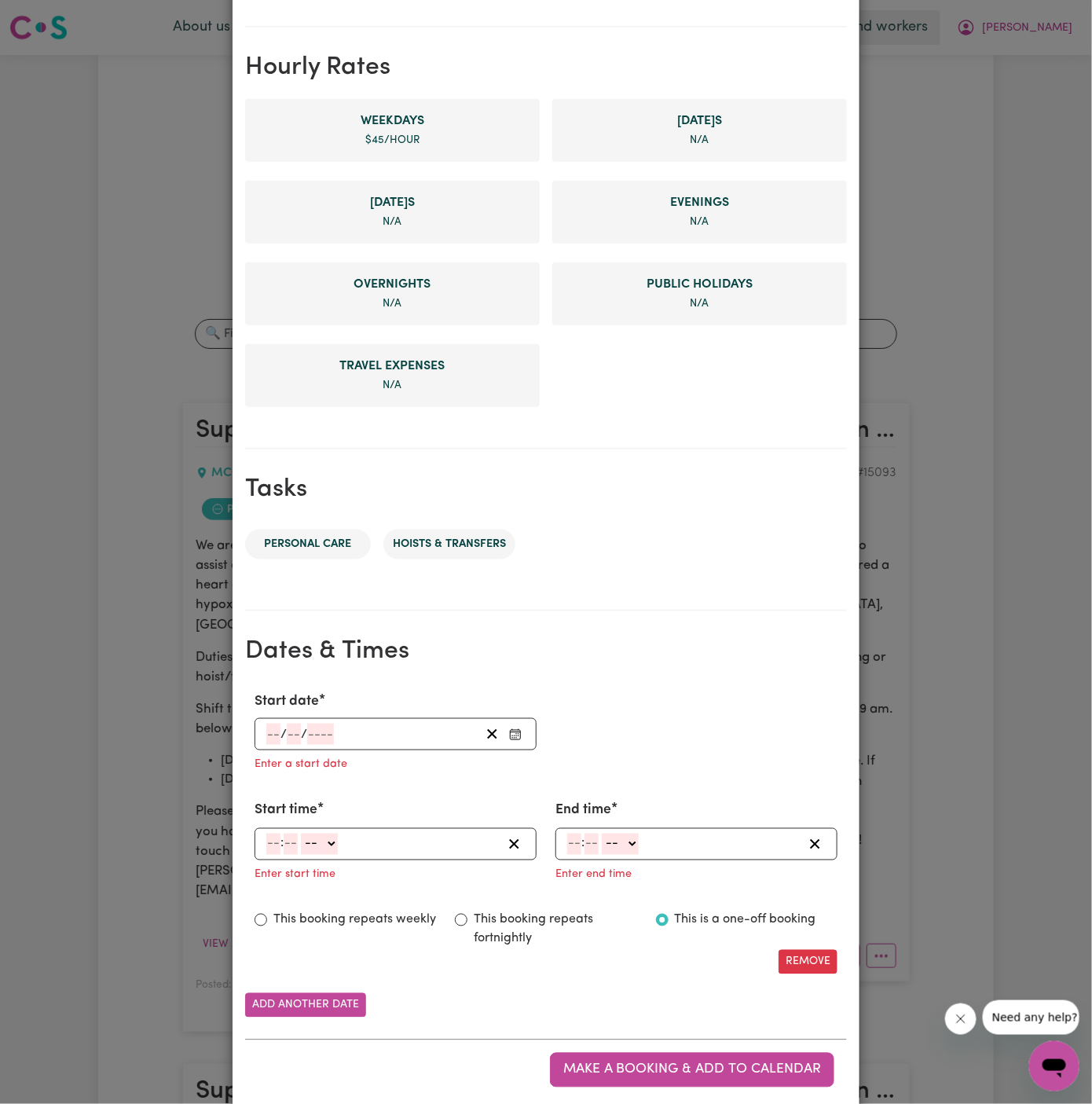
scroll to position [361, 0]
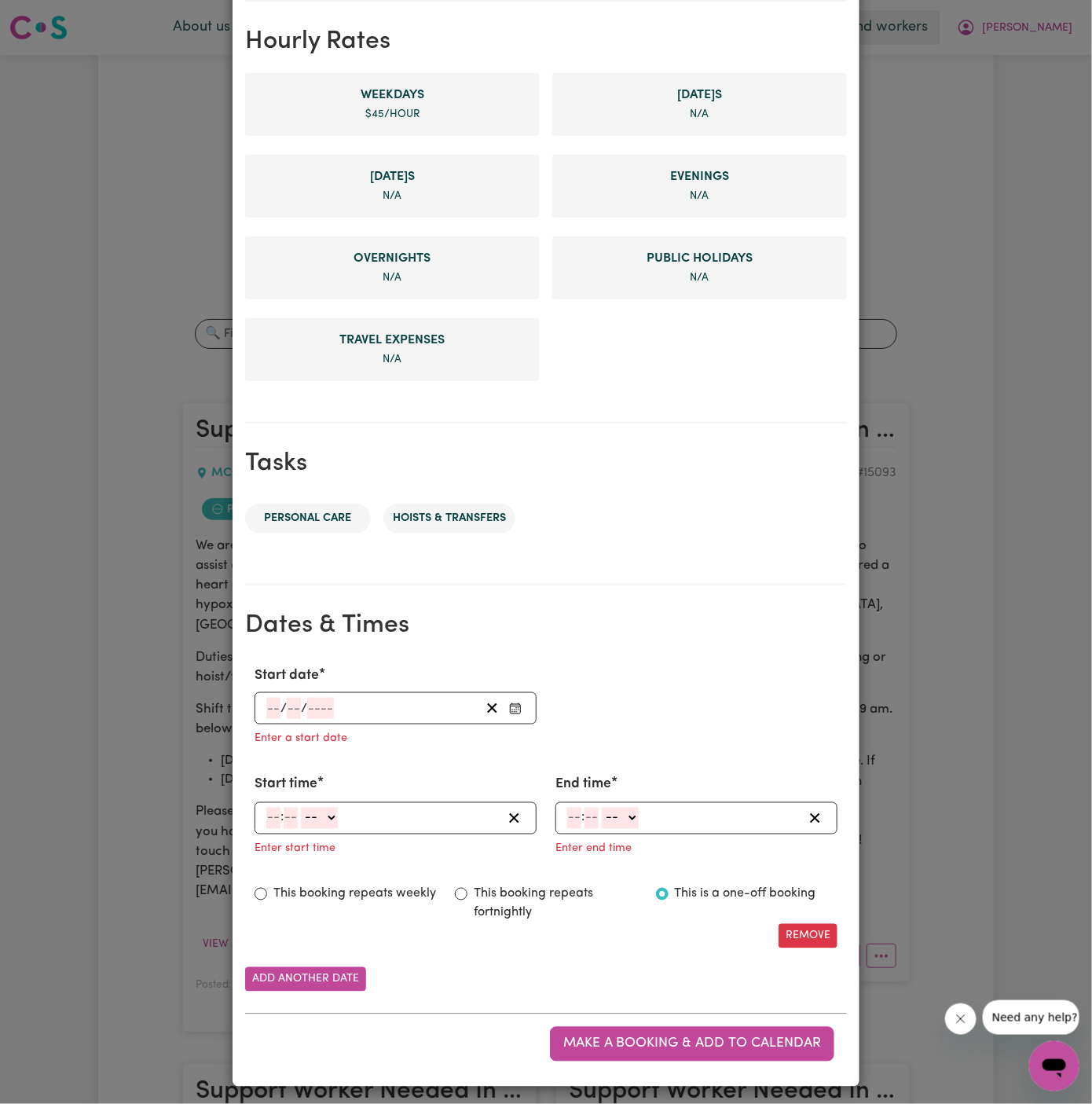
click at [273, 698] on input "number" at bounding box center [274, 708] width 14 height 21
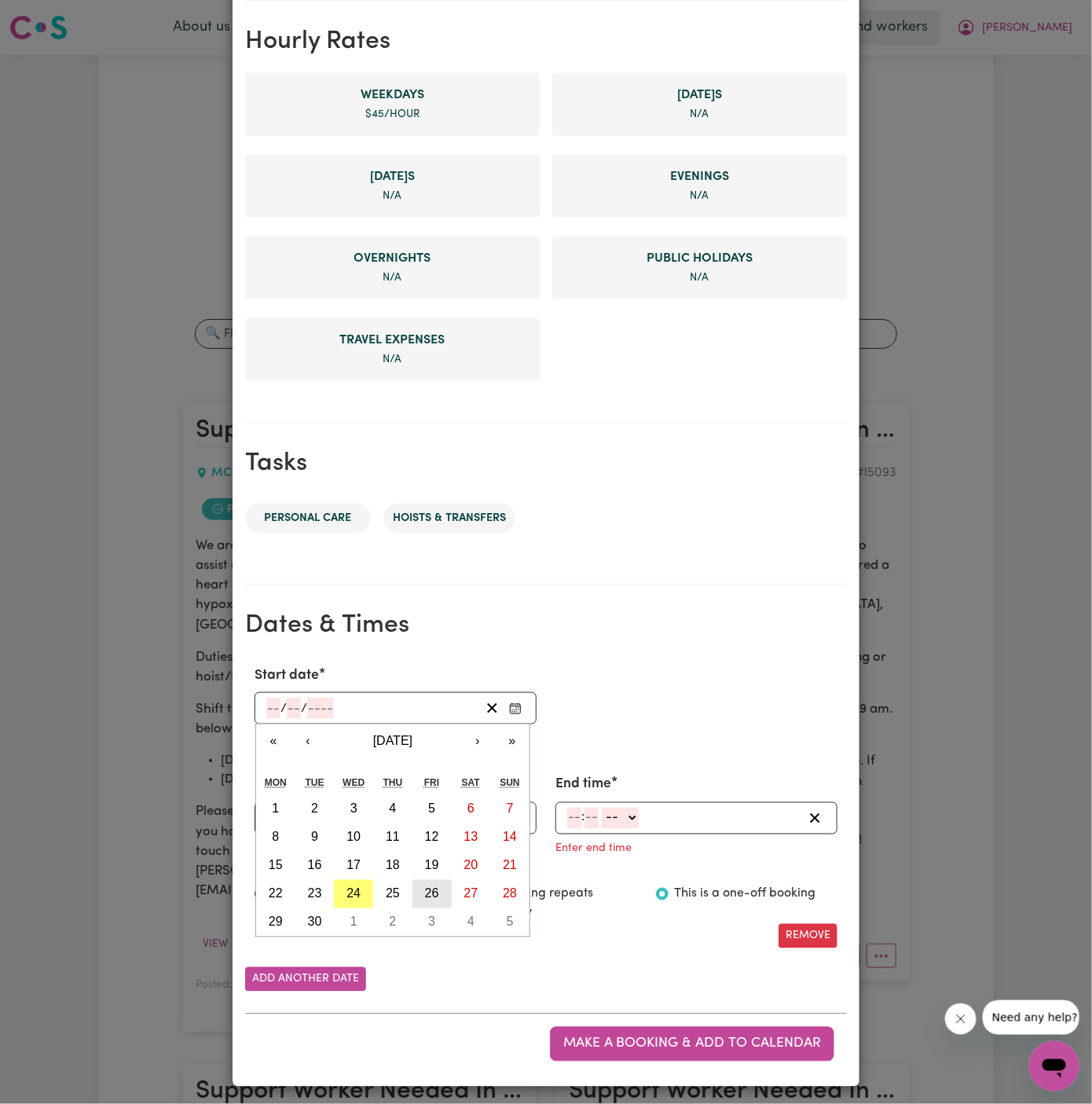
click at [430, 894] on abbr "26" at bounding box center [432, 893] width 14 height 13
type input "[DATE]"
type input "26"
type input "9"
type input "2025"
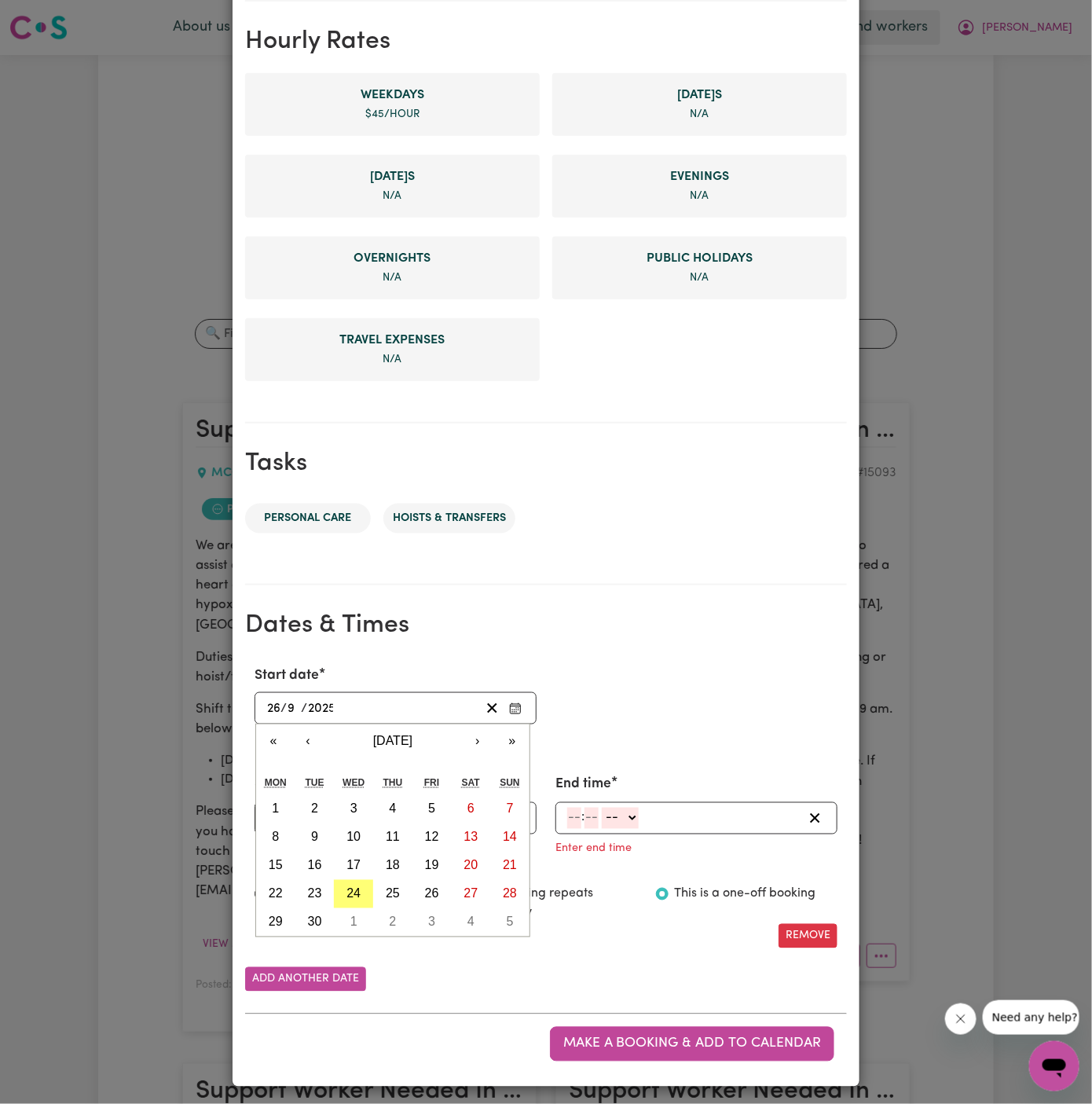
scroll to position [330, 0]
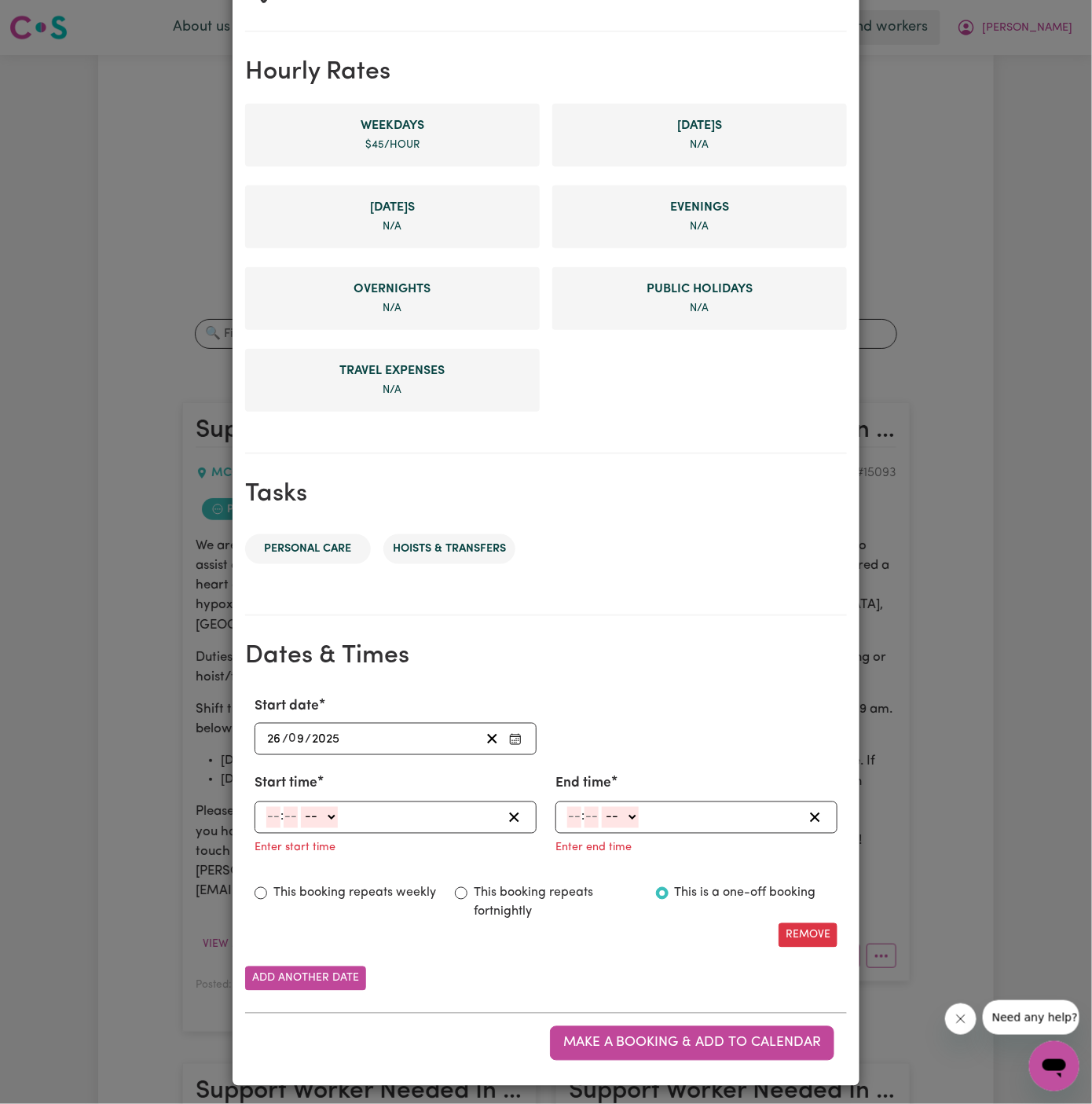
click at [277, 808] on input "number" at bounding box center [274, 817] width 14 height 21
type input "7"
type input "00"
click at [327, 807] on select "-- AM PM" at bounding box center [316, 817] width 37 height 21
select select "am"
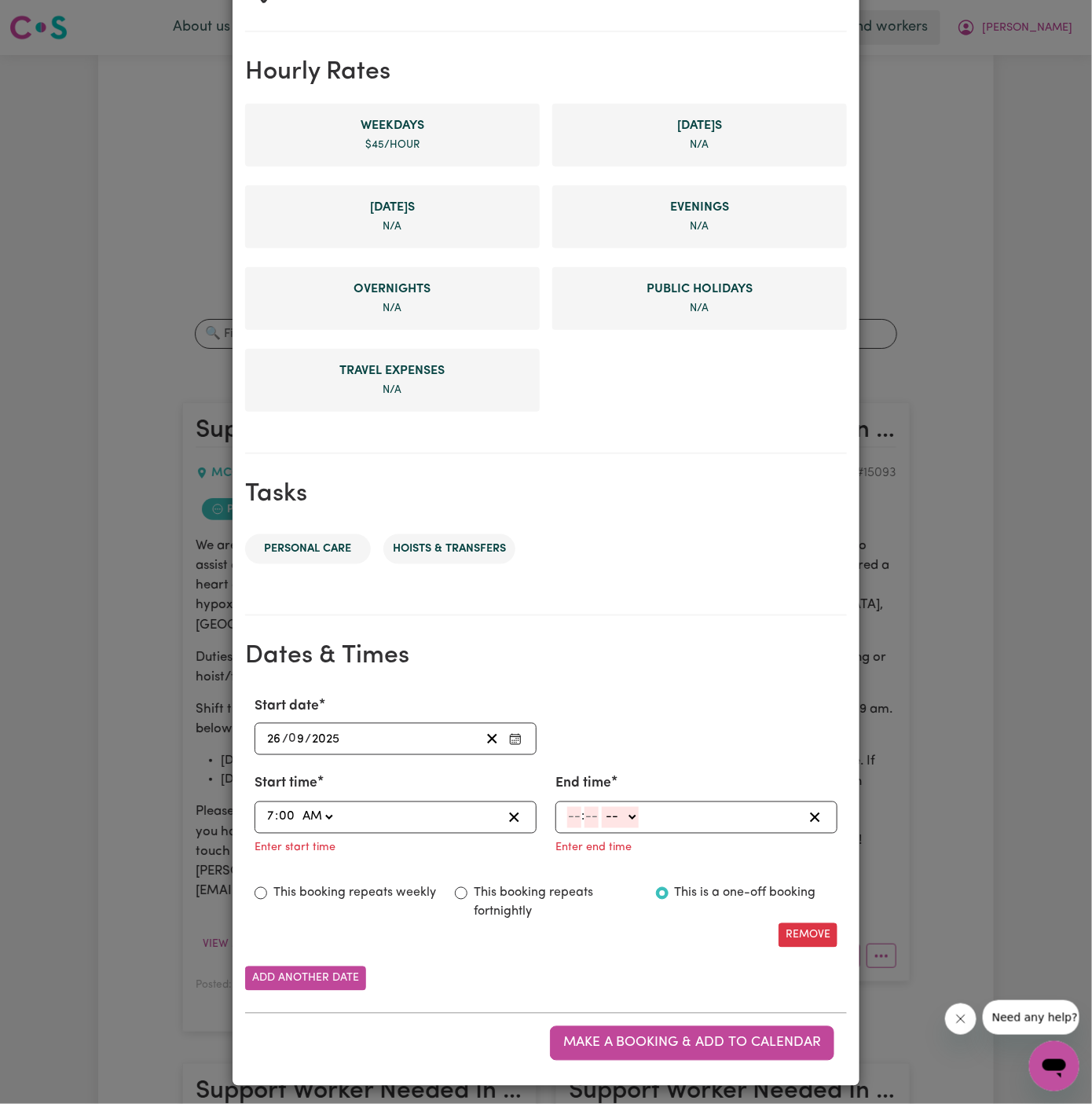
click at [298, 807] on select "-- AM PM" at bounding box center [316, 817] width 37 height 21
type input "07:00"
type input "0"
click at [568, 815] on input "number" at bounding box center [574, 817] width 14 height 21
type input "9"
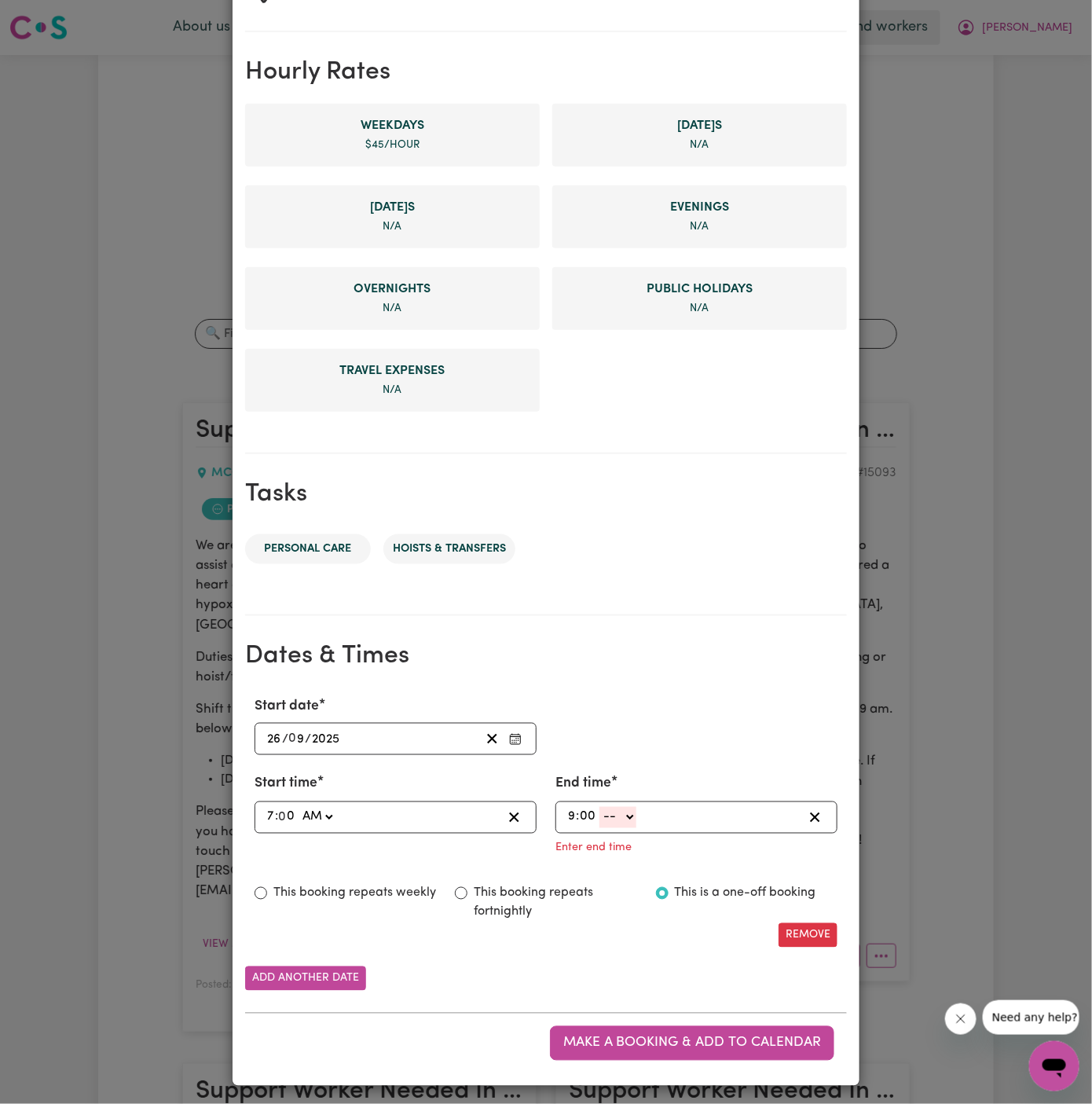
type input "00"
click at [621, 815] on select "-- AM PM" at bounding box center [618, 817] width 37 height 21
select select "am"
click at [600, 828] on select "-- AM PM" at bounding box center [618, 817] width 37 height 21
type input "09:00"
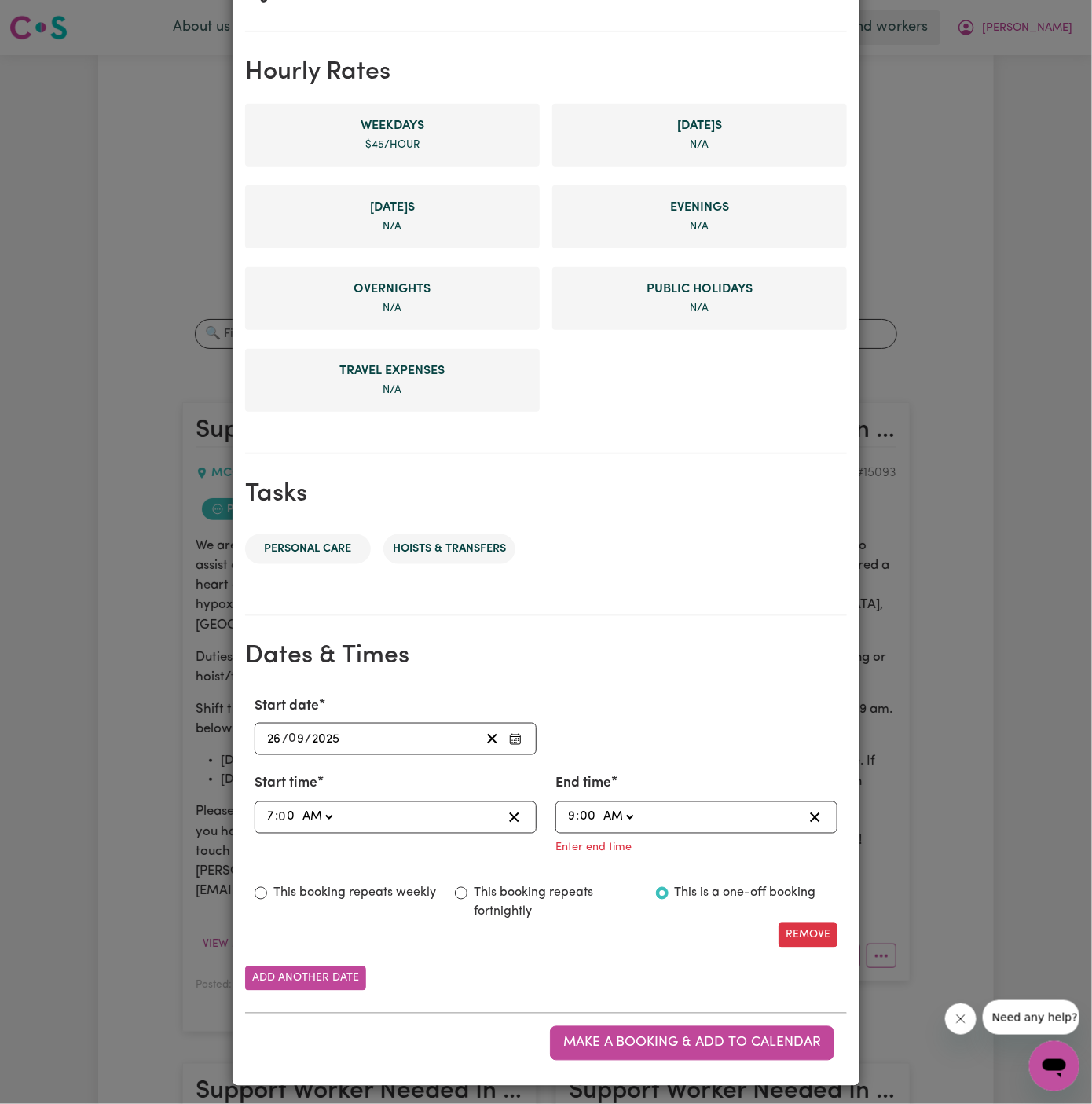
type input "0"
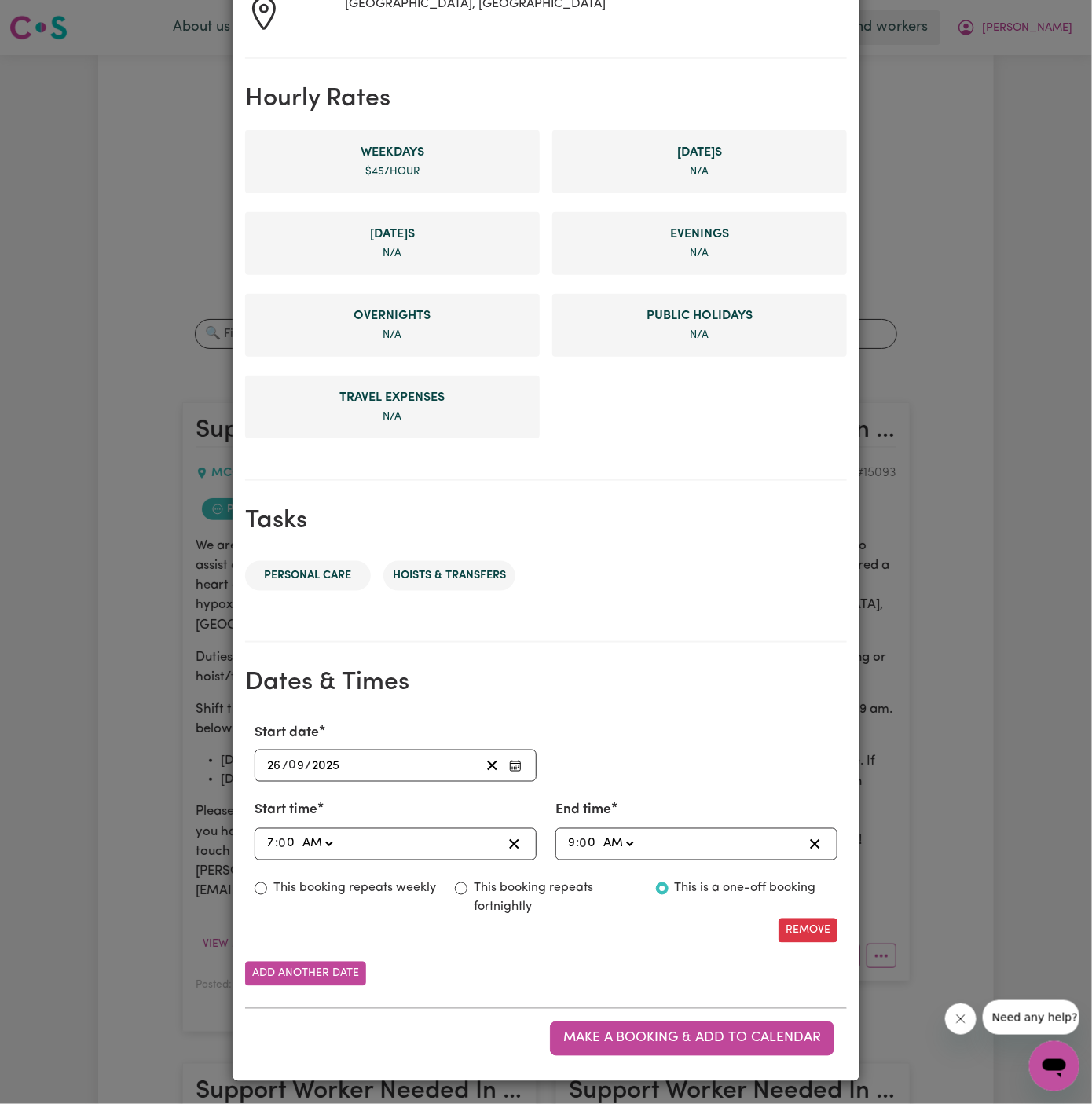
scroll to position [297, 0]
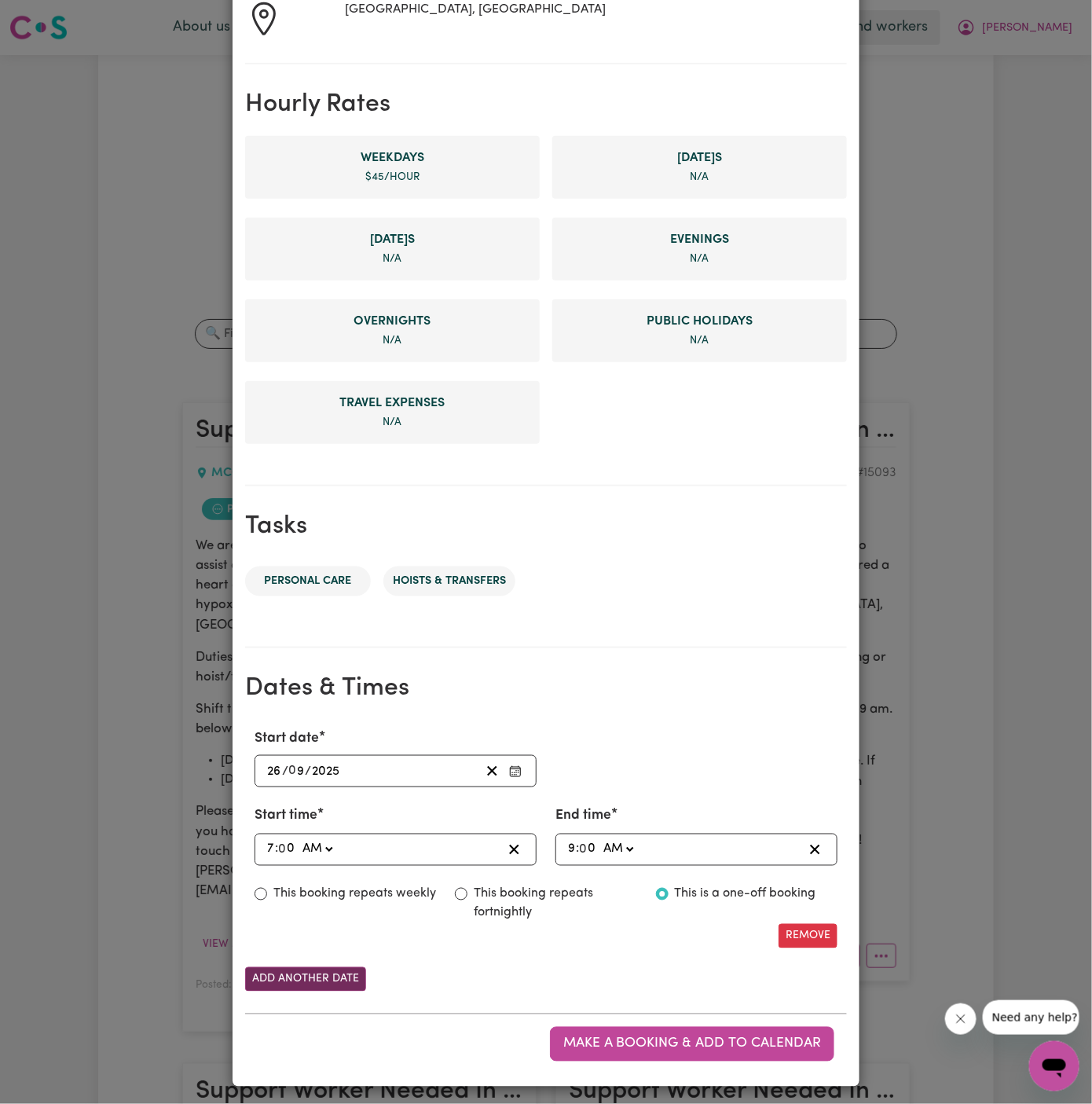
click at [351, 972] on button "Add another date" at bounding box center [305, 979] width 121 height 25
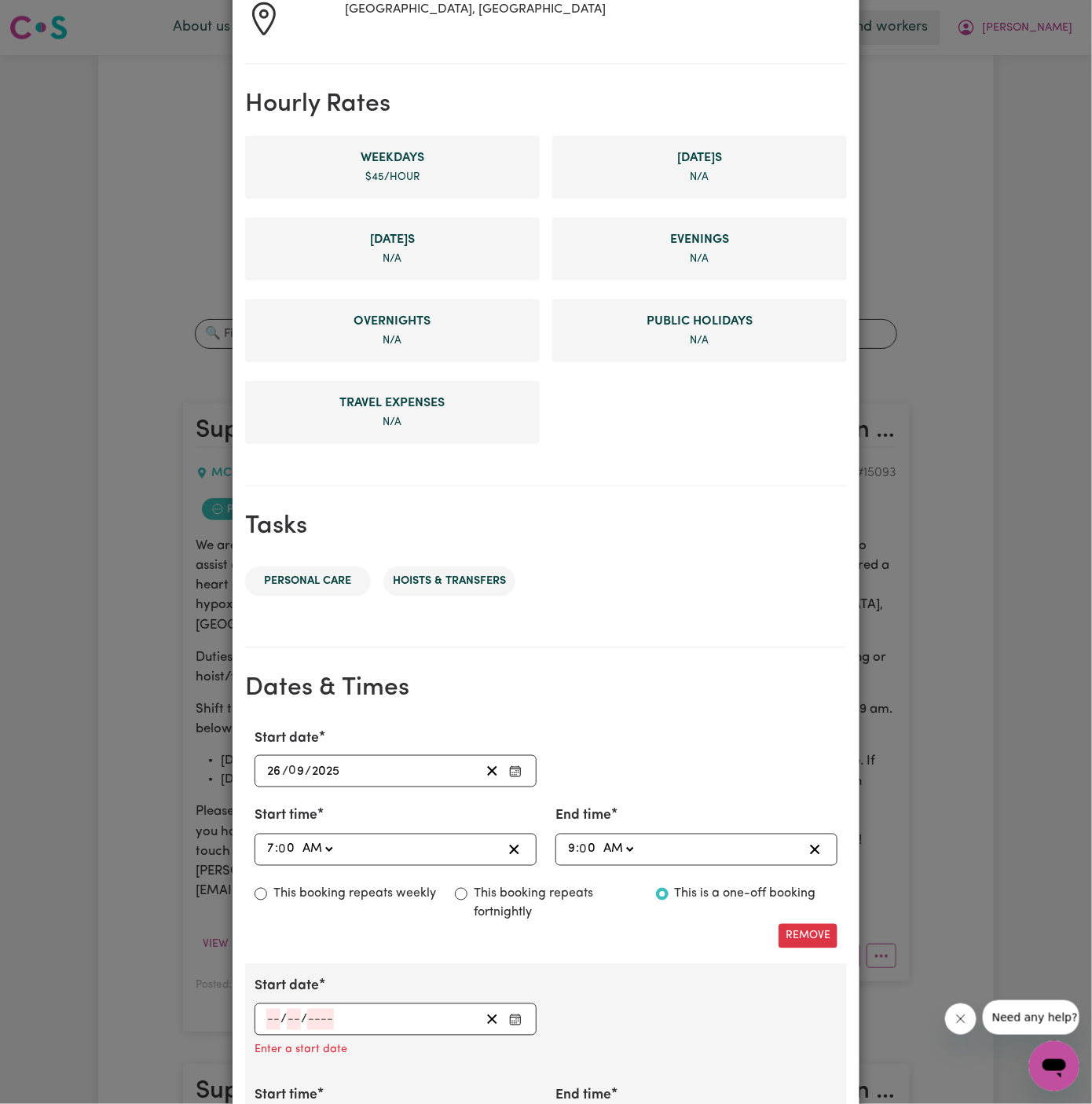
click at [270, 1012] on input "number" at bounding box center [274, 1019] width 14 height 21
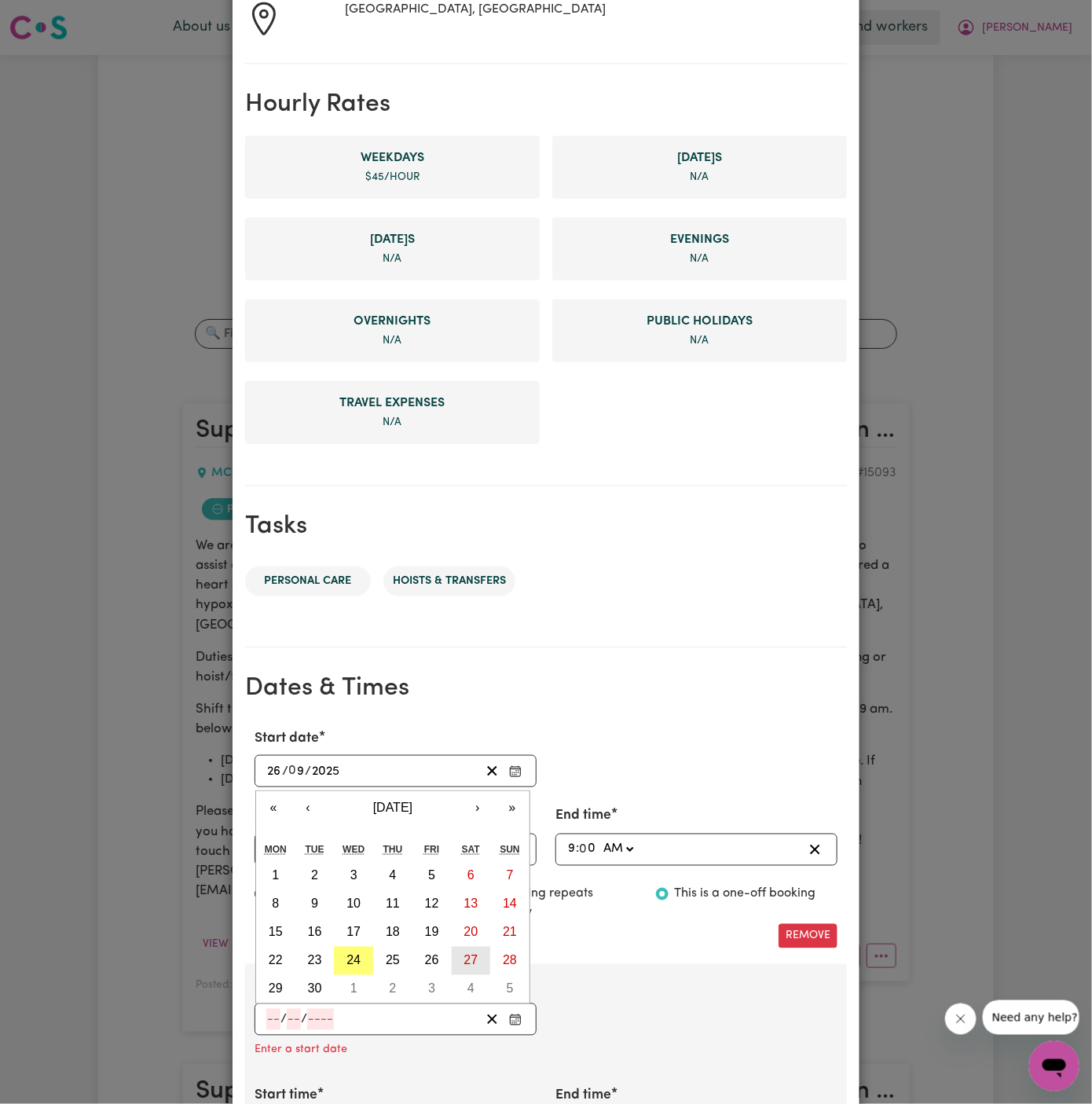
click at [473, 960] on abbr "27" at bounding box center [470, 960] width 14 height 13
type input "2025-09-27"
type input "27"
type input "9"
type input "2025"
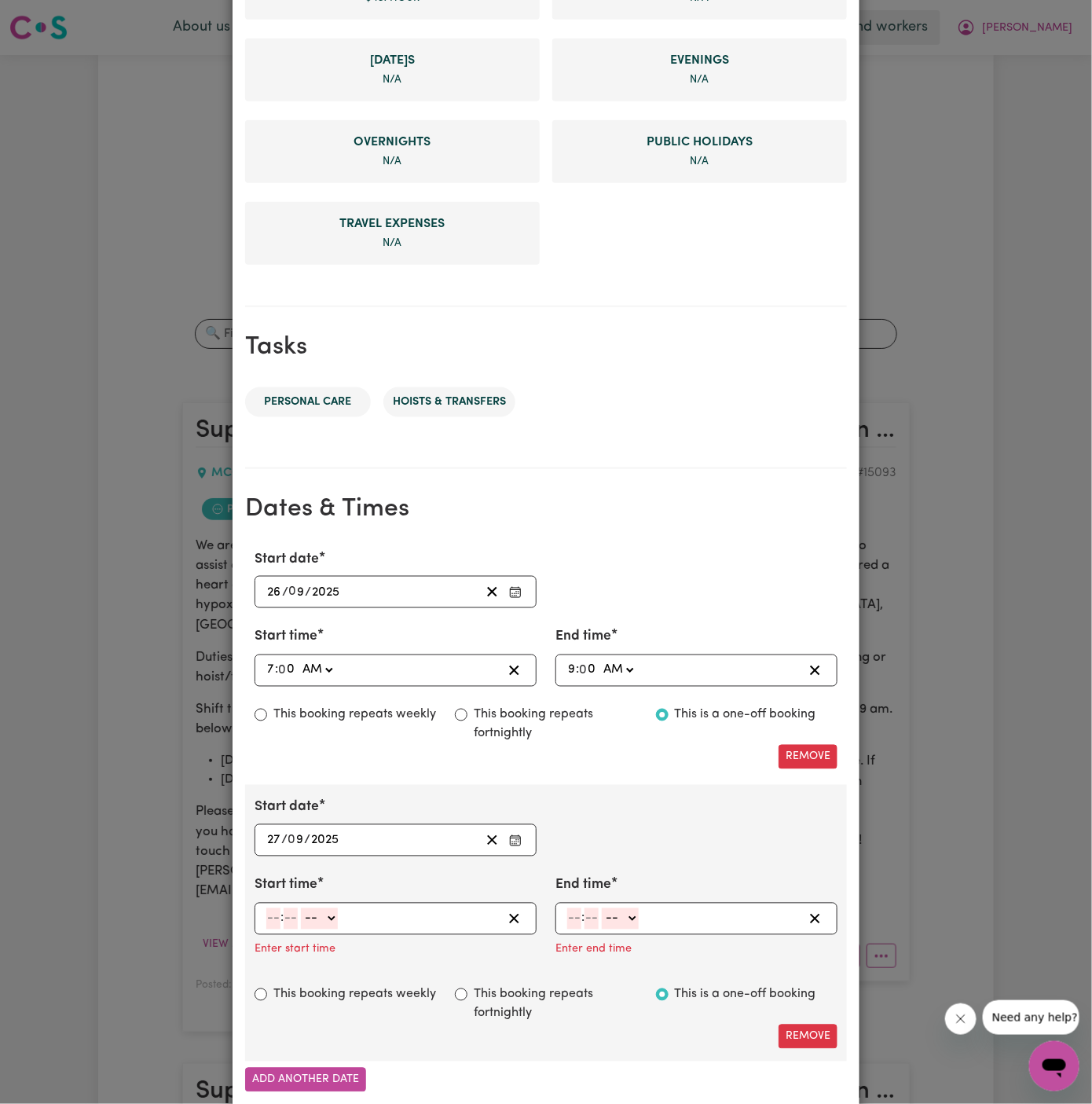
scroll to position [504, 0]
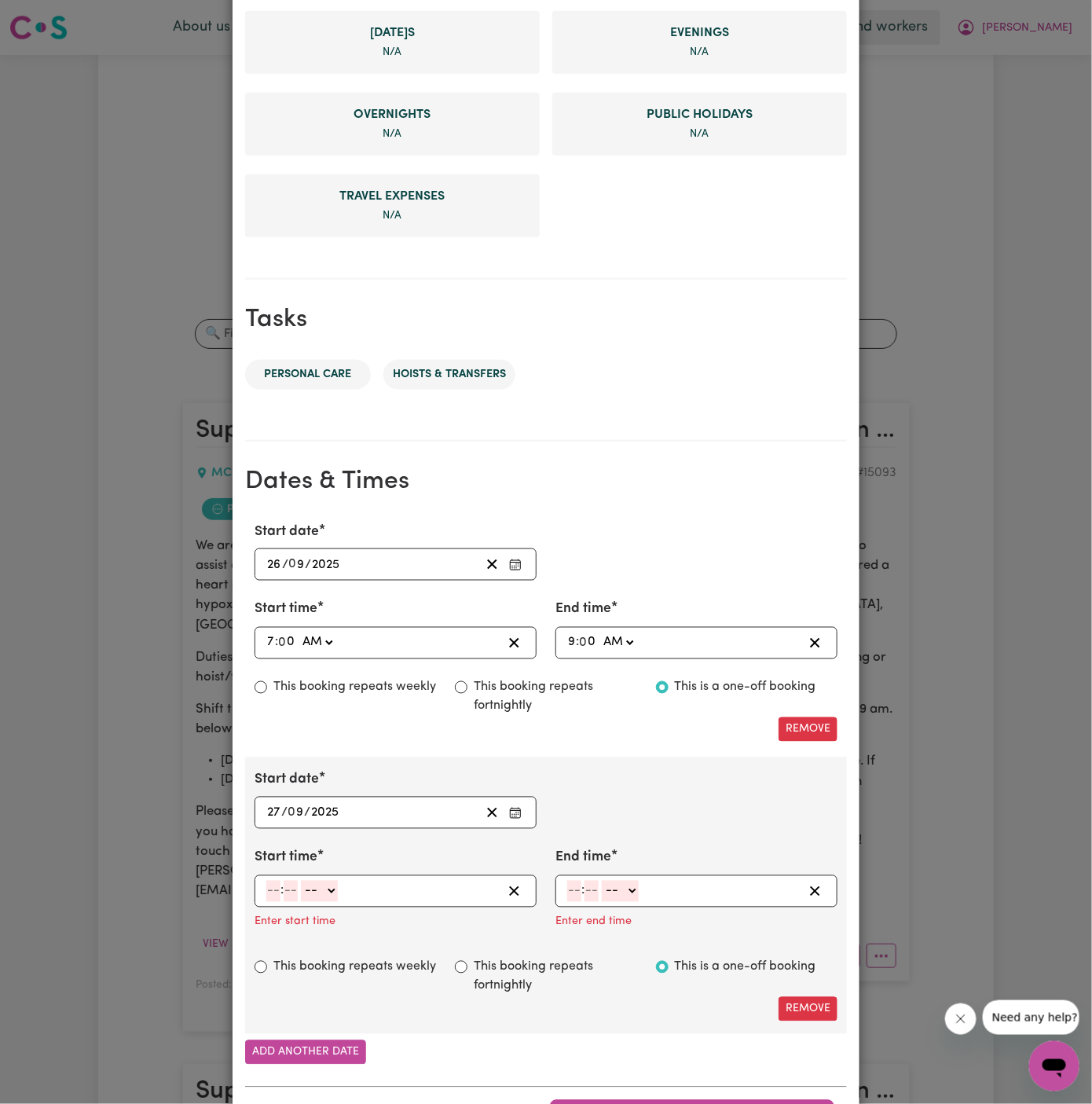
click at [273, 880] on input "number" at bounding box center [274, 891] width 14 height 21
type input "3"
type input "00"
click at [321, 888] on select "-- AM PM" at bounding box center [316, 891] width 37 height 21
select select "pm"
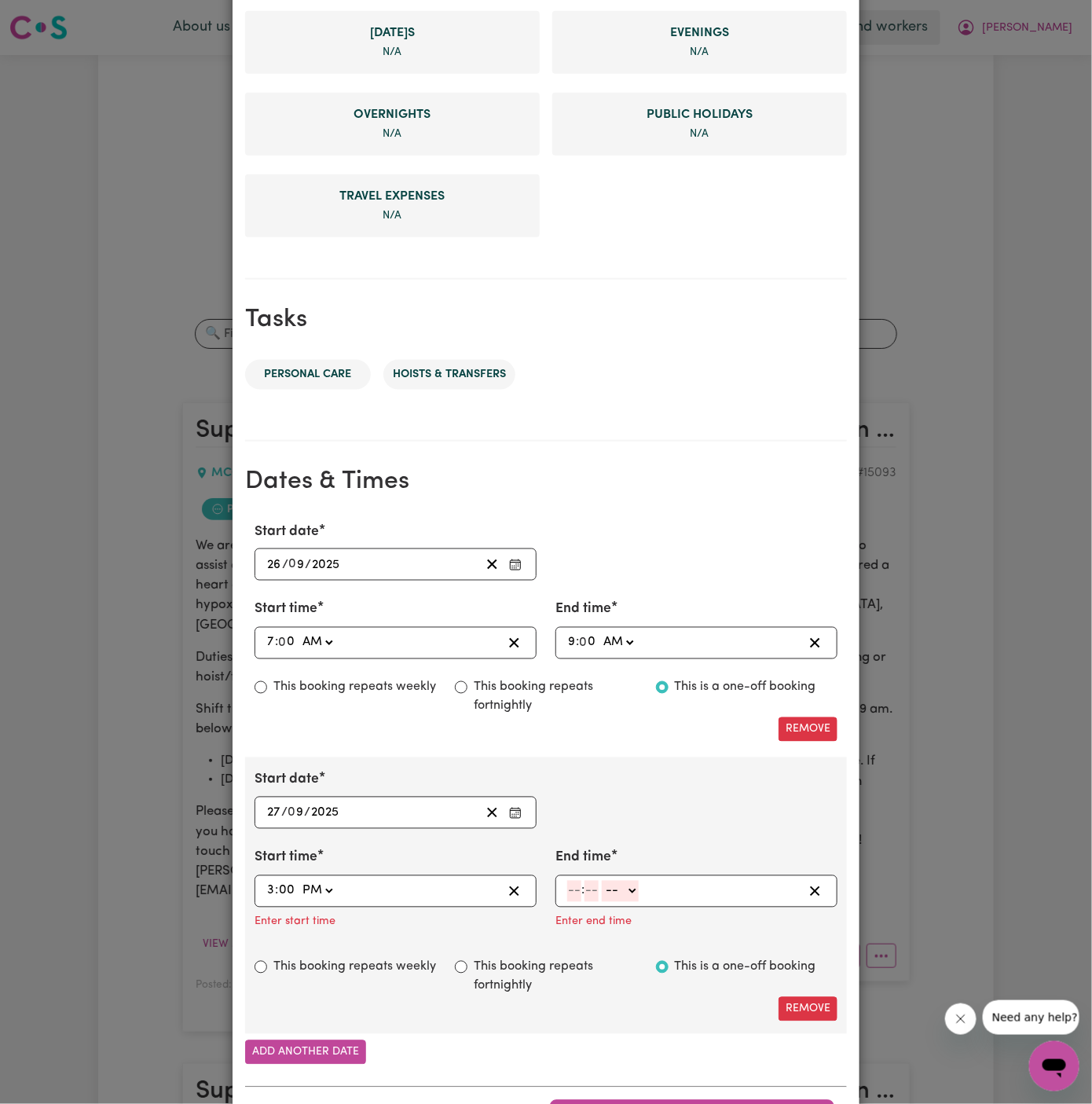
click at [298, 880] on select "-- AM PM" at bounding box center [316, 891] width 37 height 21
type input "15:00"
type input "0"
click at [574, 886] on input "number" at bounding box center [574, 891] width 14 height 21
type input "11"
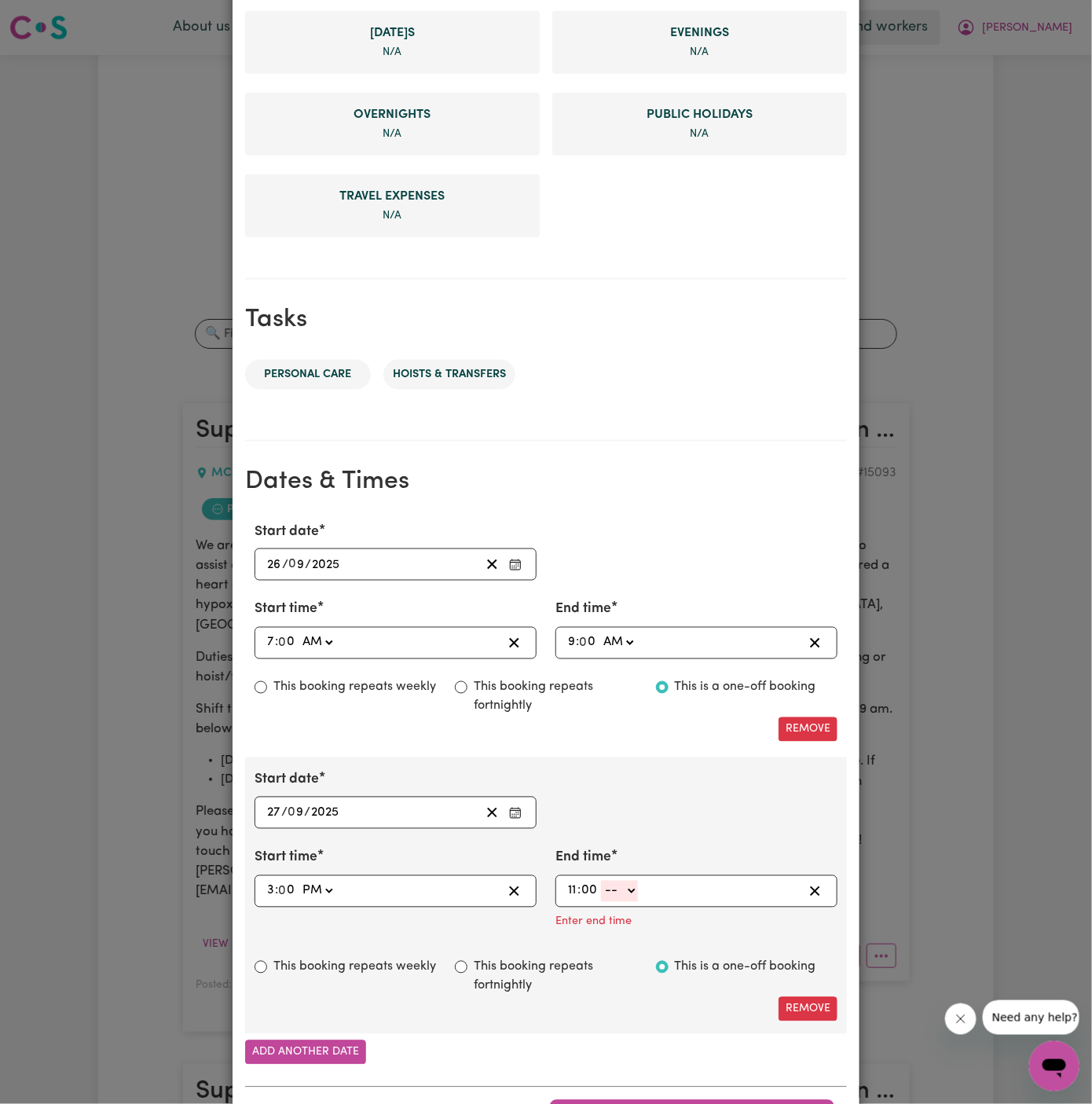
type input "00"
click at [628, 887] on select "-- AM PM" at bounding box center [619, 891] width 37 height 21
select select "pm"
click at [601, 880] on select "-- AM PM" at bounding box center [619, 891] width 37 height 21
type input "23:00"
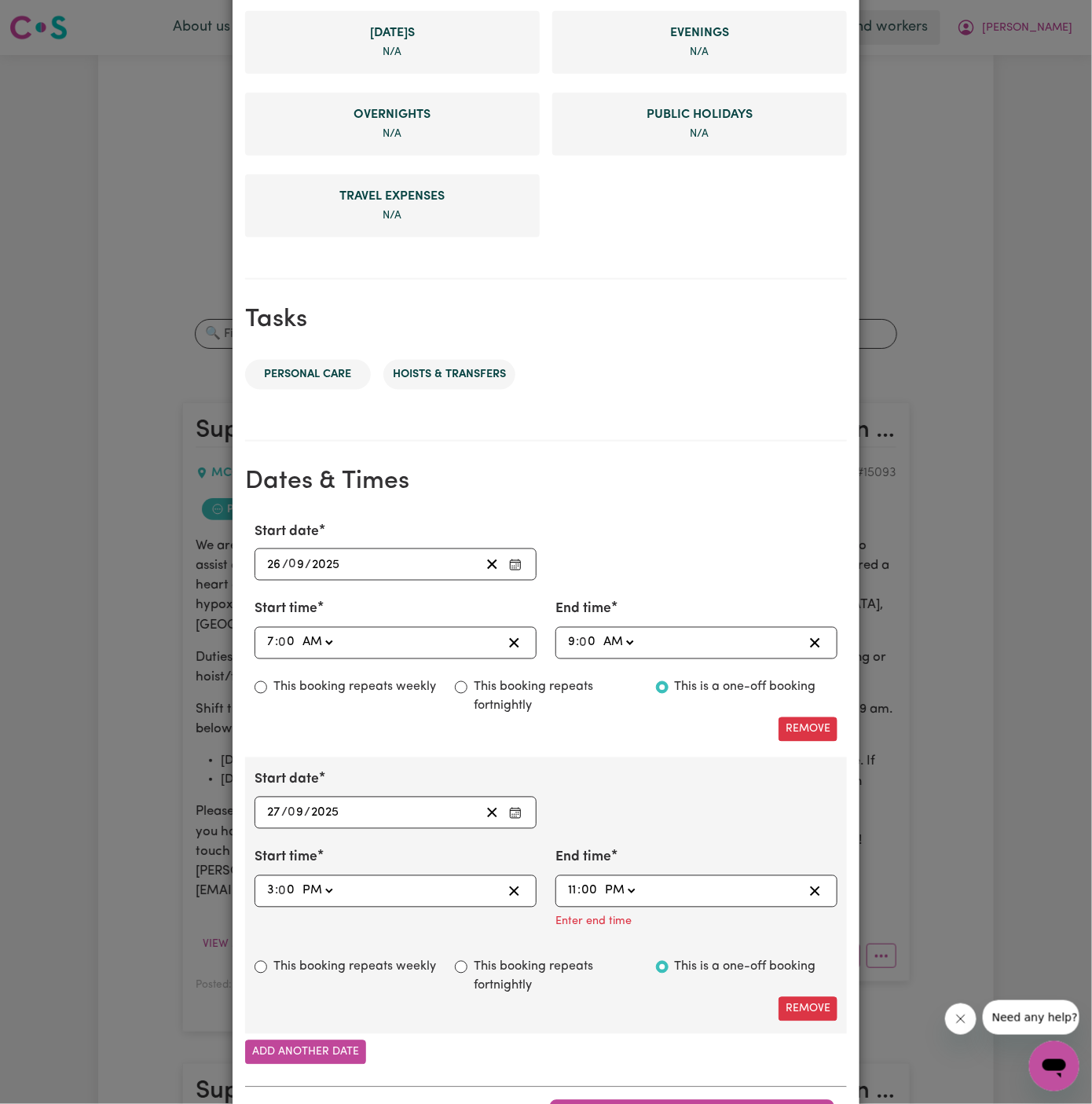
type input "0"
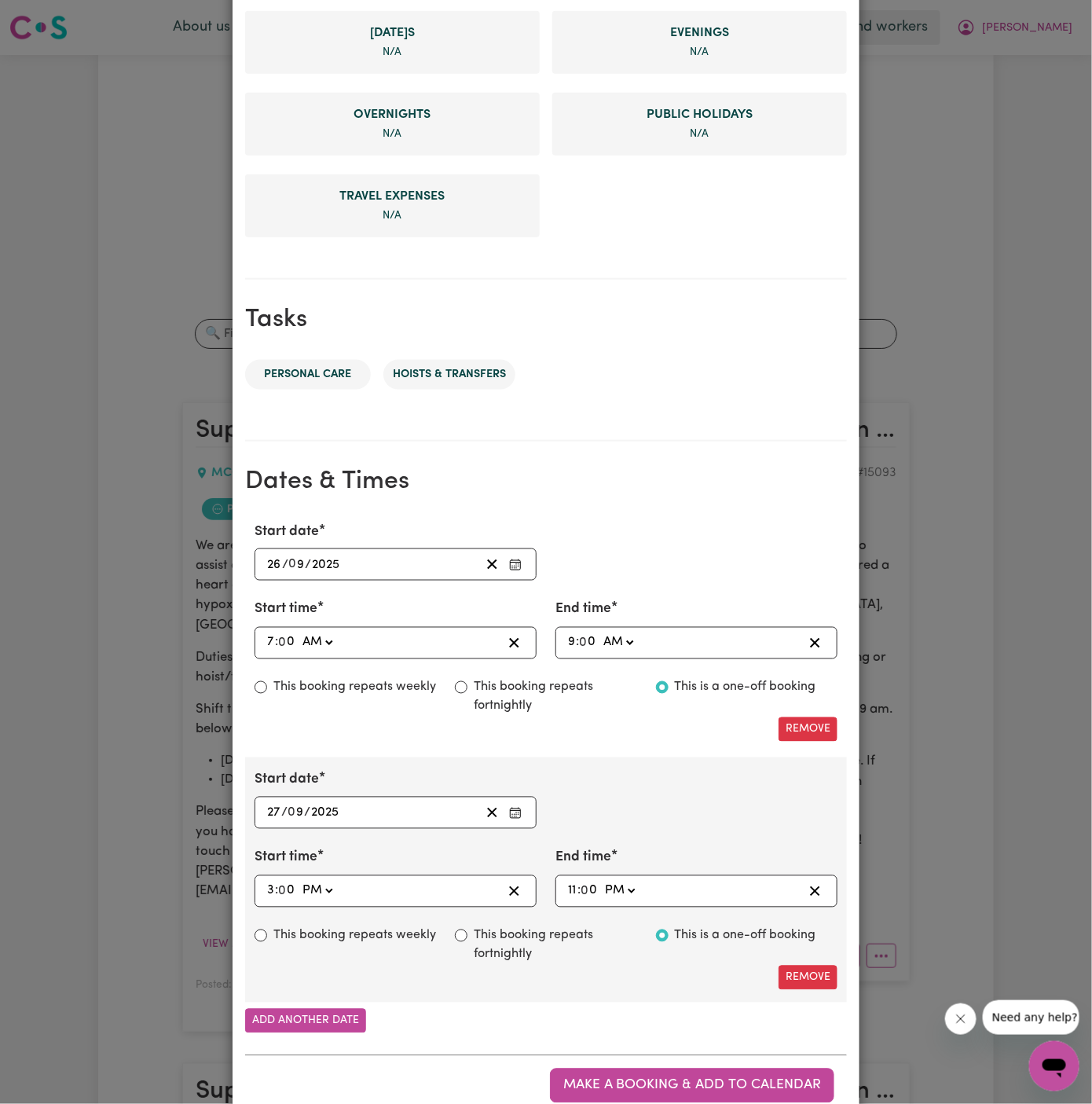
scroll to position [544, 0]
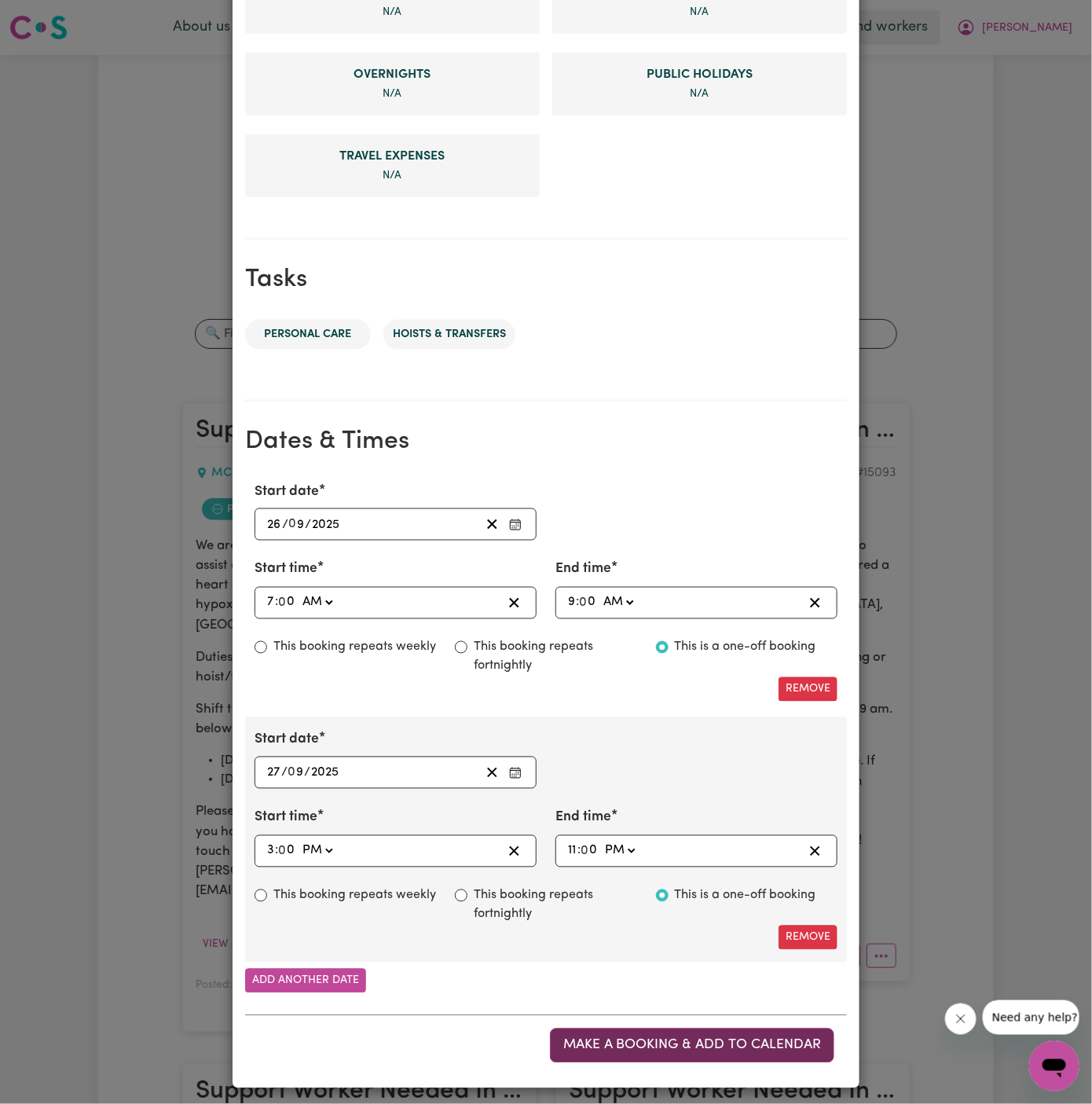
click at [675, 1043] on span "Make a booking & add to calendar" at bounding box center [692, 1045] width 258 height 13
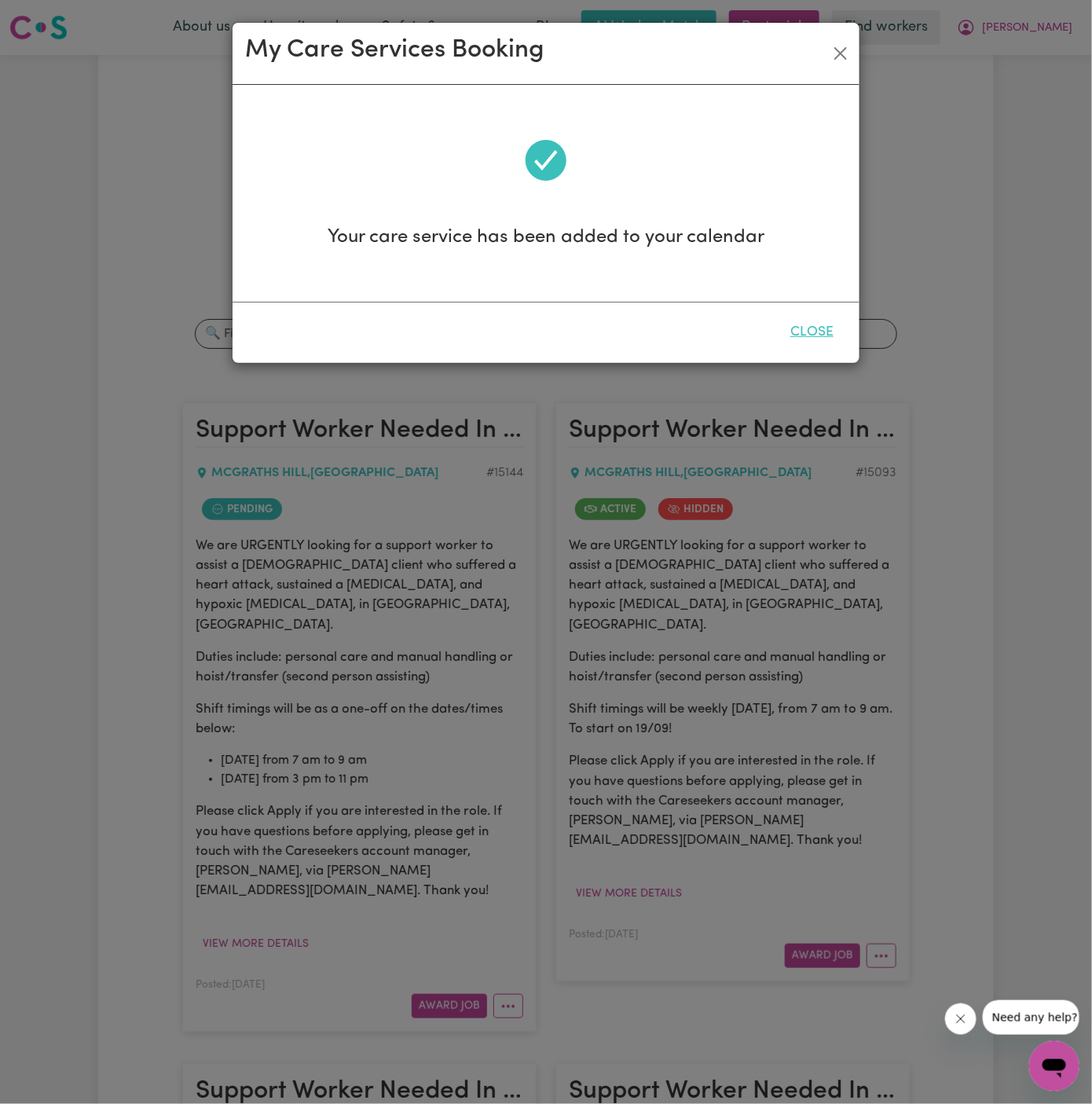
click at [826, 323] on button "Close" at bounding box center [812, 332] width 70 height 35
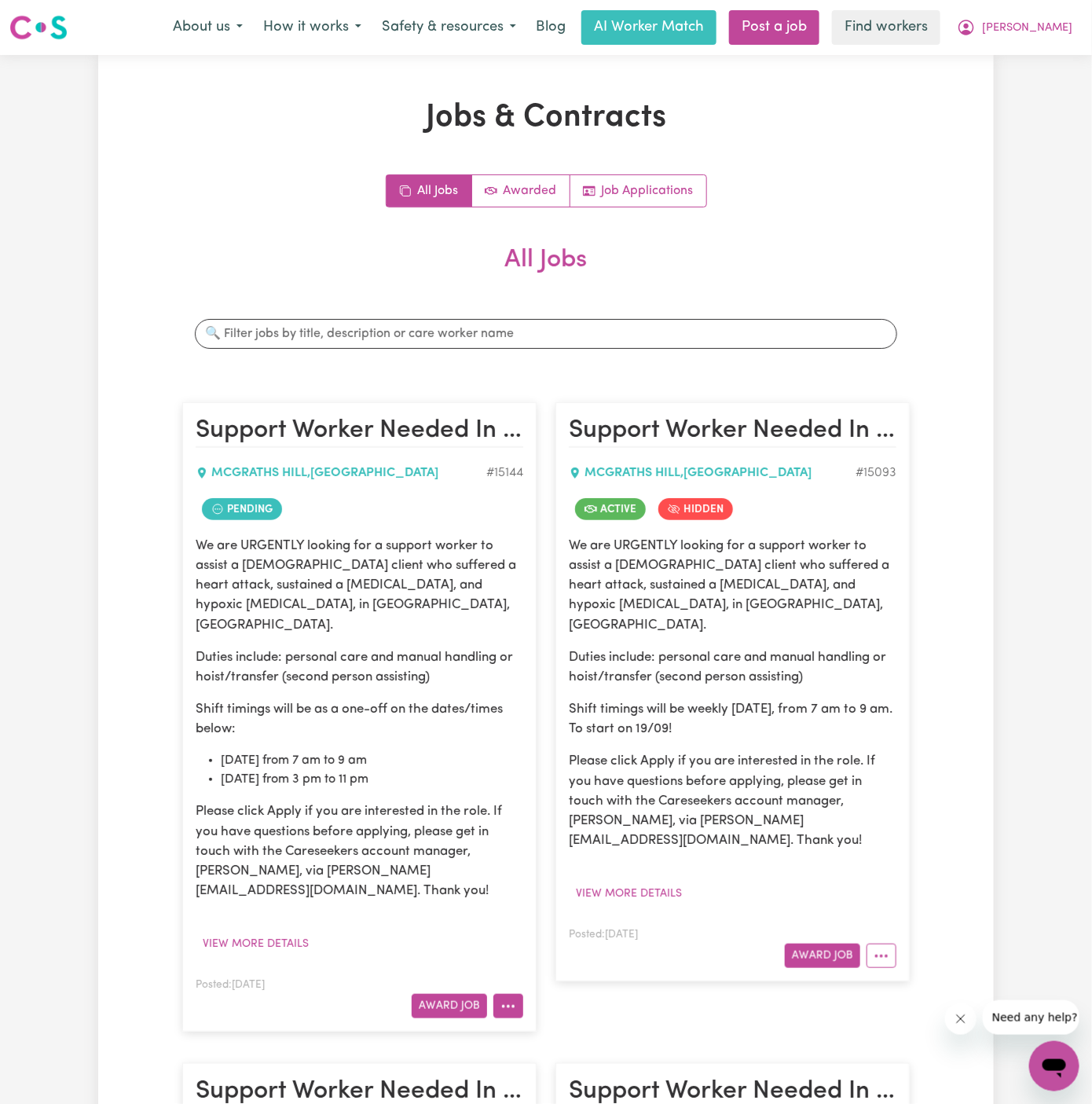
click at [514, 994] on button "More options" at bounding box center [508, 1006] width 30 height 25
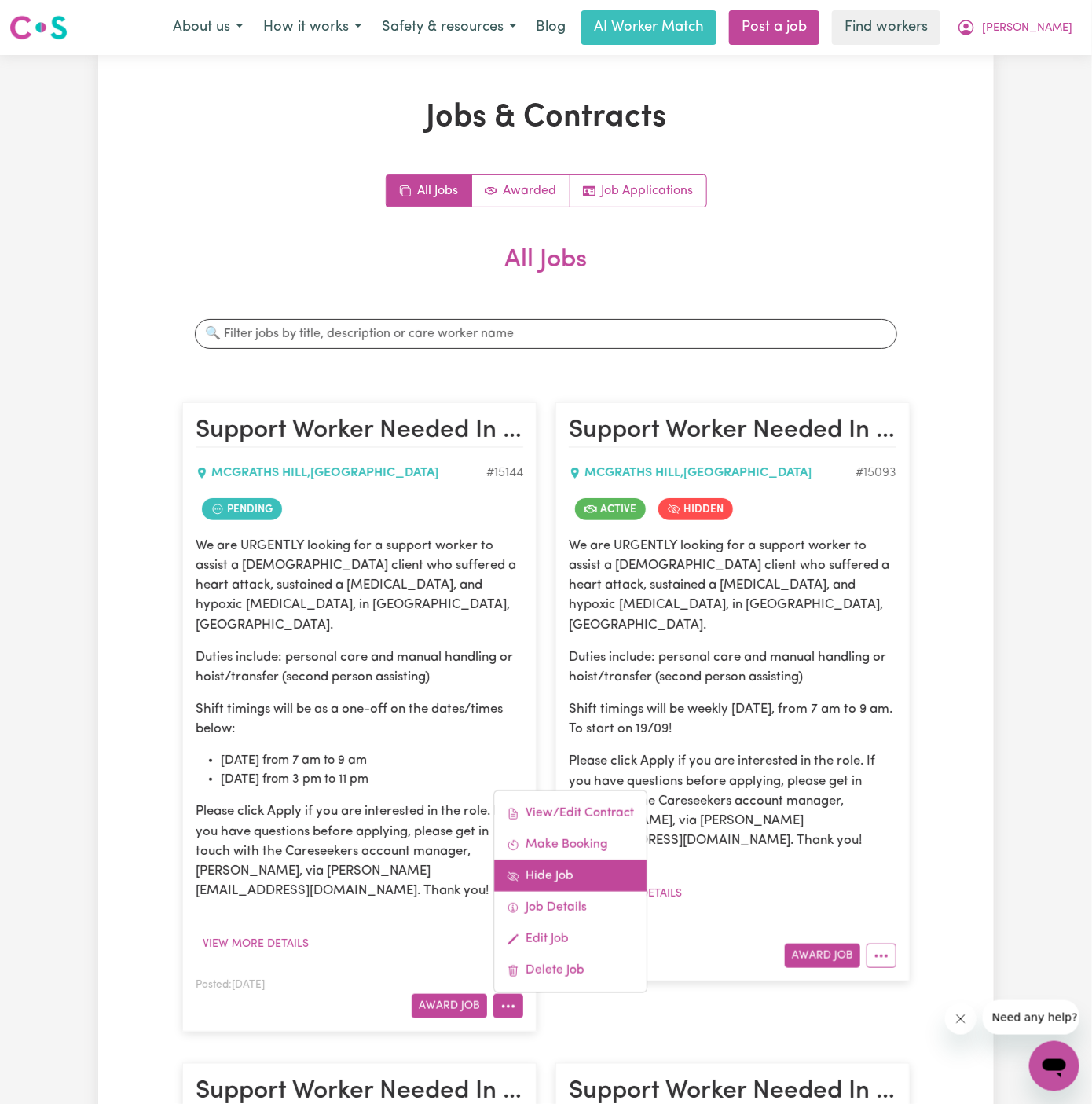
click at [561, 861] on link "Hide Job" at bounding box center [570, 876] width 152 height 32
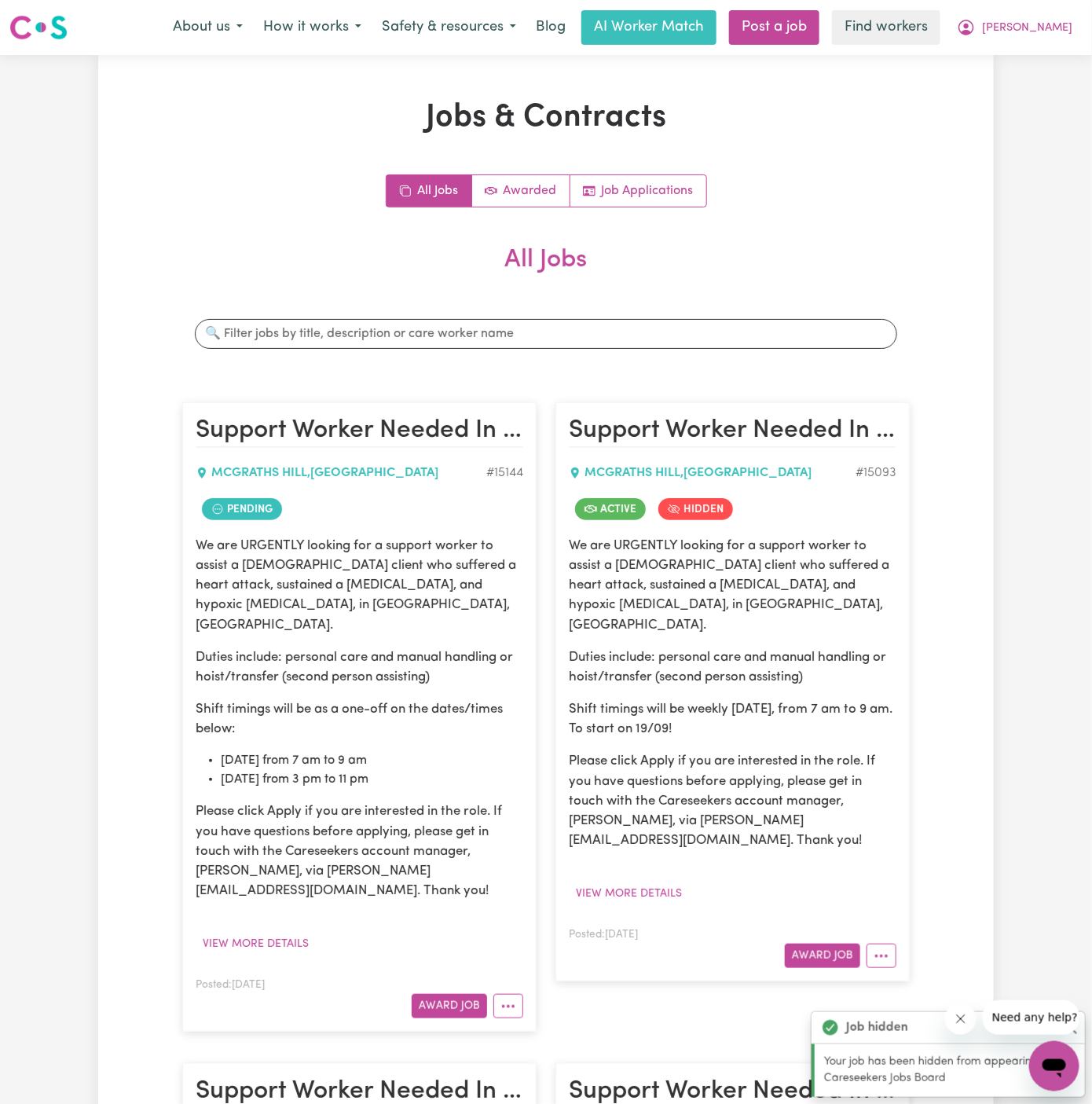
click at [385, 565] on p "We are URGENTLY looking for a support worker to assist a [DEMOGRAPHIC_DATA] cli…" at bounding box center [359, 585] width 328 height 99
click at [511, 994] on button "More options" at bounding box center [508, 1006] width 30 height 25
click at [605, 797] on link "View/Edit Contract" at bounding box center [570, 813] width 152 height 32
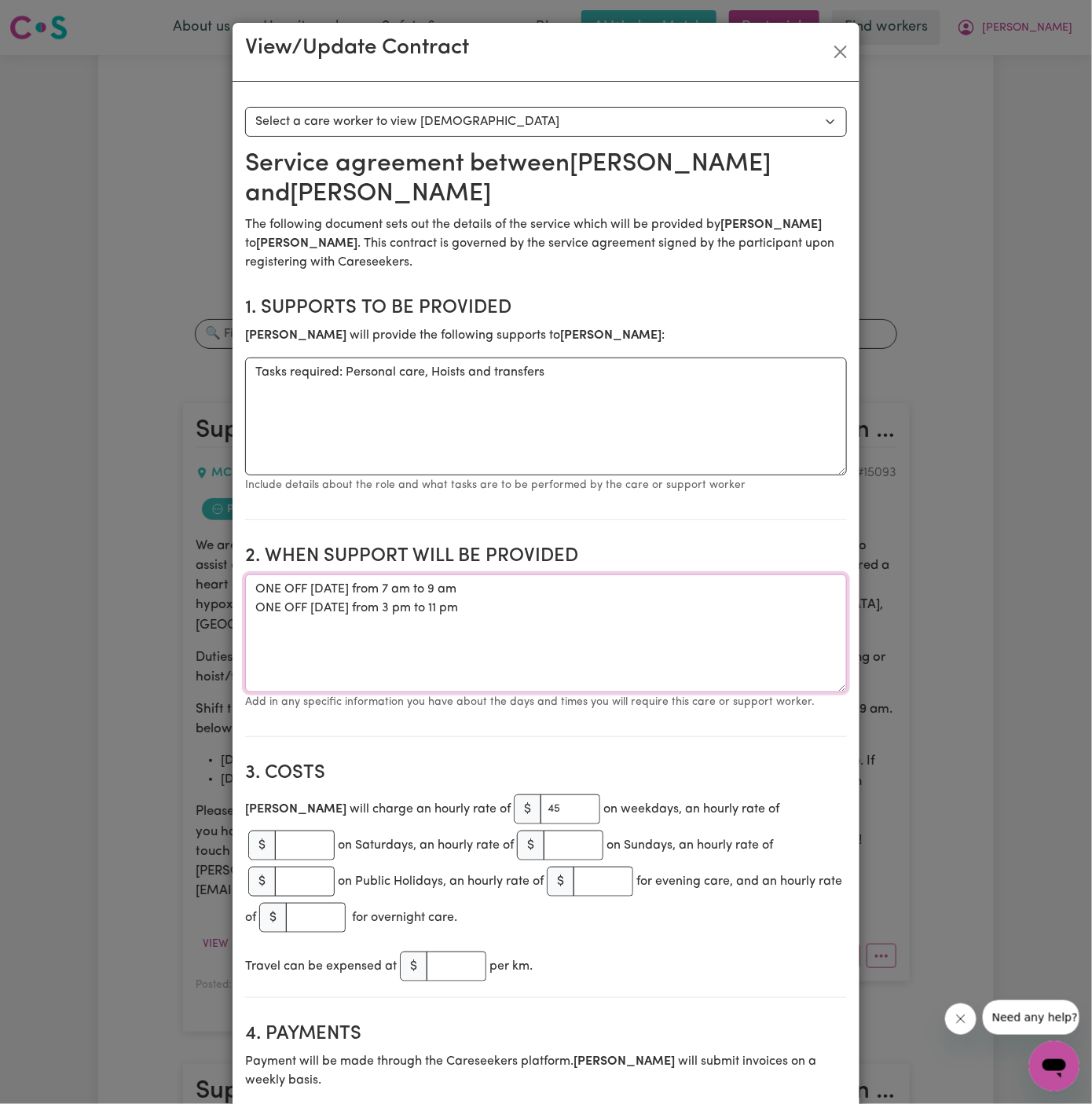
click at [412, 574] on textarea "ONE OFF Friday 26 September 2025 from 7 am to 9 am ONE OFF Saturday 27 Septembe…" at bounding box center [546, 633] width 602 height 118
click at [598, 577] on textarea "ONE OFF Friday 26 September 2025 from 7 am to 9 am ONE OFF Saturday 27 Septembe…" at bounding box center [546, 633] width 602 height 118
drag, startPoint x: 605, startPoint y: 577, endPoint x: 273, endPoint y: 542, distance: 333.8
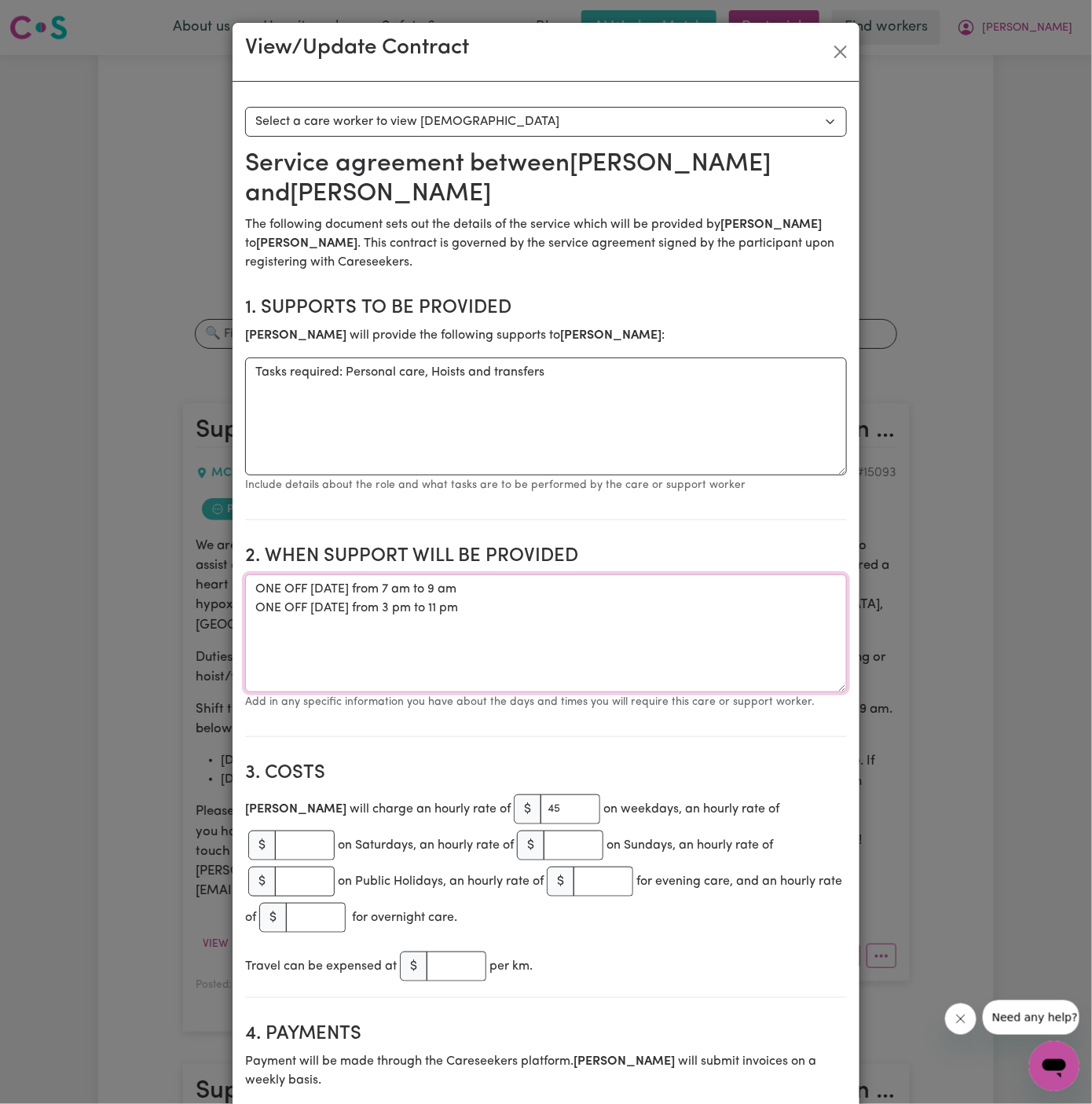
click at [273, 542] on section "2. When support will be provided When support will be provided ONE OFF Friday 2…" at bounding box center [546, 635] width 602 height 205
click at [843, 50] on button "Close" at bounding box center [841, 52] width 25 height 25
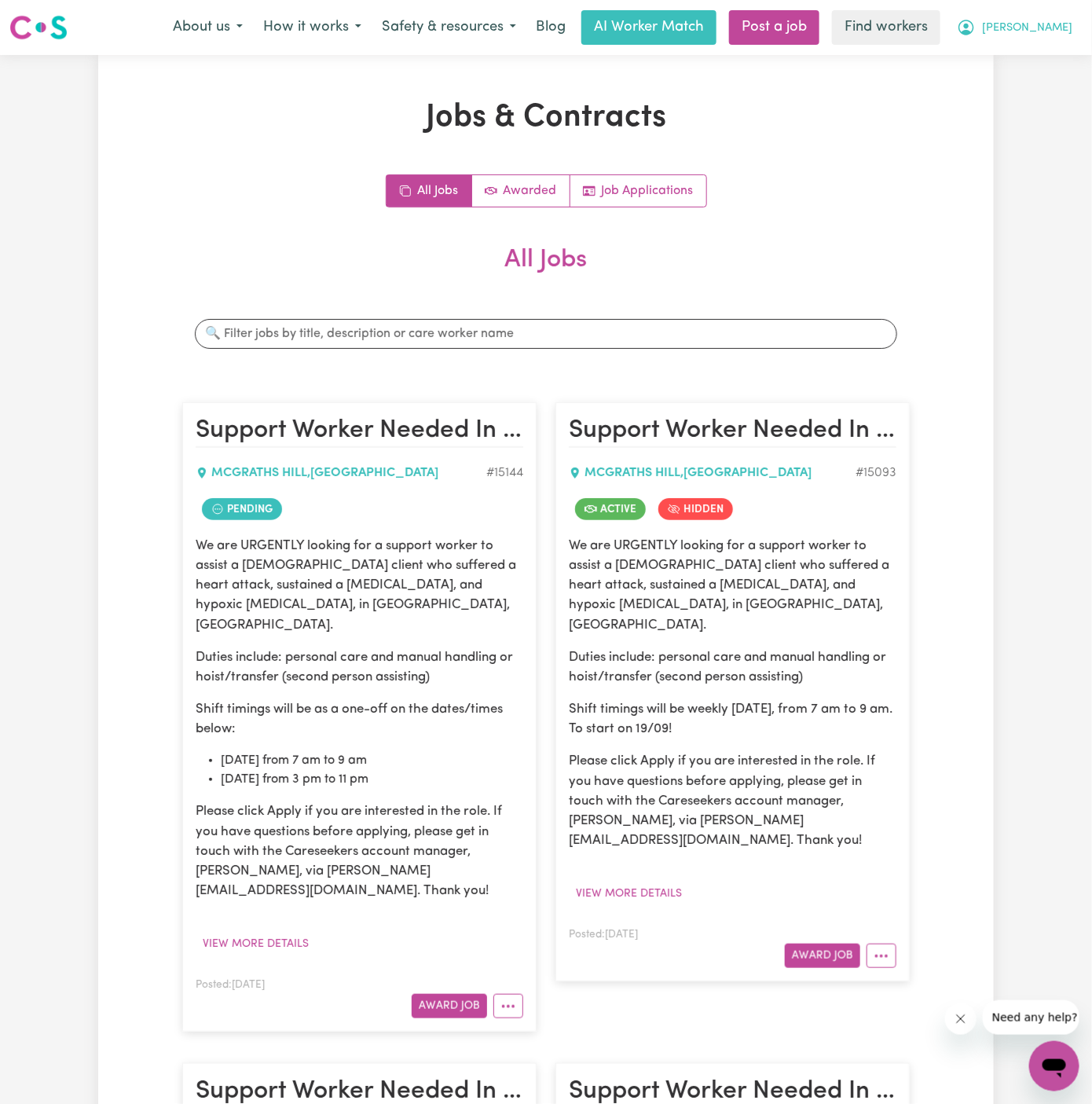
click at [1048, 24] on span "[PERSON_NAME]" at bounding box center [1027, 29] width 90 height 17
click at [1044, 48] on link "My Dashboard" at bounding box center [1020, 61] width 125 height 30
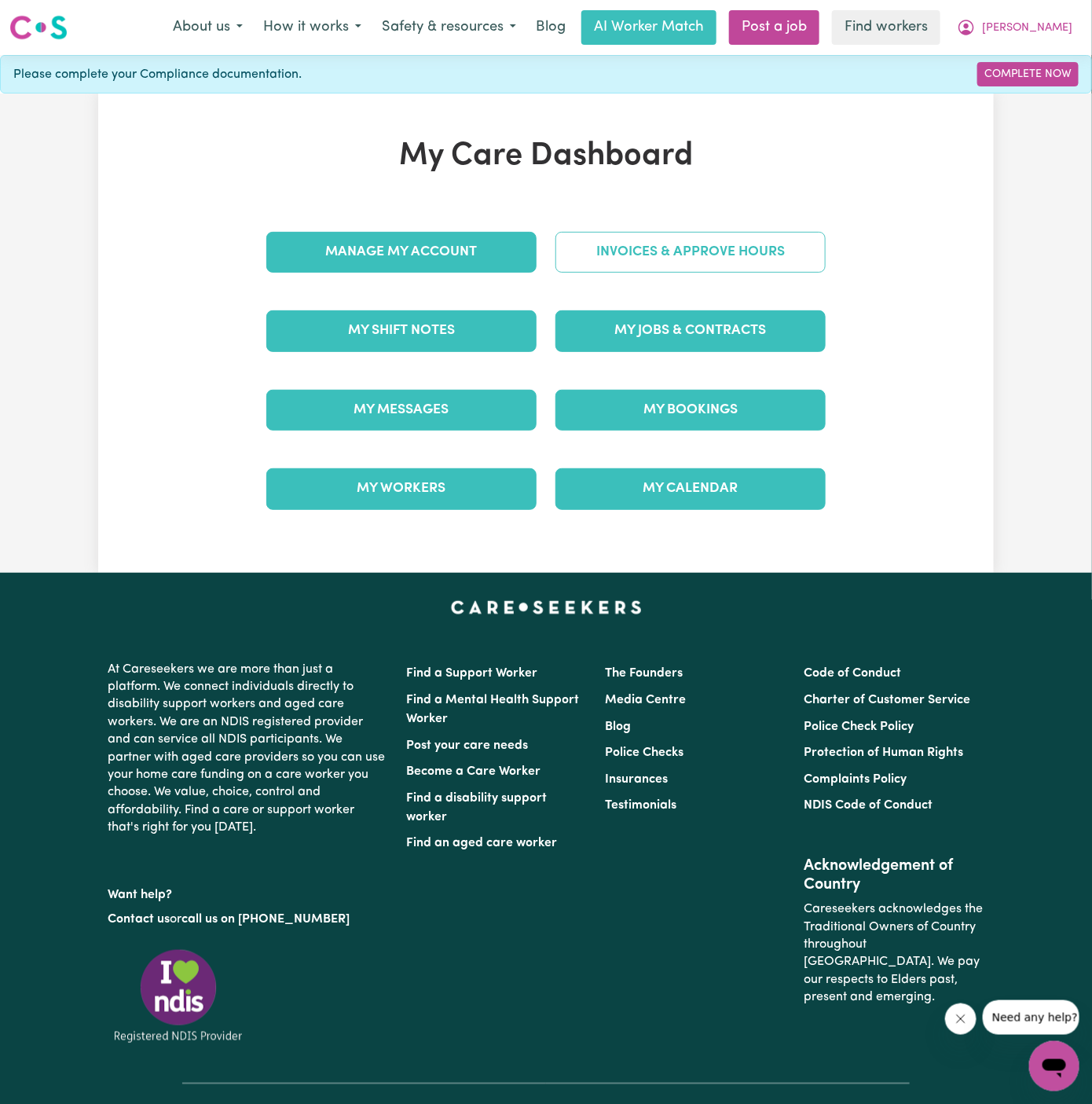
click at [669, 263] on link "Invoices & Approve Hours" at bounding box center [690, 252] width 270 height 41
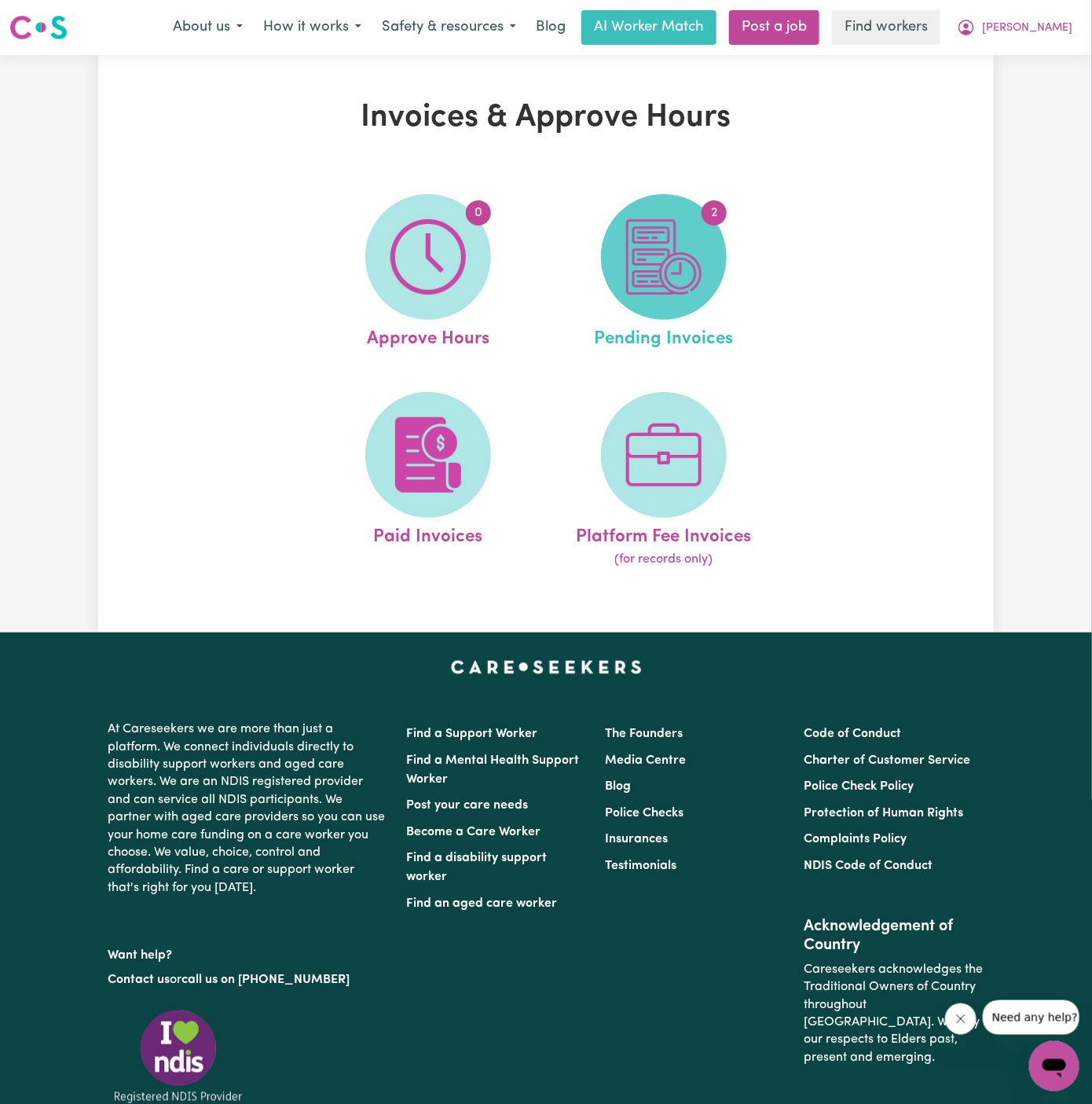
click at [614, 270] on span "2" at bounding box center [664, 257] width 125 height 125
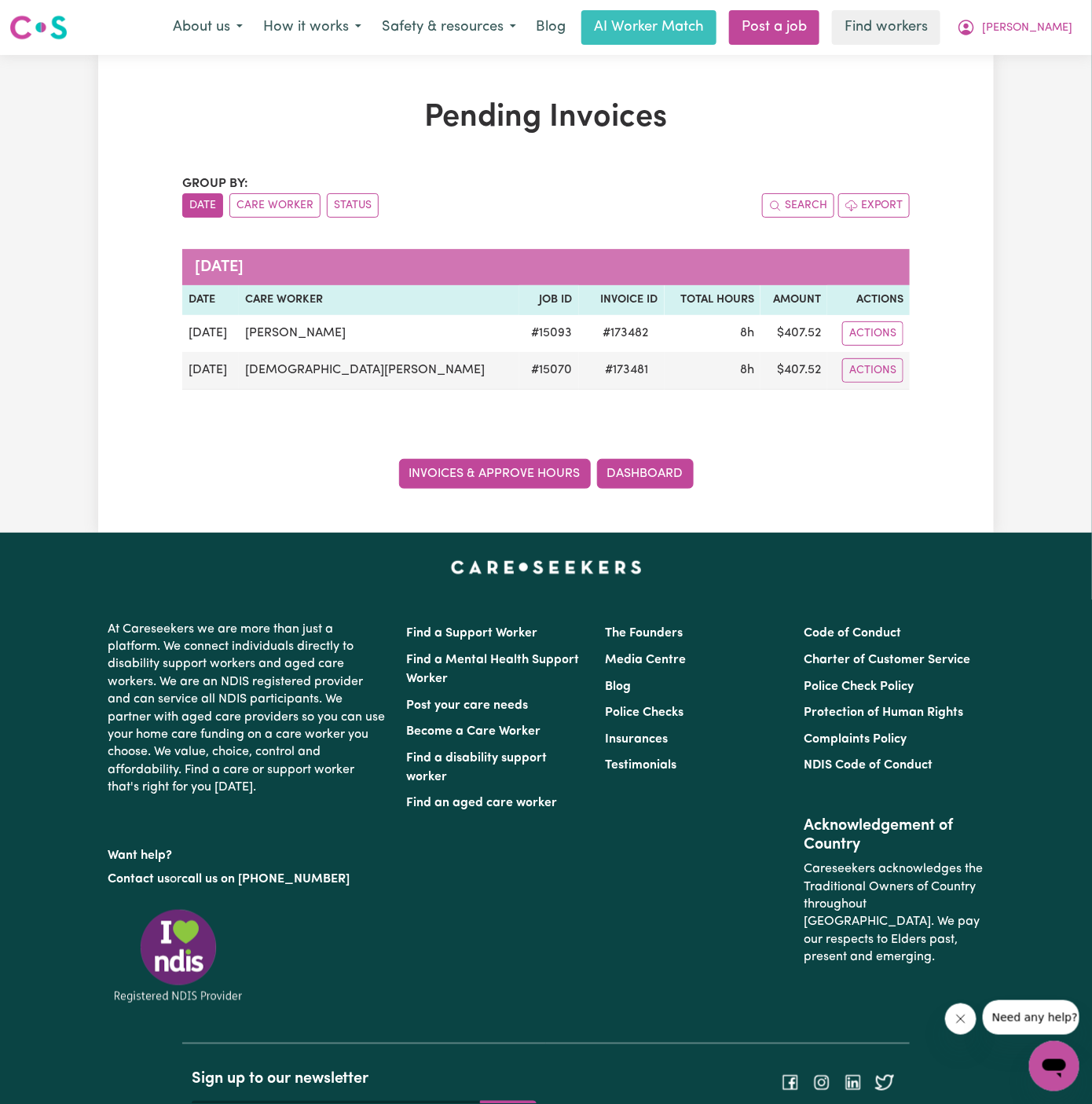
click at [502, 460] on link "Invoices & Approve Hours" at bounding box center [495, 474] width 192 height 30
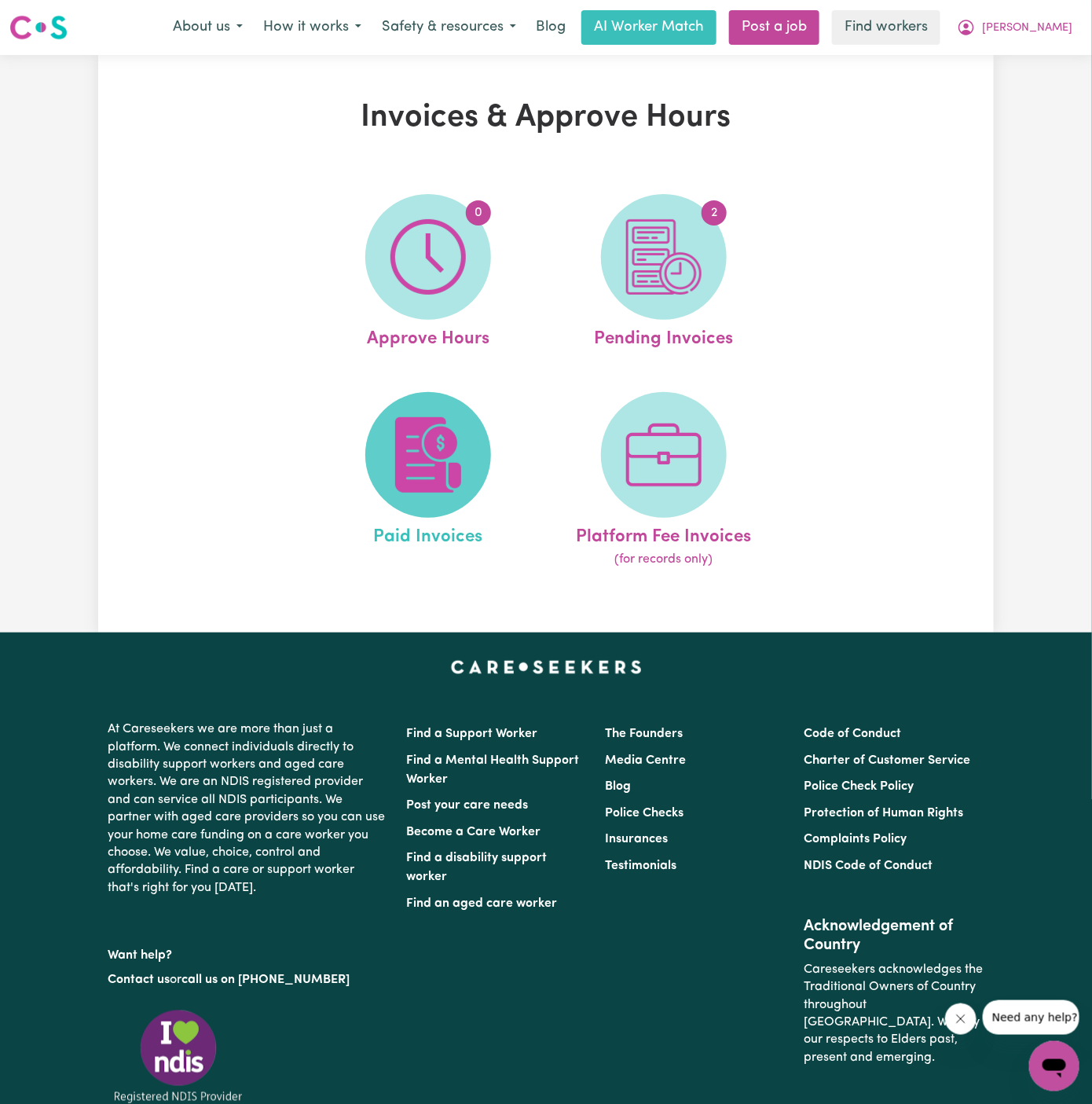
click at [479, 446] on span at bounding box center [428, 454] width 125 height 125
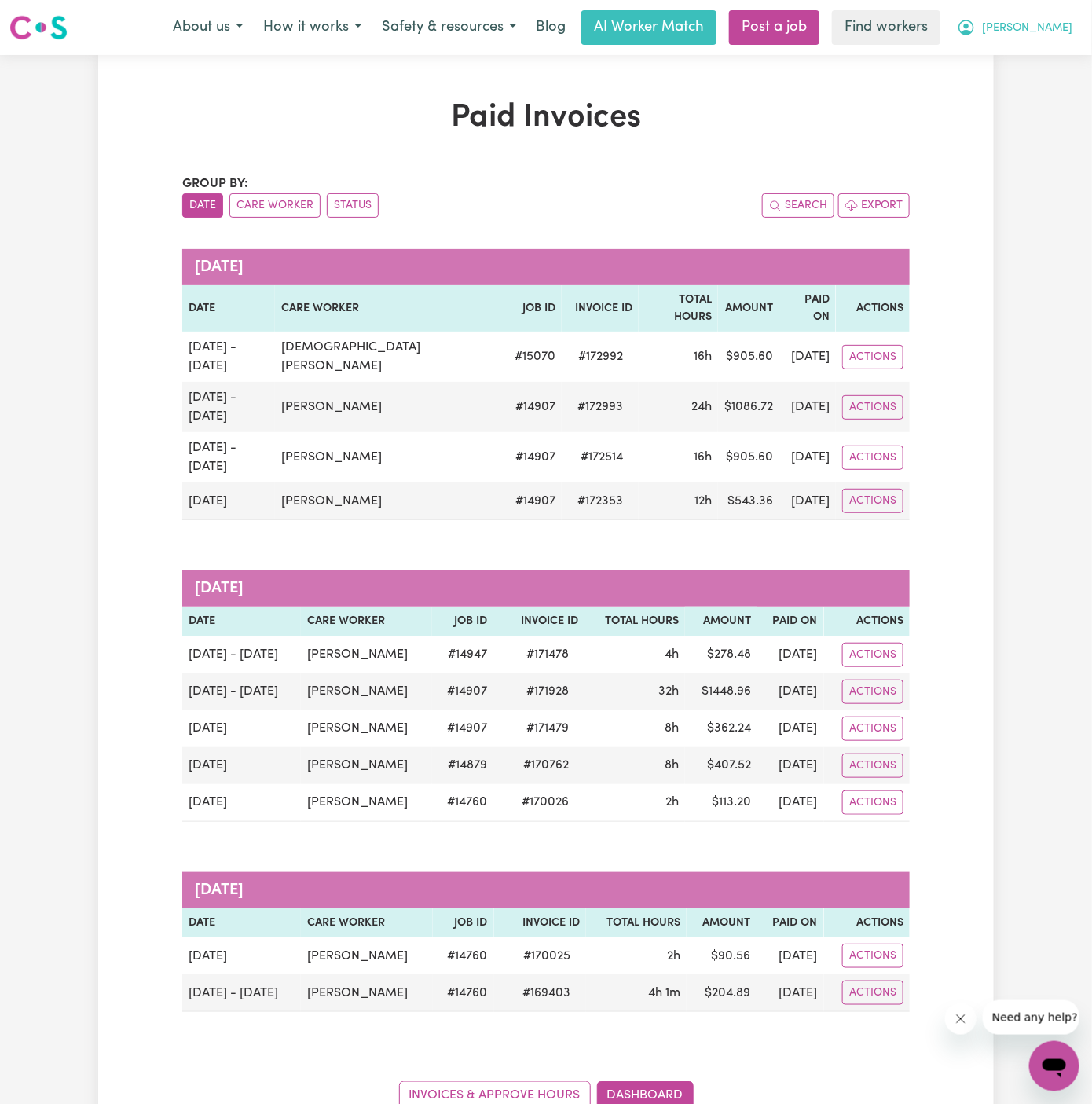
click at [1057, 25] on span "[PERSON_NAME]" at bounding box center [1027, 29] width 90 height 17
click at [1057, 75] on link "Logout" at bounding box center [1020, 90] width 125 height 30
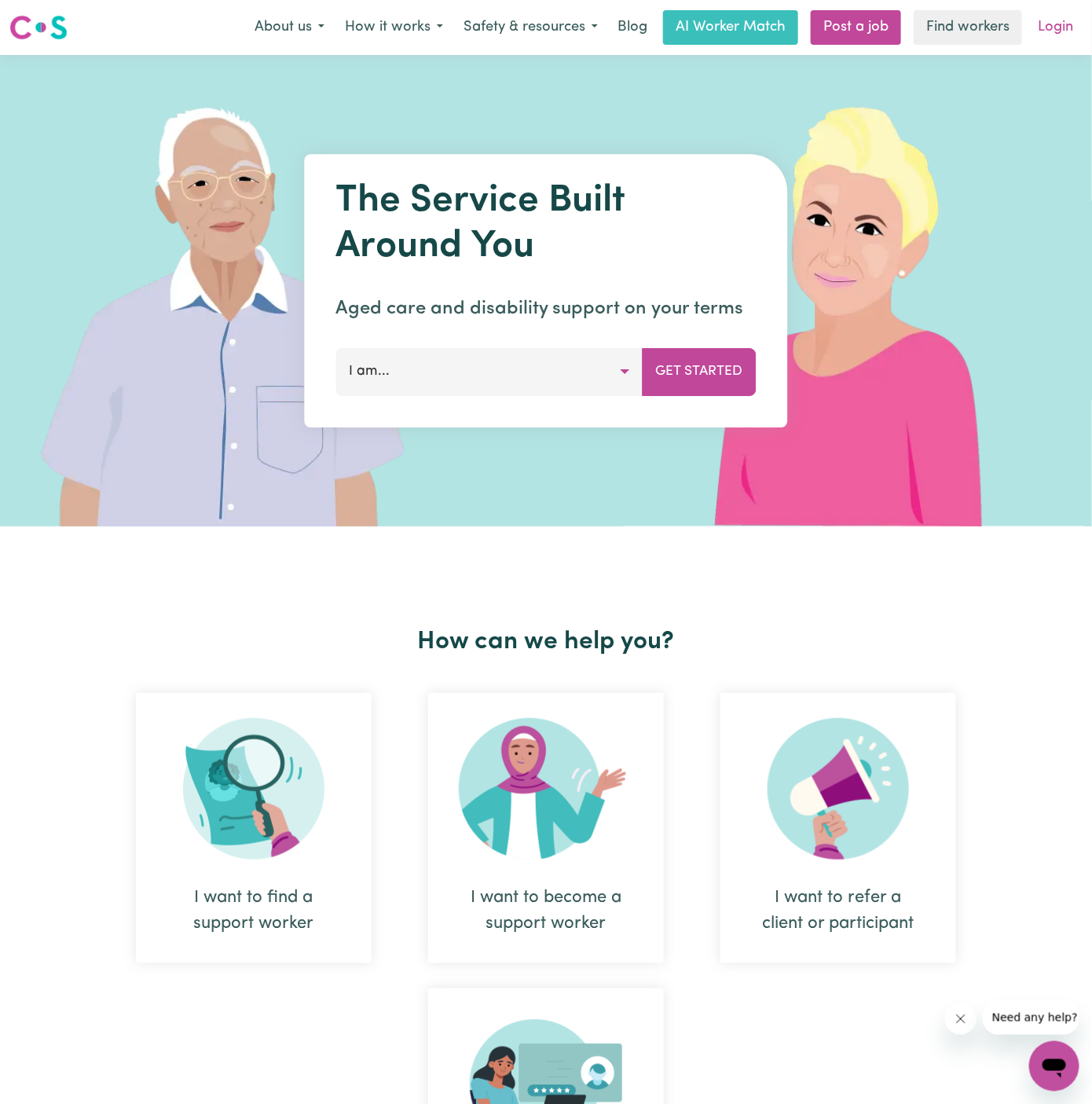
click at [1067, 33] on link "Login" at bounding box center [1056, 28] width 54 height 35
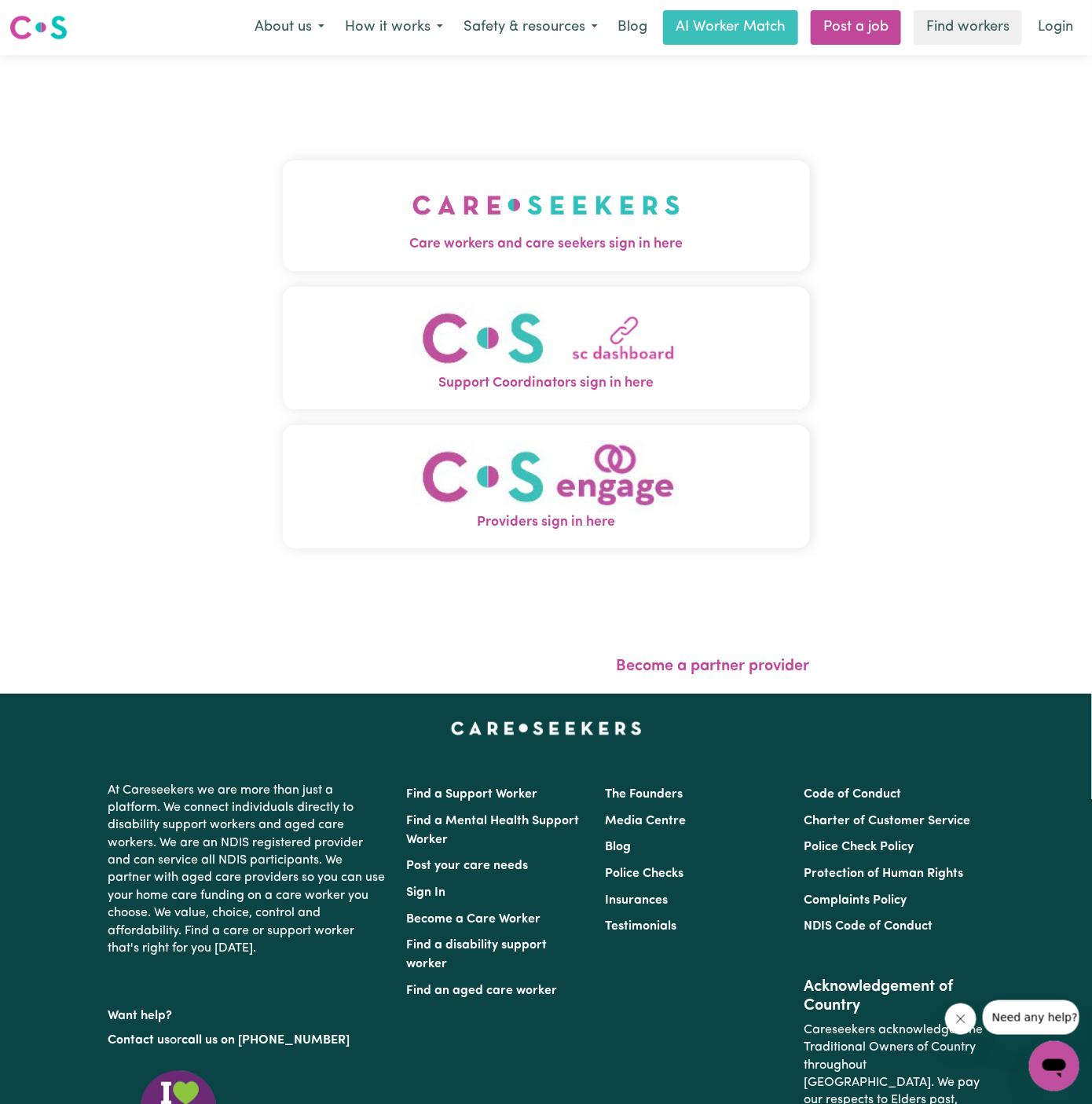
click at [579, 174] on button "Care workers and care seekers sign in here" at bounding box center [546, 215] width 527 height 110
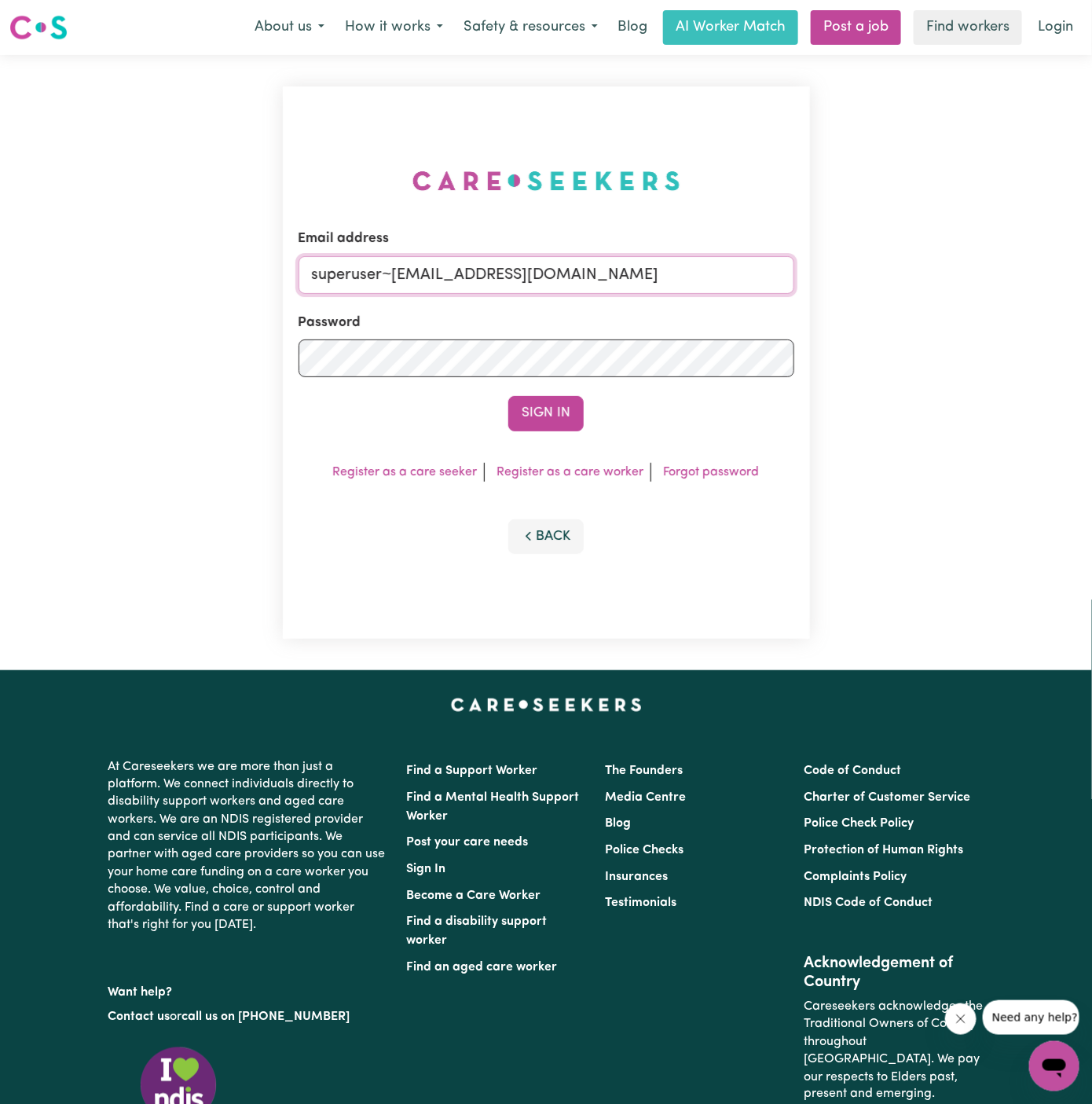
drag, startPoint x: 390, startPoint y: 275, endPoint x: 914, endPoint y: 270, distance: 524.0
click at [914, 270] on div "Email address superuser~hsgill1336719@gmail.com Password Sign In Register as a …" at bounding box center [546, 362] width 1092 height 615
paste input "AnneLoechelCF@careseekers.com.au"
type input "superuser~AnneLoechelCF@careseekers.com.au"
click at [508, 396] on button "Sign In" at bounding box center [546, 413] width 75 height 35
